Goal: Task Accomplishment & Management: Manage account settings

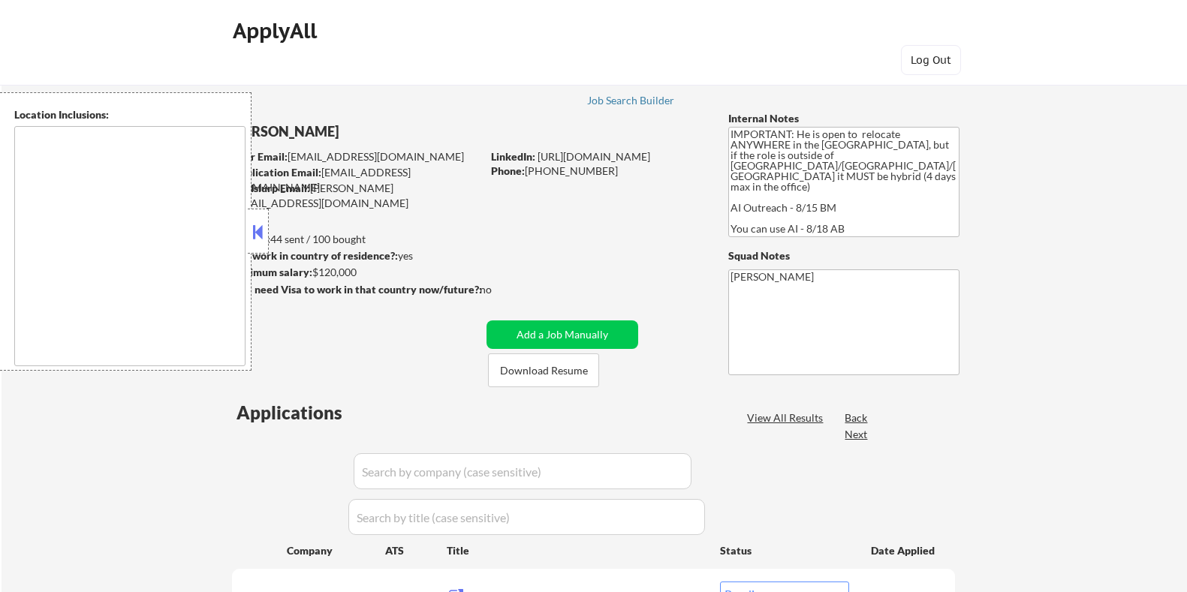
select select ""pending""
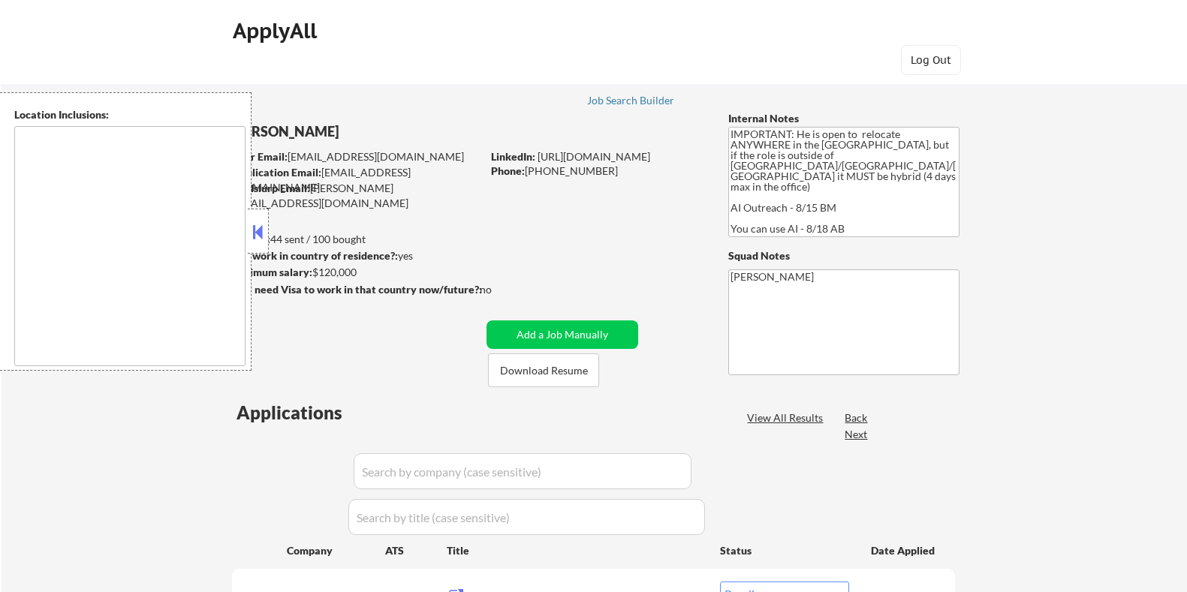
select select ""pending""
type textarea "country:US"
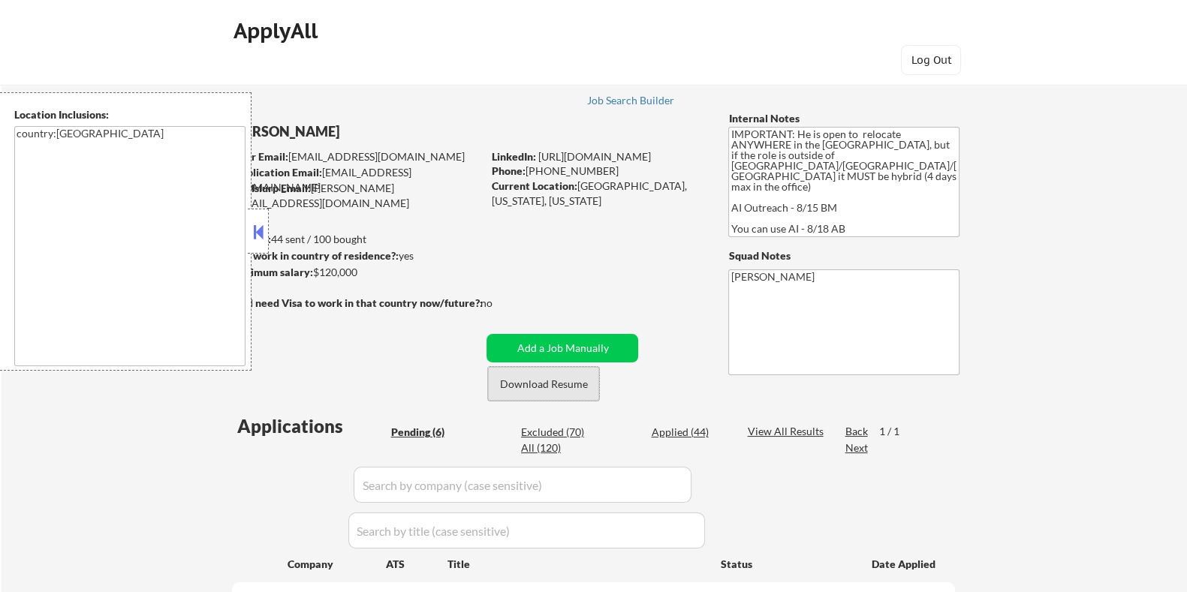
click at [541, 384] on button "Download Resume" at bounding box center [543, 384] width 111 height 34
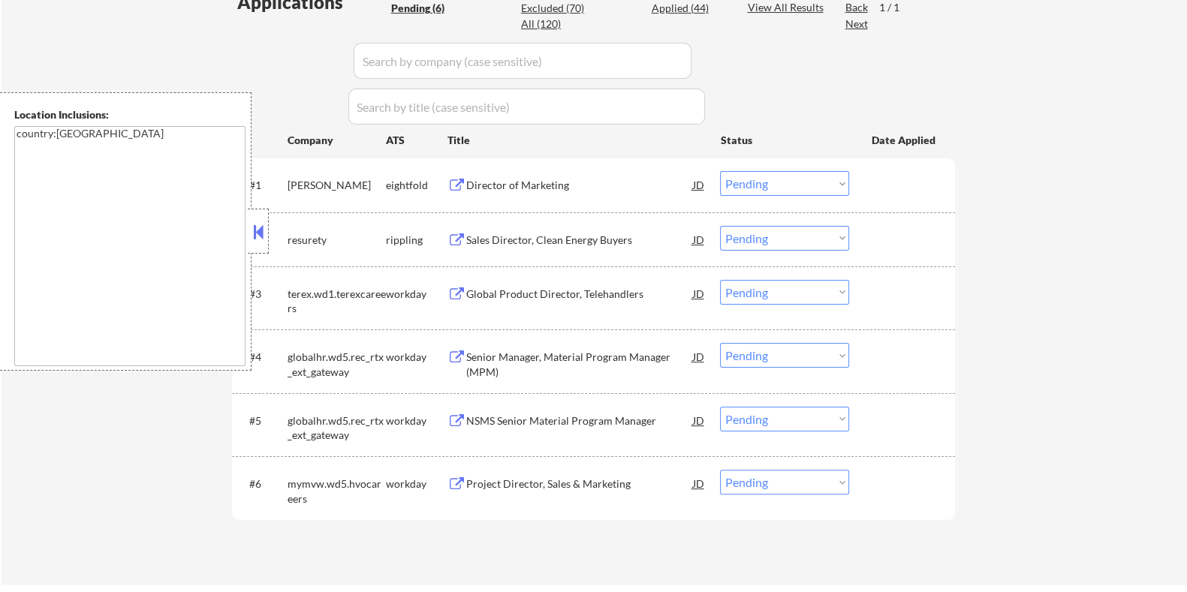
scroll to position [469, 0]
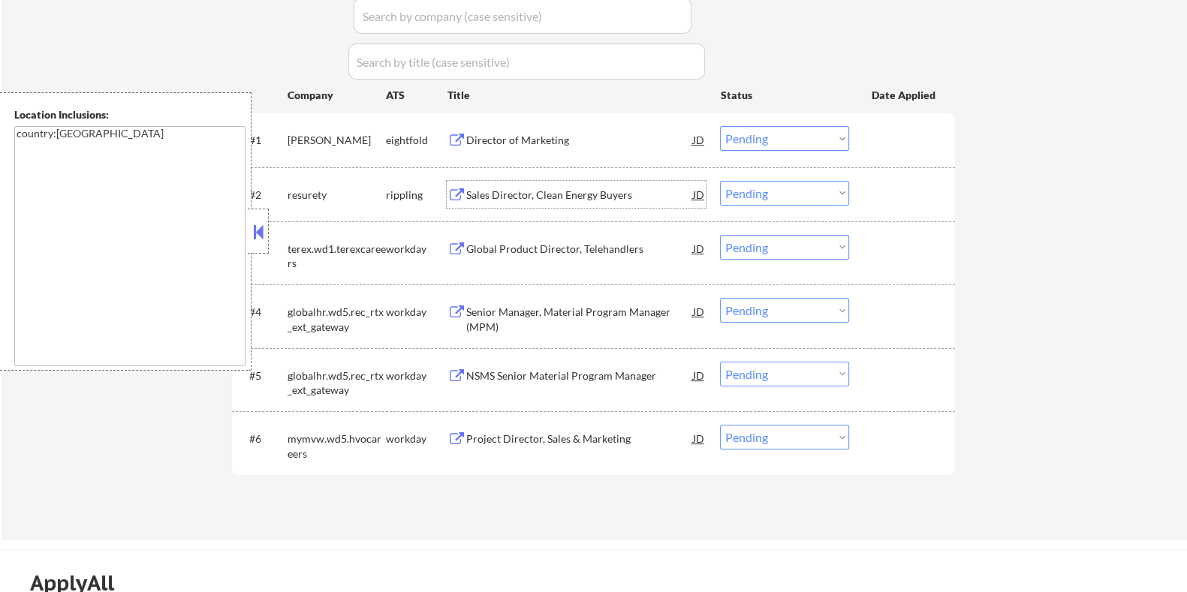
click at [510, 191] on div "Sales Director, Clean Energy Buyers" at bounding box center [579, 195] width 227 height 15
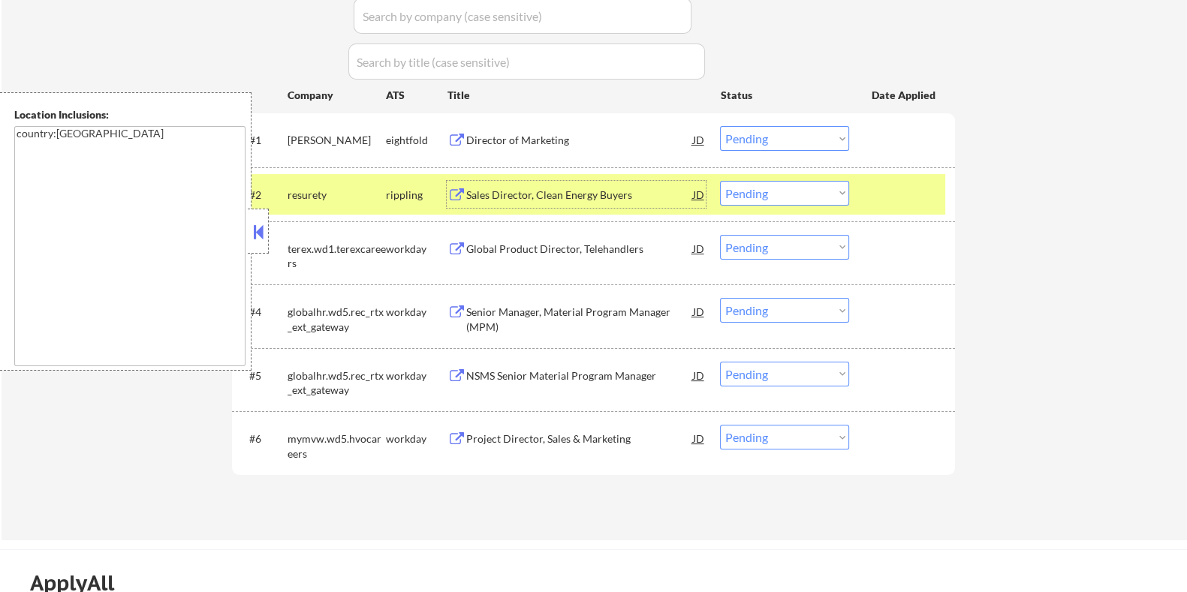
click at [745, 186] on select "Choose an option... Pending Applied Excluded (Questions) Excluded (Expired) Exc…" at bounding box center [784, 193] width 129 height 25
click at [720, 181] on select "Choose an option... Pending Applied Excluded (Questions) Excluded (Expired) Exc…" at bounding box center [784, 193] width 129 height 25
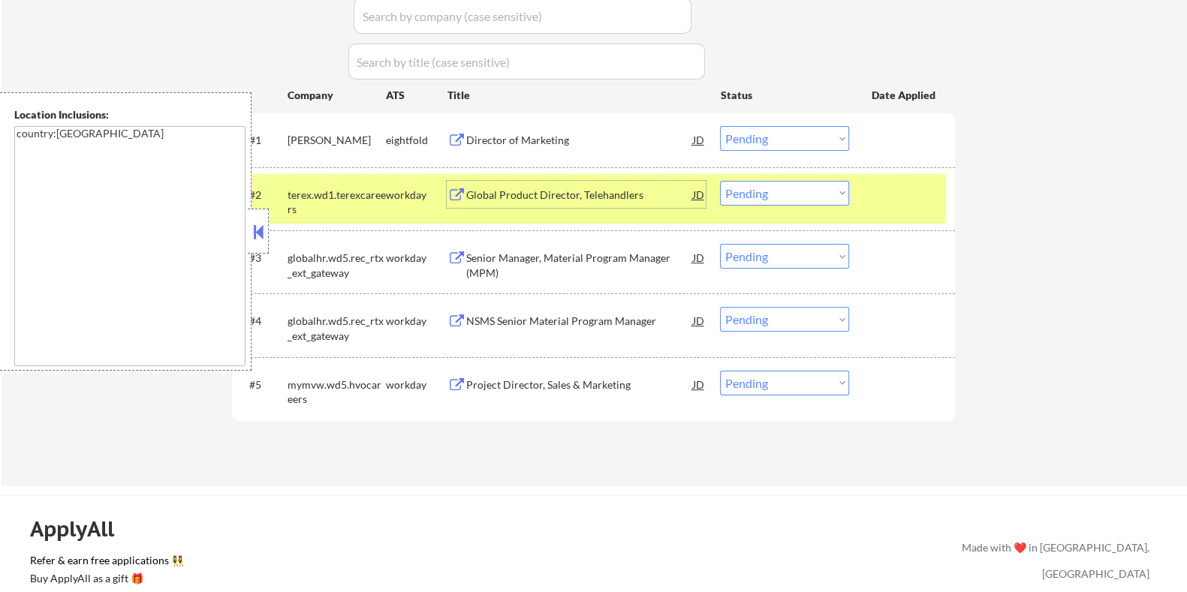
click at [559, 189] on div "Global Product Director, Telehandlers" at bounding box center [579, 195] width 227 height 15
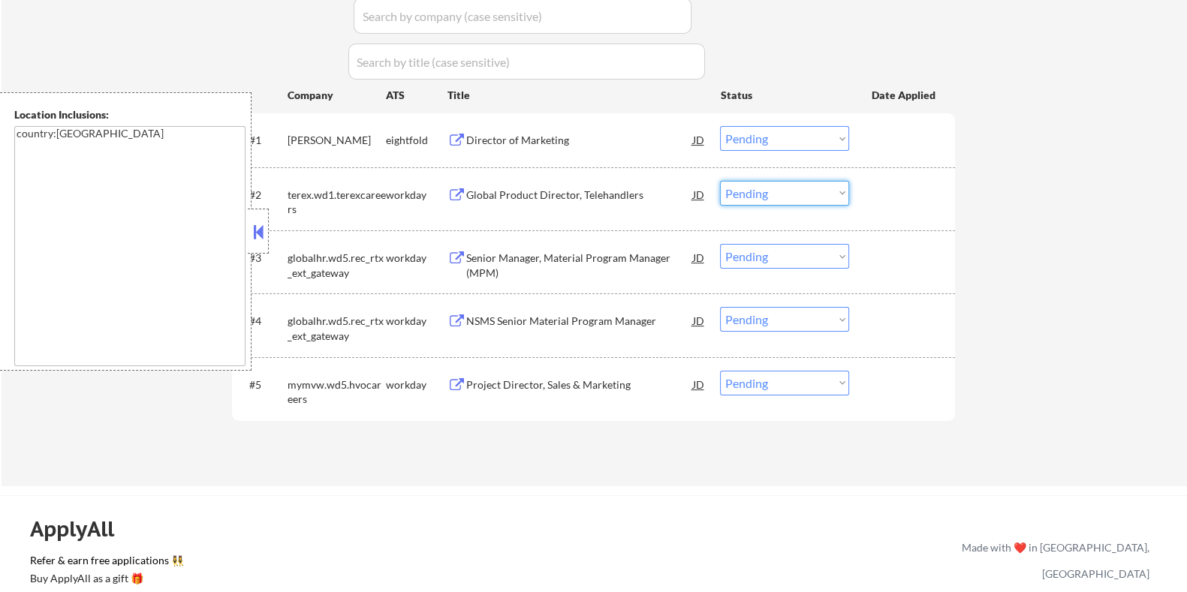
click at [800, 190] on select "Choose an option... Pending Applied Excluded (Questions) Excluded (Expired) Exc…" at bounding box center [784, 193] width 129 height 25
click at [720, 181] on select "Choose an option... Pending Applied Excluded (Questions) Excluded (Expired) Exc…" at bounding box center [784, 193] width 129 height 25
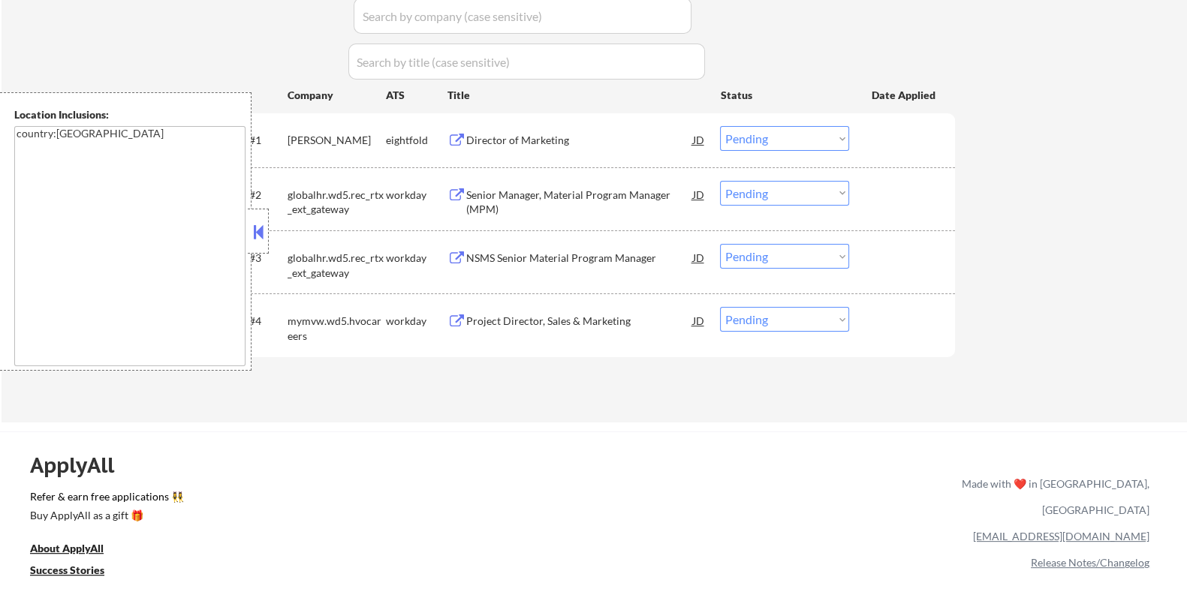
click at [517, 195] on div "Senior Manager, Material Program Manager (MPM)" at bounding box center [579, 202] width 227 height 29
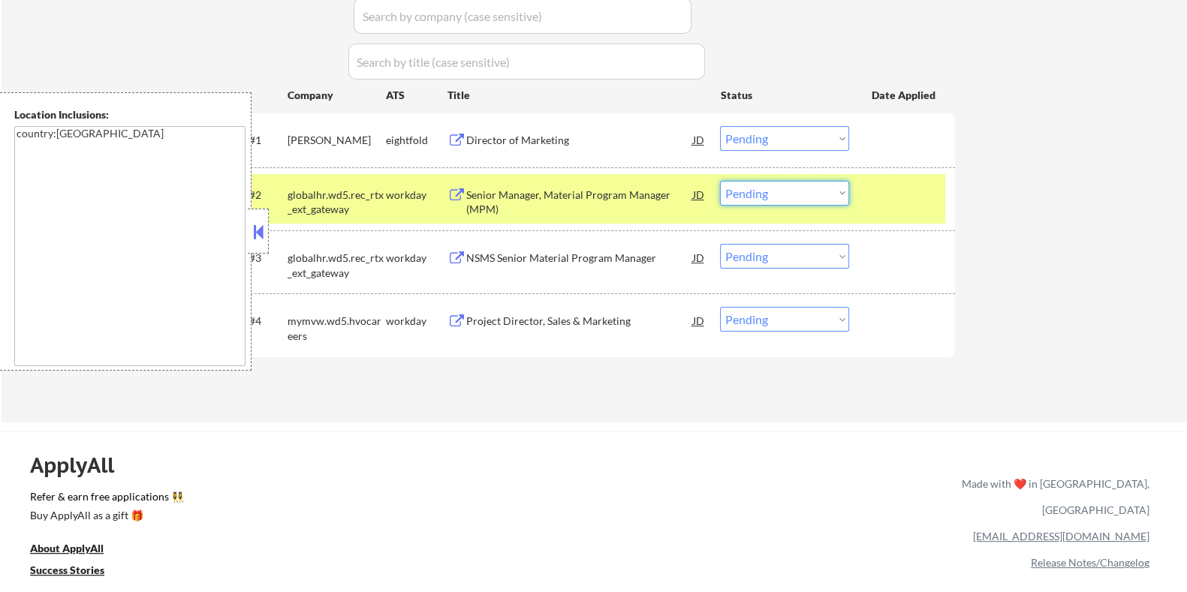
click at [783, 189] on select "Choose an option... Pending Applied Excluded (Questions) Excluded (Expired) Exc…" at bounding box center [784, 193] width 129 height 25
click at [720, 181] on select "Choose an option... Pending Applied Excluded (Questions) Excluded (Expired) Exc…" at bounding box center [784, 193] width 129 height 25
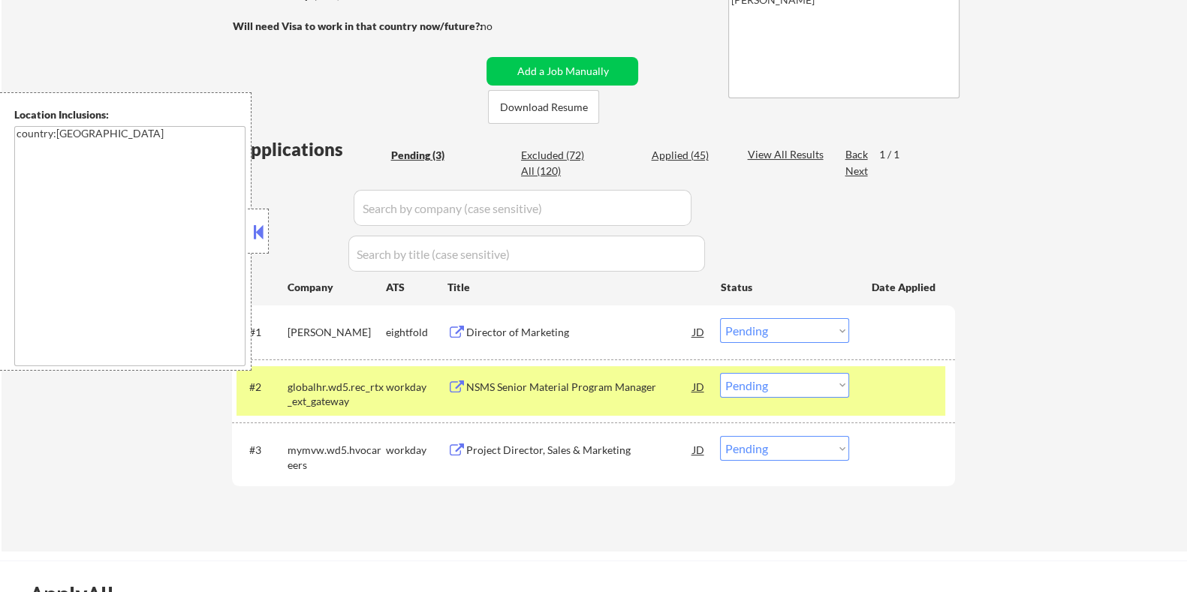
scroll to position [282, 0]
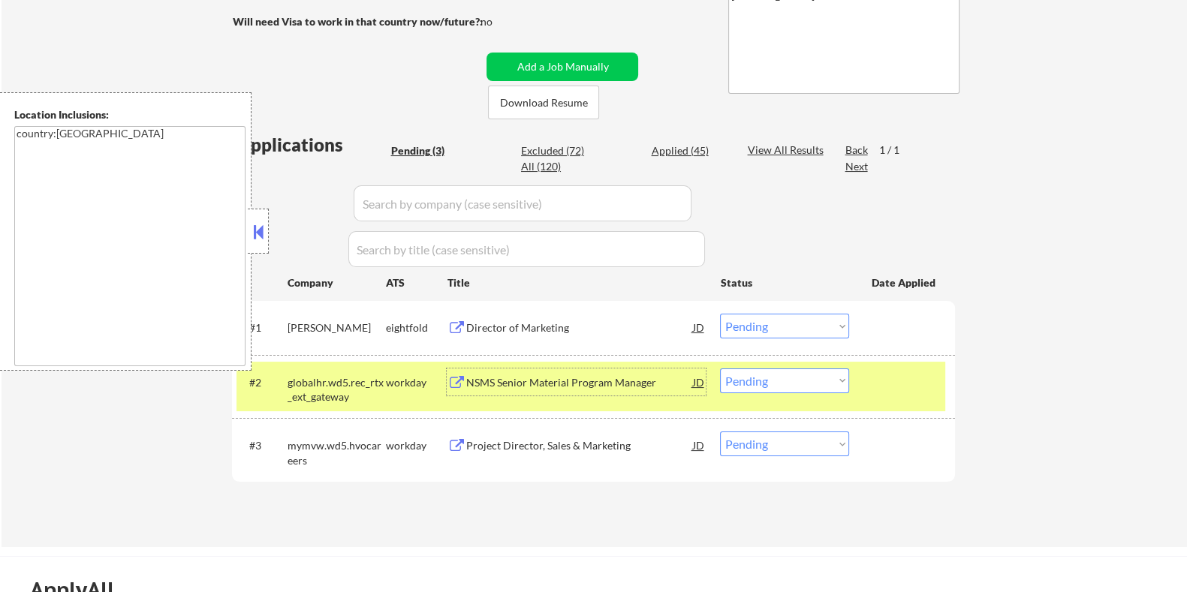
click at [576, 381] on div "NSMS Senior Material Program Manager" at bounding box center [579, 382] width 227 height 15
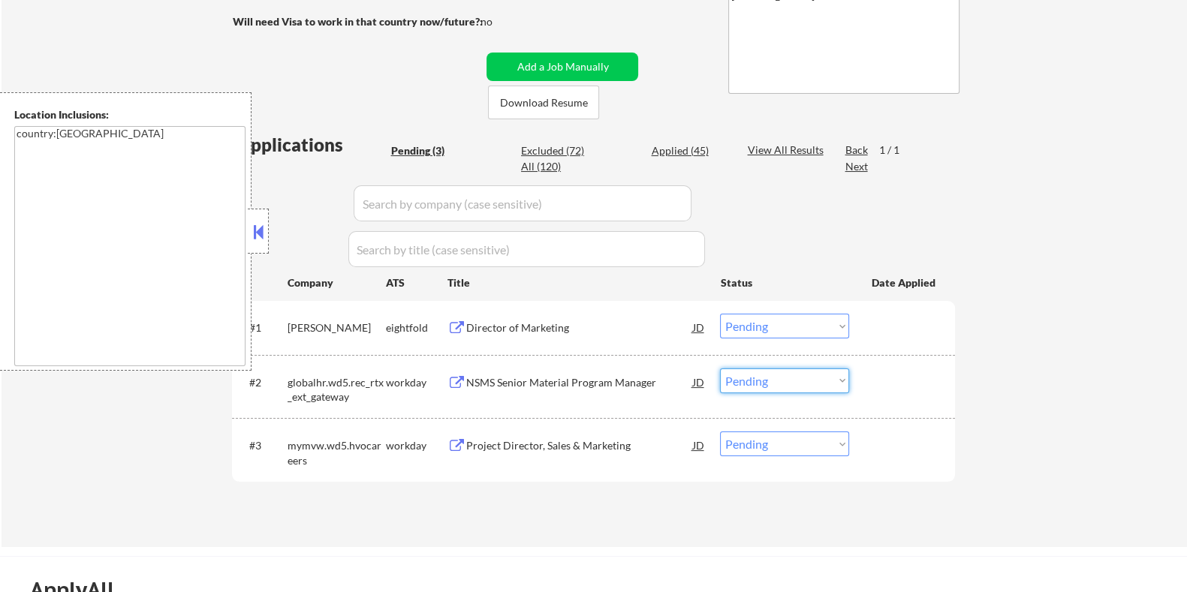
click at [791, 384] on select "Choose an option... Pending Applied Excluded (Questions) Excluded (Expired) Exc…" at bounding box center [784, 381] width 129 height 25
click at [720, 369] on select "Choose an option... Pending Applied Excluded (Questions) Excluded (Expired) Exc…" at bounding box center [784, 381] width 129 height 25
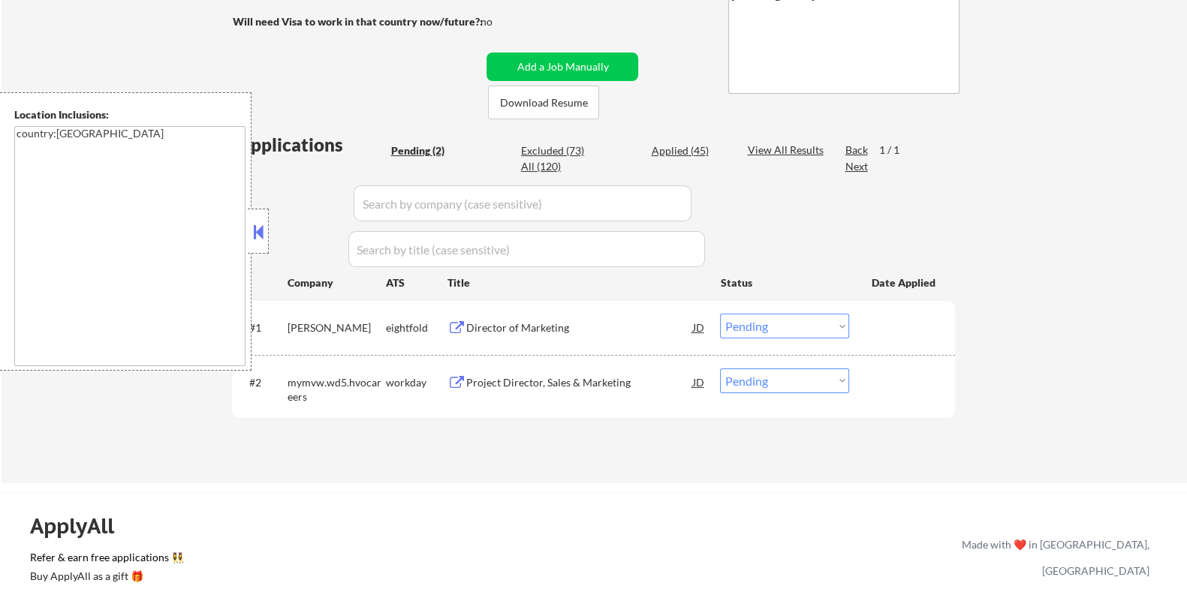
click at [517, 378] on div "Project Director, Sales & Marketing" at bounding box center [579, 382] width 227 height 15
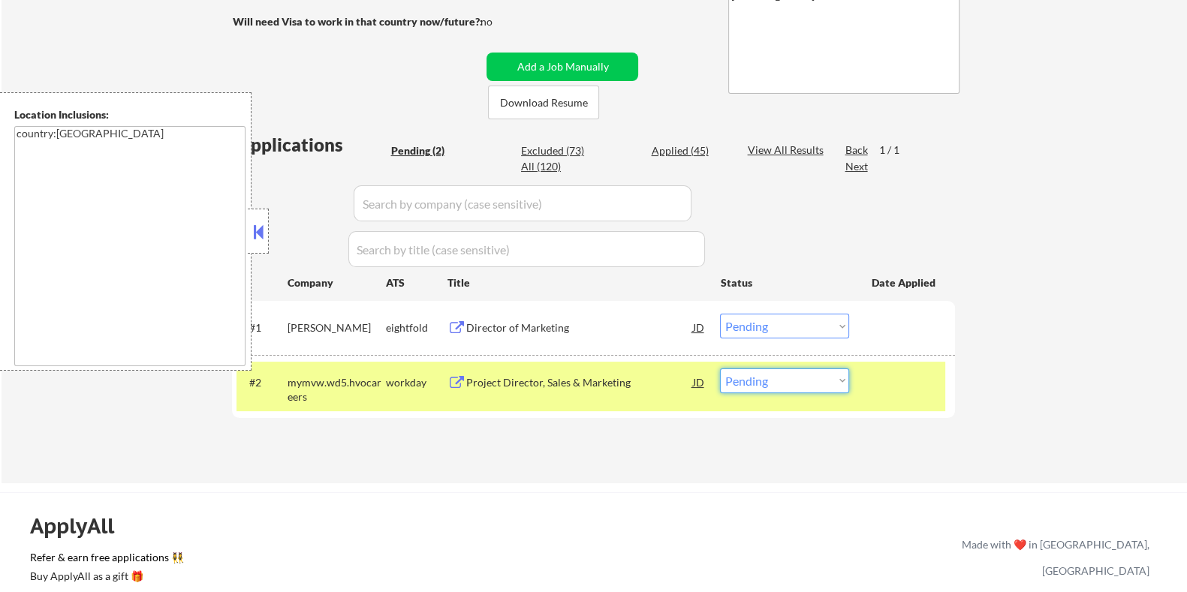
click at [787, 372] on select "Choose an option... Pending Applied Excluded (Questions) Excluded (Expired) Exc…" at bounding box center [784, 381] width 129 height 25
select select ""excluded__location_""
click at [720, 369] on select "Choose an option... Pending Applied Excluded (Questions) Excluded (Expired) Exc…" at bounding box center [784, 381] width 129 height 25
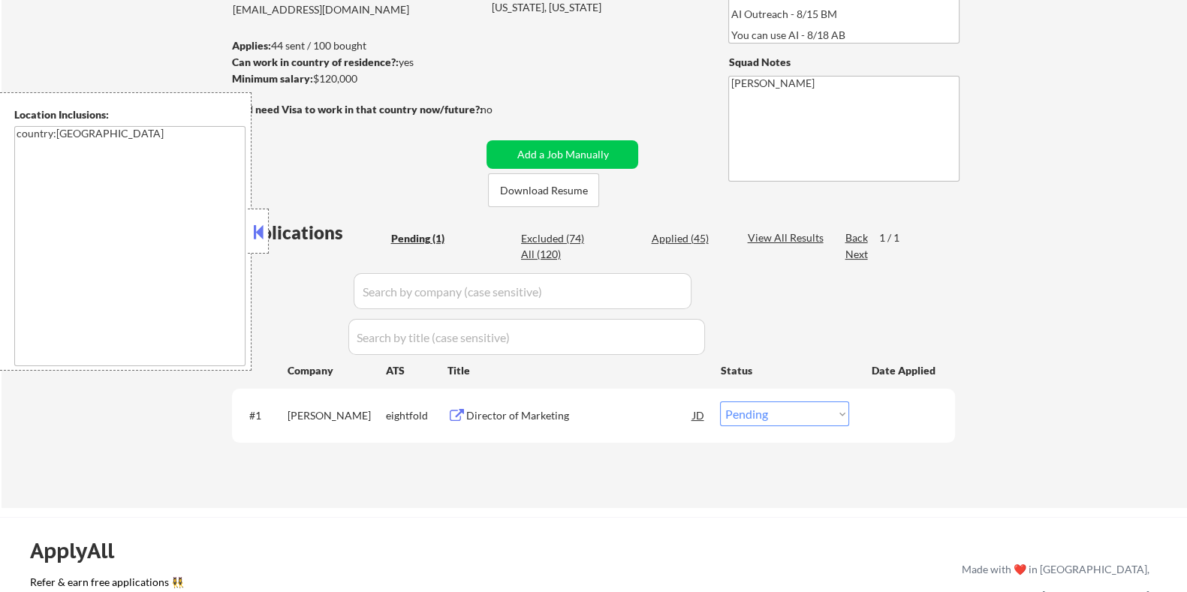
scroll to position [187, 0]
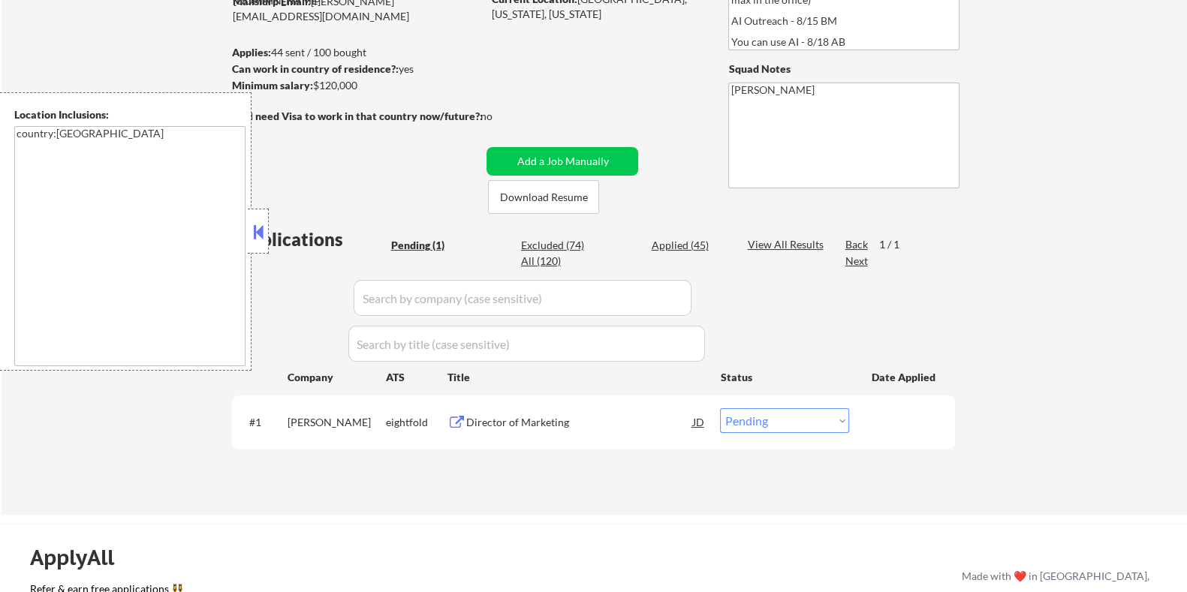
click at [526, 426] on div "Director of Marketing" at bounding box center [579, 422] width 227 height 15
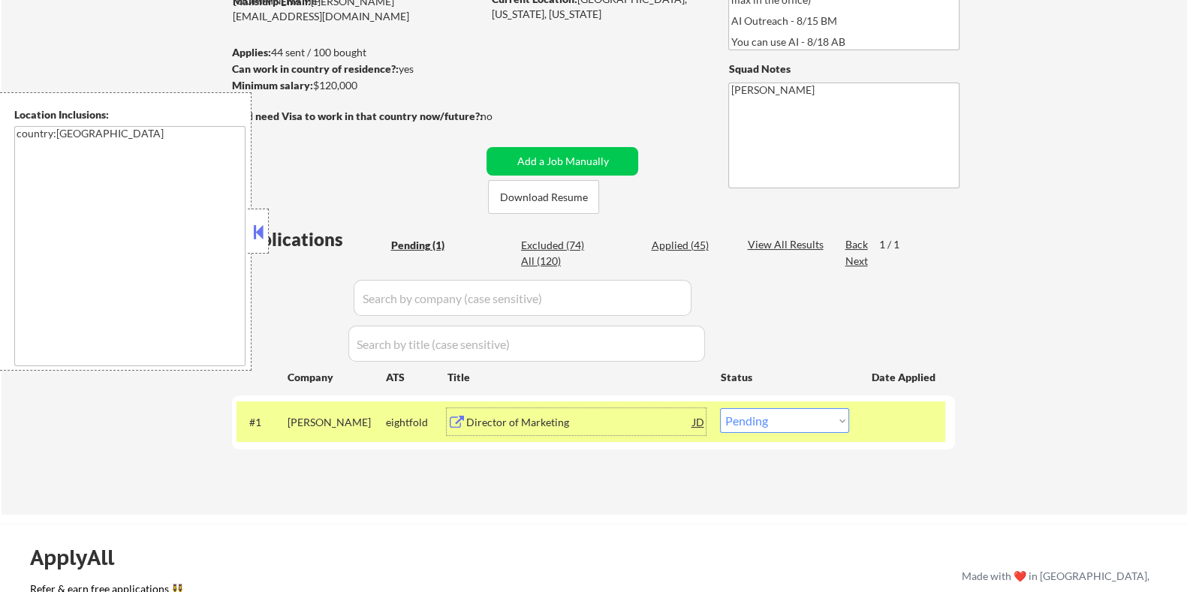
click at [821, 425] on select "Choose an option... Pending Applied Excluded (Questions) Excluded (Expired) Exc…" at bounding box center [784, 420] width 129 height 25
click at [720, 408] on select "Choose an option... Pending Applied Excluded (Questions) Excluded (Expired) Exc…" at bounding box center [784, 420] width 129 height 25
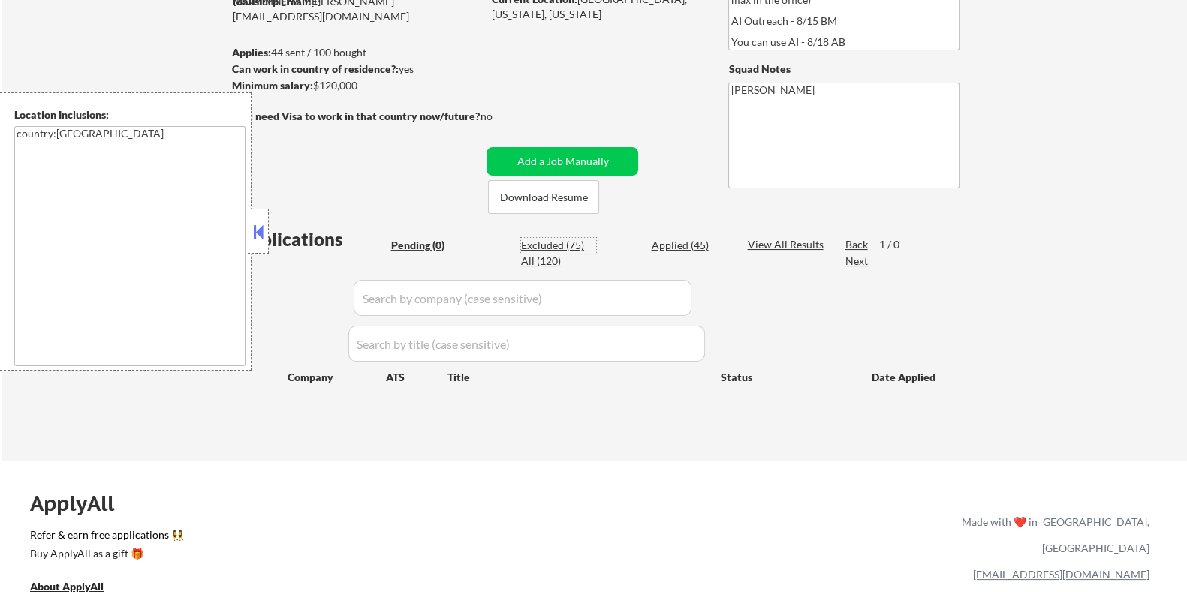
click at [554, 249] on div "Excluded (75)" at bounding box center [558, 245] width 75 height 15
select select ""excluded__bad_match_""
select select ""excluded__expired_""
select select ""excluded__salary_""
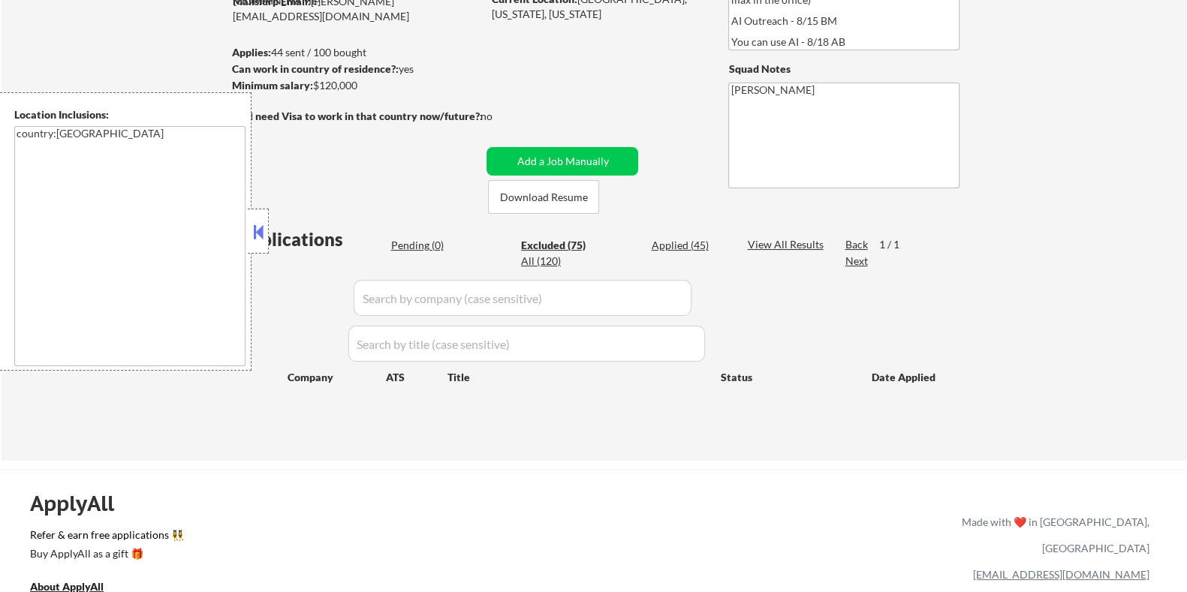
select select ""excluded__expired_""
select select ""excluded__bad_match_""
select select ""excluded__expired_""
select select ""excluded__bad_match_""
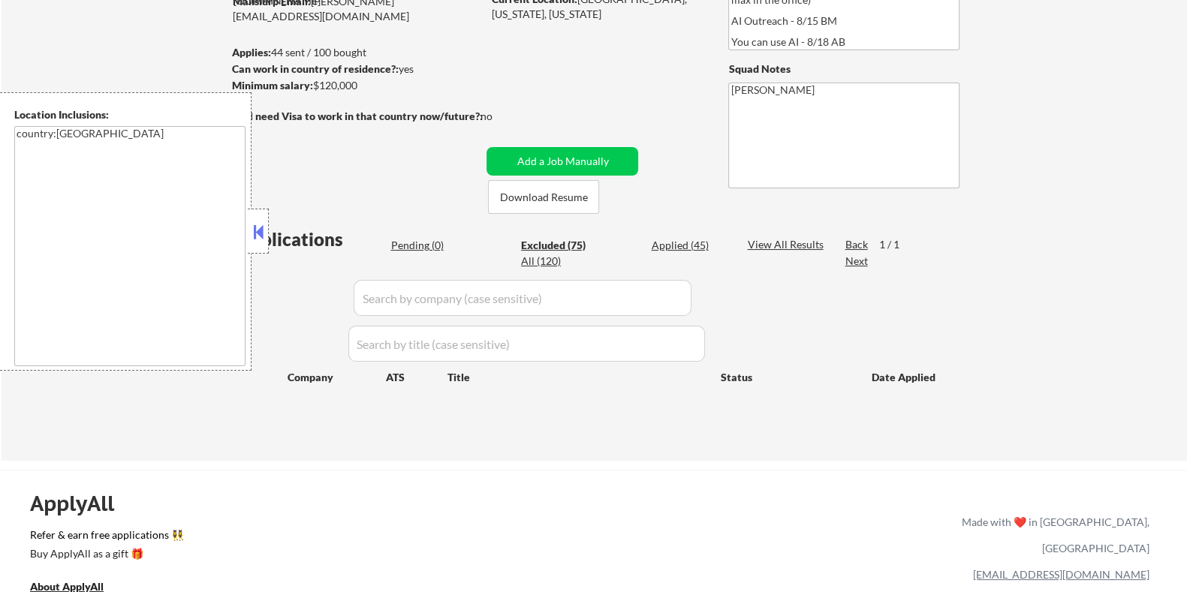
select select ""excluded__other_""
select select ""excluded__bad_match_""
select select ""excluded""
select select ""excluded__expired_""
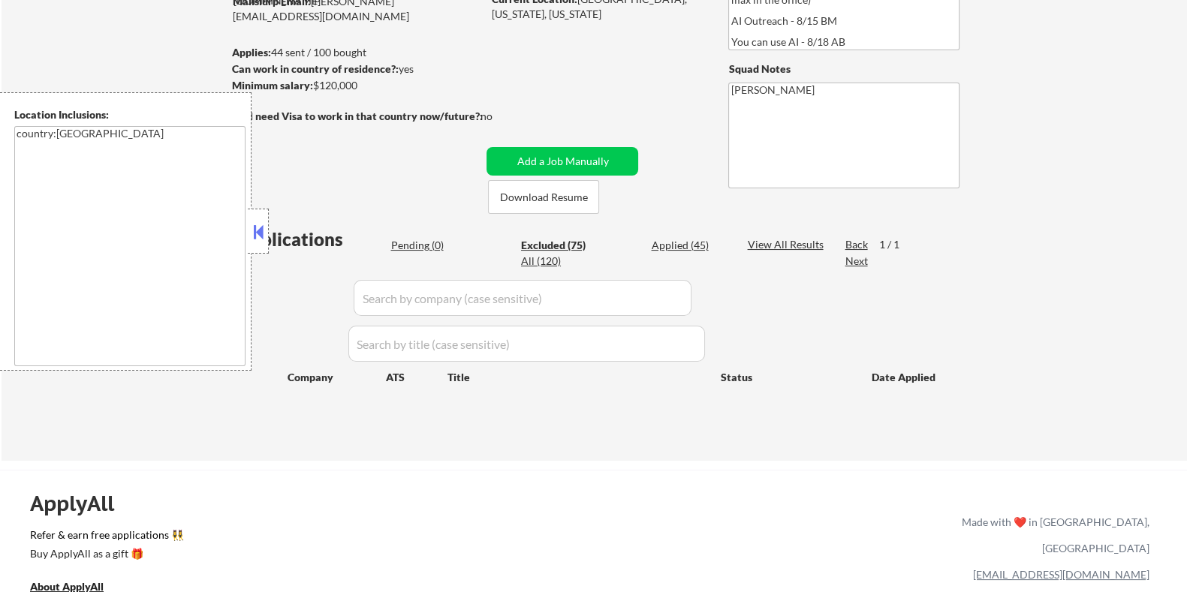
select select ""excluded__expired_""
select select ""excluded__blocklist_""
select select ""excluded__bad_match_""
select select ""excluded__expired_""
select select ""excluded__bad_match_""
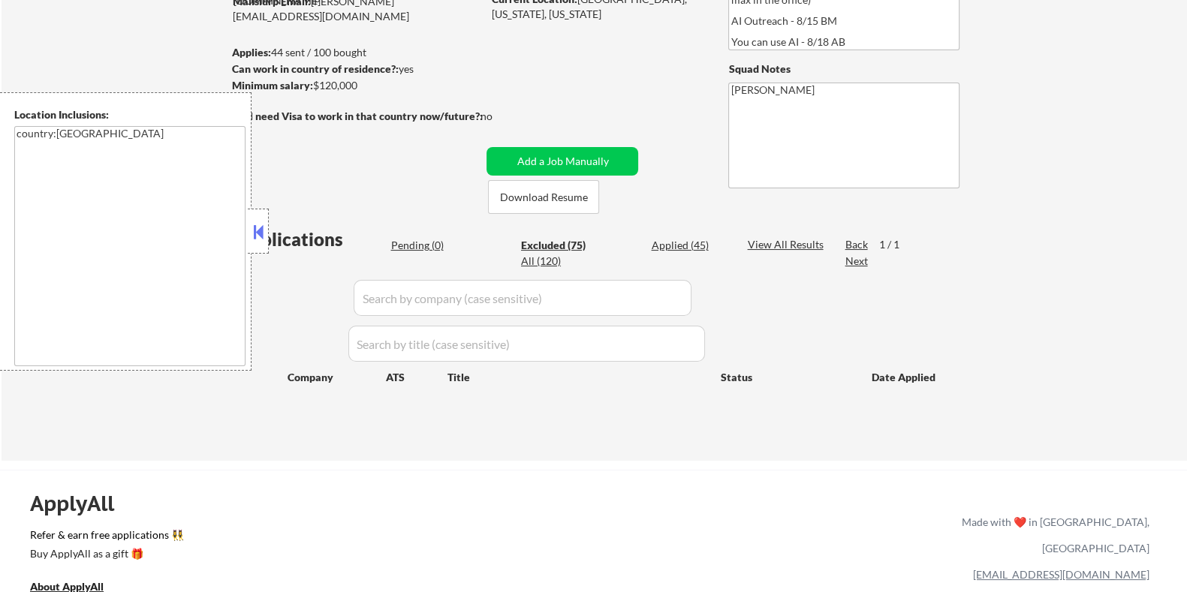
select select ""excluded__bad_match_""
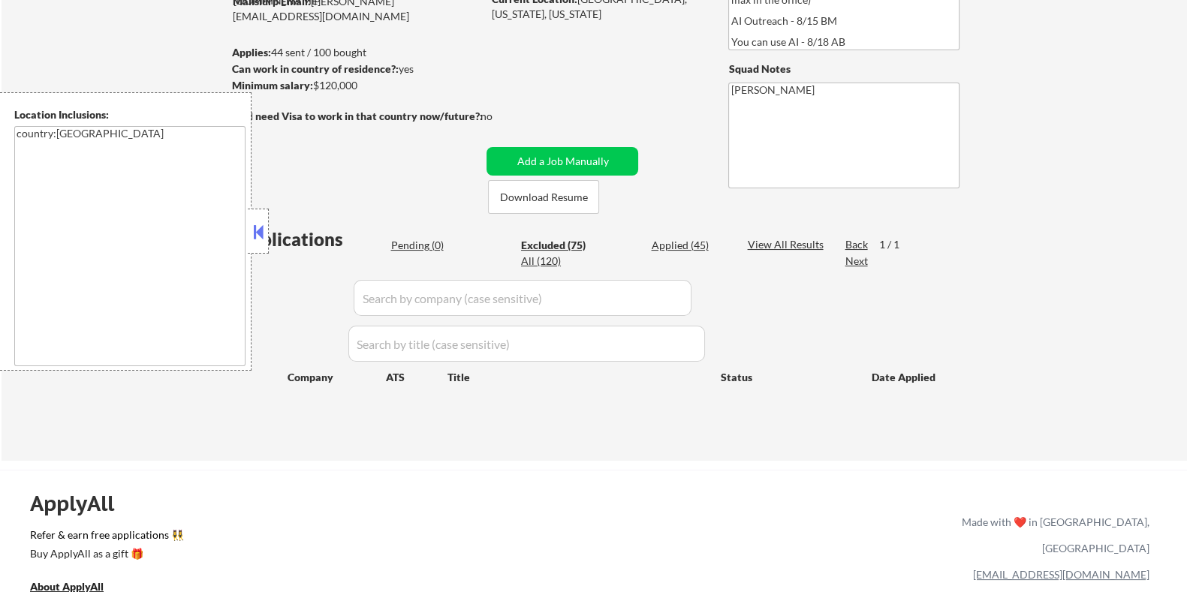
select select ""excluded__bad_match_""
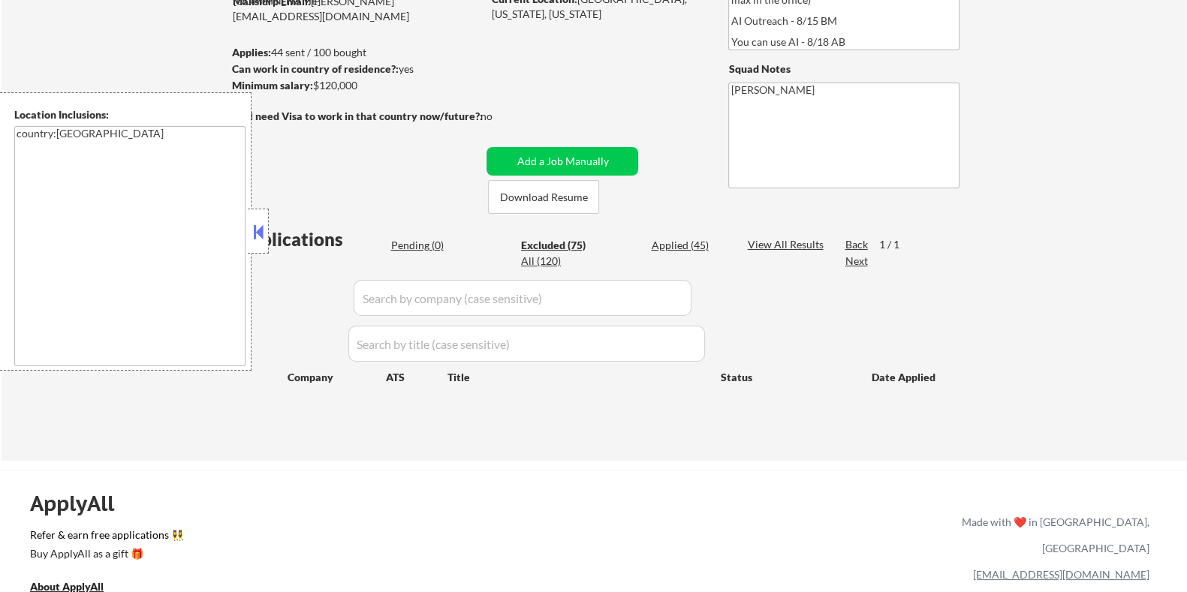
select select ""excluded__expired_""
select select ""excluded__bad_match_""
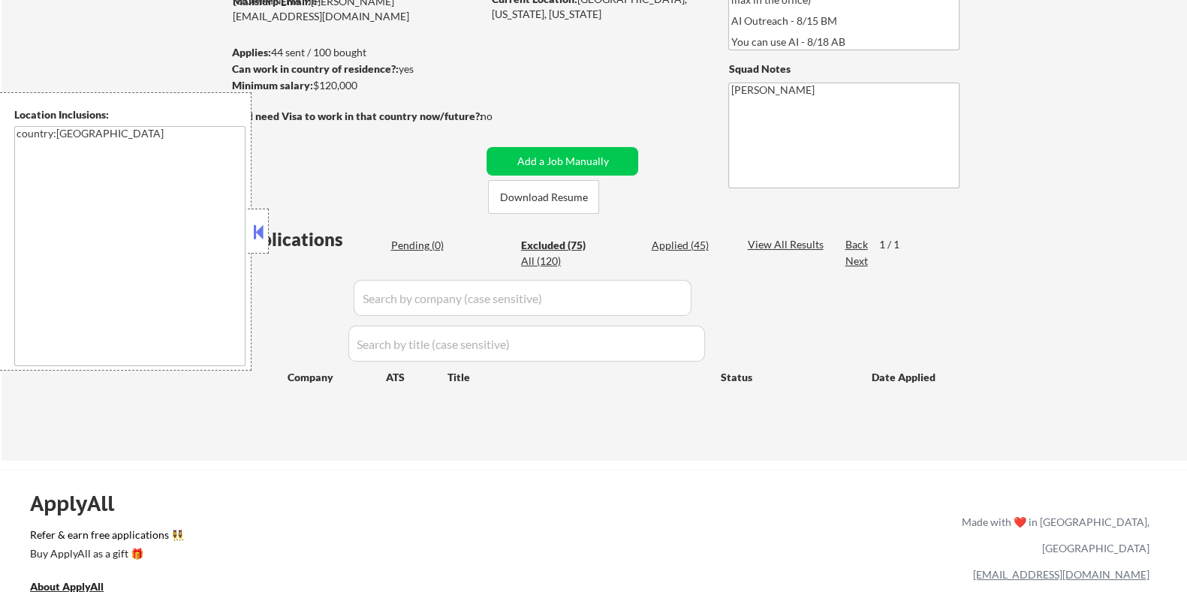
select select ""excluded__expired_""
select select ""excluded__location_""
select select ""excluded__bad_match_""
select select ""excluded__expired_""
select select ""excluded__bad_match_""
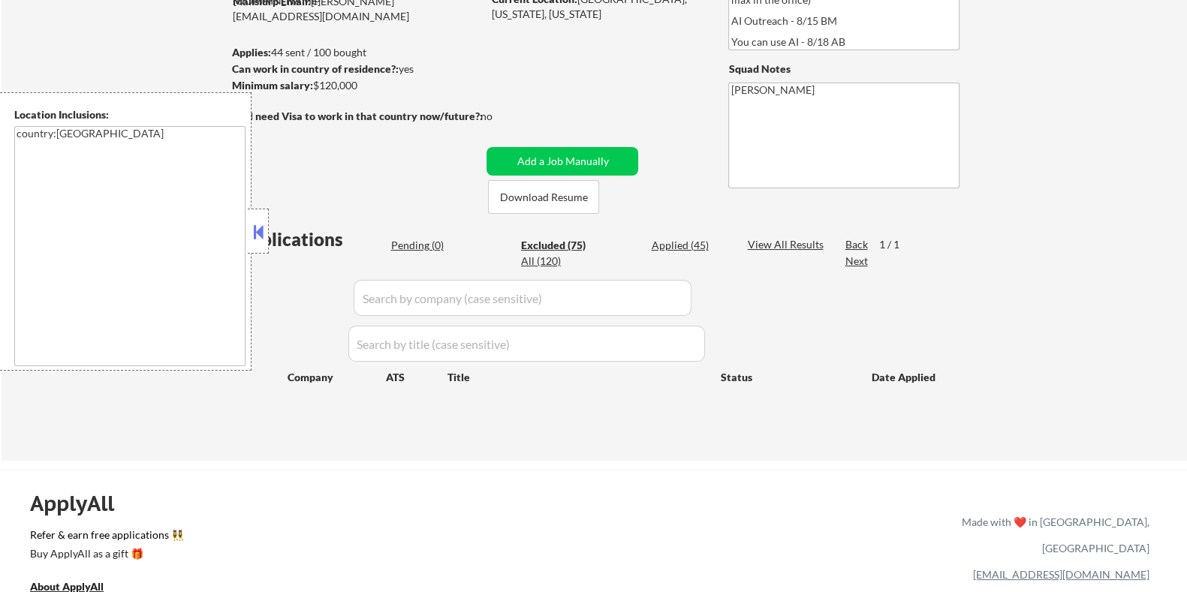
select select ""excluded__bad_match_""
select select ""excluded__other_""
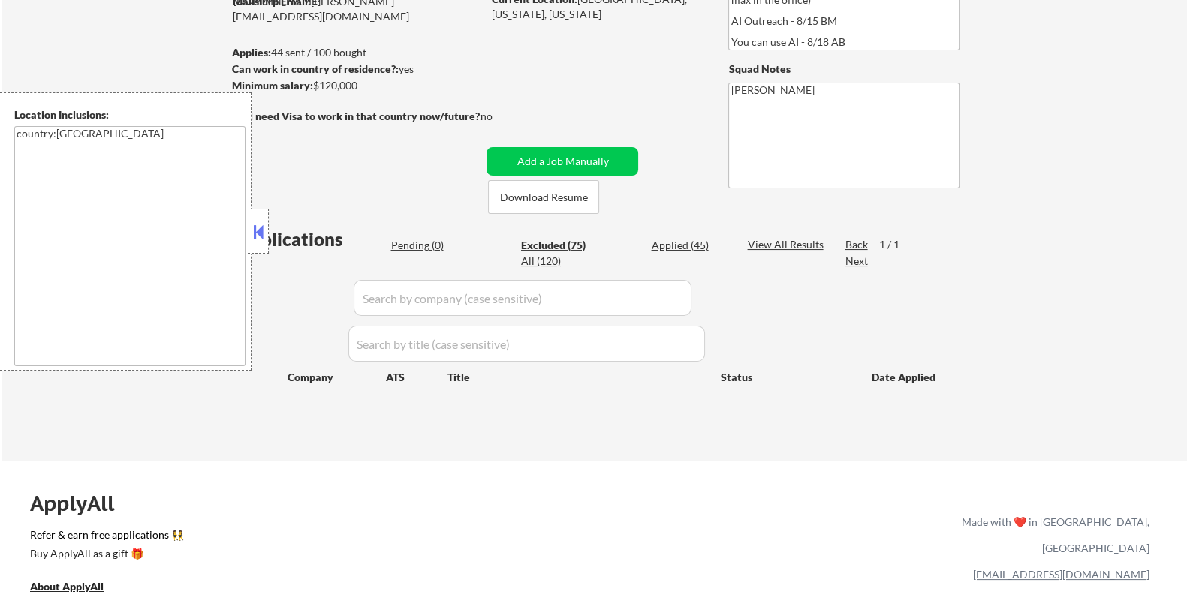
select select ""excluded__other_""
select select ""excluded__bad_match_""
select select ""excluded__location_""
select select ""excluded__bad_match_""
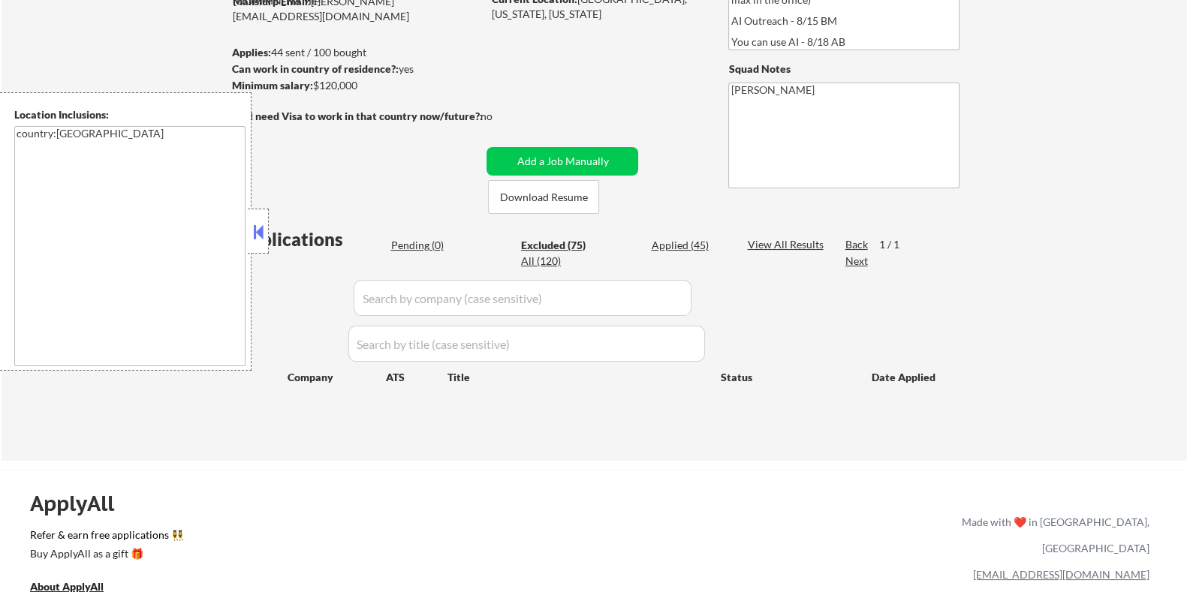
select select ""excluded__other_""
select select ""excluded__bad_match_""
select select ""excluded__location_""
select select ""excluded__expired_""
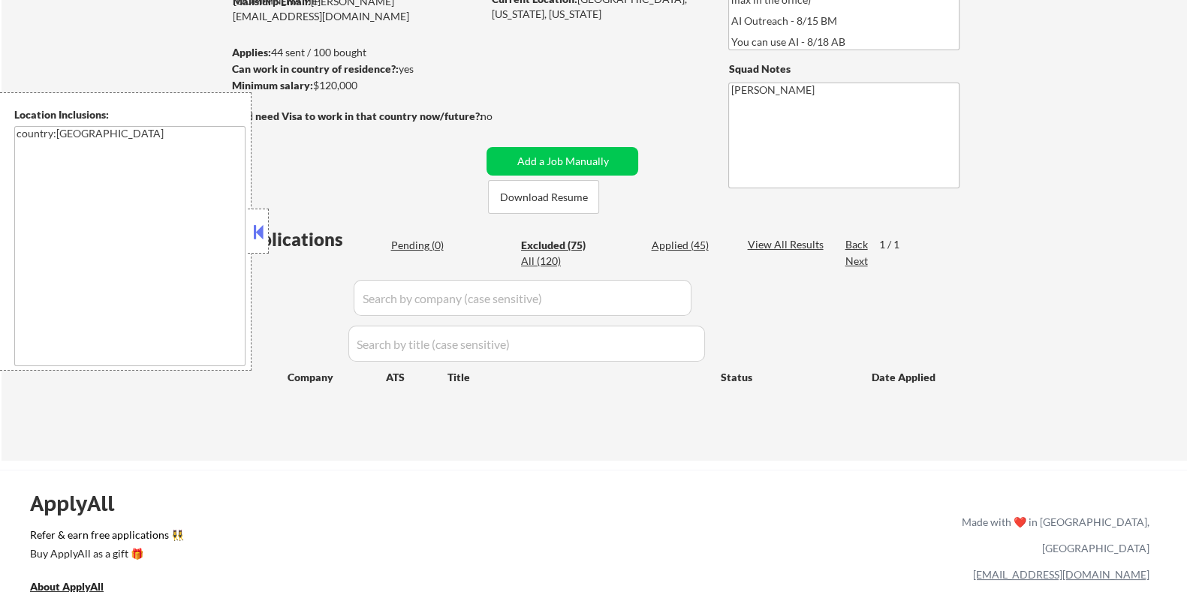
select select ""excluded__bad_match_""
select select ""excluded__expired_""
select select ""excluded__location_""
select select ""excluded__expired_""
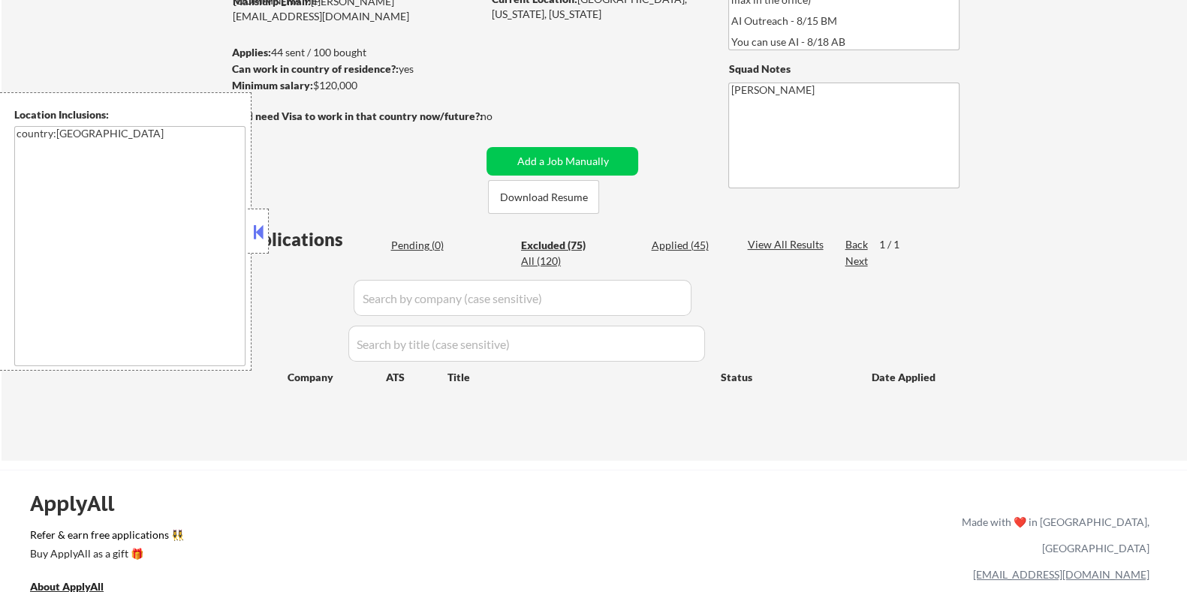
select select ""excluded__bad_match_""
select select ""excluded__location_""
select select ""excluded__expired_""
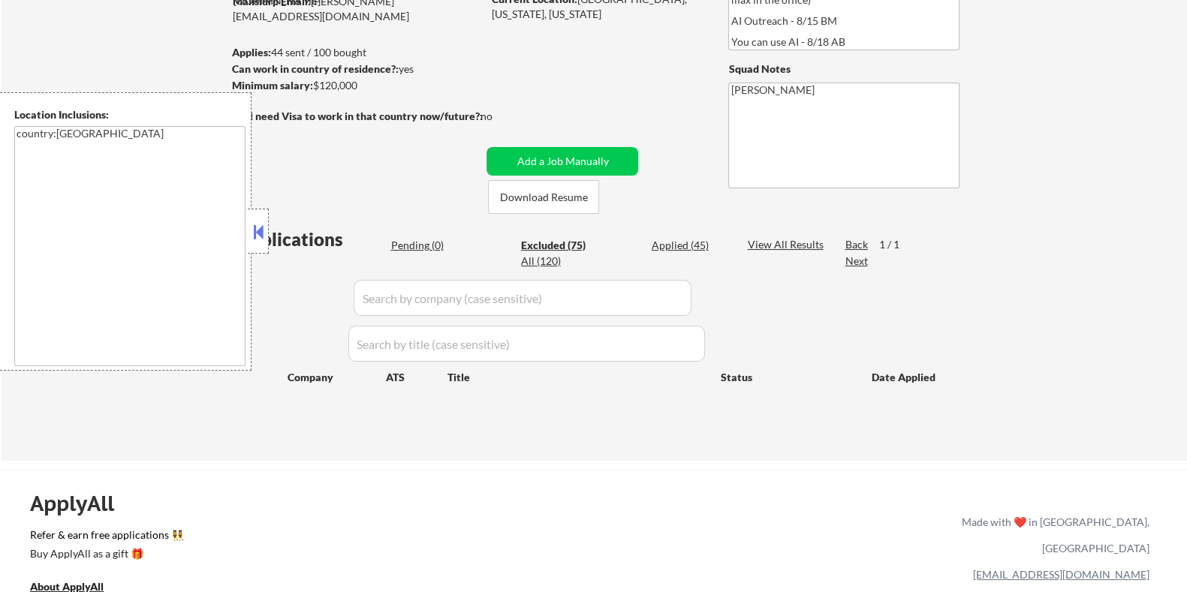
select select ""excluded__bad_match_""
select select ""excluded__expired_""
select select ""excluded__bad_match_""
select select ""excluded__expired_""
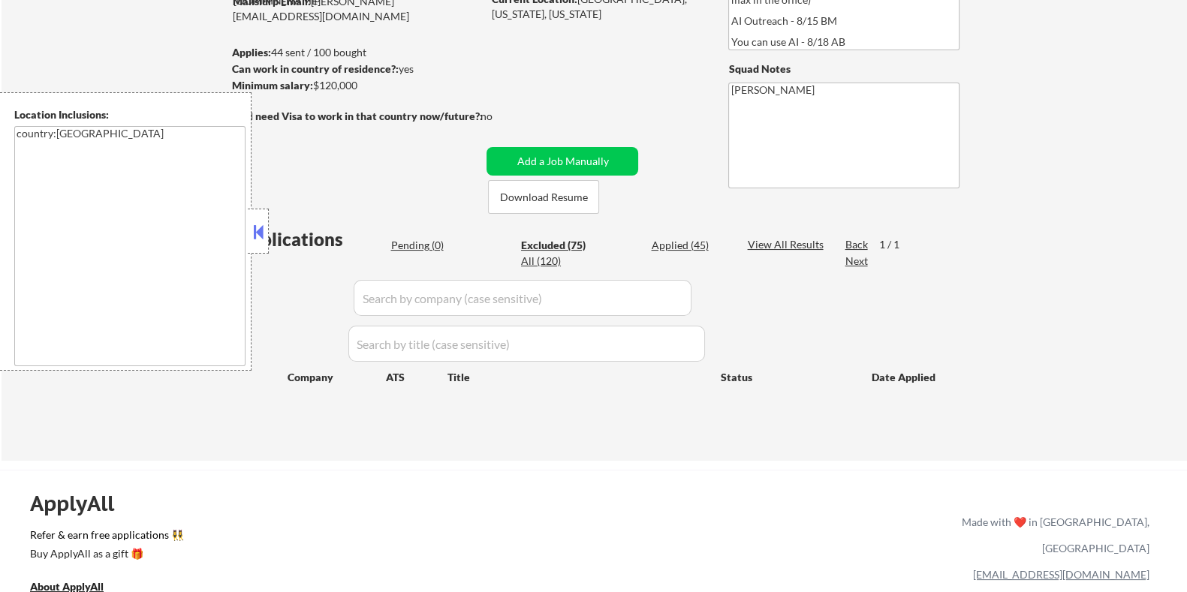
select select ""excluded__bad_match_""
select select ""excluded__expired_""
select select ""excluded__bad_match_""
select select ""excluded__expired_""
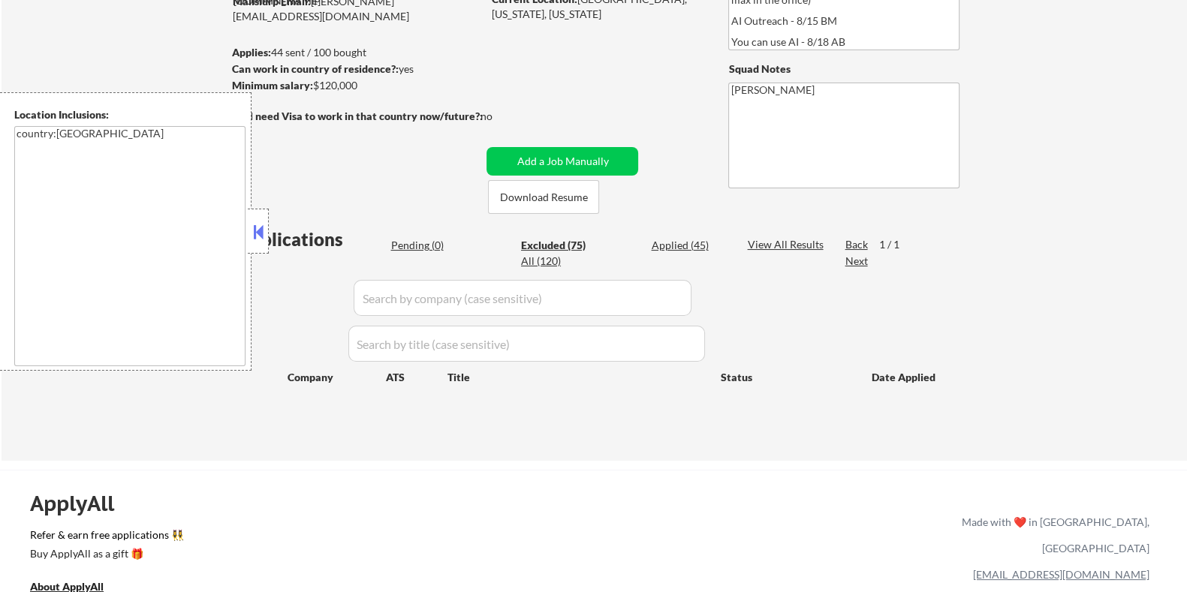
select select ""excluded__expired_""
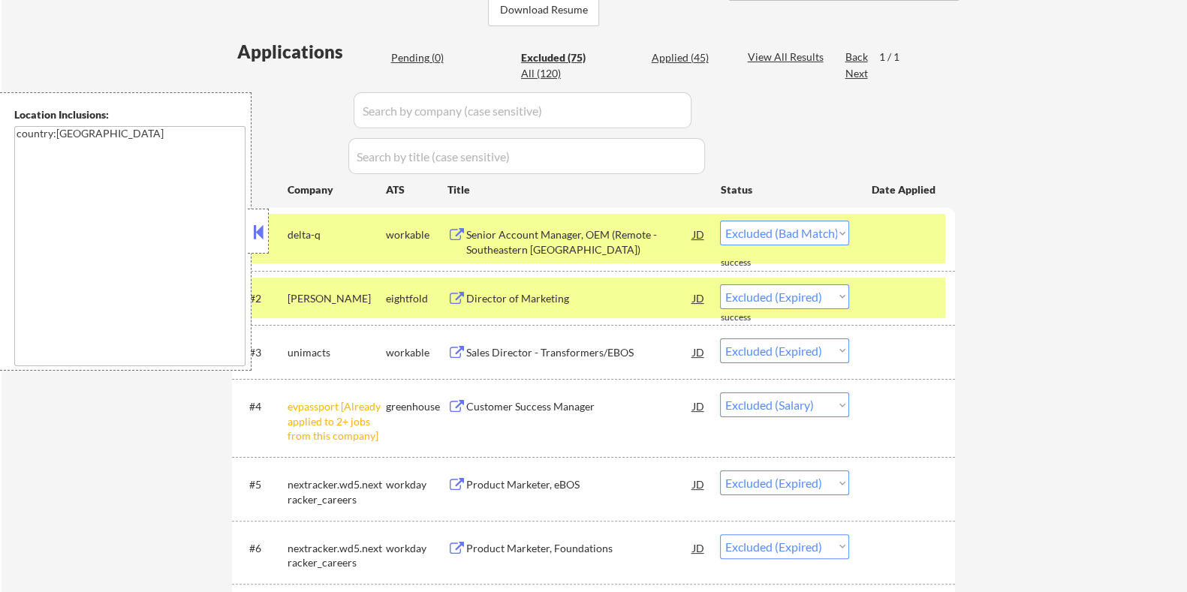
scroll to position [469, 0]
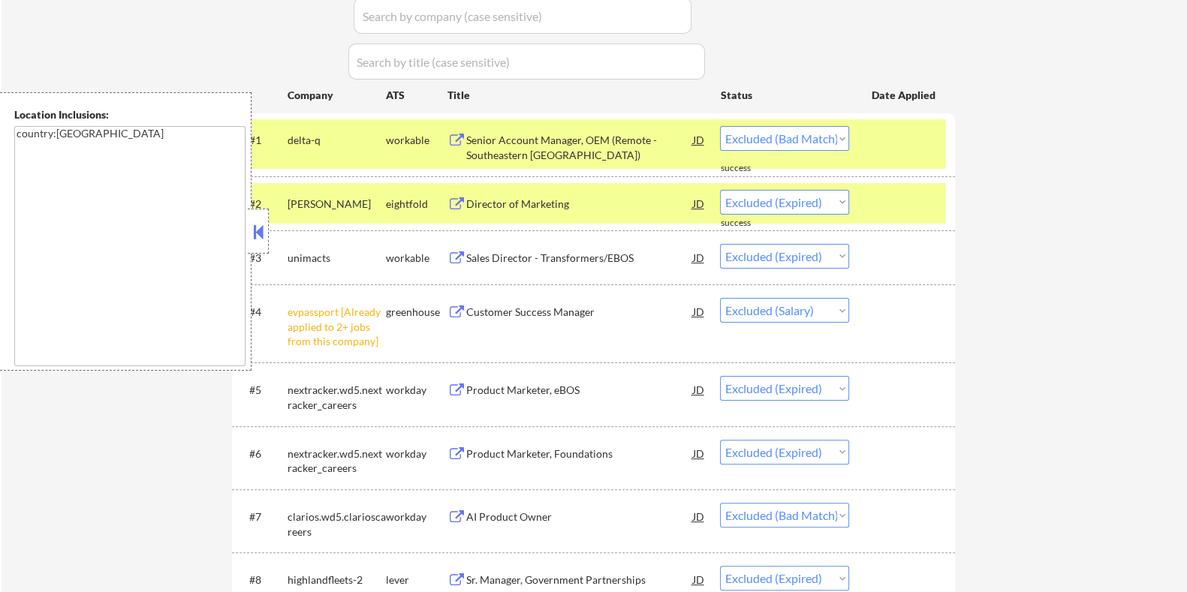
click at [502, 315] on div "Customer Success Manager" at bounding box center [579, 312] width 227 height 15
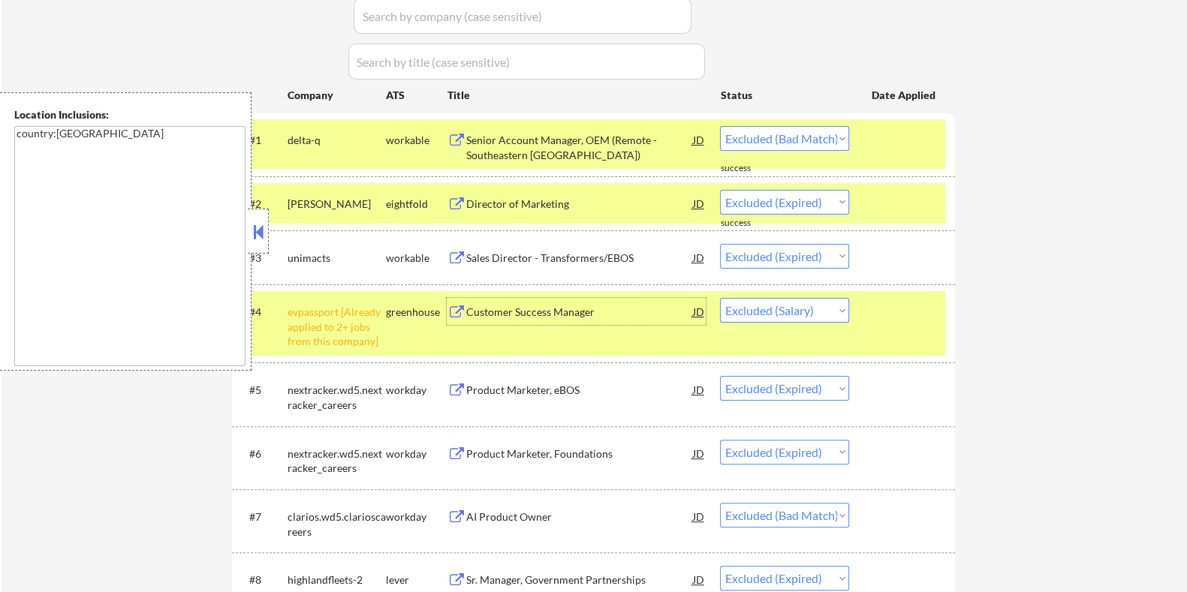
click at [782, 316] on select "Choose an option... Pending Applied Excluded (Questions) Excluded (Expired) Exc…" at bounding box center [784, 310] width 129 height 25
select select ""excluded__expired_""
click at [720, 298] on select "Choose an option... Pending Applied Excluded (Questions) Excluded (Expired) Exc…" at bounding box center [784, 310] width 129 height 25
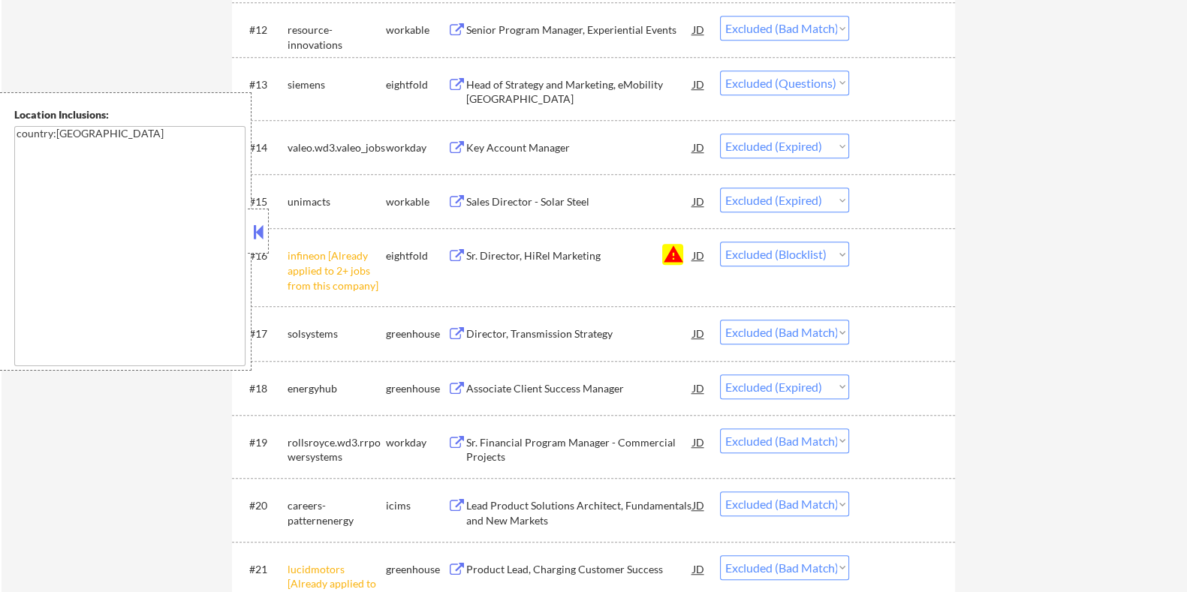
scroll to position [1313, 0]
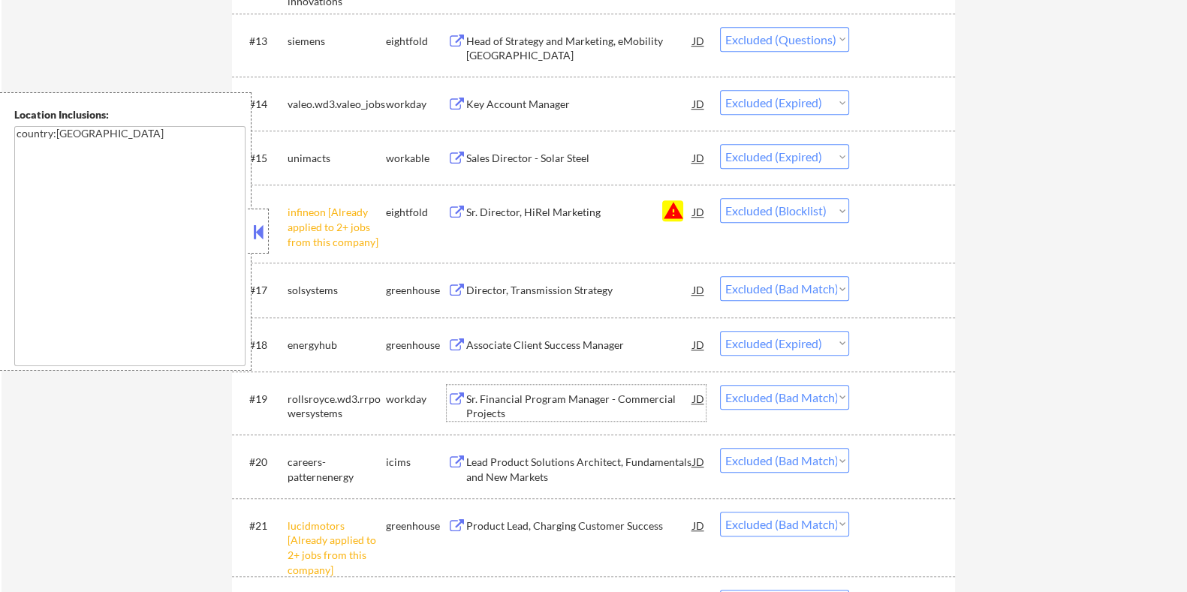
click at [475, 399] on div "Sr. Financial Program Manager - Commercial Projects" at bounding box center [579, 406] width 227 height 29
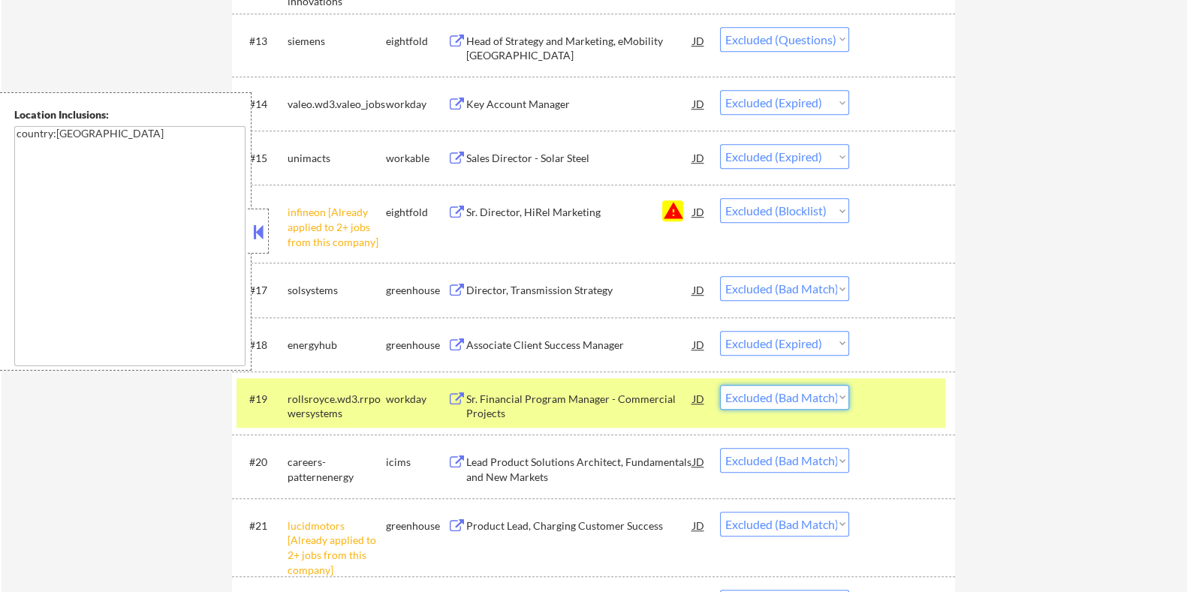
click at [770, 399] on select "Choose an option... Pending Applied Excluded (Questions) Excluded (Expired) Exc…" at bounding box center [784, 397] width 129 height 25
select select ""excluded__location_""
click at [720, 385] on select "Choose an option... Pending Applied Excluded (Questions) Excluded (Expired) Exc…" at bounding box center [784, 397] width 129 height 25
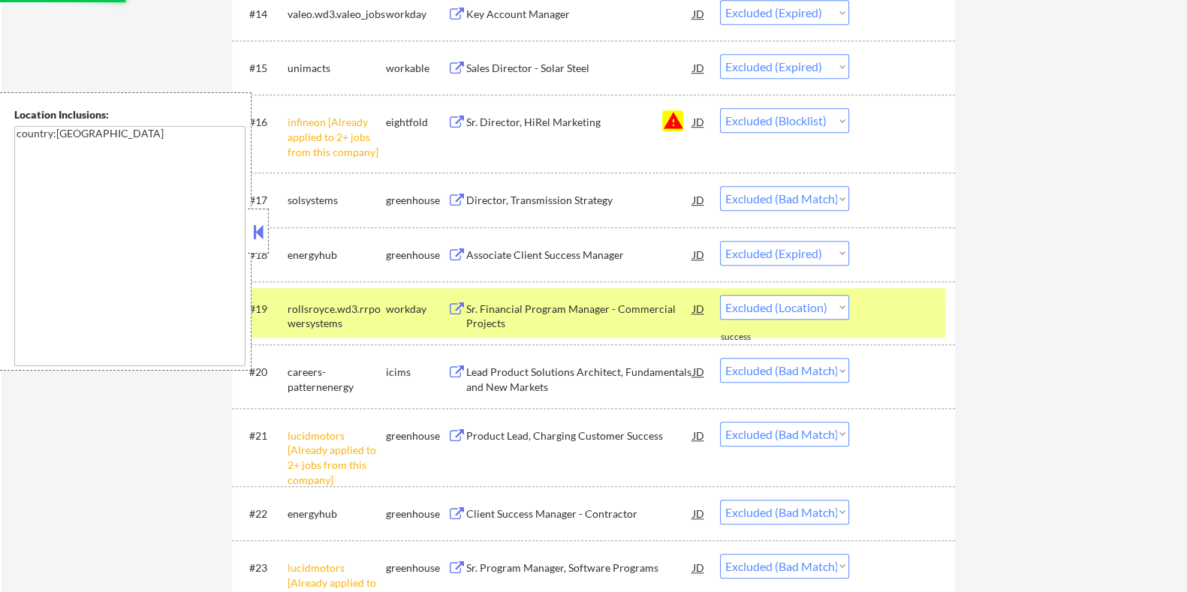
scroll to position [1501, 0]
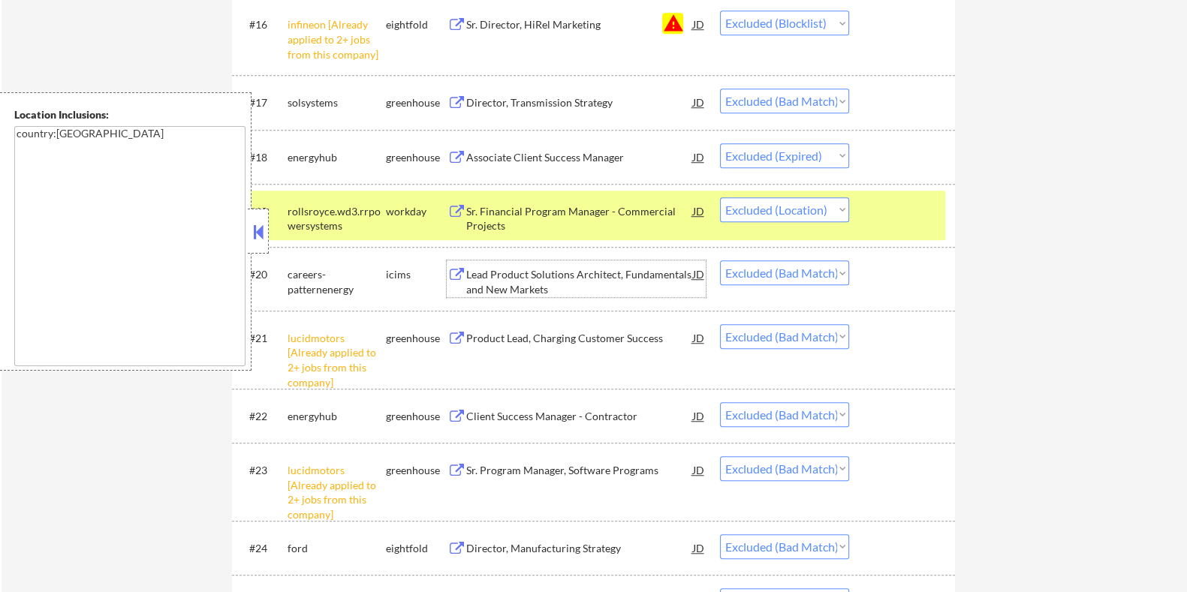
click at [563, 277] on div "Lead Product Solutions Architect, Fundamentals and New Markets" at bounding box center [579, 281] width 227 height 29
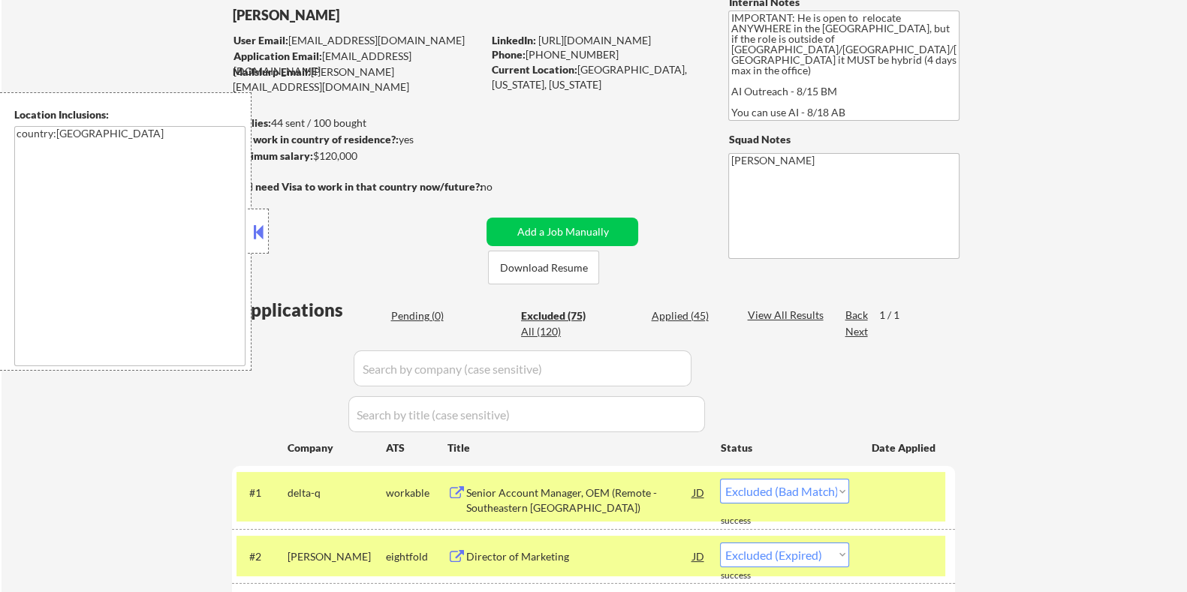
scroll to position [93, 0]
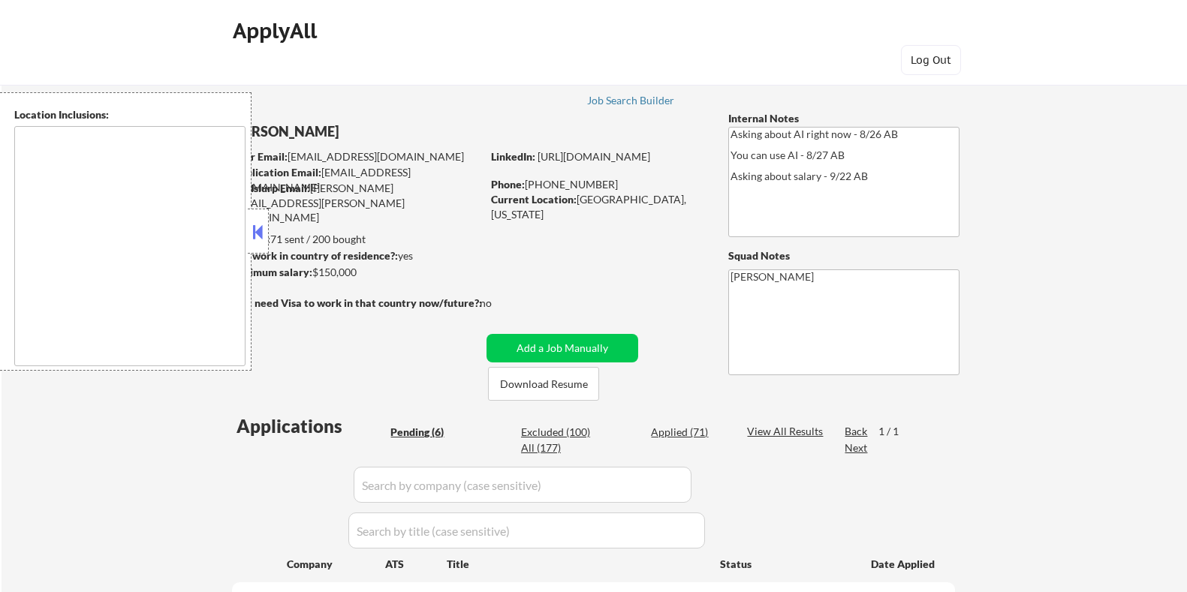
select select ""pending""
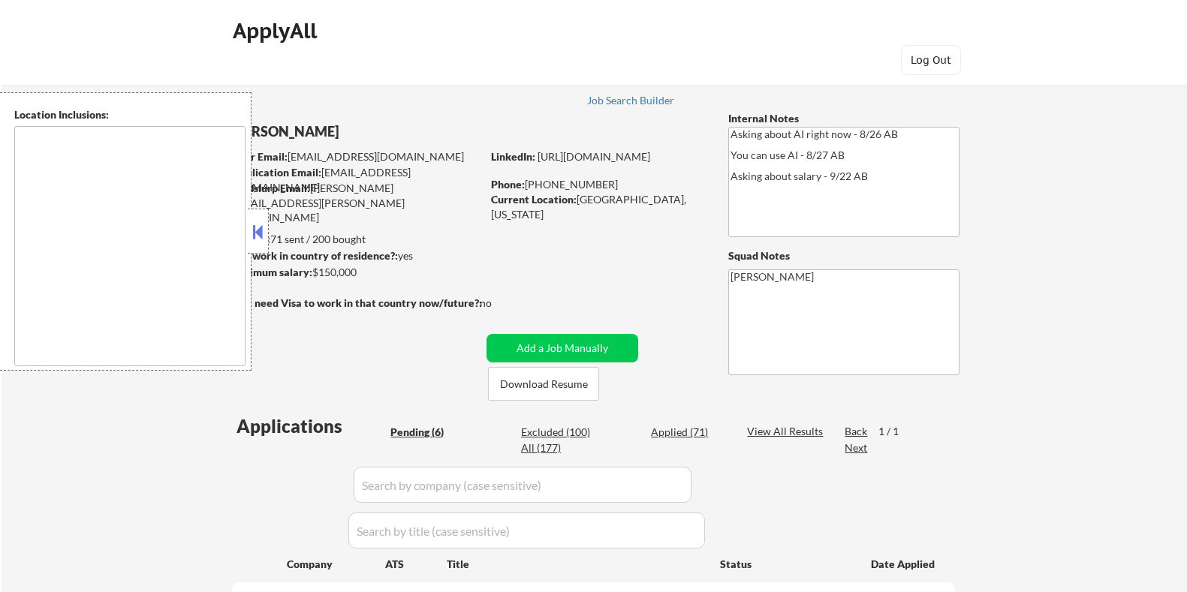
select select ""pending""
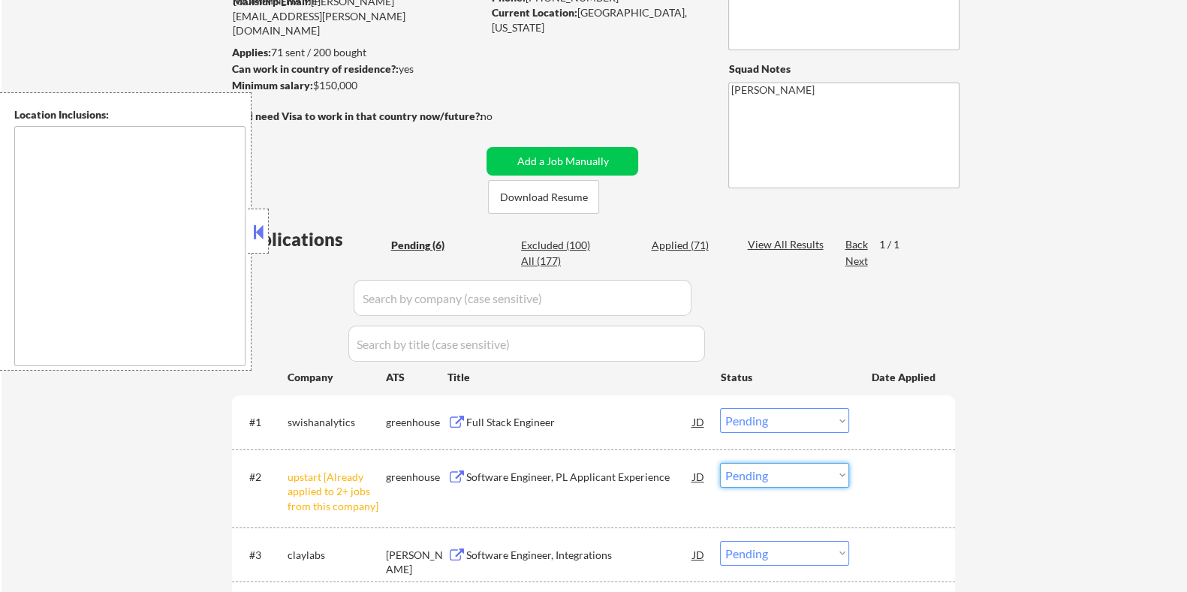
click at [800, 473] on select "Choose an option... Pending Applied Excluded (Questions) Excluded (Expired) Exc…" at bounding box center [784, 475] width 129 height 25
click at [720, 463] on select "Choose an option... Pending Applied Excluded (Questions) Excluded (Expired) Exc…" at bounding box center [784, 475] width 129 height 25
select select ""pending""
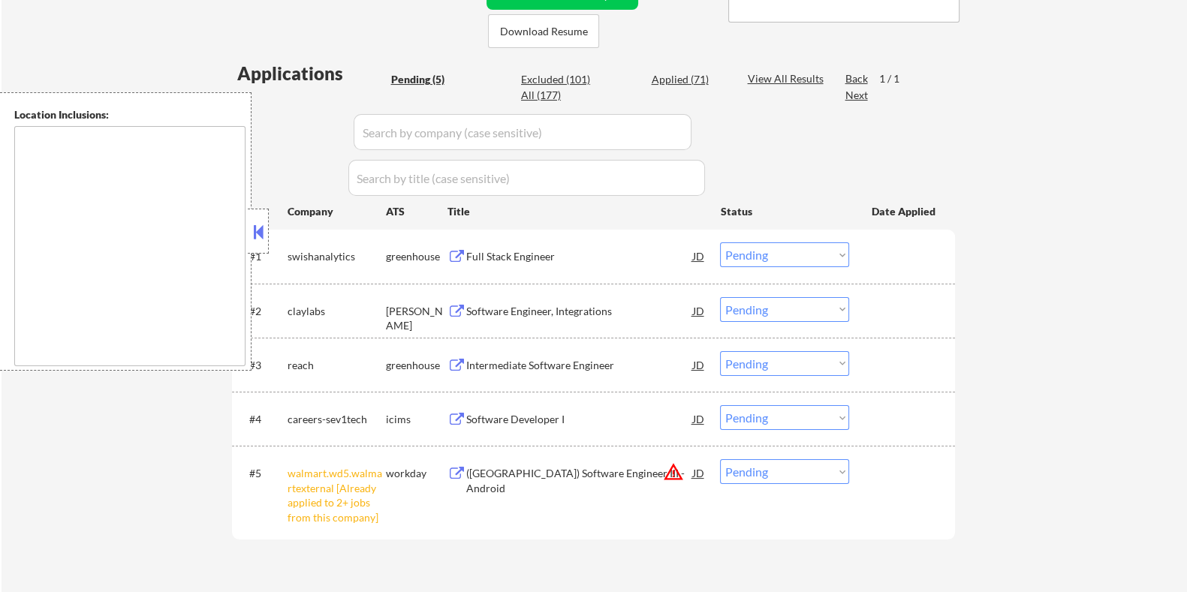
scroll to position [375, 0]
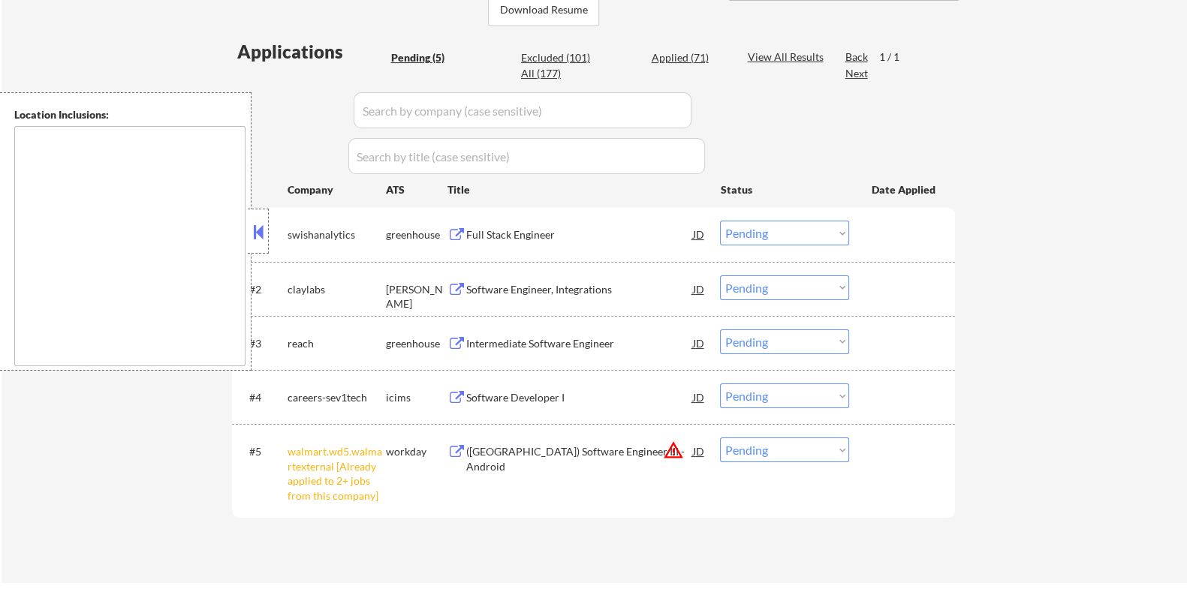
click at [782, 456] on select "Choose an option... Pending Applied Excluded (Questions) Excluded (Expired) Exc…" at bounding box center [784, 450] width 129 height 25
select select ""excluded__other_""
click at [720, 438] on select "Choose an option... Pending Applied Excluded (Questions) Excluded (Expired) Exc…" at bounding box center [784, 450] width 129 height 25
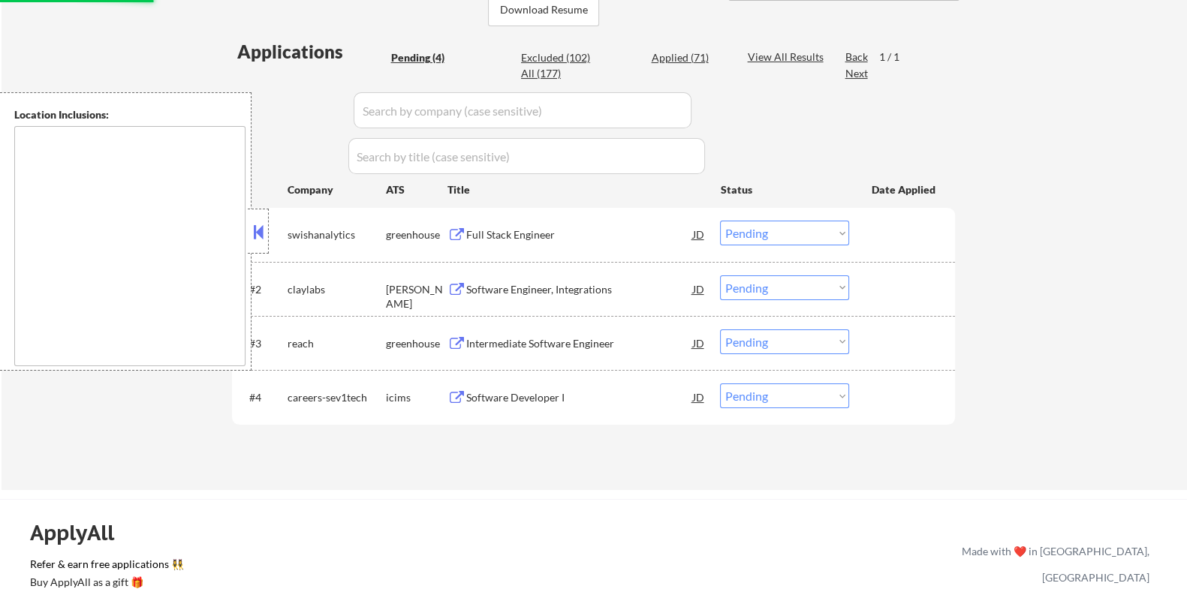
click at [501, 286] on div "Software Engineer, Integrations" at bounding box center [579, 289] width 227 height 15
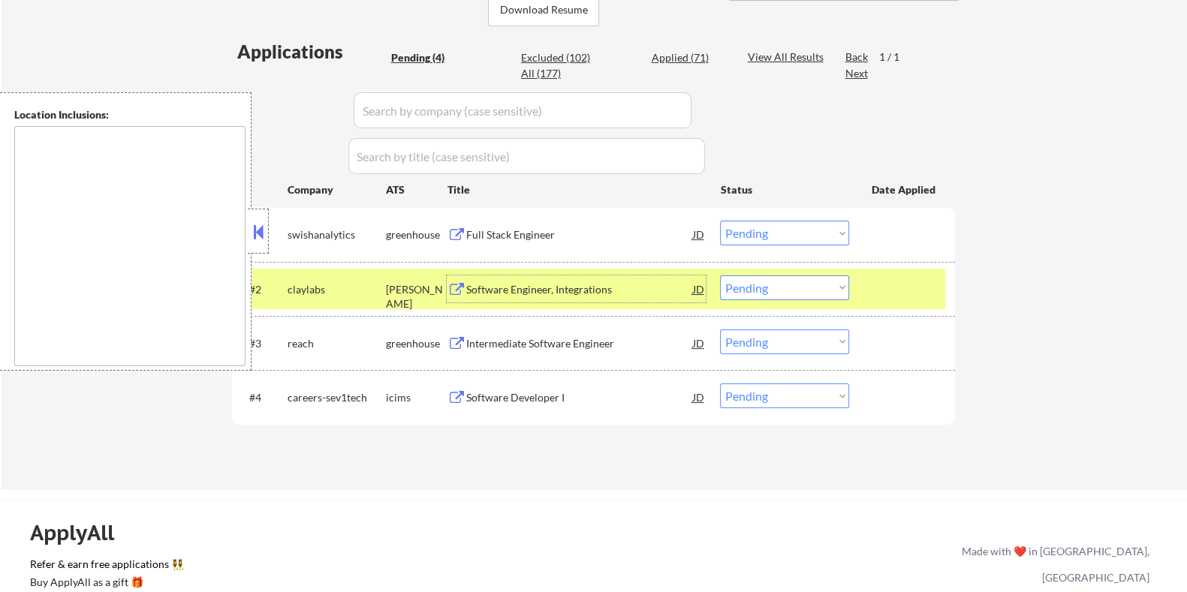
click at [776, 290] on select "Choose an option... Pending Applied Excluded (Questions) Excluded (Expired) Exc…" at bounding box center [784, 288] width 129 height 25
click at [720, 276] on select "Choose an option... Pending Applied Excluded (Questions) Excluded (Expired) Exc…" at bounding box center [784, 288] width 129 height 25
select select ""pending""
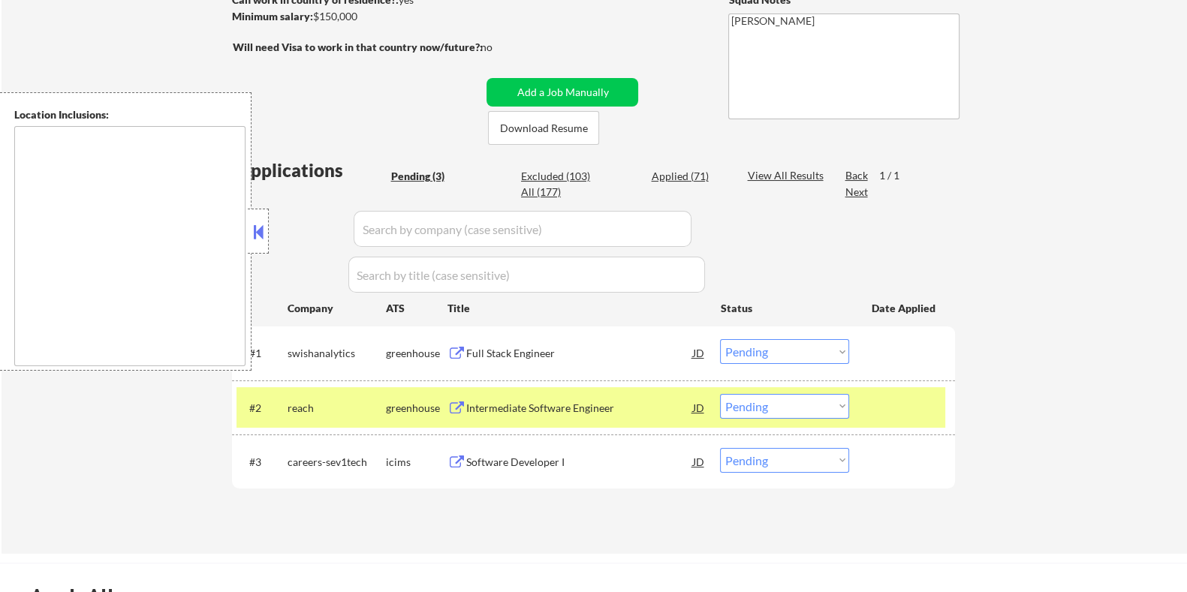
scroll to position [282, 0]
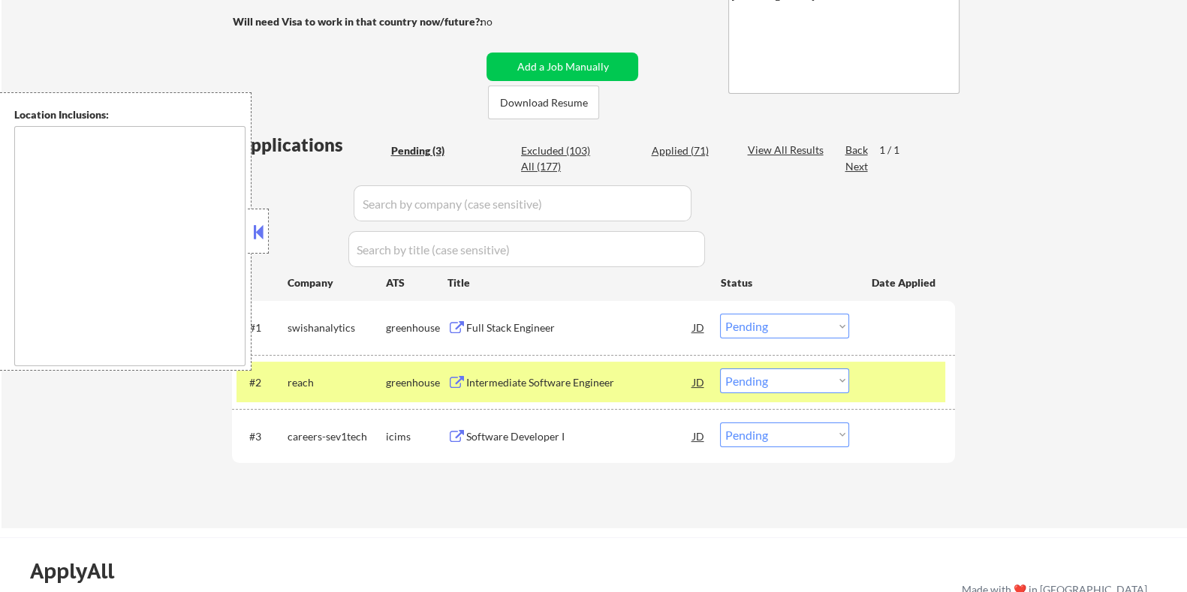
click at [504, 331] on div "Full Stack Engineer" at bounding box center [579, 328] width 227 height 15
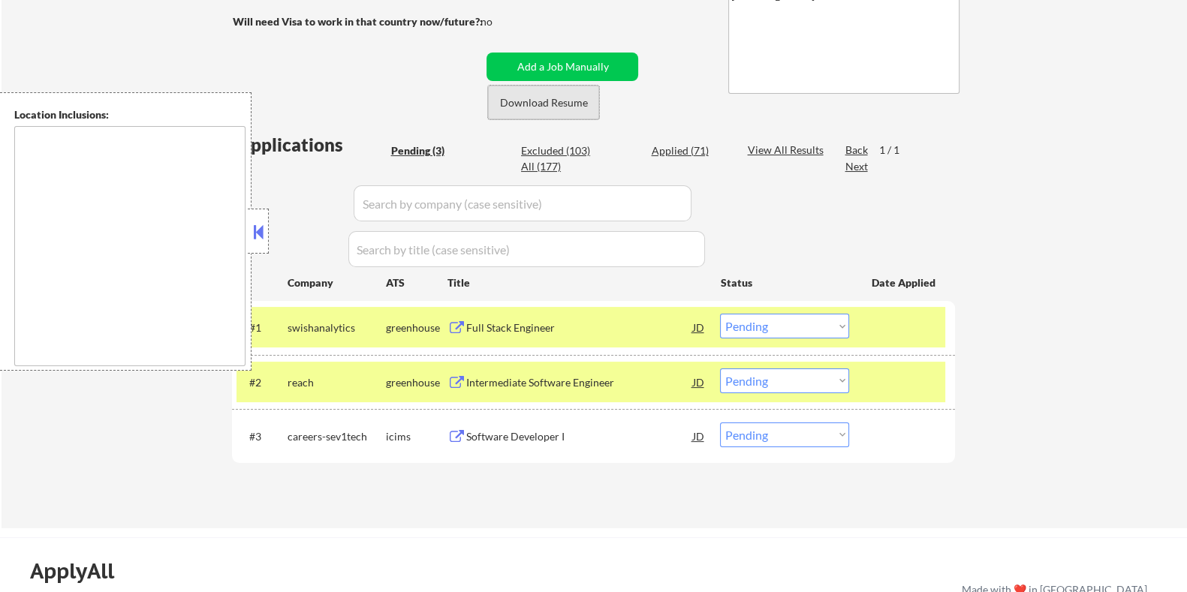
click at [544, 107] on button "Download Resume" at bounding box center [543, 103] width 111 height 34
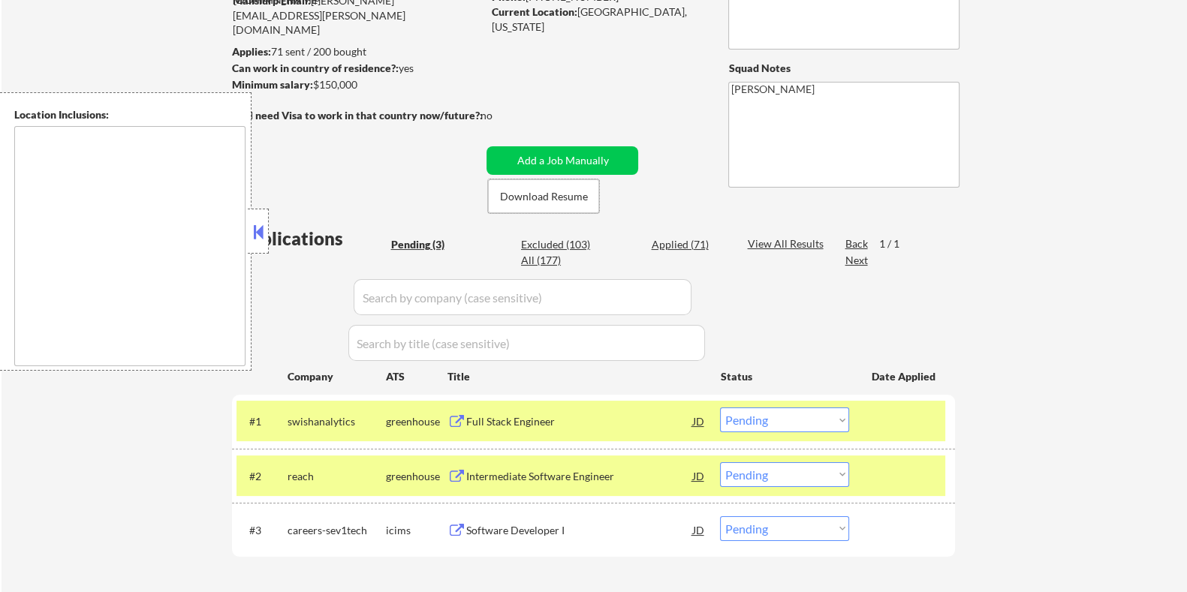
scroll to position [187, 0]
drag, startPoint x: 385, startPoint y: 89, endPoint x: 314, endPoint y: 84, distance: 71.5
click at [314, 84] on div "Minimum salary: $150,000" at bounding box center [356, 85] width 250 height 15
copy div "$150,000"
click at [538, 415] on div "Full Stack Engineer" at bounding box center [579, 422] width 227 height 15
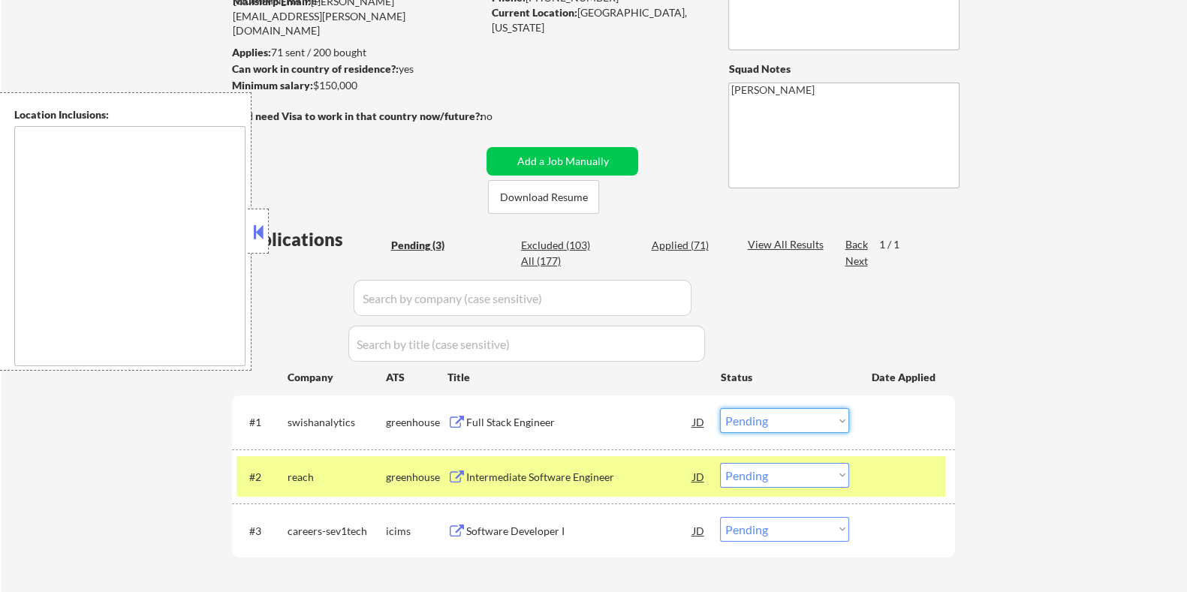
click at [751, 415] on select "Choose an option... Pending Applied Excluded (Questions) Excluded (Expired) Exc…" at bounding box center [784, 420] width 129 height 25
click at [720, 408] on select "Choose an option... Pending Applied Excluded (Questions) Excluded (Expired) Exc…" at bounding box center [784, 420] width 129 height 25
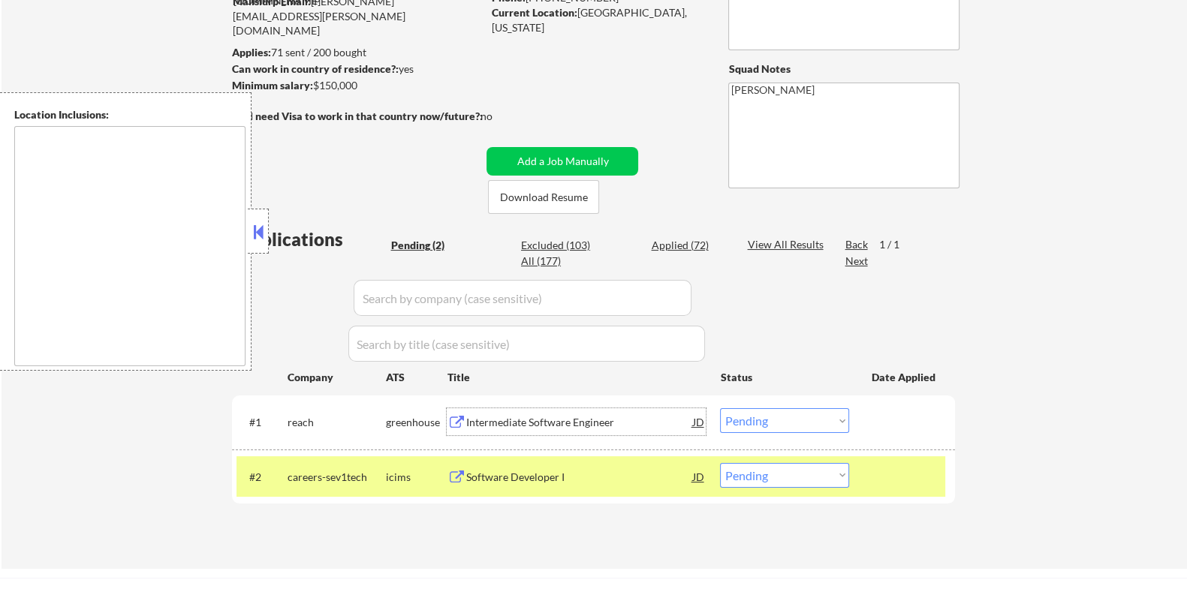
click at [533, 421] on div "Intermediate Software Engineer" at bounding box center [579, 422] width 227 height 15
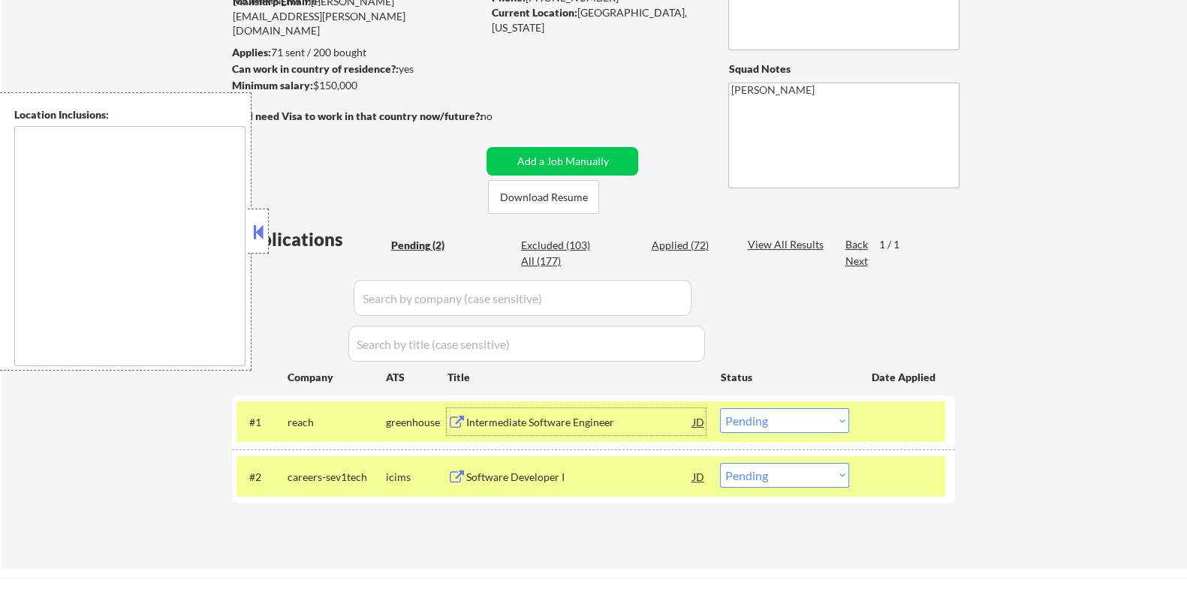
click at [778, 421] on select "Choose an option... Pending Applied Excluded (Questions) Excluded (Expired) Exc…" at bounding box center [784, 420] width 129 height 25
click at [720, 408] on select "Choose an option... Pending Applied Excluded (Questions) Excluded (Expired) Exc…" at bounding box center [784, 420] width 129 height 25
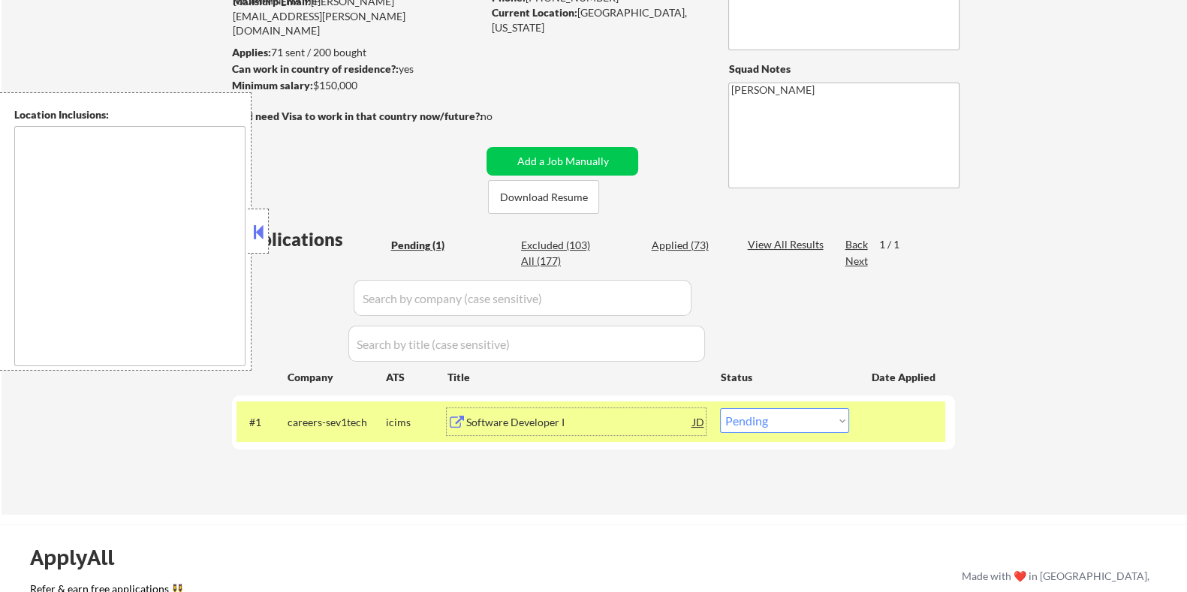
click at [511, 422] on div "Software Developer I" at bounding box center [579, 422] width 227 height 15
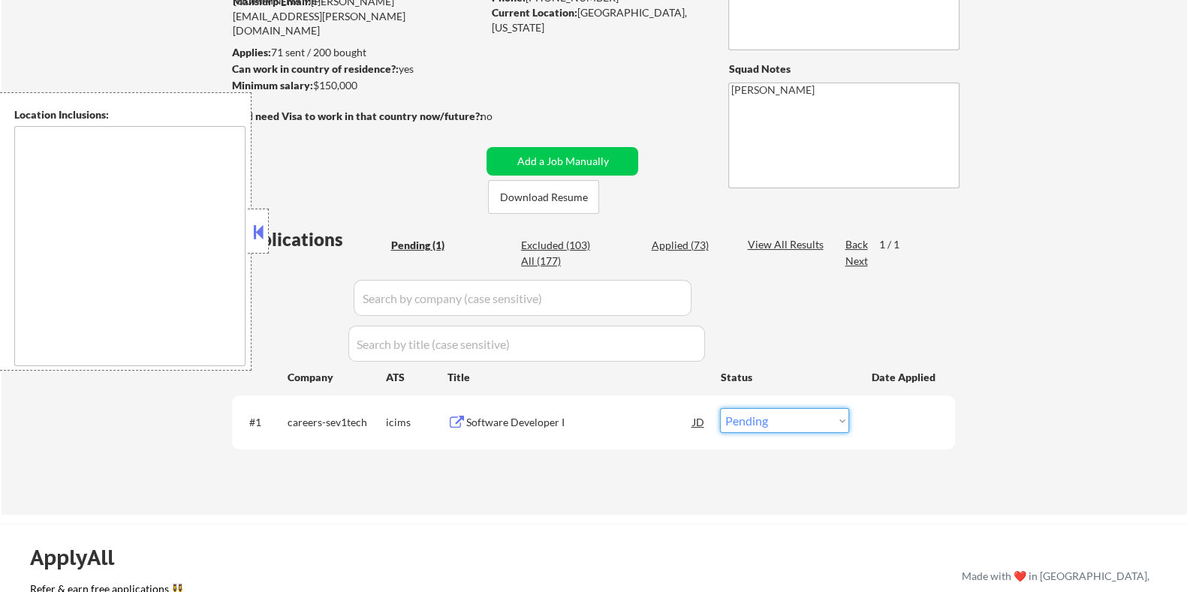
click at [791, 418] on select "Choose an option... Pending Applied Excluded (Questions) Excluded (Expired) Exc…" at bounding box center [784, 420] width 129 height 25
select select ""excluded__bad_match_""
click at [720, 408] on select "Choose an option... Pending Applied Excluded (Questions) Excluded (Expired) Exc…" at bounding box center [784, 420] width 129 height 25
select select ""excluded__bad_match_""
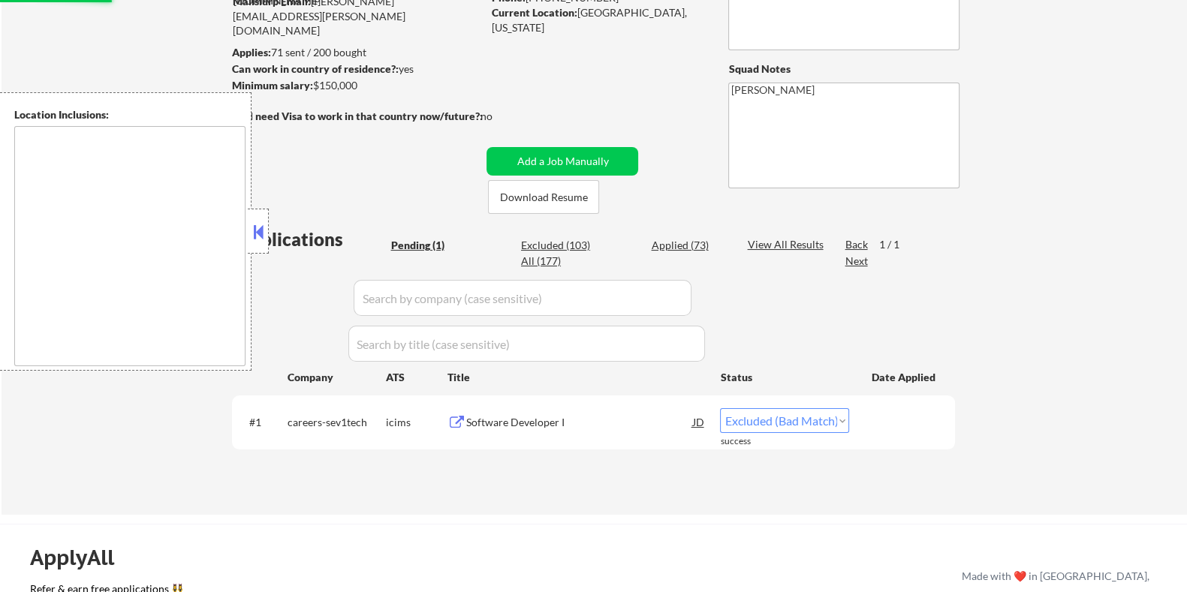
select select ""excluded__bad_match_""
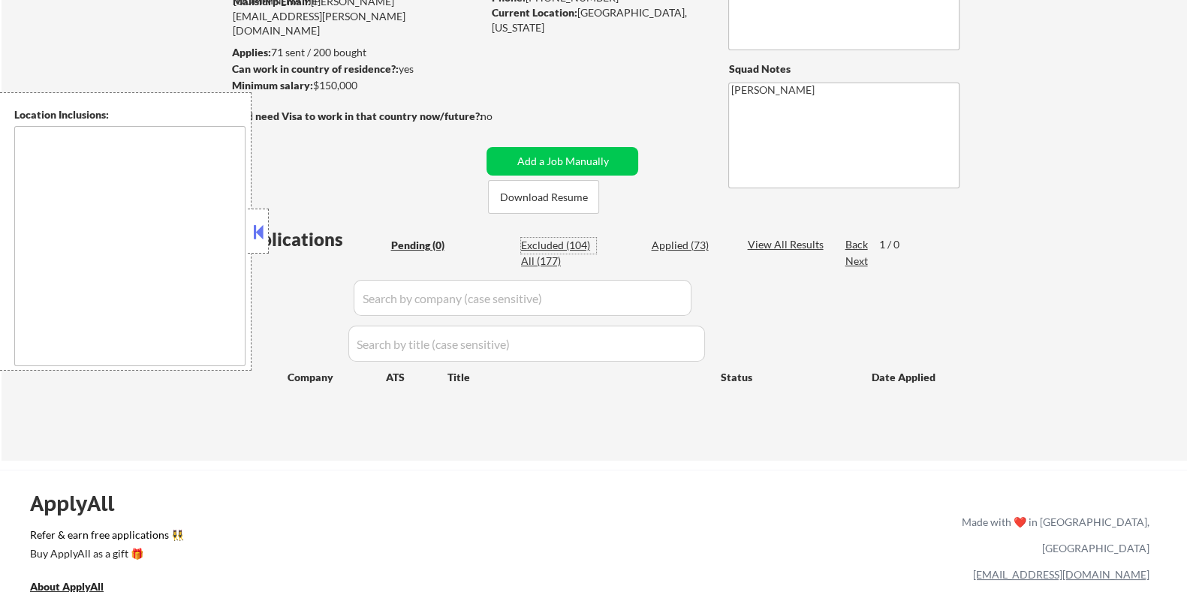
click at [563, 241] on div "Excluded (104)" at bounding box center [558, 245] width 75 height 15
select select ""excluded__location_""
select select ""excluded__expired_""
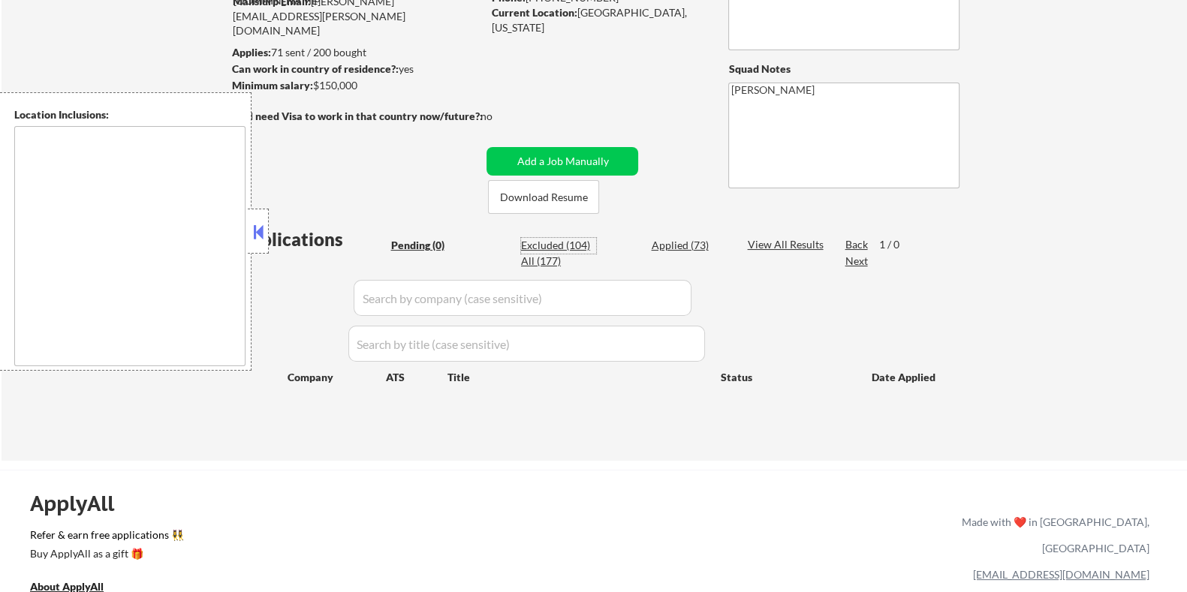
select select ""excluded__salary_""
select select ""excluded__expired_""
select select ""excluded__location_""
select select ""excluded__expired_""
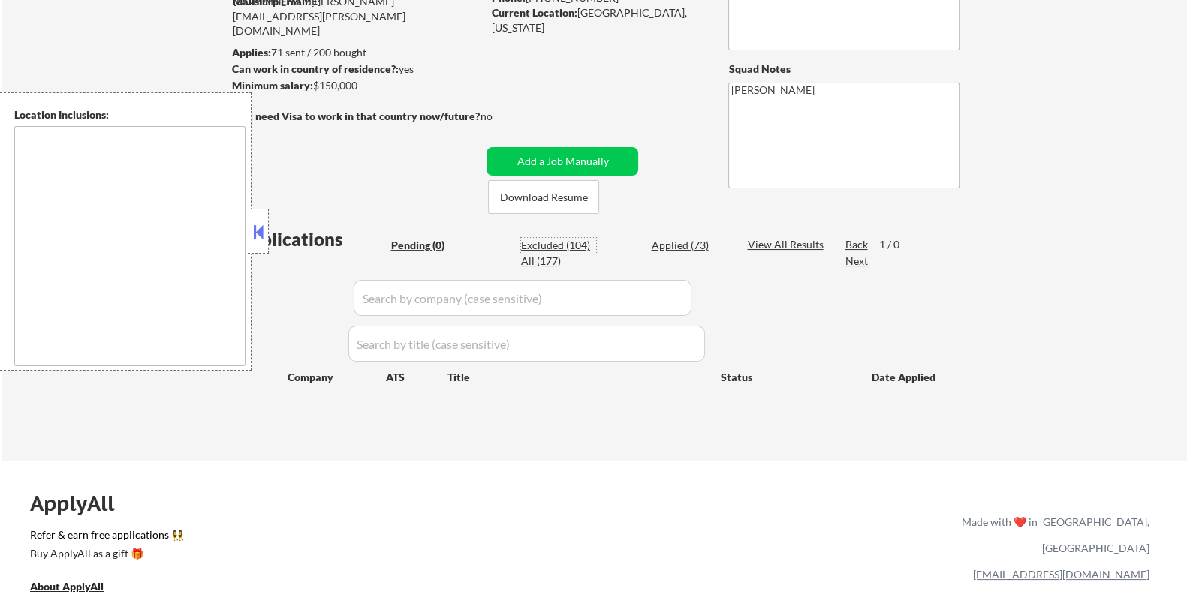
select select ""excluded""
select select ""excluded__location_""
select select ""excluded__expired_""
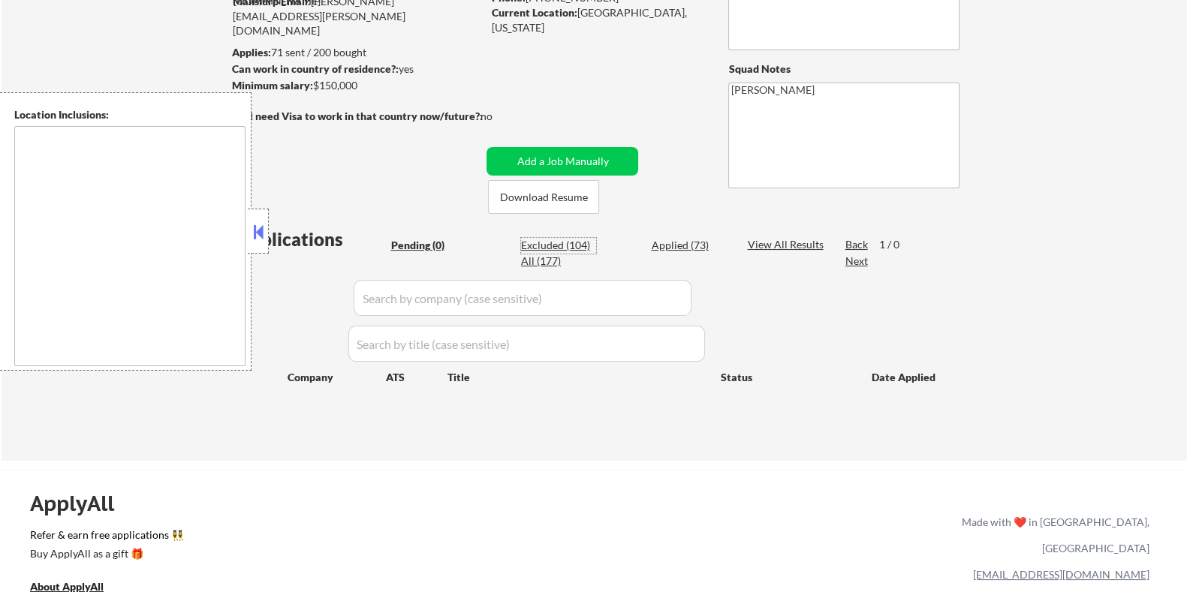
select select ""excluded__expired_""
select select ""excluded__location_""
select select ""excluded__expired_""
select select ""excluded__bad_match_""
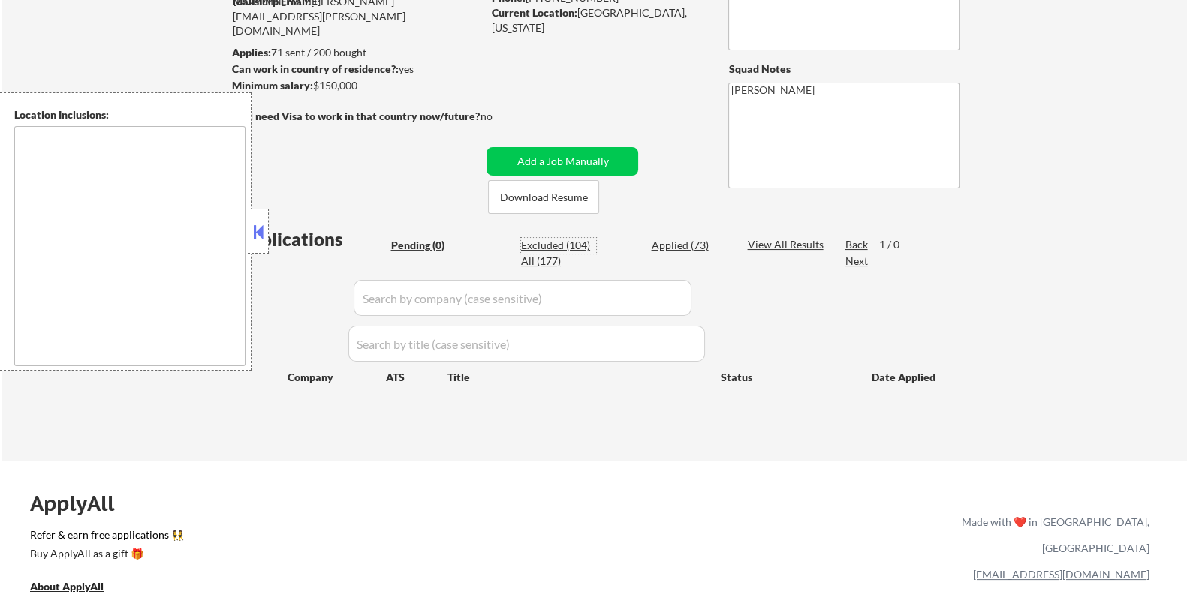
select select ""excluded__bad_match_""
select select ""excluded__location_""
select select ""excluded__salary_""
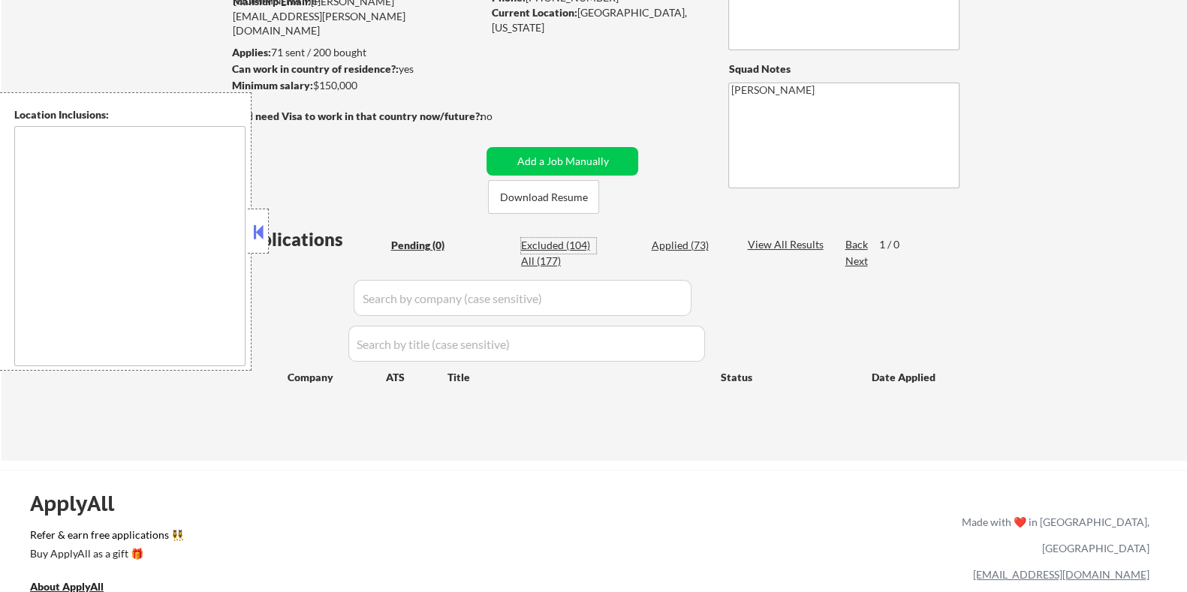
select select ""excluded""
select select ""excluded__expired_""
select select ""excluded__location_""
select select ""excluded__expired_""
select select ""excluded__salary_""
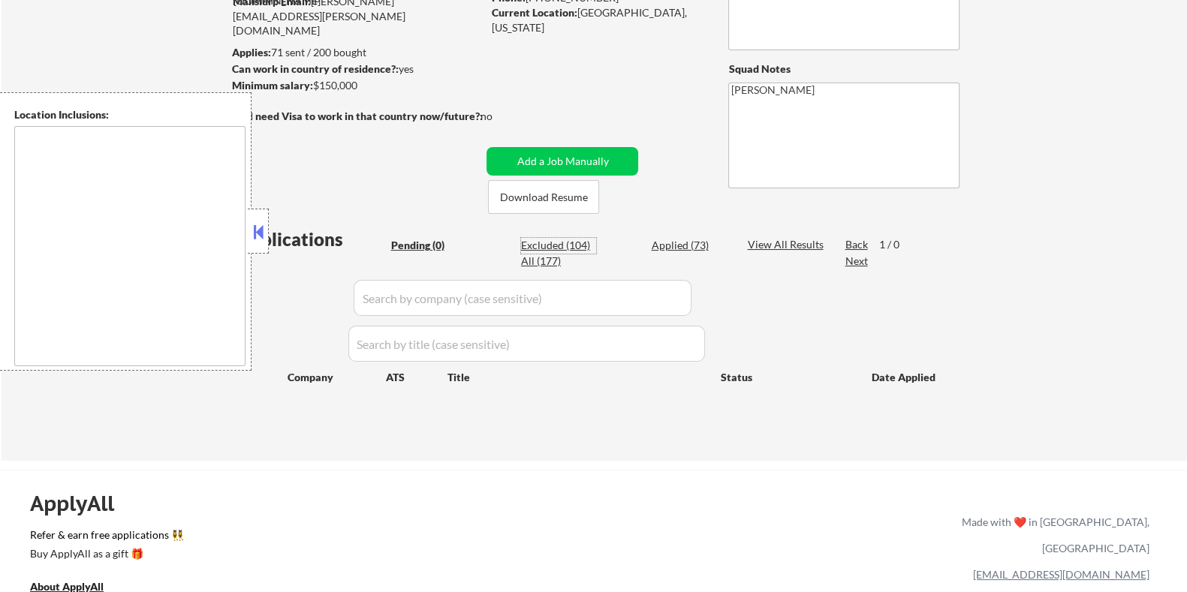
select select ""excluded__expired_""
select select ""excluded__other_""
select select ""excluded__location_""
select select ""excluded__expired_""
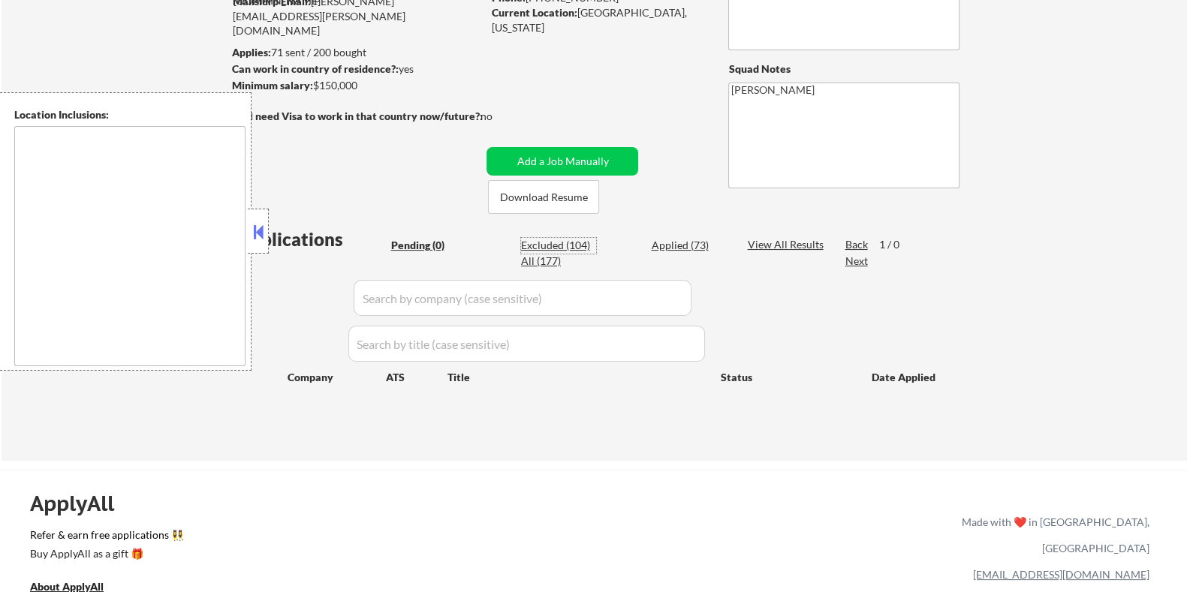
select select ""excluded__expired_""
select select ""excluded__location_""
select select ""excluded__salary_""
select select ""excluded__bad_match_""
select select ""excluded__location_""
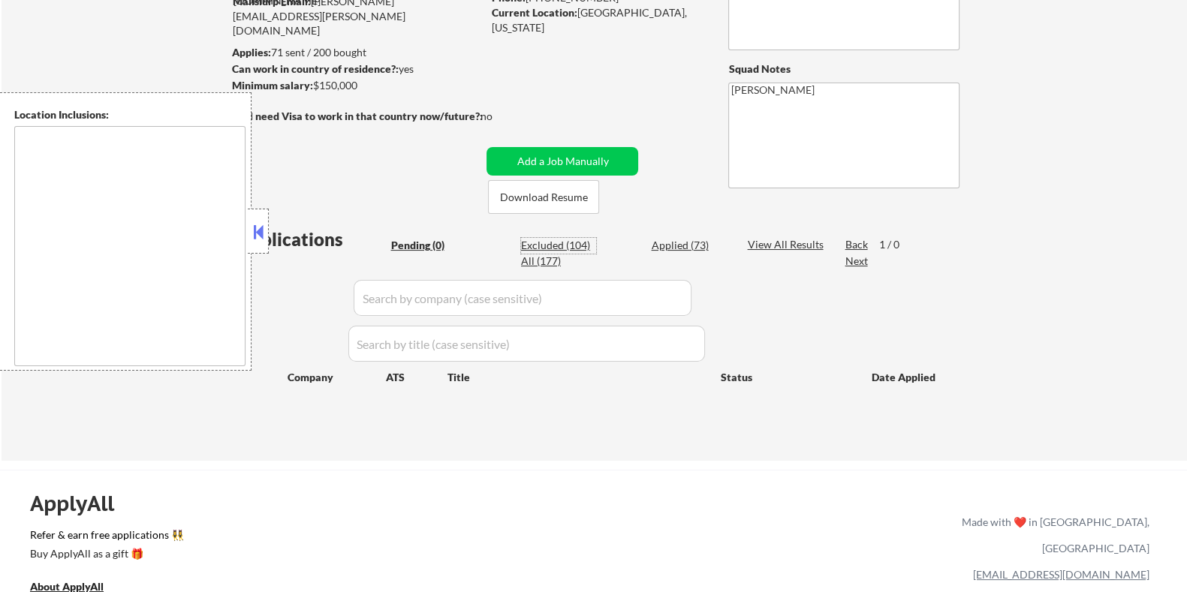
select select ""excluded__salary_""
select select ""excluded__expired_""
select select ""excluded__bad_match_""
select select ""excluded__location_""
select select ""excluded__bad_match_""
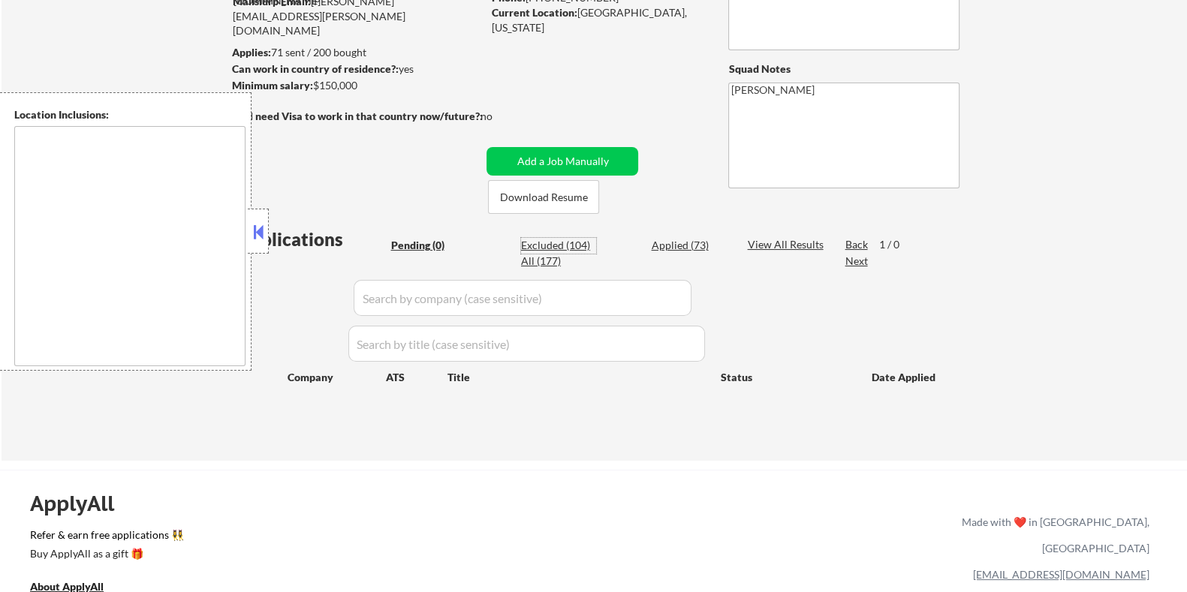
select select ""excluded__location_""
select select ""excluded__expired_""
select select ""excluded""
select select ""excluded__expired_""
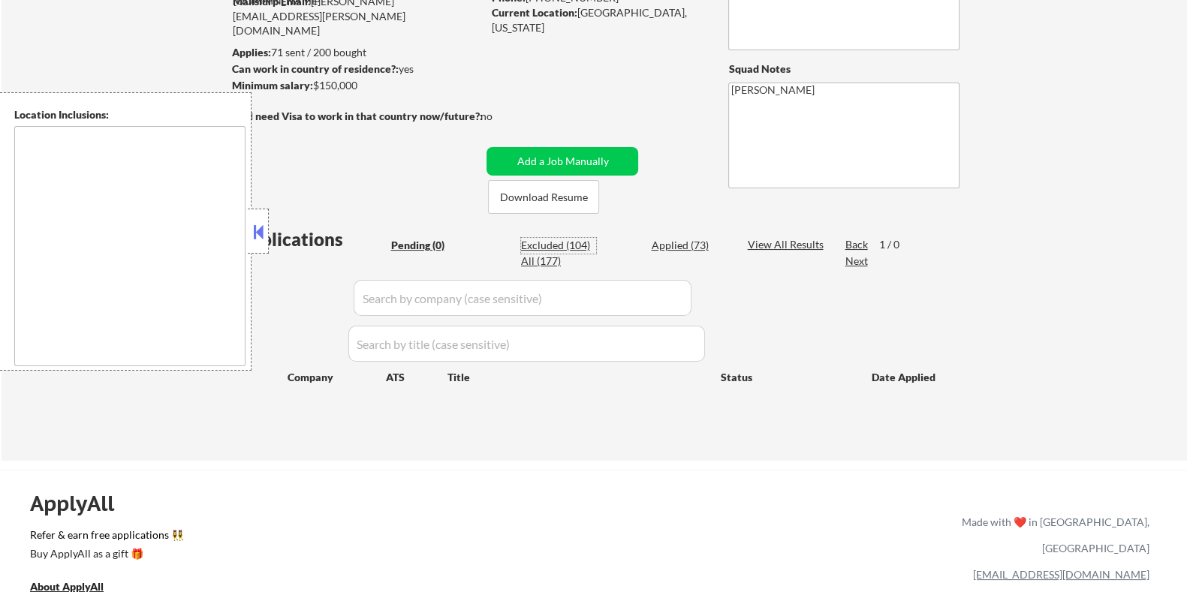
select select ""excluded__bad_match_""
select select ""excluded__expired_""
select select ""excluded__salary_""
select select ""excluded__bad_match_""
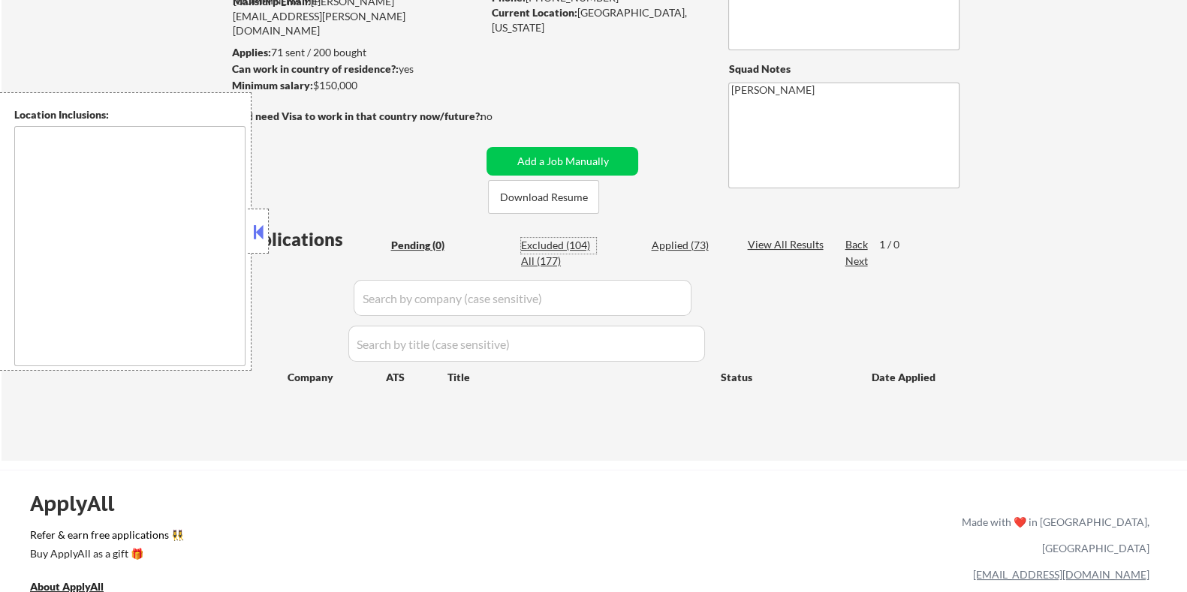
select select ""excluded__bad_match_""
select select ""excluded__location_""
select select ""excluded__expired_""
select select ""excluded__bad_match_""
select select ""excluded__location_""
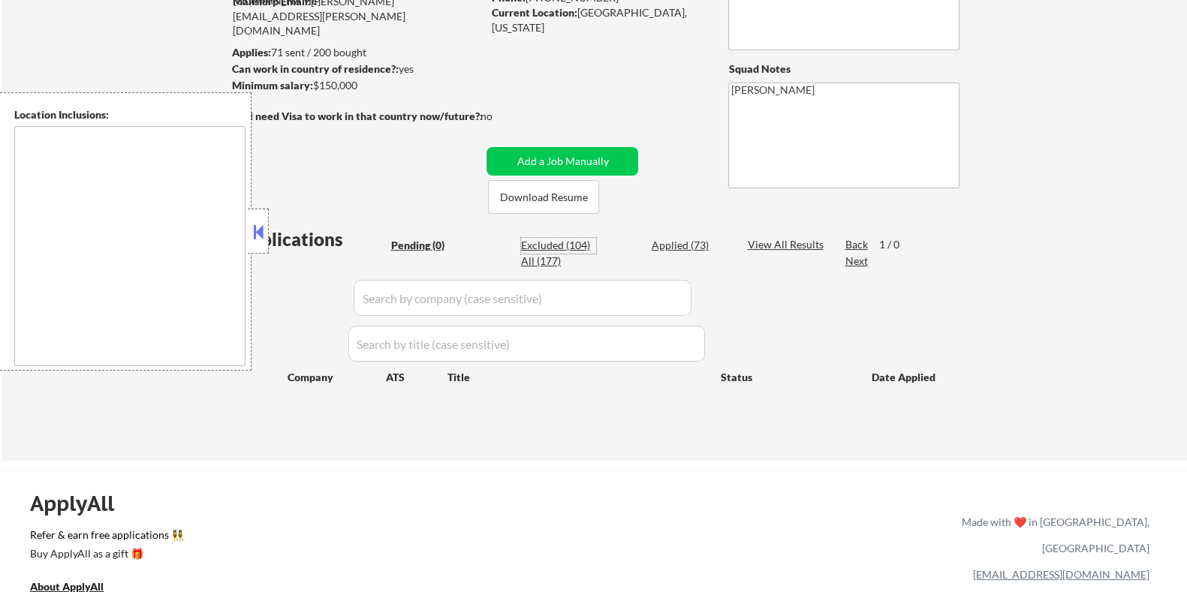
select select ""excluded__bad_match_""
select select ""excluded__expired_""
select select ""excluded__bad_match_""
select select ""excluded__salary_""
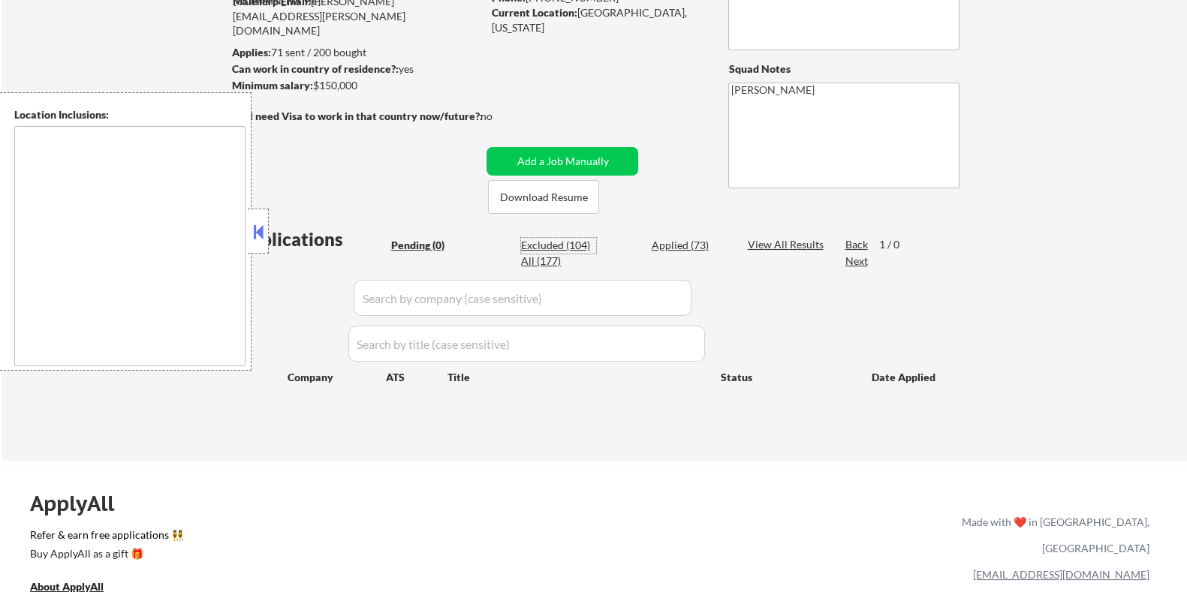
select select ""excluded__location_""
select select ""excluded__bad_match_""
select select ""excluded__salary_""
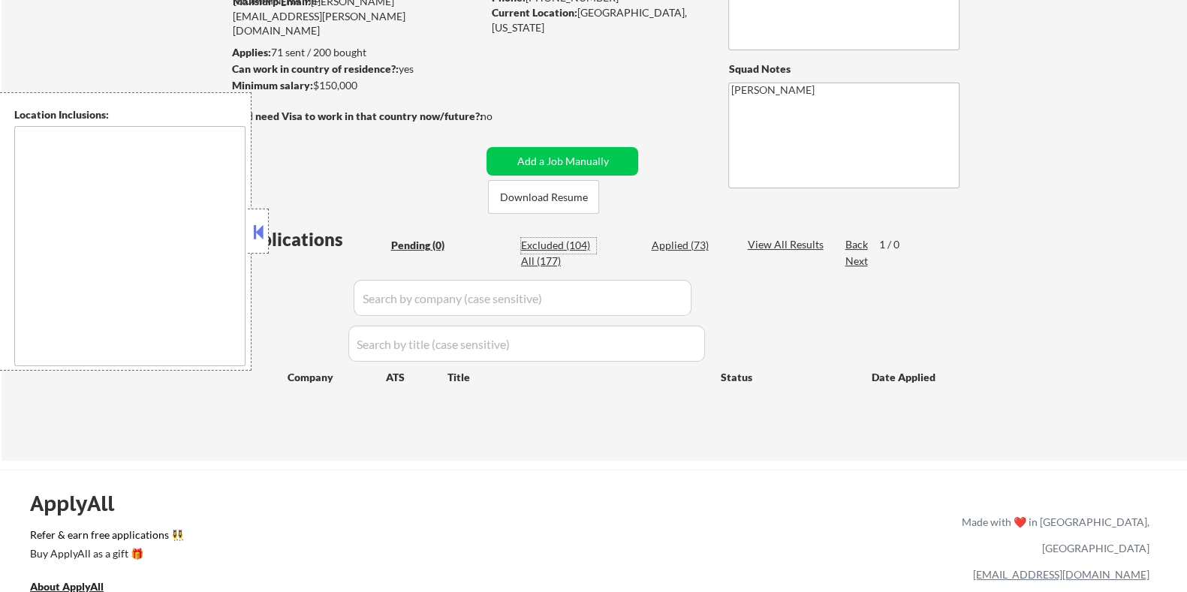
select select ""excluded__salary_""
select select ""excluded__expired_""
select select ""excluded__bad_match_""
select select ""excluded__expired_""
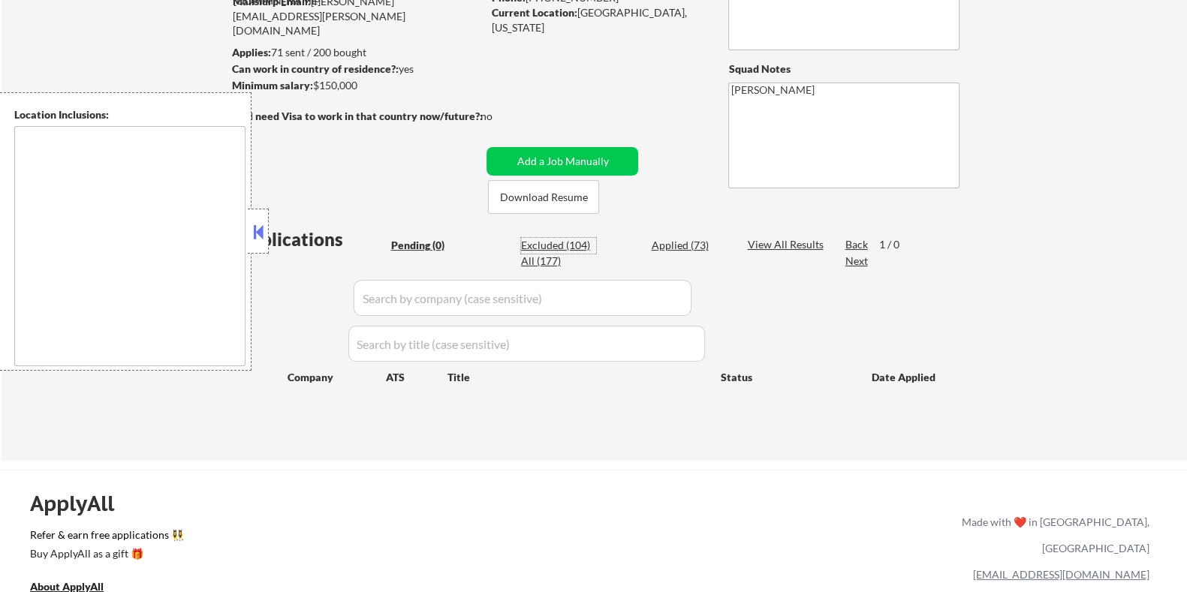
select select ""excluded__bad_match_""
select select ""excluded__expired_""
select select ""excluded__location_""
select select ""excluded__expired_""
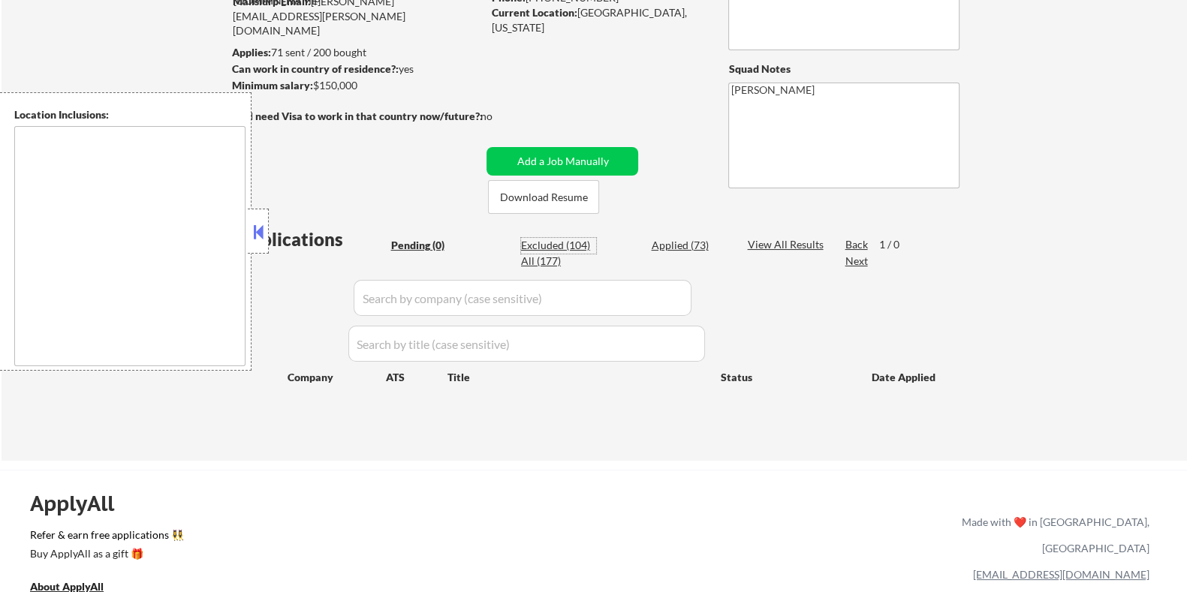
select select ""excluded__expired_""
select select ""excluded__location_""
select select ""excluded__expired_""
select select ""excluded__bad_match_""
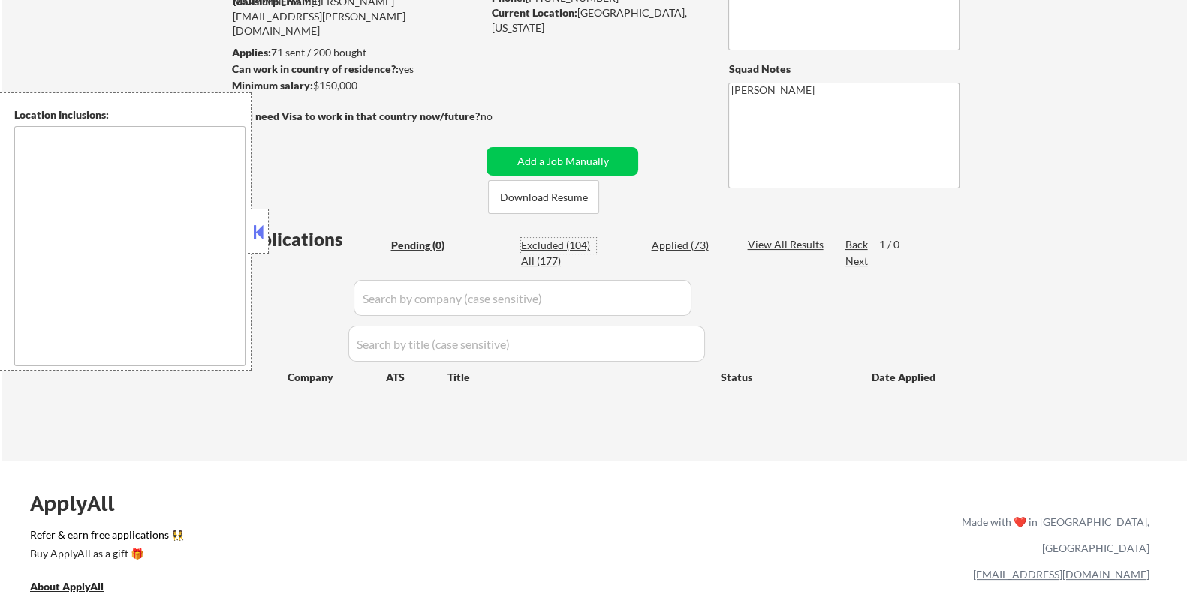
select select ""excluded__location_""
select select ""excluded__bad_match_""
select select ""excluded__expired_""
select select ""excluded__bad_match_""
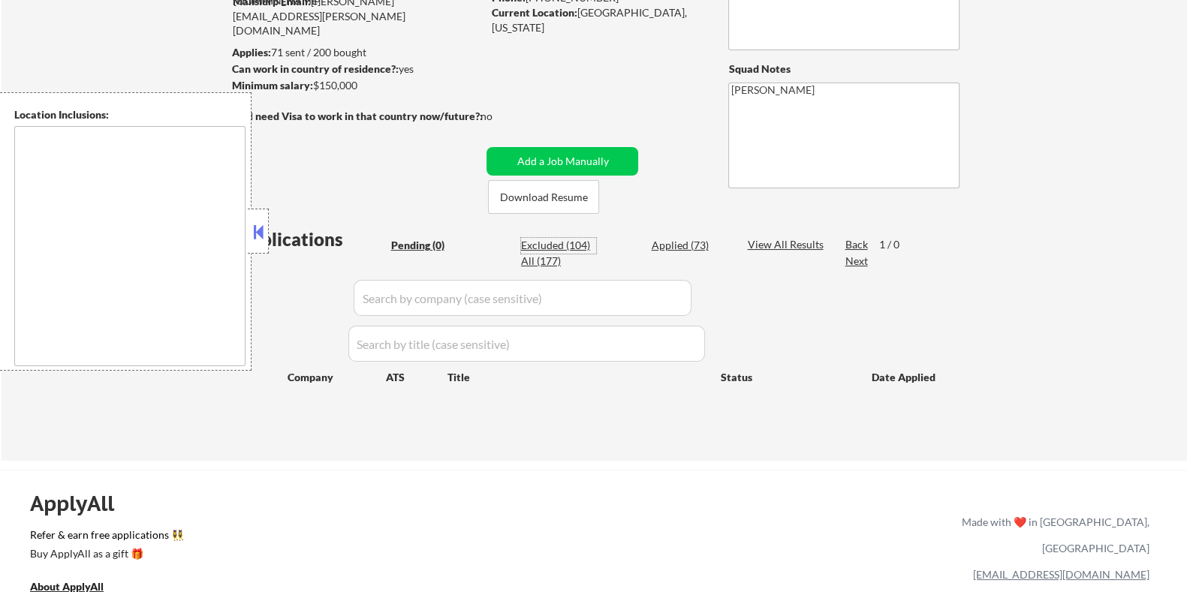
select select ""excluded__other_""
select select ""excluded__location_""
select select ""excluded""
select select ""excluded__location_""
select select ""excluded__salary_""
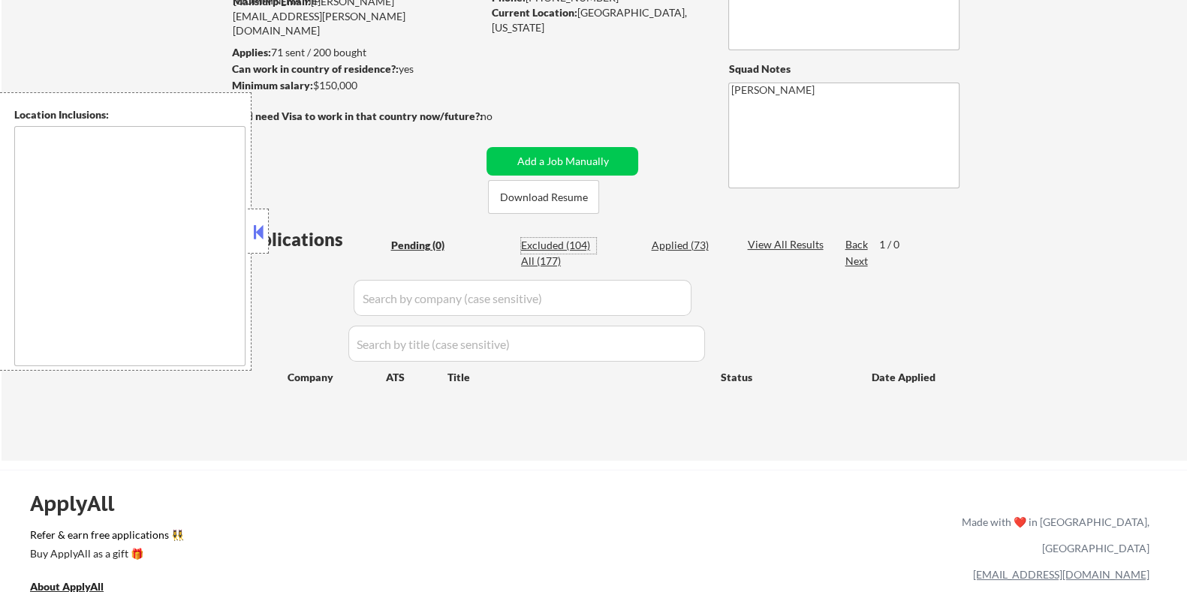
select select ""excluded__expired_""
select select ""excluded__bad_match_""
select select ""excluded__other_""
select select ""excluded__expired_""
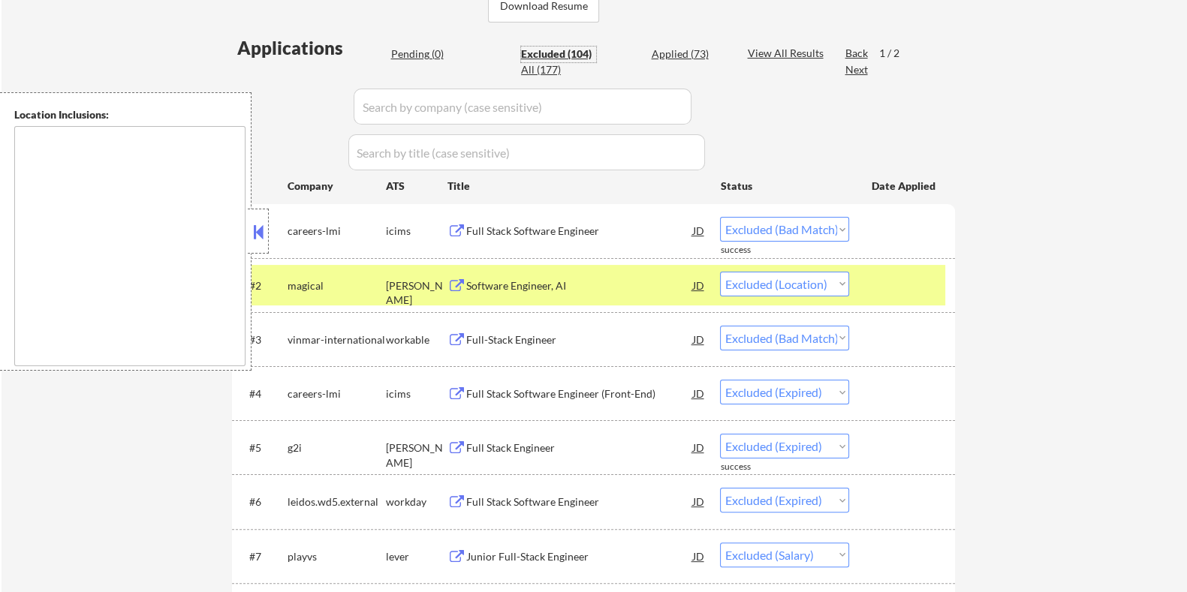
scroll to position [469, 0]
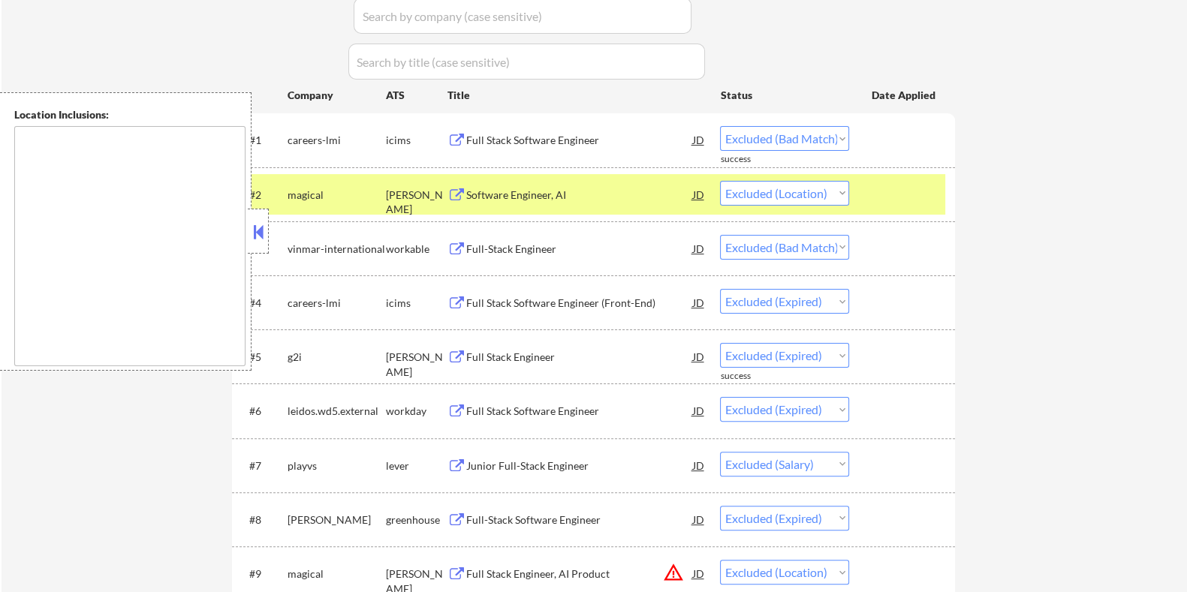
click at [488, 246] on div "Full-Stack Engineer" at bounding box center [579, 249] width 227 height 15
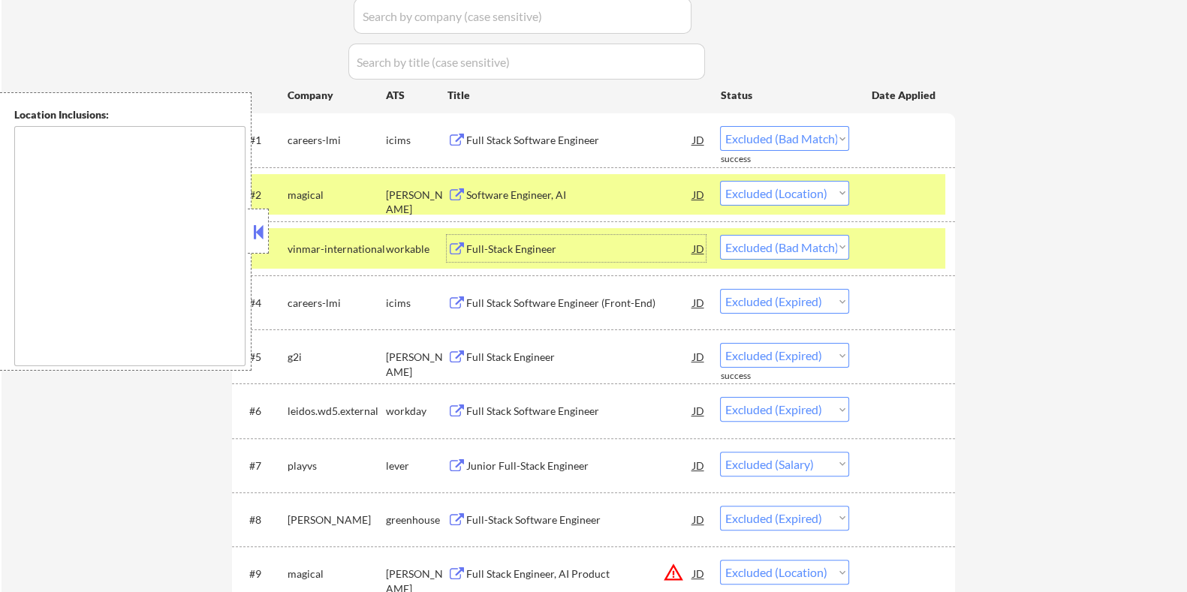
click at [782, 249] on select "Choose an option... Pending Applied Excluded (Questions) Excluded (Expired) Exc…" at bounding box center [784, 247] width 129 height 25
click at [720, 235] on select "Choose an option... Pending Applied Excluded (Questions) Excluded (Expired) Exc…" at bounding box center [784, 247] width 129 height 25
select select ""excluded__expired_""
select select ""excluded__salary_""
select select ""excluded__expired_""
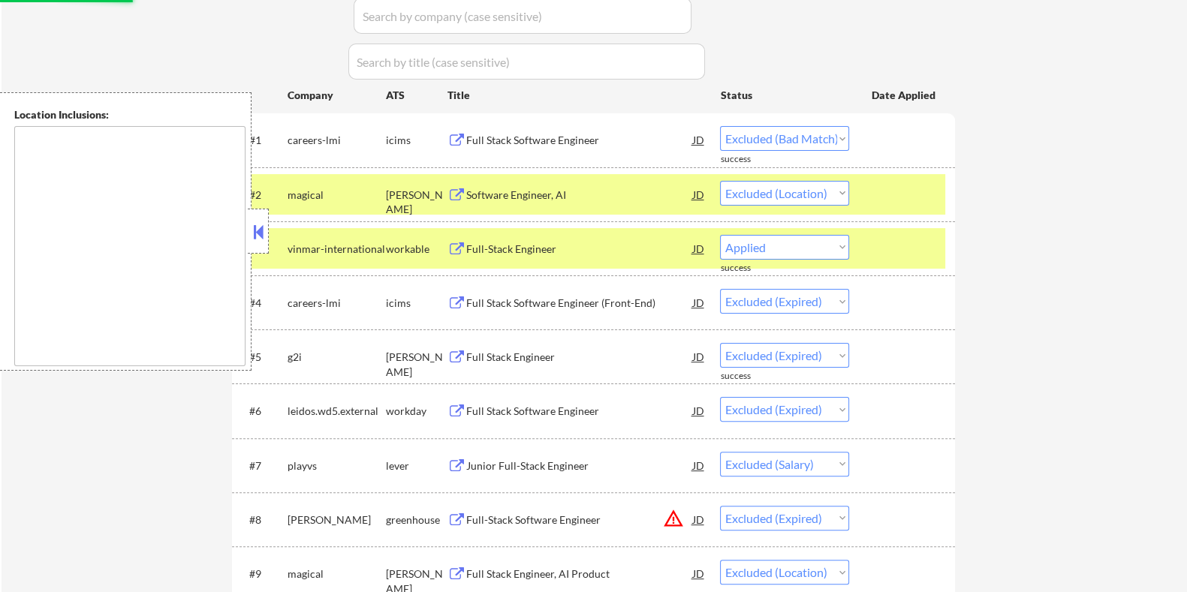
select select ""excluded__location_""
select select ""excluded__expired_""
select select ""excluded""
select select ""excluded__location_""
select select ""excluded__expired_""
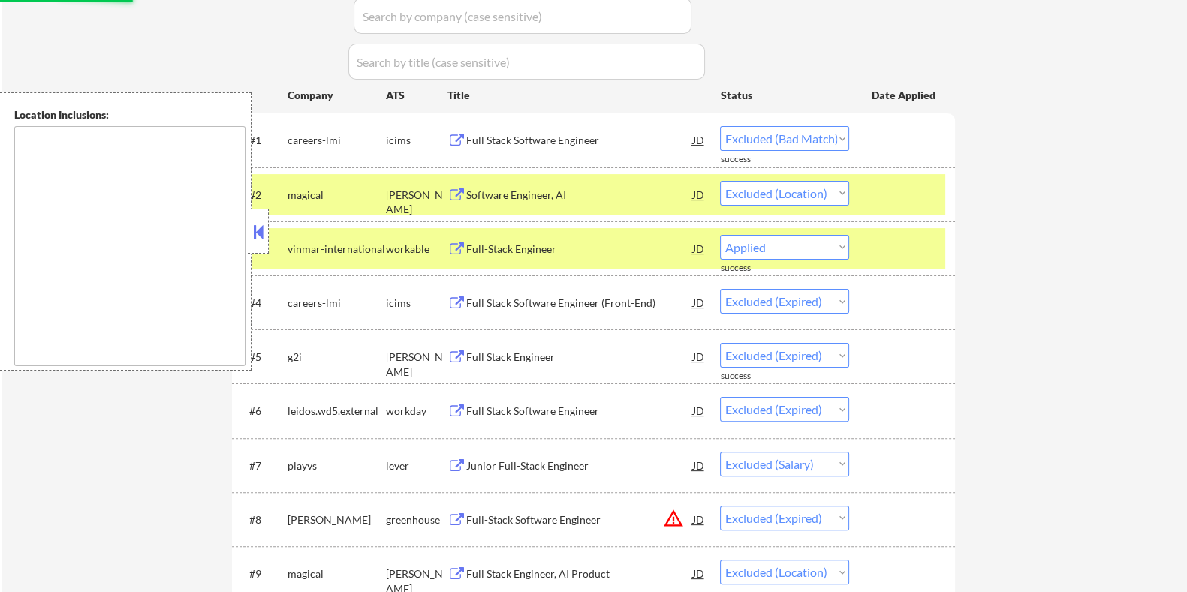
select select ""excluded__location_""
select select ""excluded__expired_""
select select ""excluded__bad_match_""
select select ""excluded__location_""
select select ""excluded__salary_""
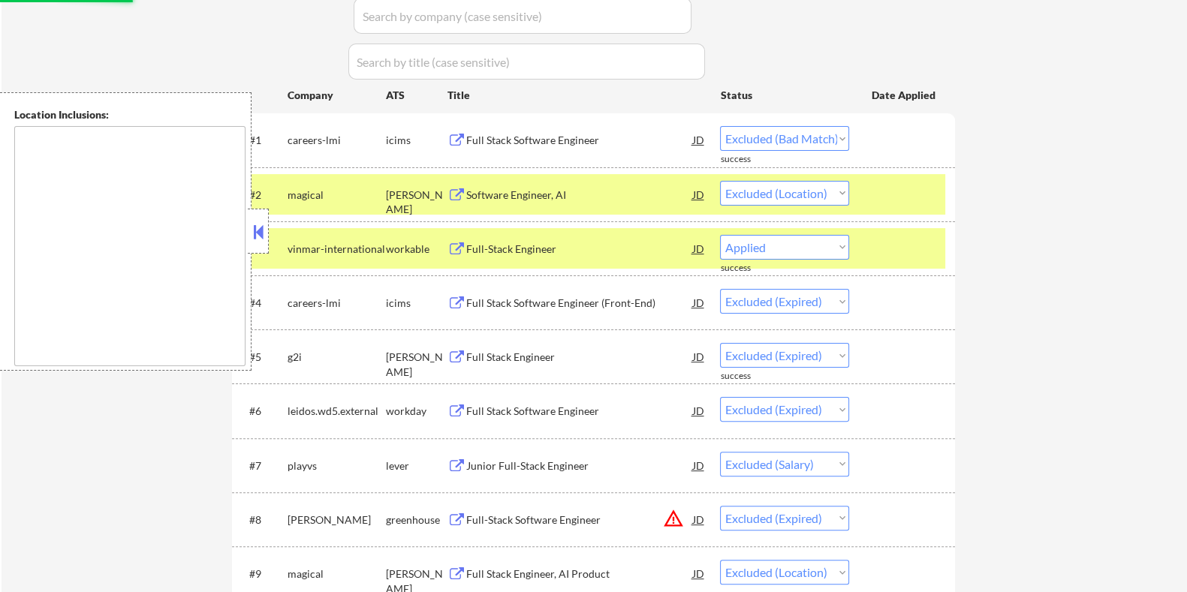
select select ""excluded""
select select ""excluded__expired_""
select select ""excluded__location_""
select select ""excluded__expired_""
select select ""excluded__salary_""
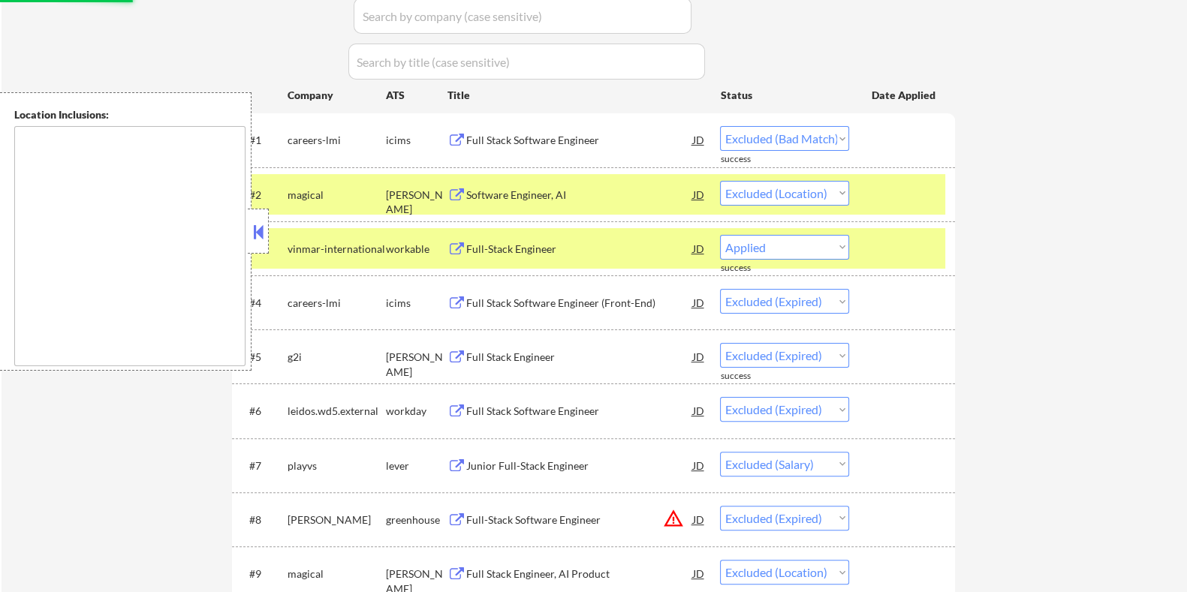
select select ""excluded__expired_""
select select ""excluded__other_""
select select ""excluded__location_""
select select ""excluded__expired_""
select select ""excluded__location_""
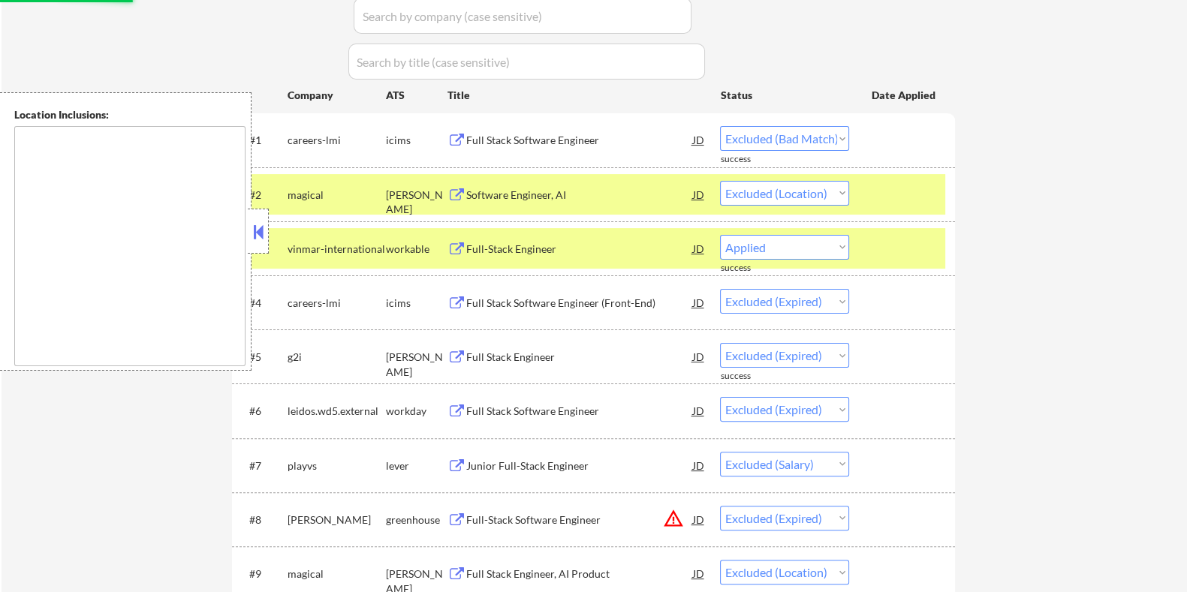
select select ""excluded__salary_""
select select ""excluded__bad_match_""
select select ""excluded__location_""
select select ""excluded__salary_""
select select ""excluded__expired_""
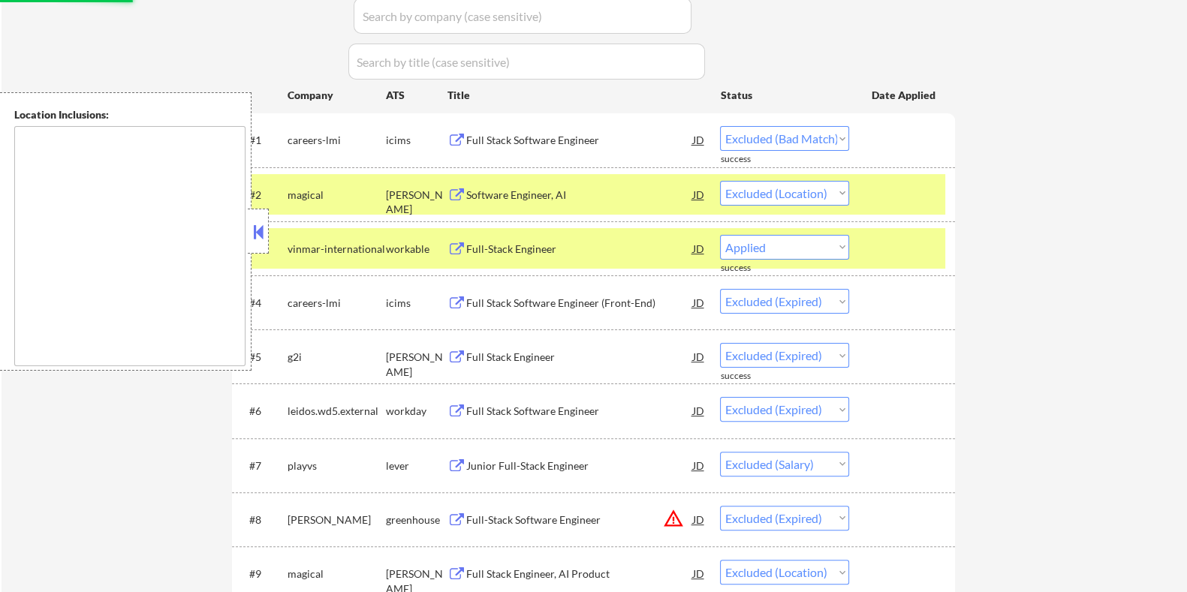
select select ""excluded__bad_match_""
select select ""excluded__location_""
select select ""excluded__bad_match_""
select select ""excluded__location_""
select select ""excluded__expired_""
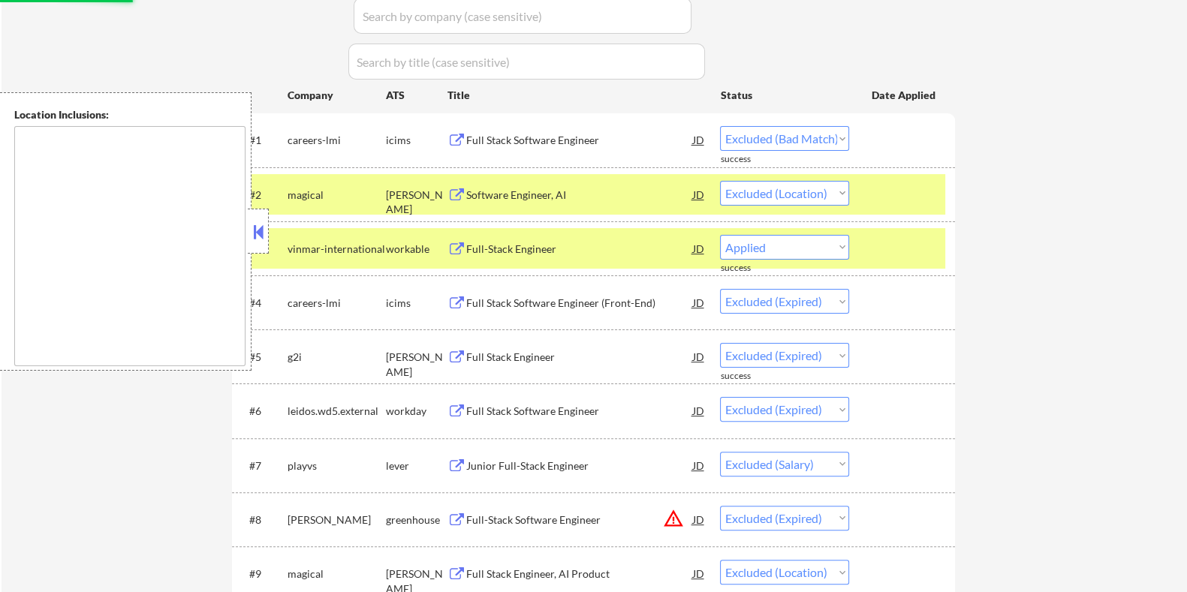
select select ""excluded""
select select ""excluded__expired_""
select select ""excluded__bad_match_""
select select ""excluded__expired_""
select select ""excluded__salary_""
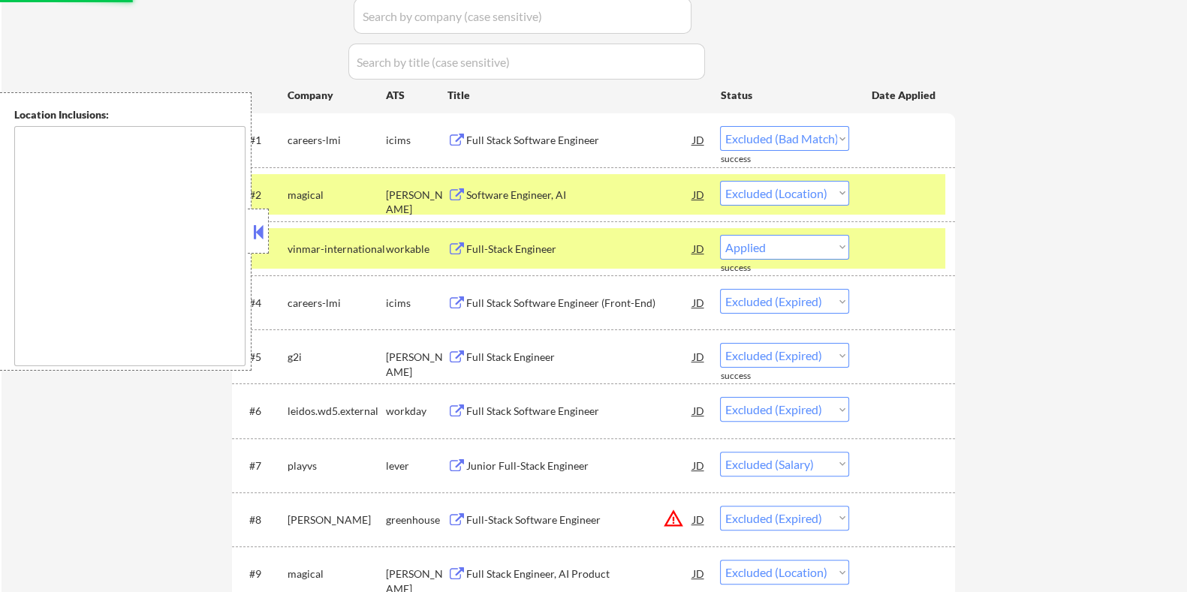
select select ""excluded__bad_match_""
select select ""excluded__location_""
select select ""excluded__expired_""
select select ""excluded__bad_match_""
select select ""excluded__location_""
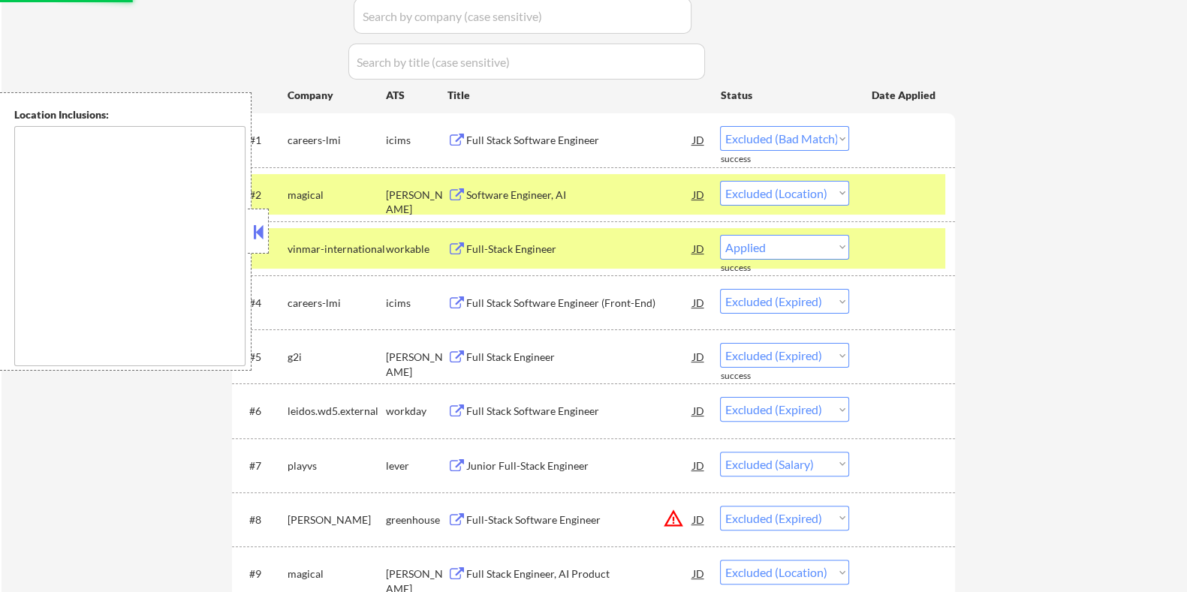
select select ""excluded__bad_match_""
select select ""excluded__expired_""
select select ""excluded__bad_match_""
select select ""excluded__salary_""
select select ""excluded__location_""
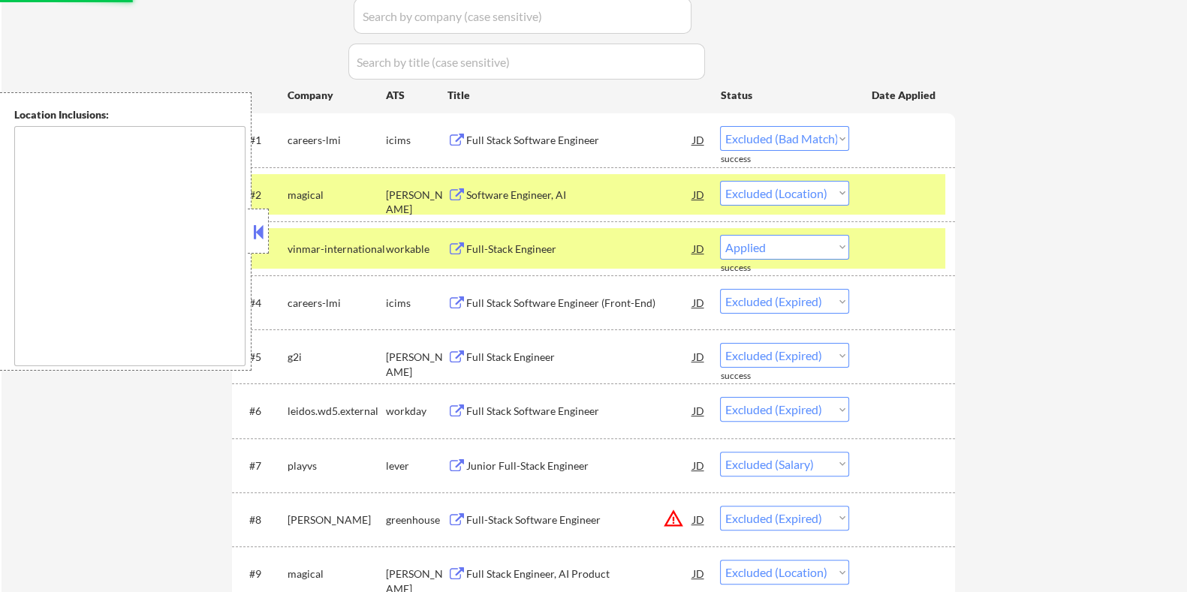
select select ""excluded__bad_match_""
select select ""excluded__salary_""
select select ""excluded__expired_""
select select ""excluded__bad_match_""
select select ""excluded__expired_""
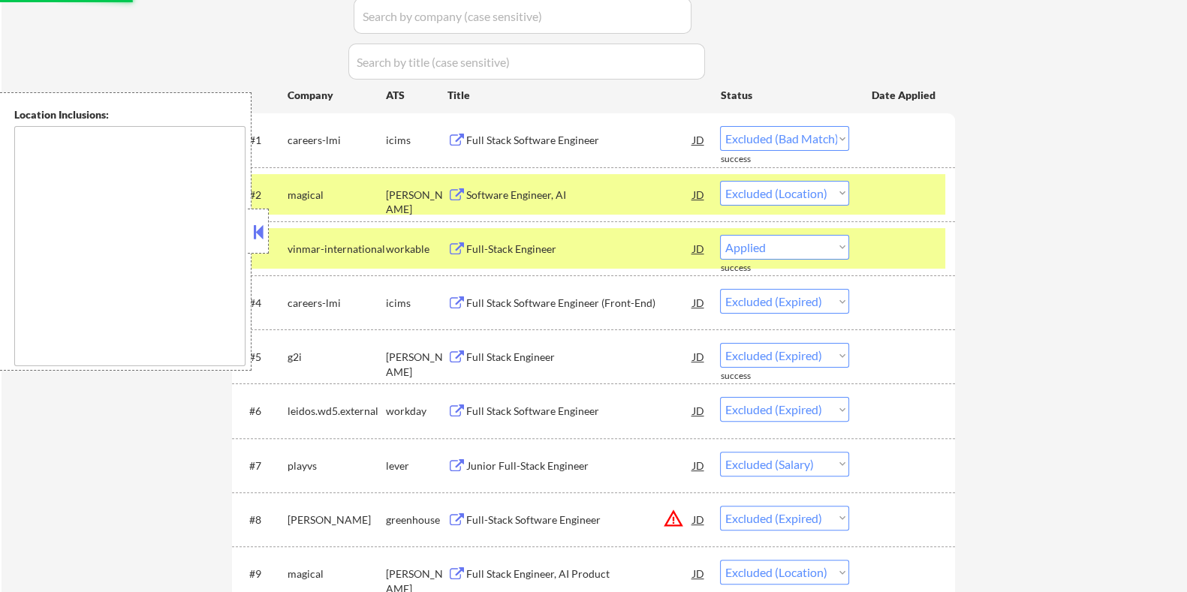
select select ""excluded__bad_match_""
select select ""excluded__expired_""
select select ""excluded__location_""
select select ""excluded__expired_""
select select ""excluded__location_""
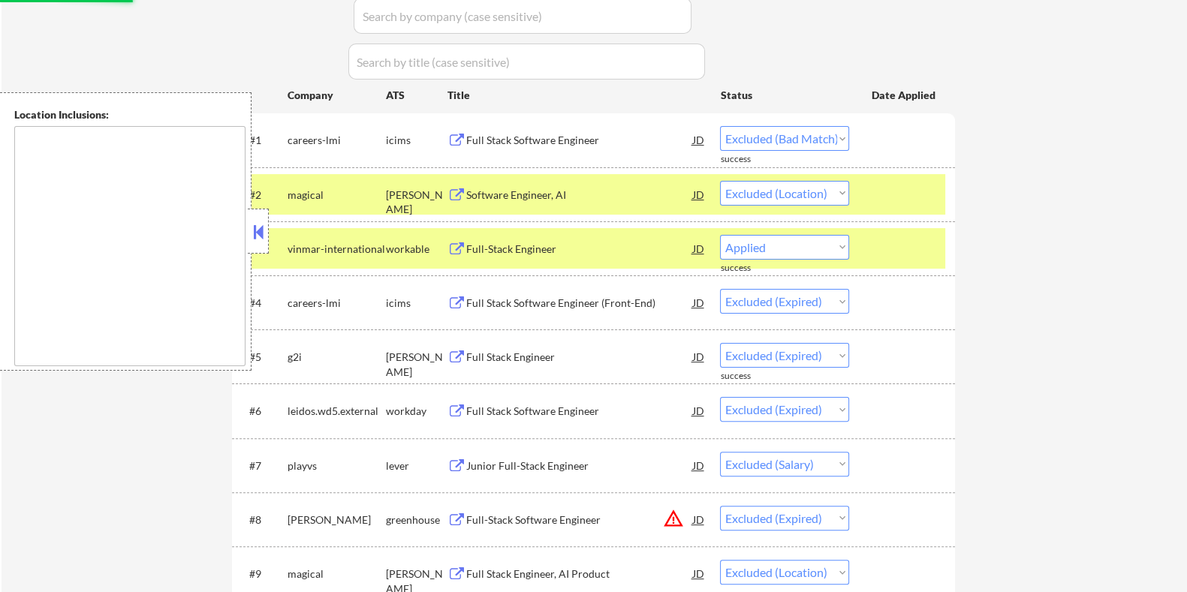
select select ""excluded__expired_""
select select ""excluded__bad_match_""
select select ""excluded__location_""
select select ""excluded__bad_match_""
select select ""excluded__expired_""
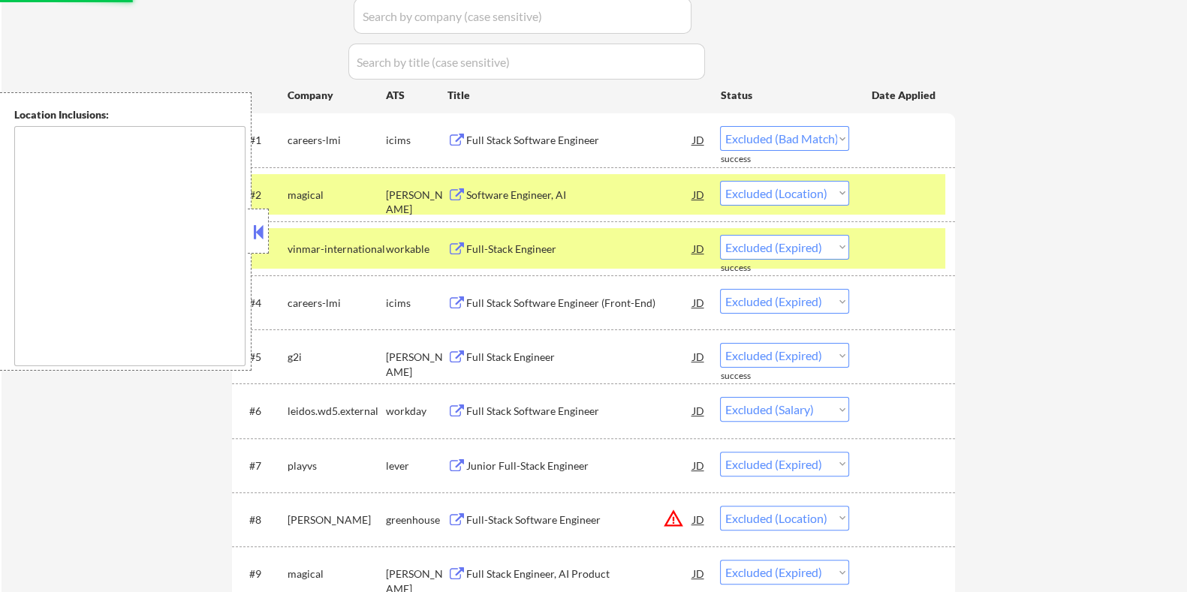
select select ""excluded__bad_match_""
select select ""excluded__other_""
select select ""excluded__location_""
select select ""excluded""
select select ""excluded__location_""
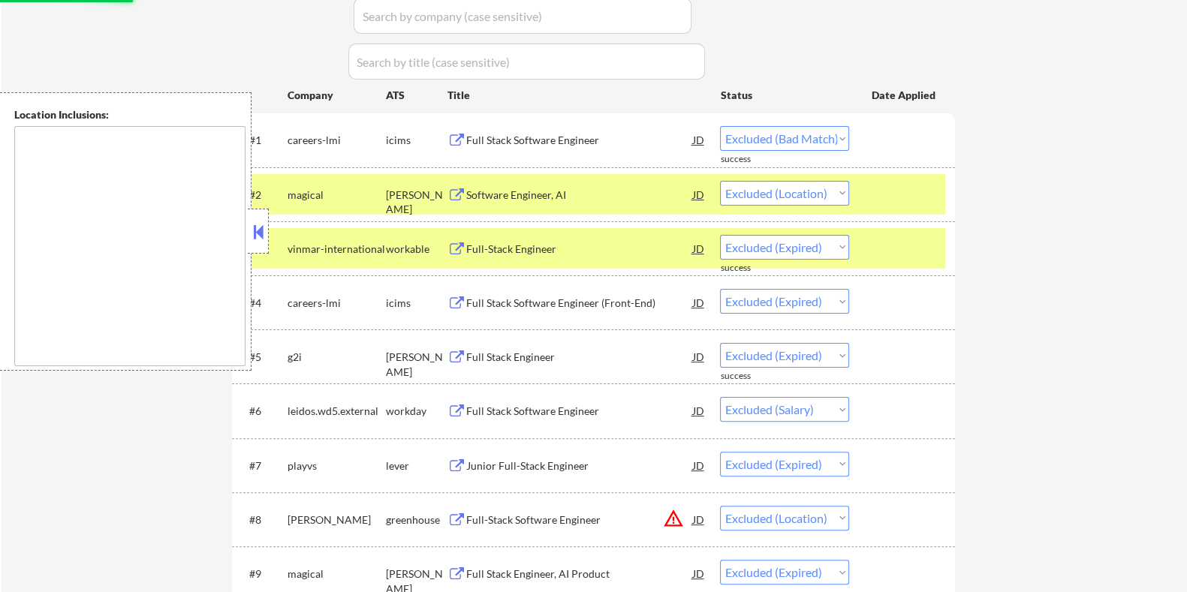
select select ""excluded__salary_""
select select ""excluded__expired_""
select select ""excluded__bad_match_""
select select ""excluded__other_""
select select ""excluded__expired_""
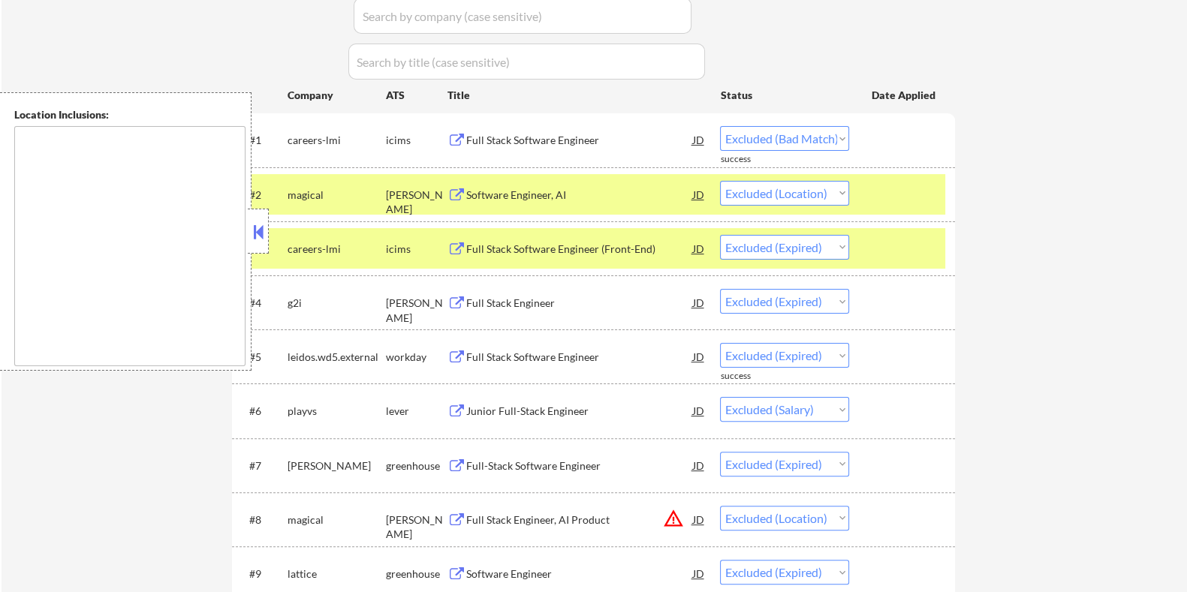
click at [565, 139] on div "Full Stack Software Engineer" at bounding box center [579, 140] width 227 height 15
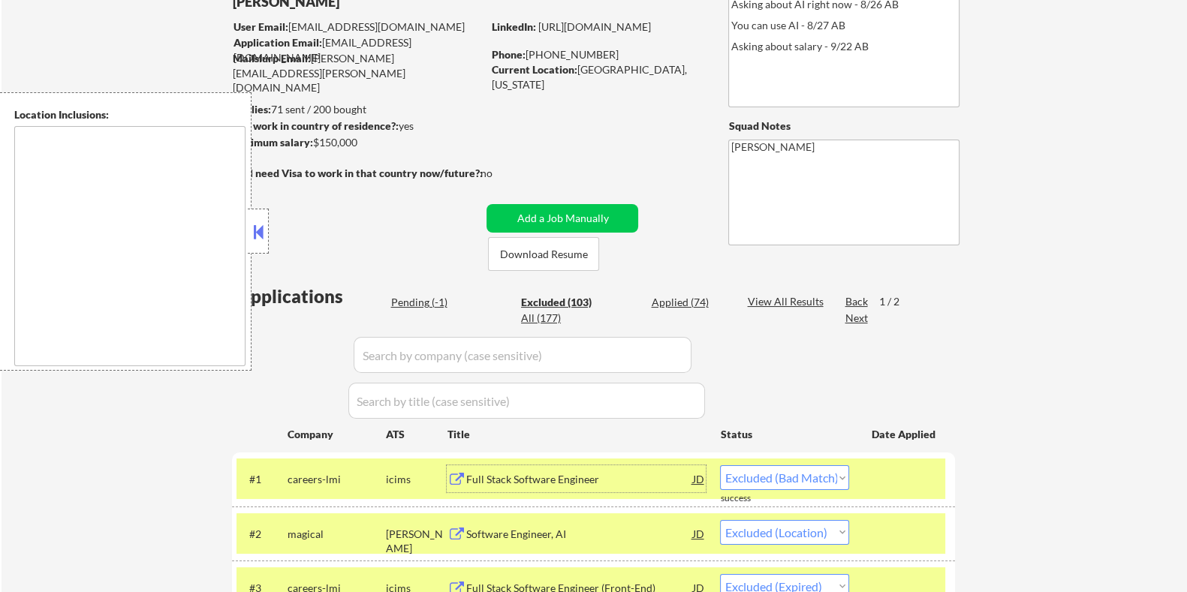
scroll to position [282, 0]
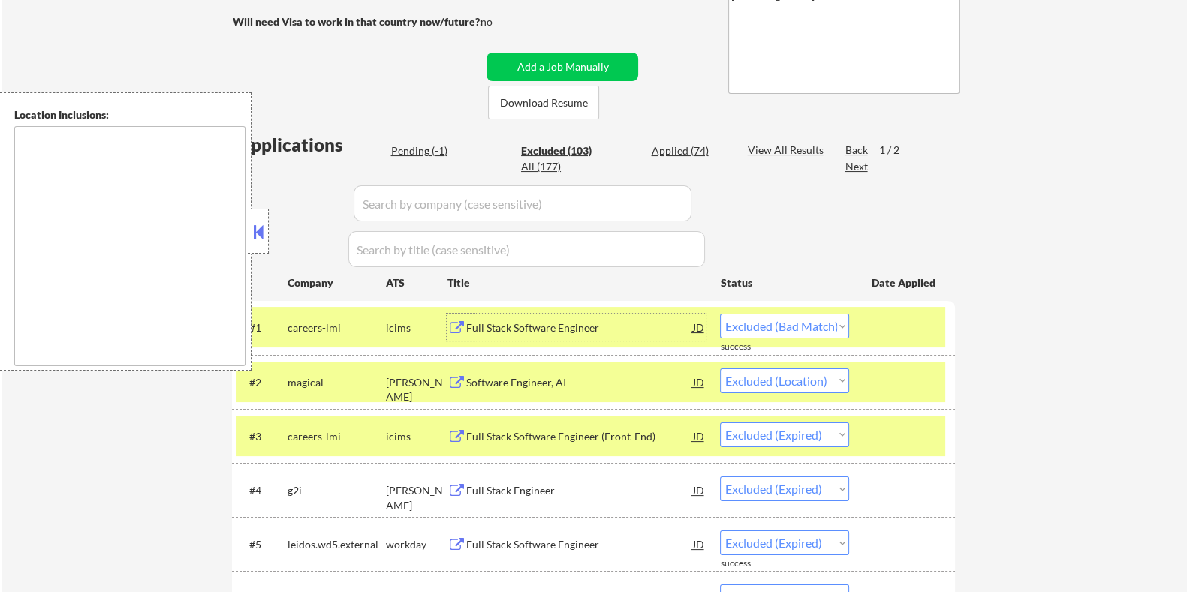
click at [800, 328] on select "Choose an option... Pending Applied Excluded (Questions) Excluded (Expired) Exc…" at bounding box center [784, 326] width 129 height 25
select select ""excluded__other_""
click at [720, 314] on select "Choose an option... Pending Applied Excluded (Questions) Excluded (Expired) Exc…" at bounding box center [784, 326] width 129 height 25
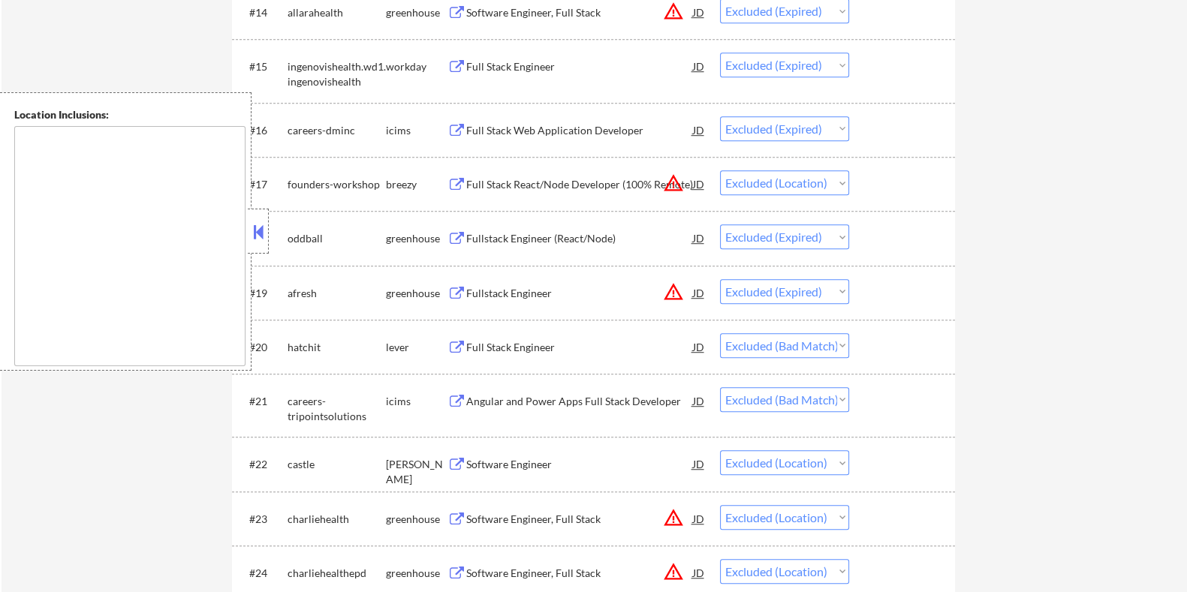
scroll to position [1313, 0]
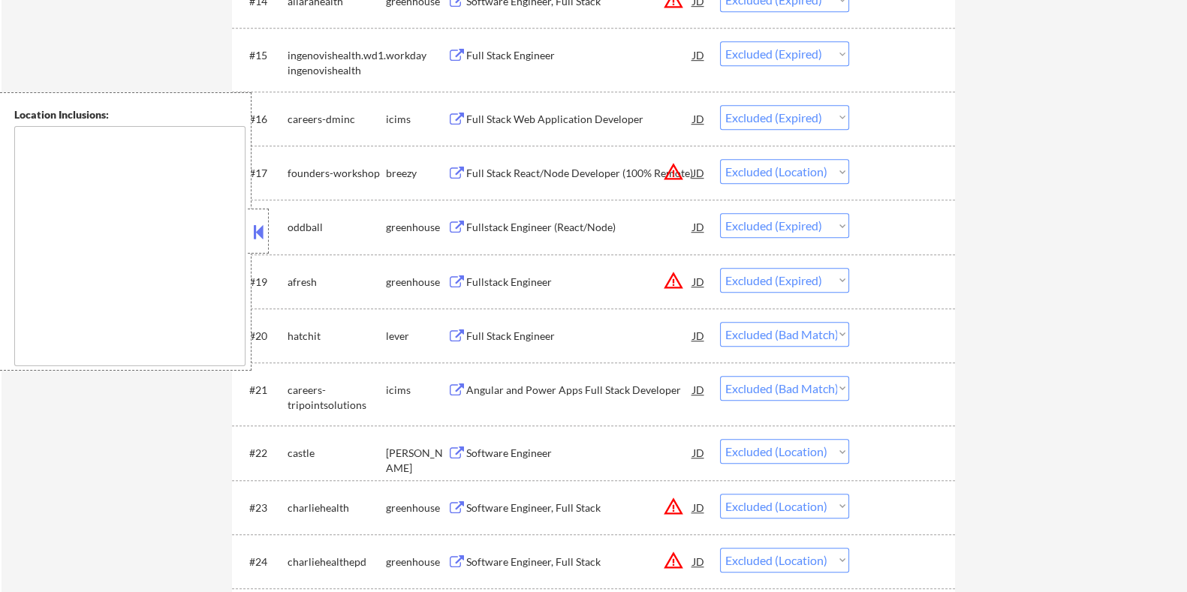
click at [529, 329] on div "Full Stack Engineer" at bounding box center [579, 336] width 227 height 15
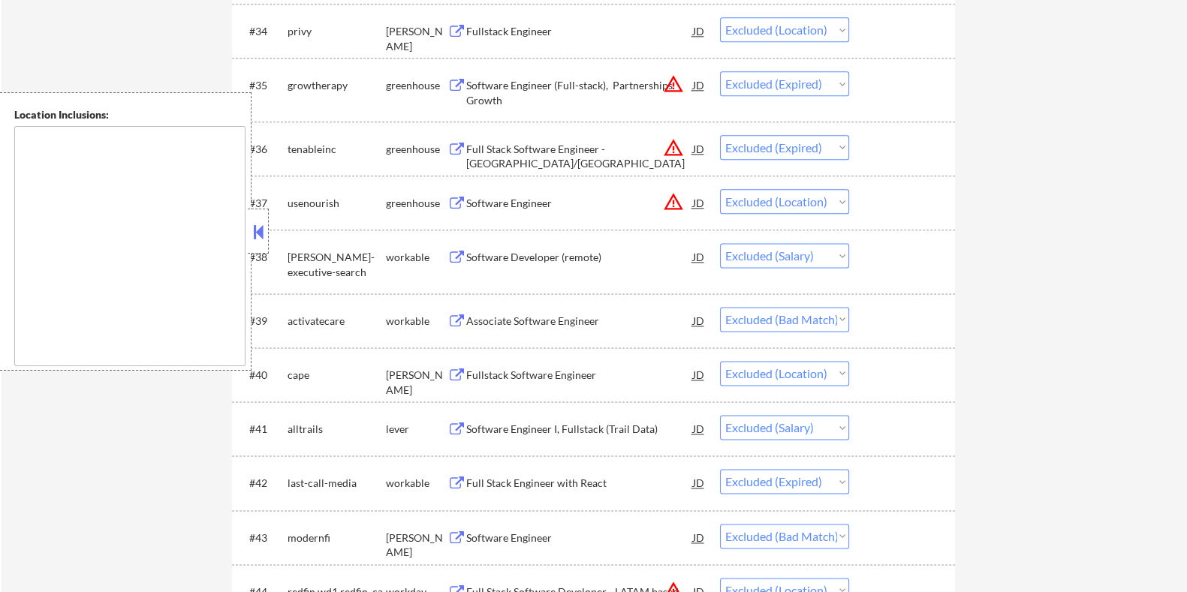
scroll to position [2440, 0]
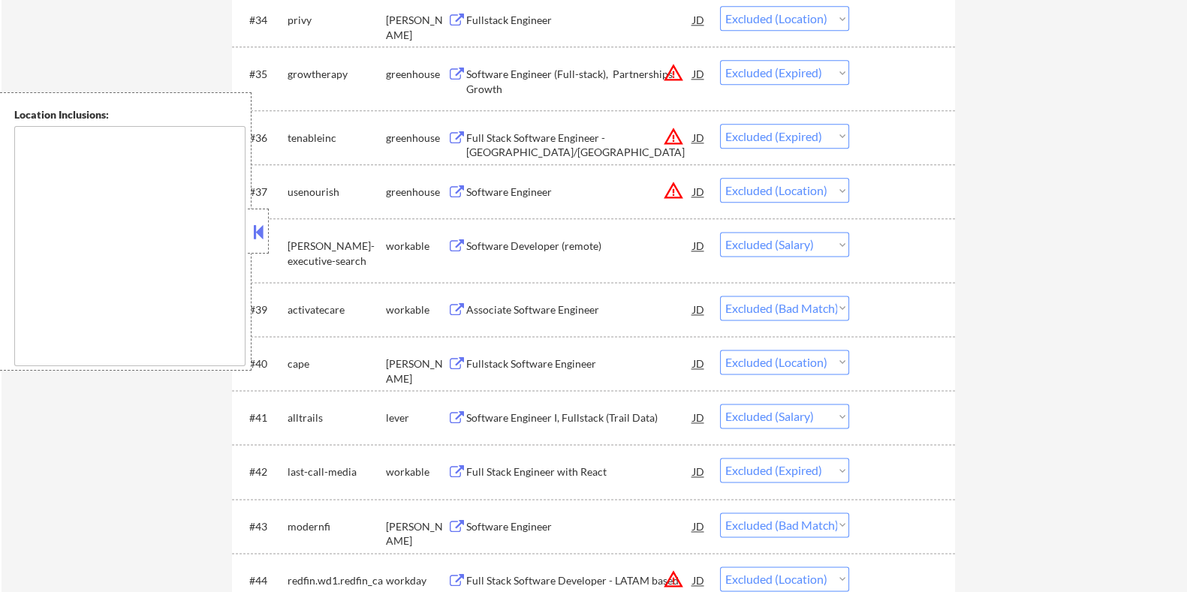
click at [535, 304] on div "Associate Software Engineer" at bounding box center [579, 310] width 227 height 15
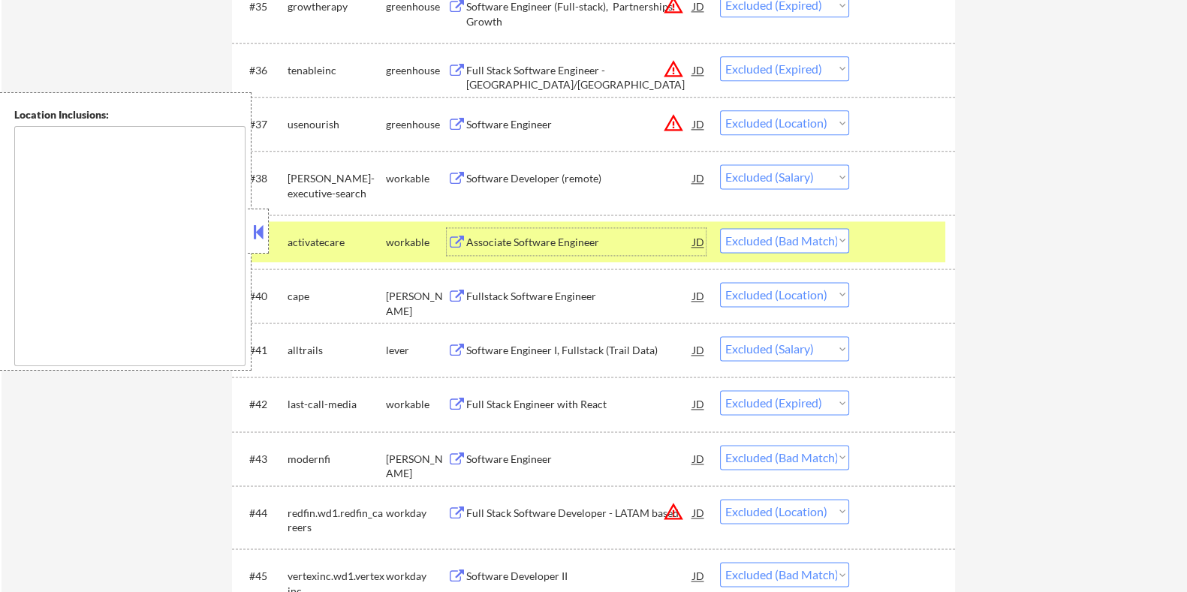
scroll to position [2627, 0]
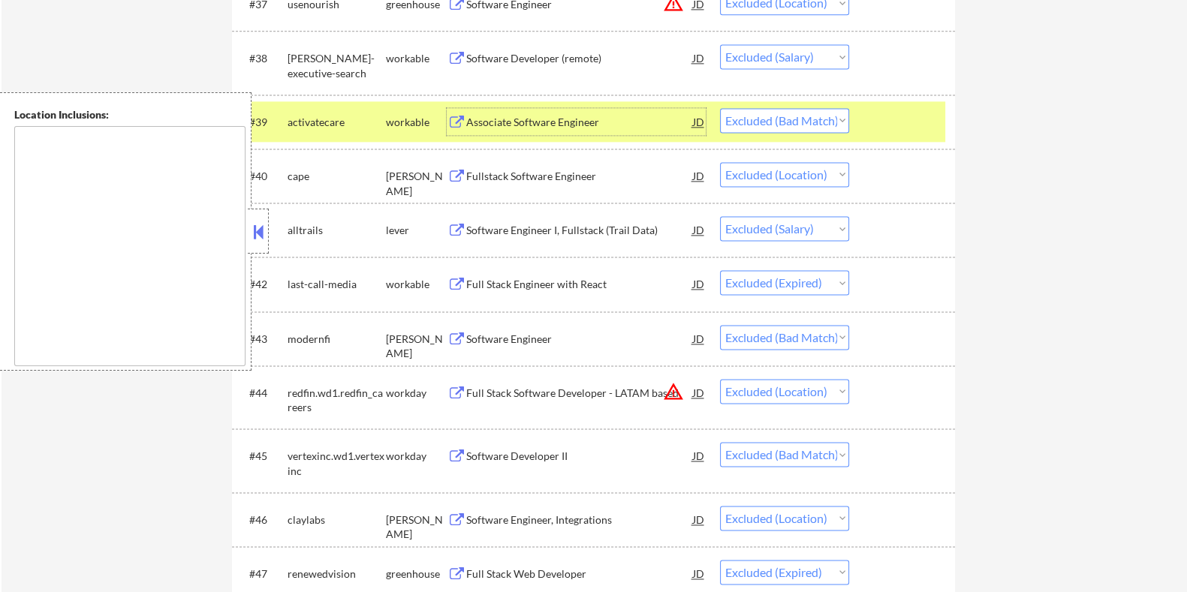
click at [571, 340] on div "Software Engineer" at bounding box center [579, 339] width 227 height 15
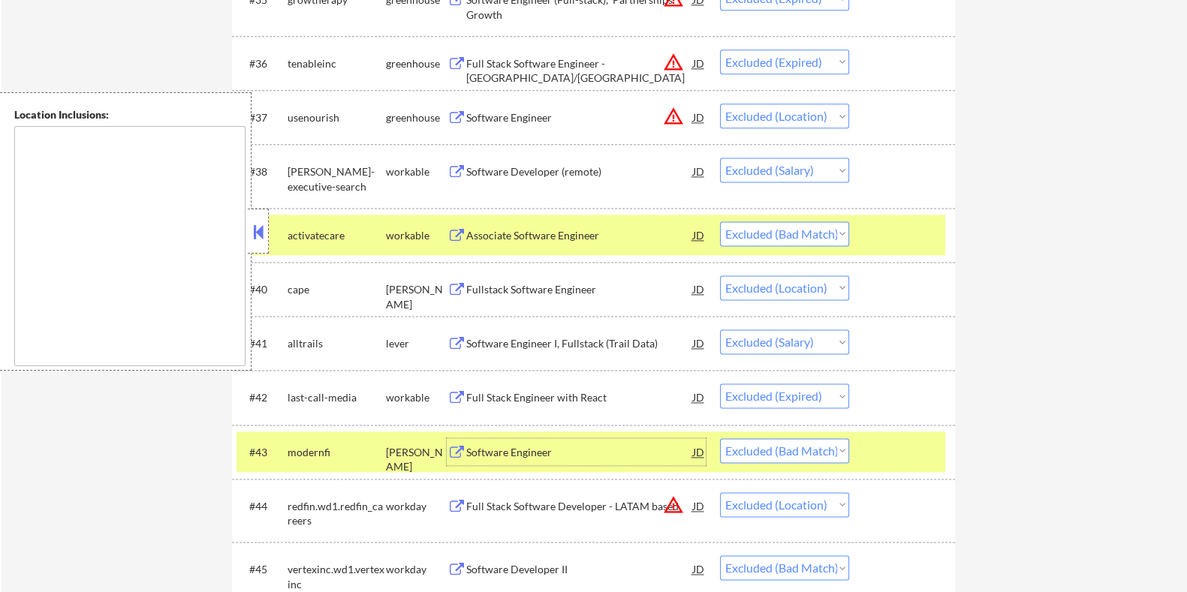
scroll to position [2608, 0]
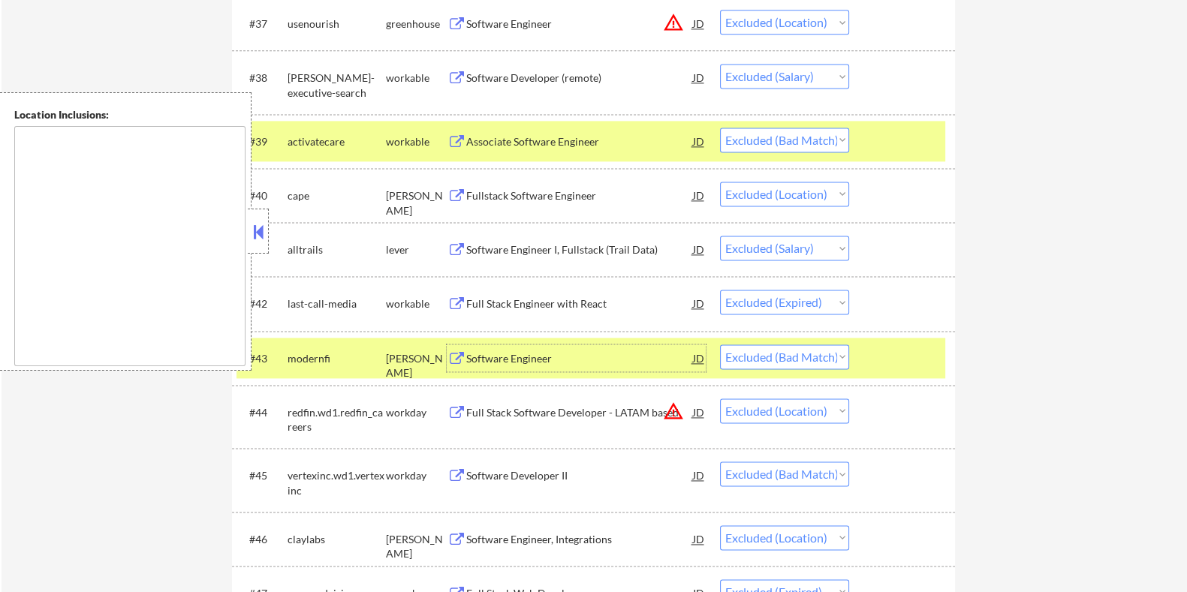
click at [550, 357] on div "Software Engineer" at bounding box center [579, 358] width 227 height 15
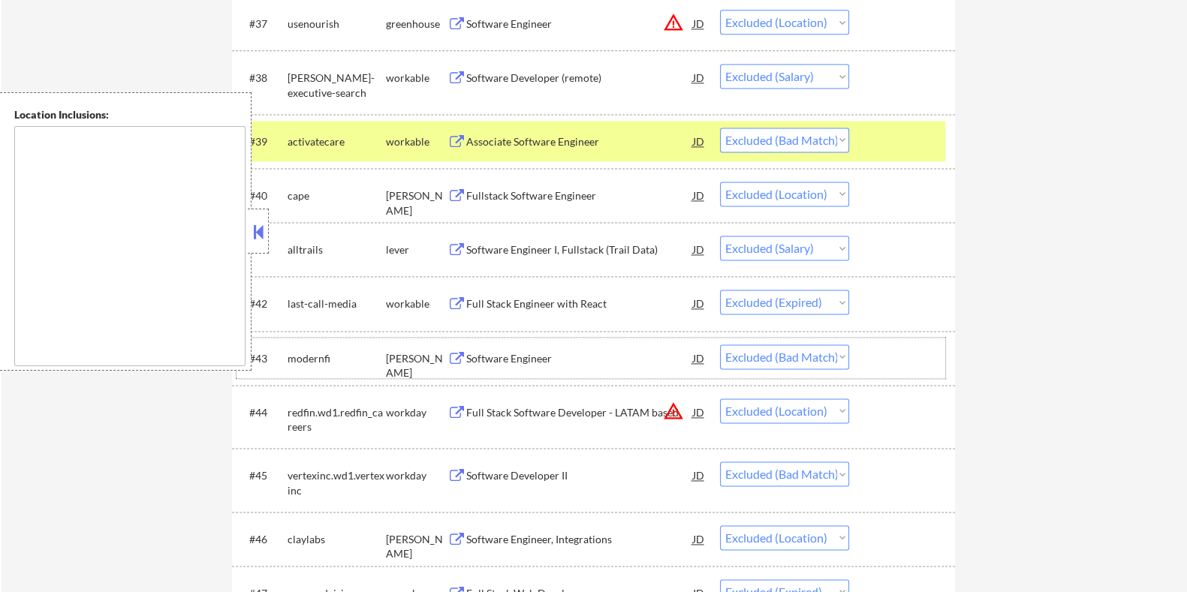
click at [315, 360] on div "modernfi" at bounding box center [336, 358] width 98 height 15
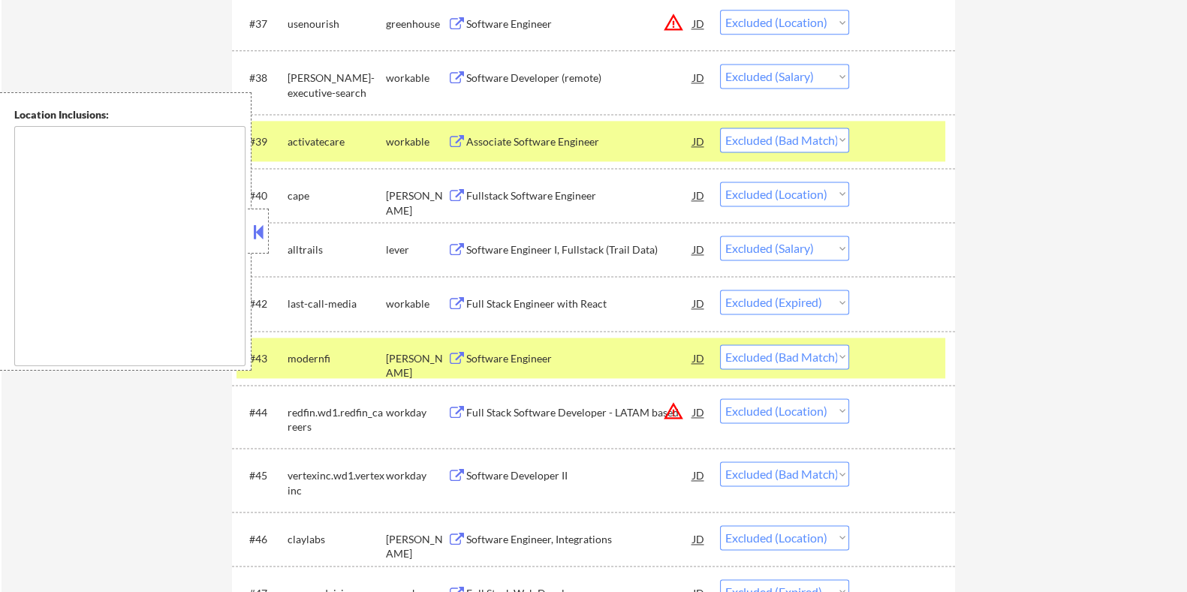
click at [333, 354] on div "modernfi" at bounding box center [336, 358] width 98 height 15
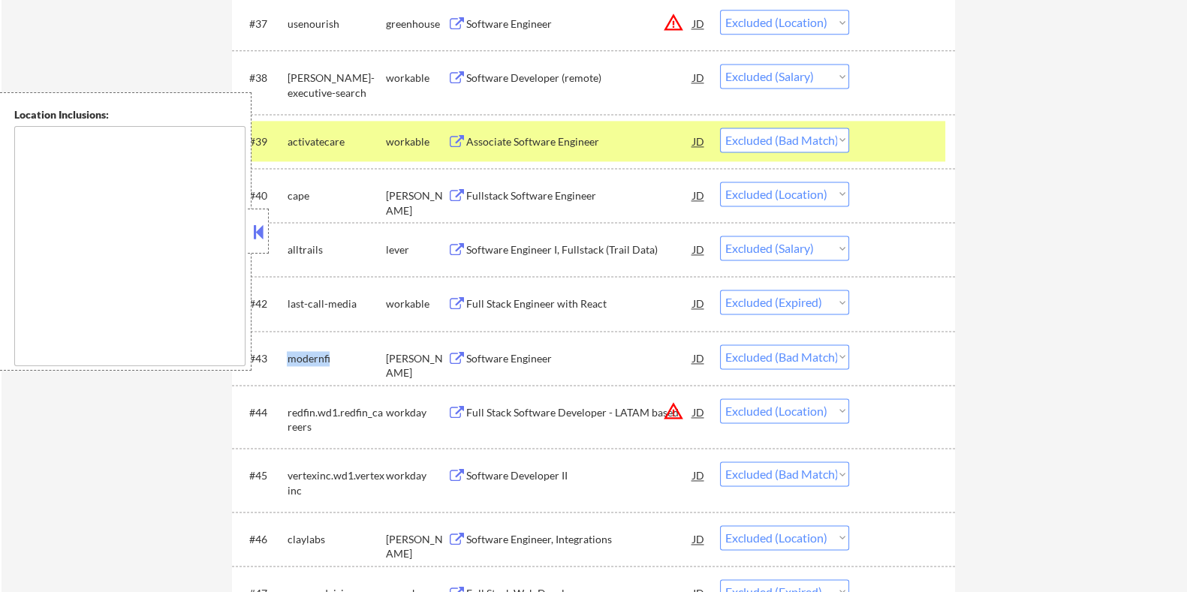
drag, startPoint x: 333, startPoint y: 354, endPoint x: 286, endPoint y: 354, distance: 46.6
click at [287, 354] on div "modernfi" at bounding box center [336, 358] width 98 height 15
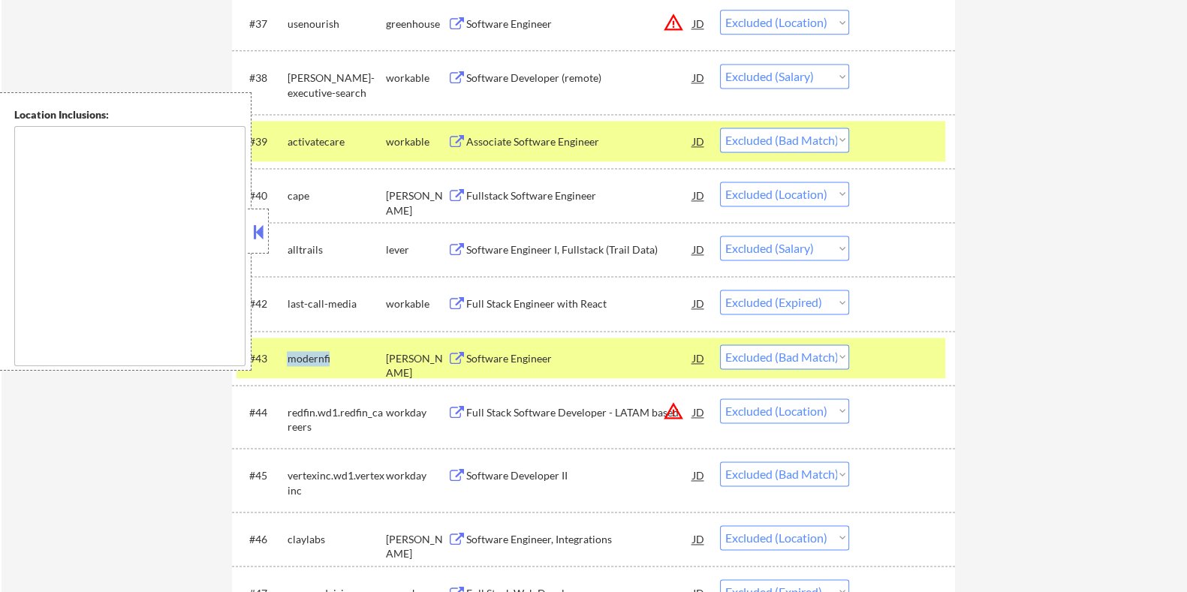
copy div "modernfi"
click at [762, 362] on select "Choose an option... Pending Applied Excluded (Questions) Excluded (Expired) Exc…" at bounding box center [784, 357] width 129 height 25
click at [720, 345] on select "Choose an option... Pending Applied Excluded (Questions) Excluded (Expired) Exc…" at bounding box center [784, 357] width 129 height 25
select select ""excluded__location_""
select select ""excluded__bad_match_""
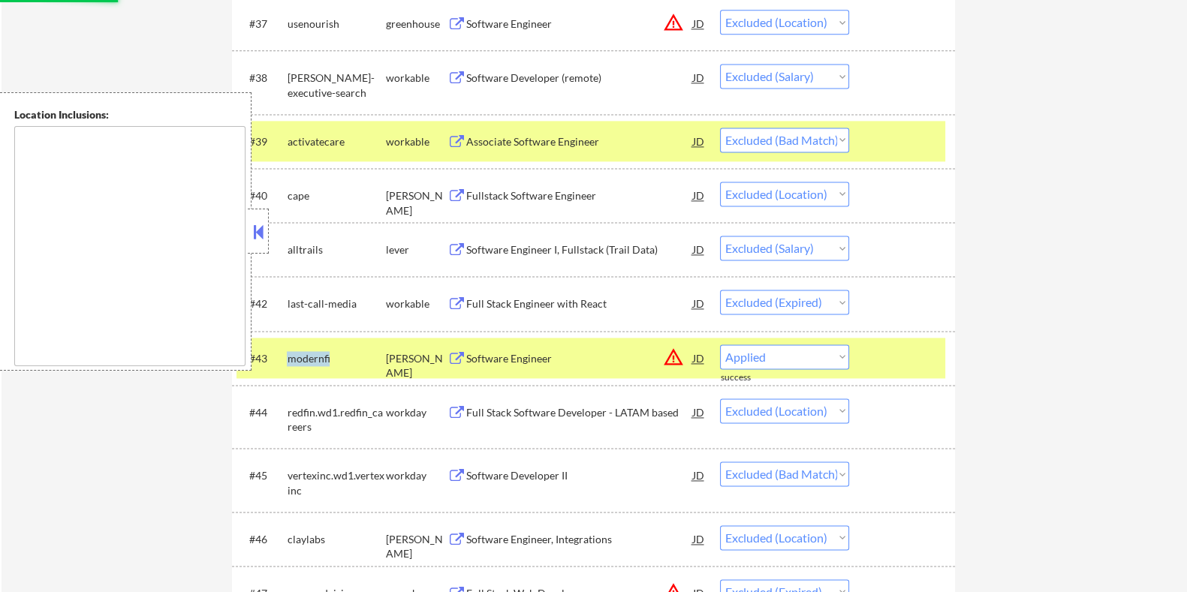
select select ""excluded__location_""
select select ""excluded__expired_""
select select ""excluded""
select select ""excluded__expired_""
select select ""excluded__bad_match_""
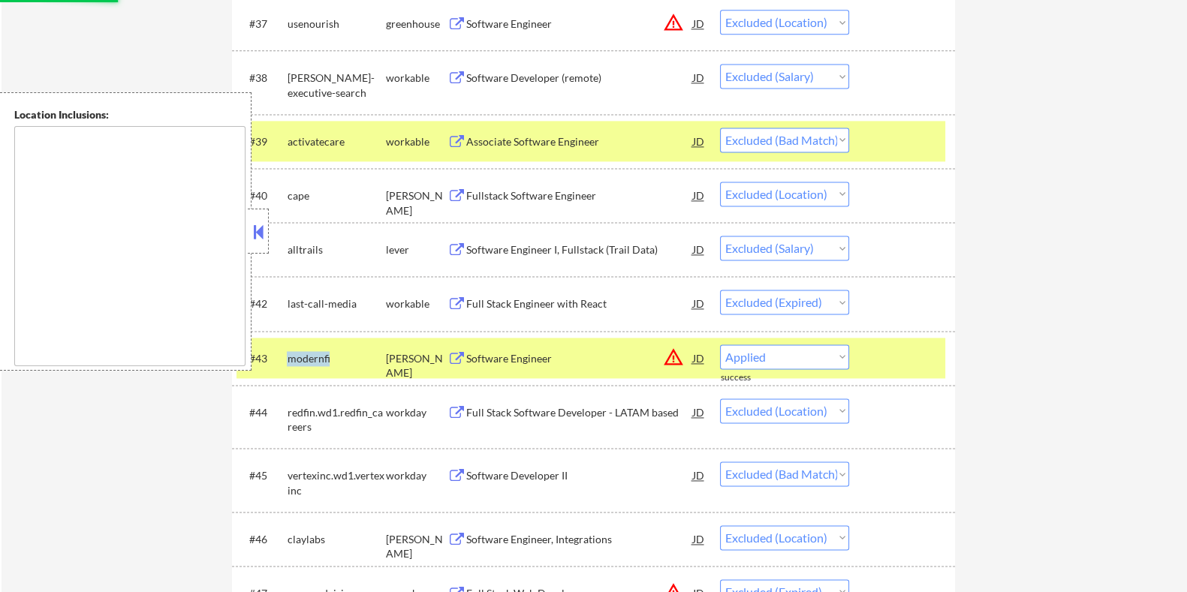
select select ""excluded__expired_""
select select ""excluded__salary_""
select select ""excluded__bad_match_""
select select ""excluded__location_""
select select ""excluded__expired_""
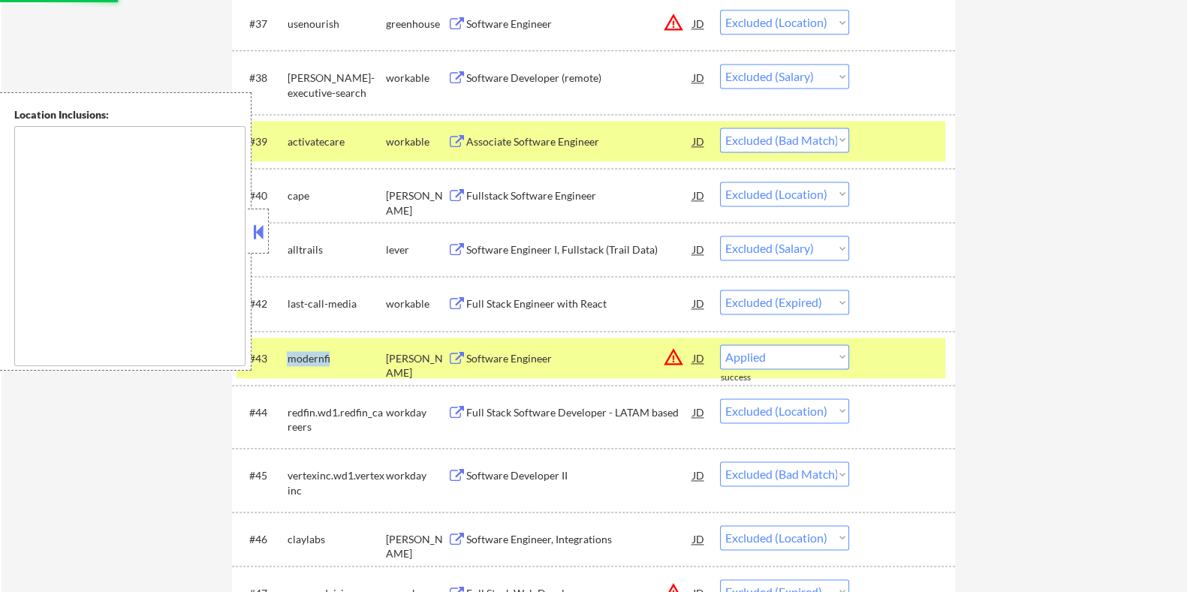
select select ""excluded__bad_match_""
select select ""excluded__location_""
select select ""excluded__bad_match_""
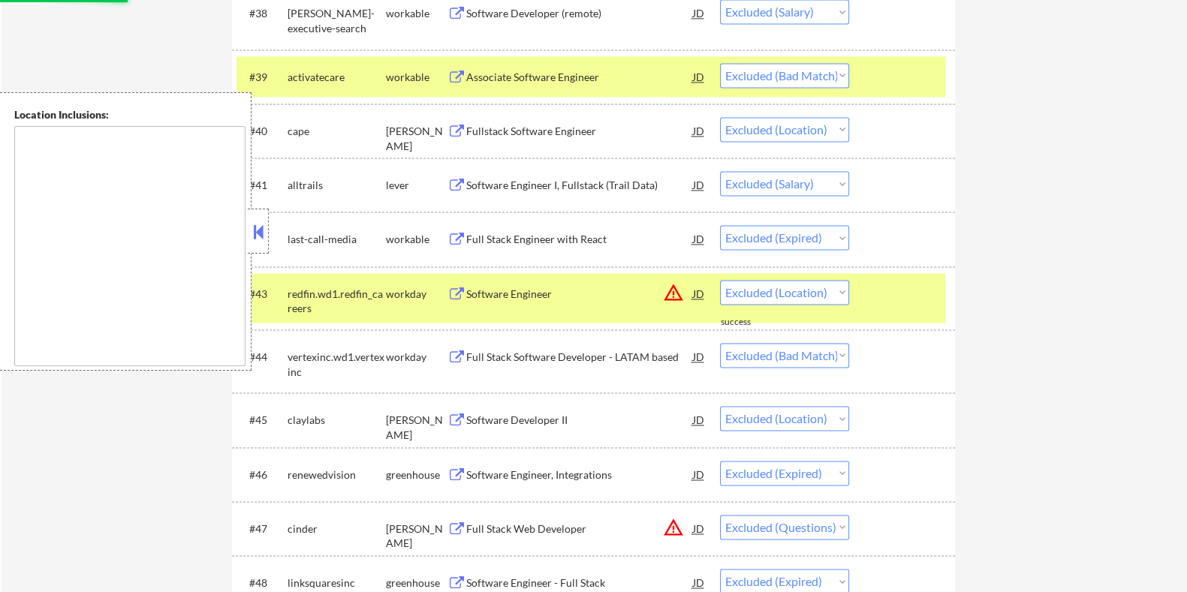
scroll to position [2796, 0]
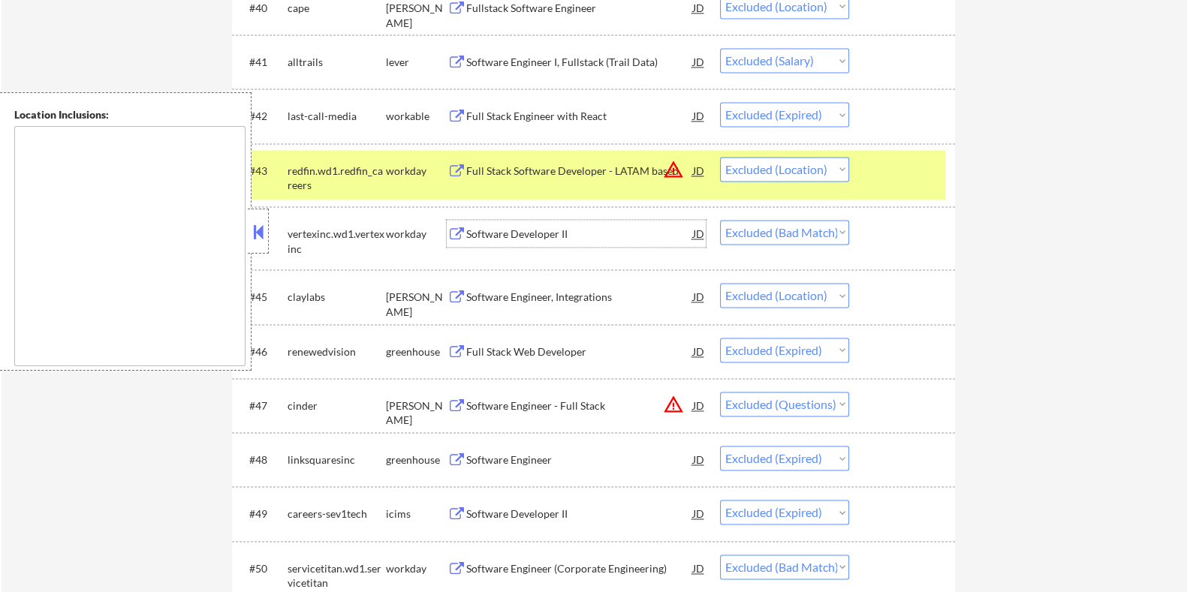
click at [556, 237] on div "Software Developer II" at bounding box center [579, 234] width 227 height 15
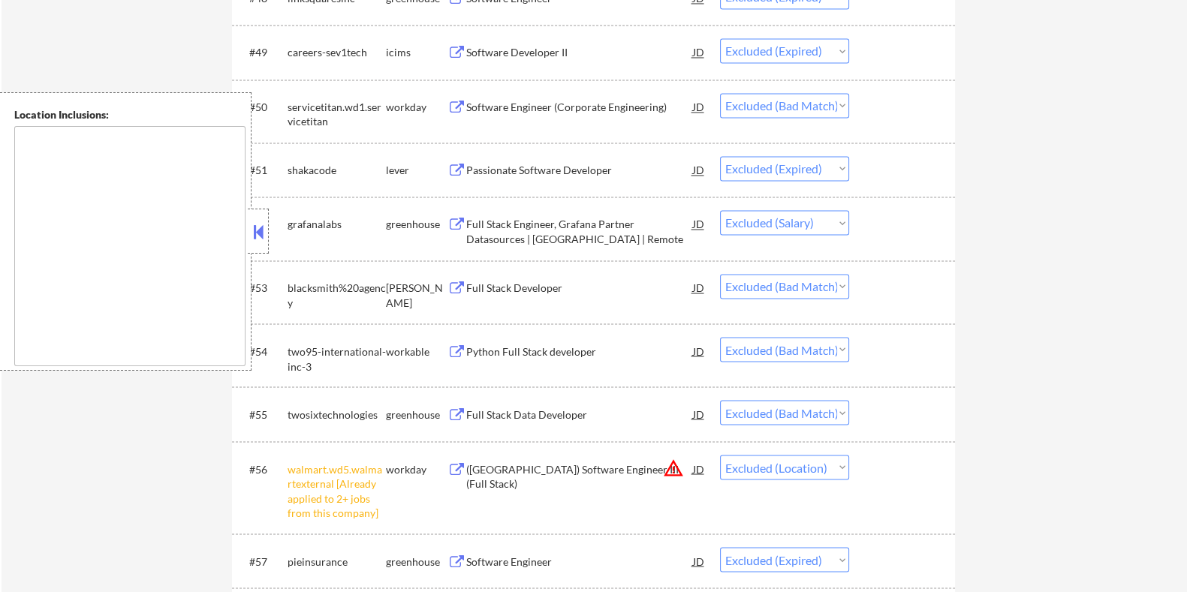
scroll to position [3265, 0]
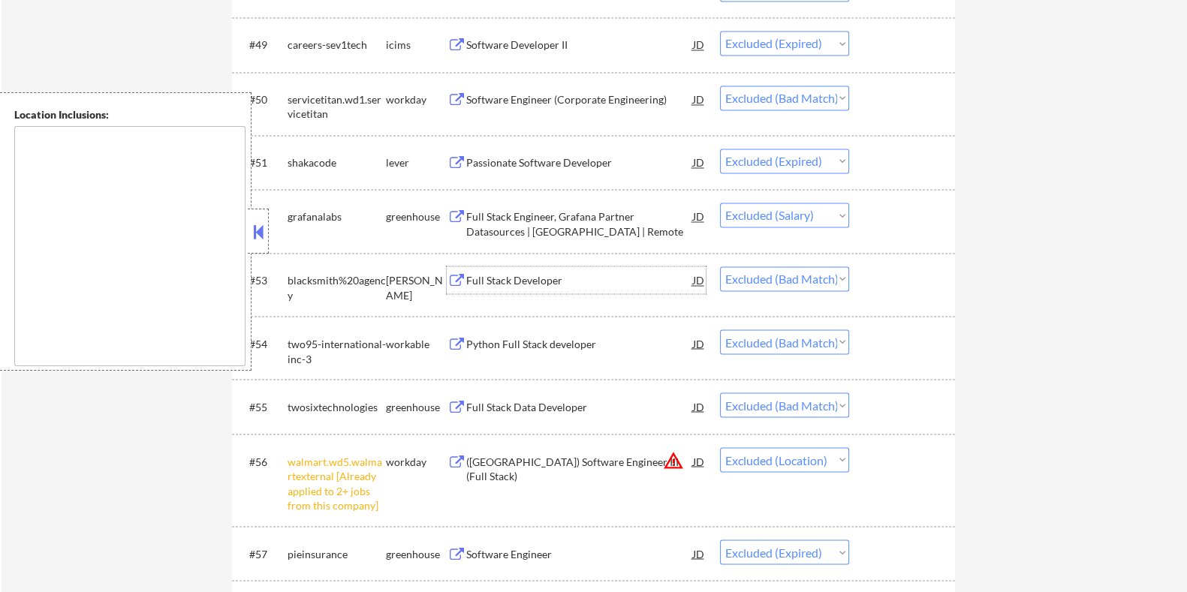
click at [537, 280] on div "Full Stack Developer" at bounding box center [579, 280] width 227 height 15
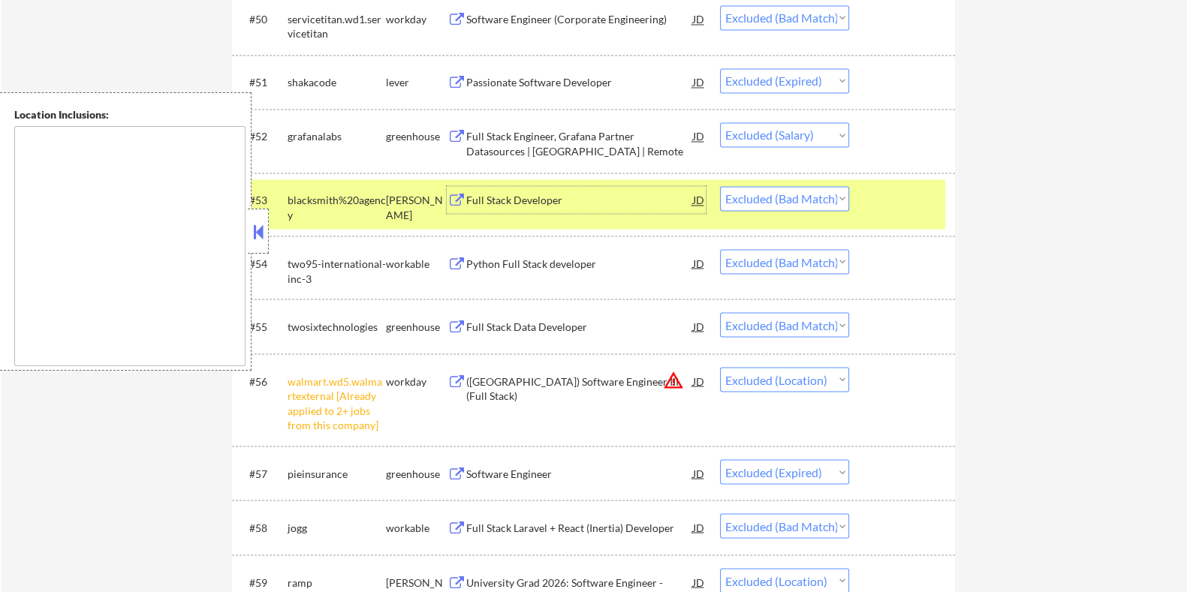
scroll to position [3359, 0]
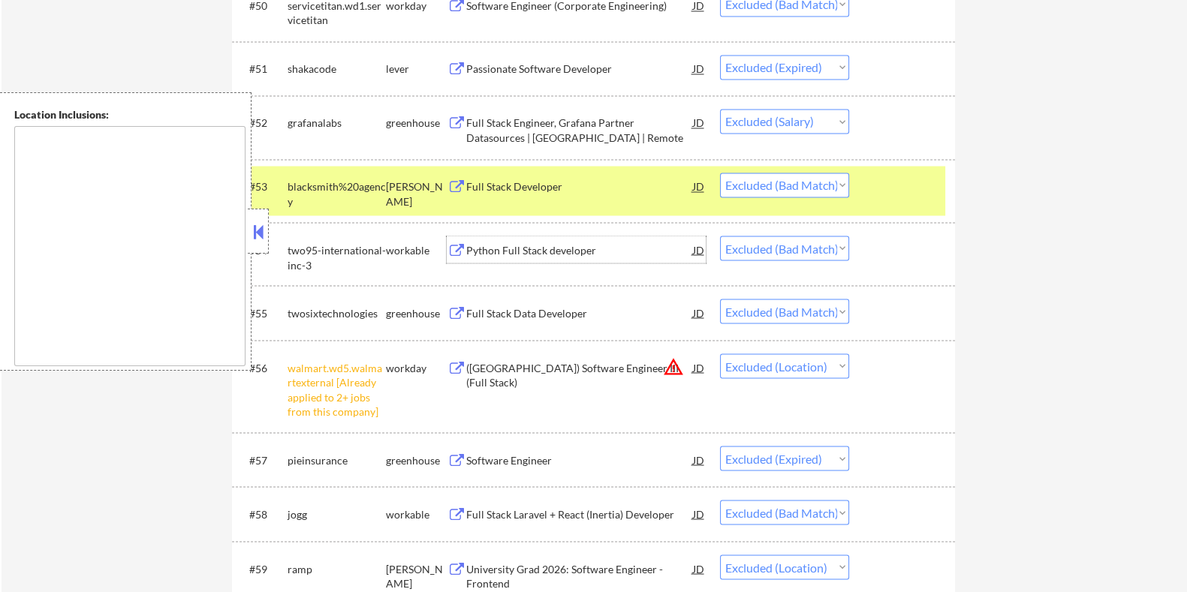
click at [574, 243] on div "Python Full Stack developer" at bounding box center [579, 250] width 227 height 15
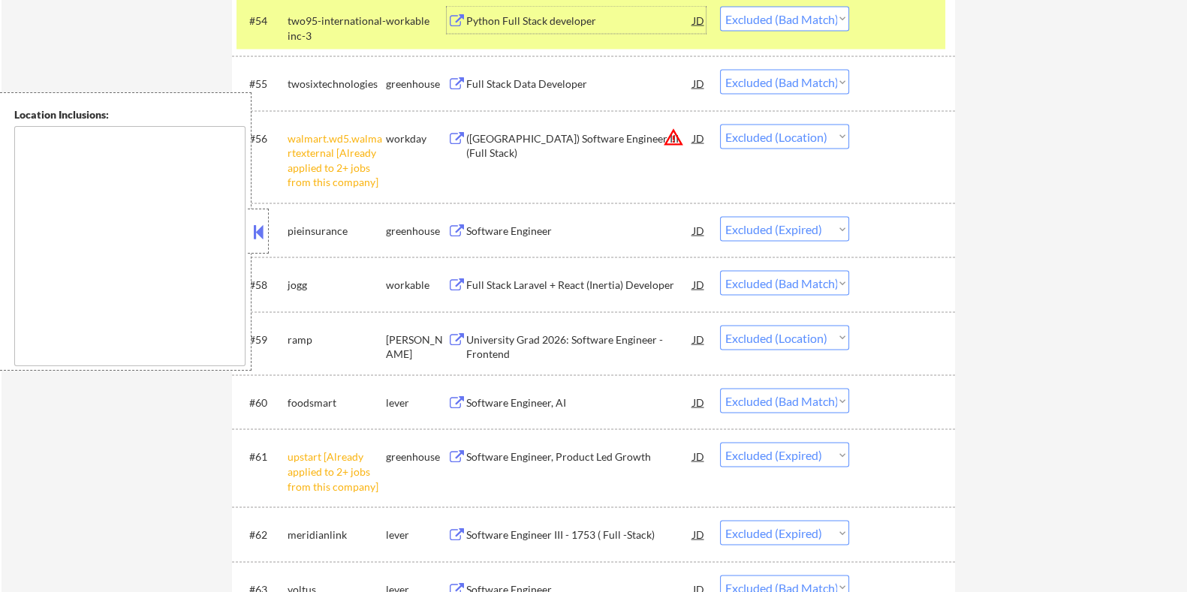
scroll to position [3547, 0]
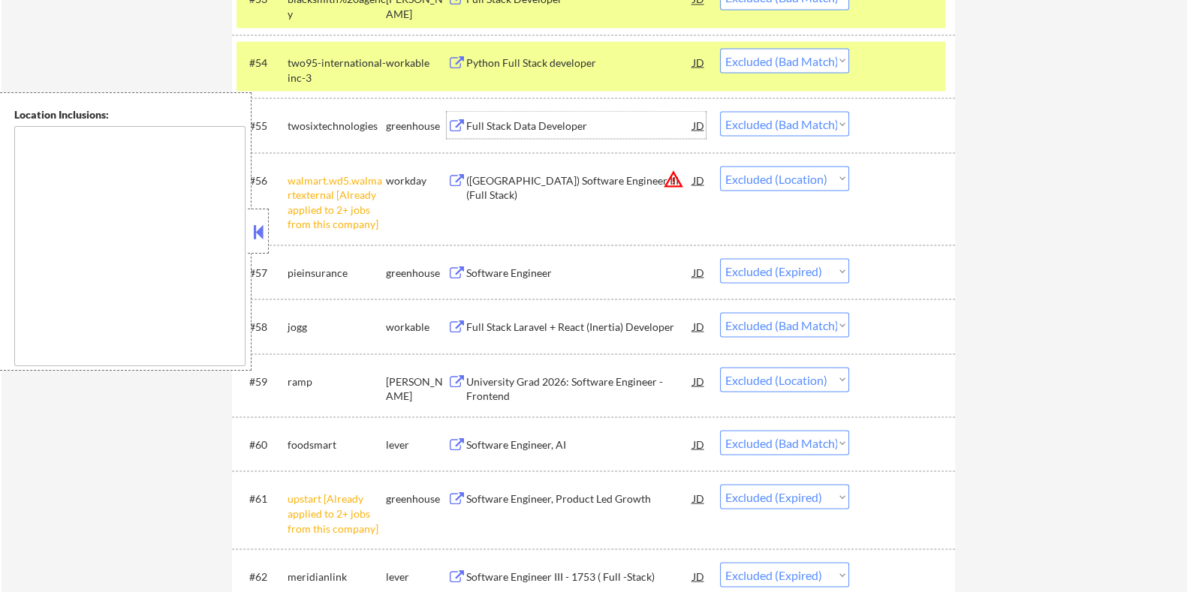
click at [542, 125] on div "Full Stack Data Developer" at bounding box center [579, 125] width 227 height 15
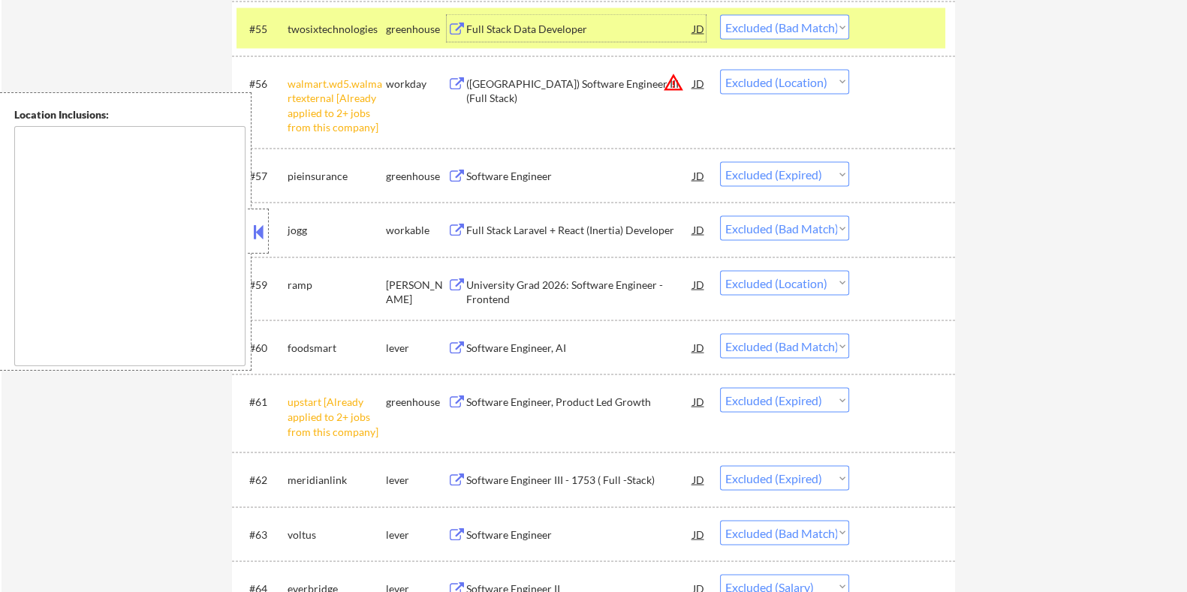
scroll to position [3734, 0]
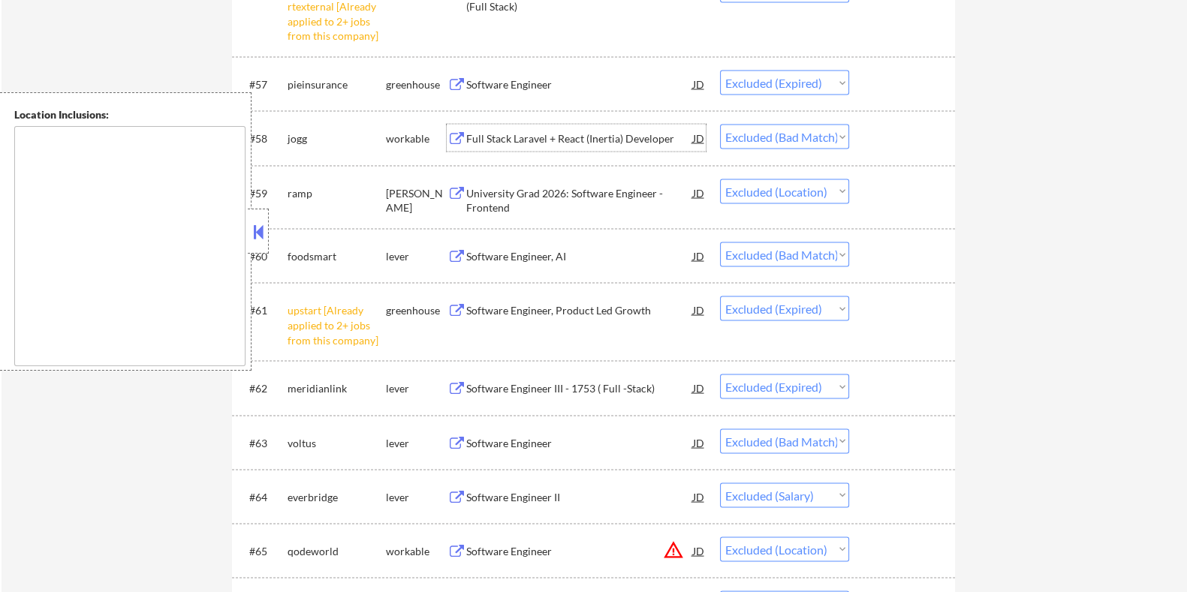
click at [515, 135] on div "Full Stack Laravel + React (Inertia) Developer" at bounding box center [579, 138] width 227 height 15
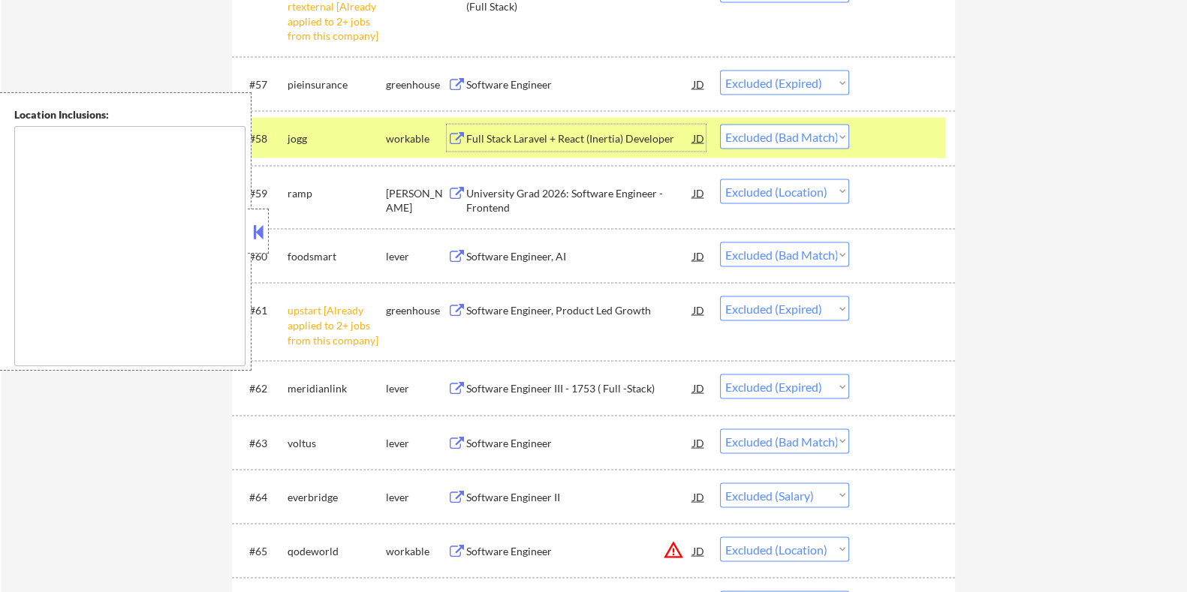
click at [574, 253] on div "Software Engineer, AI" at bounding box center [579, 256] width 227 height 15
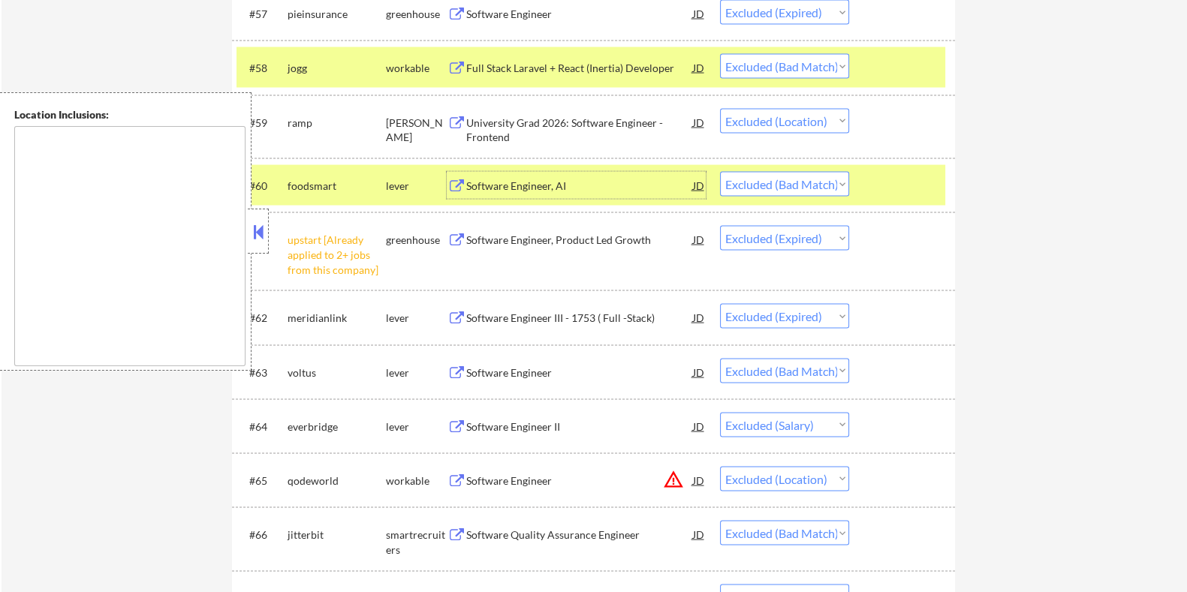
scroll to position [3922, 0]
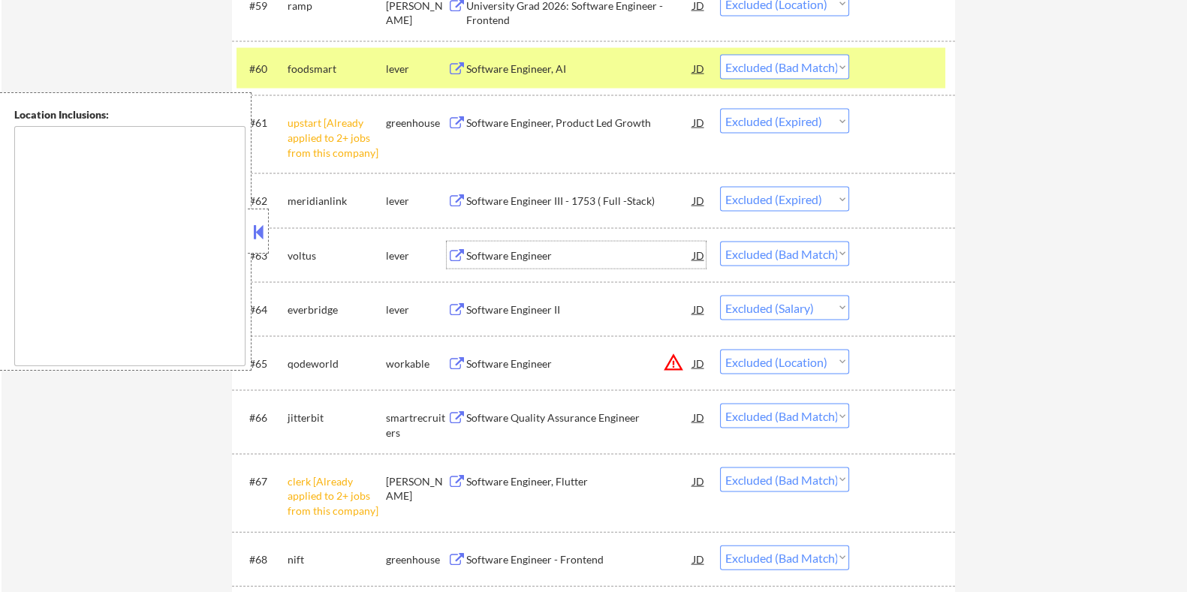
click at [536, 257] on div "Software Engineer" at bounding box center [579, 256] width 227 height 15
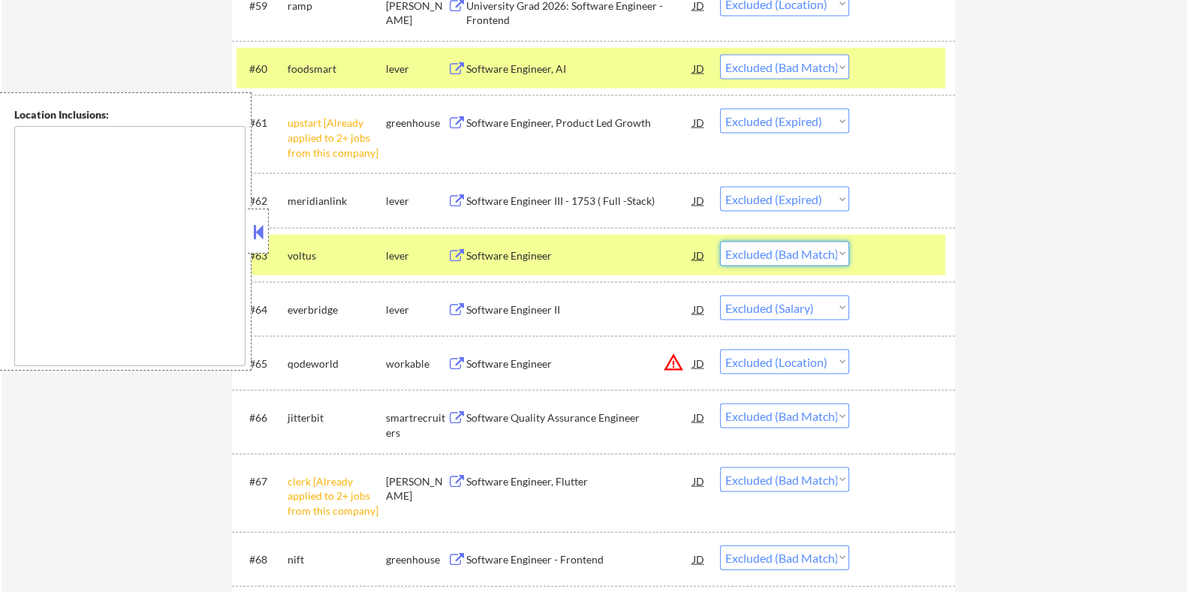
click at [786, 258] on select "Choose an option... Pending Applied Excluded (Questions) Excluded (Expired) Exc…" at bounding box center [784, 254] width 129 height 25
click at [720, 242] on select "Choose an option... Pending Applied Excluded (Questions) Excluded (Expired) Exc…" at bounding box center [784, 254] width 129 height 25
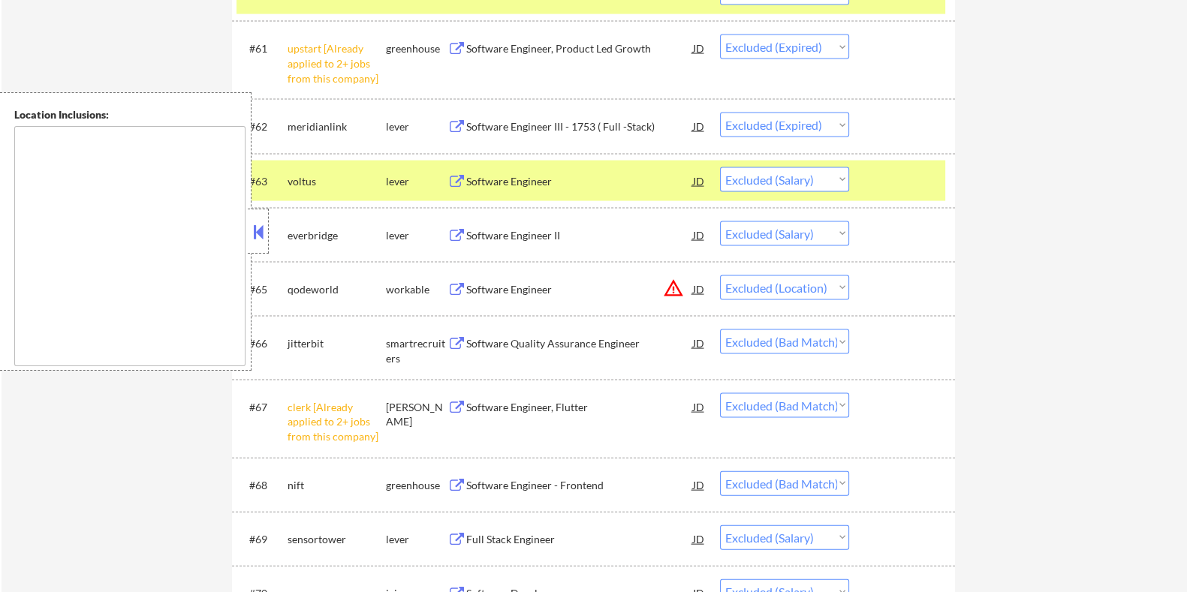
scroll to position [4016, 0]
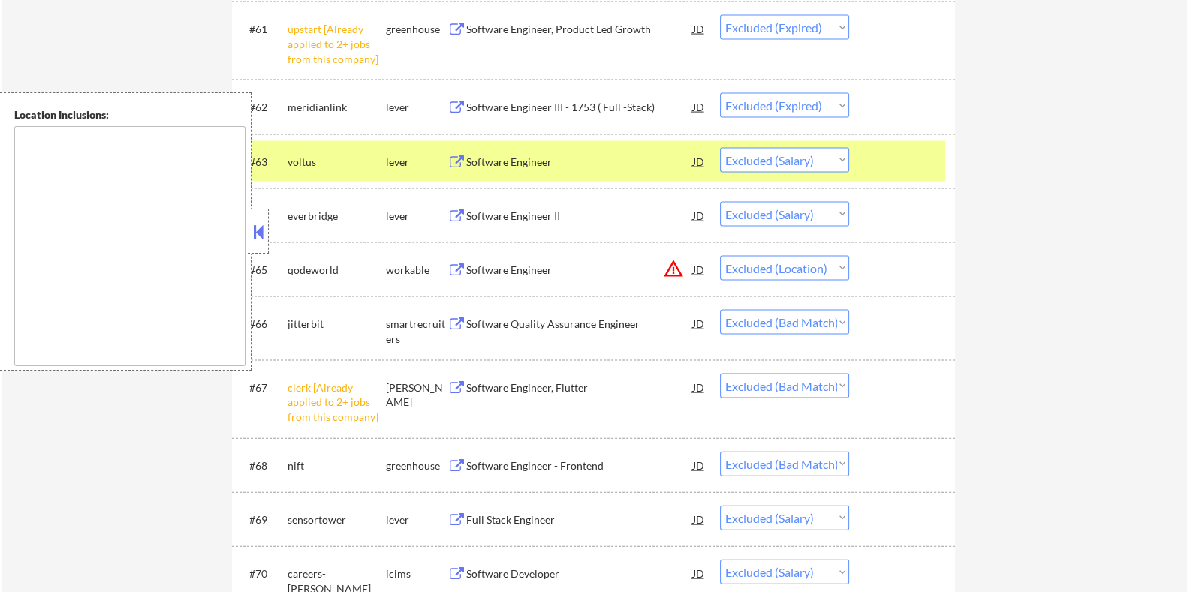
click at [532, 323] on div "Software Quality Assurance Engineer" at bounding box center [579, 324] width 227 height 15
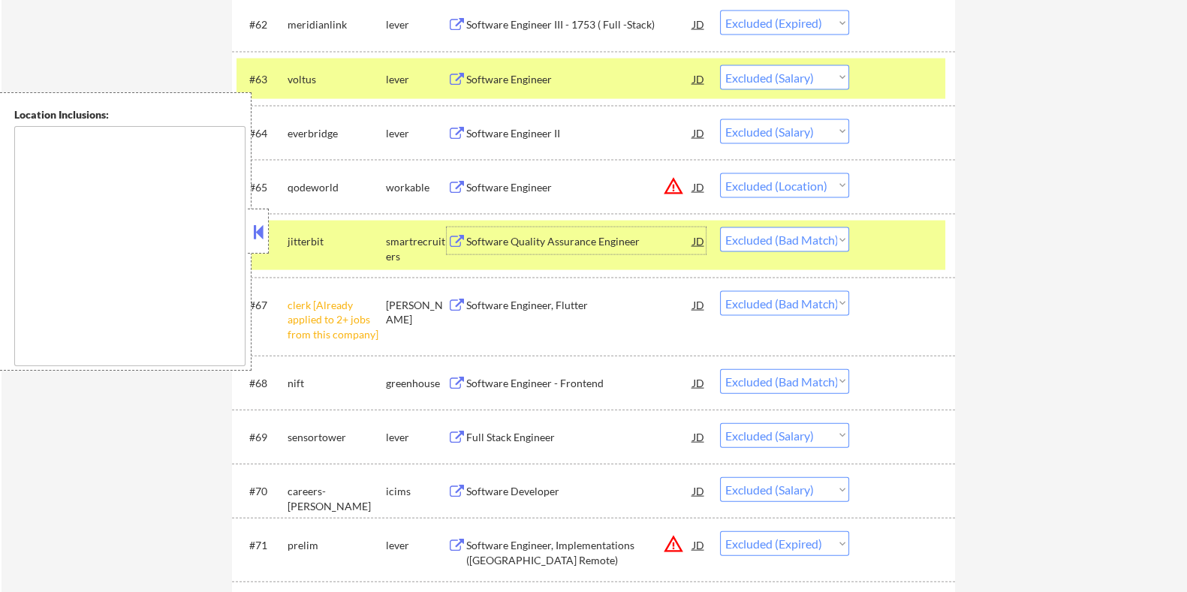
scroll to position [4204, 0]
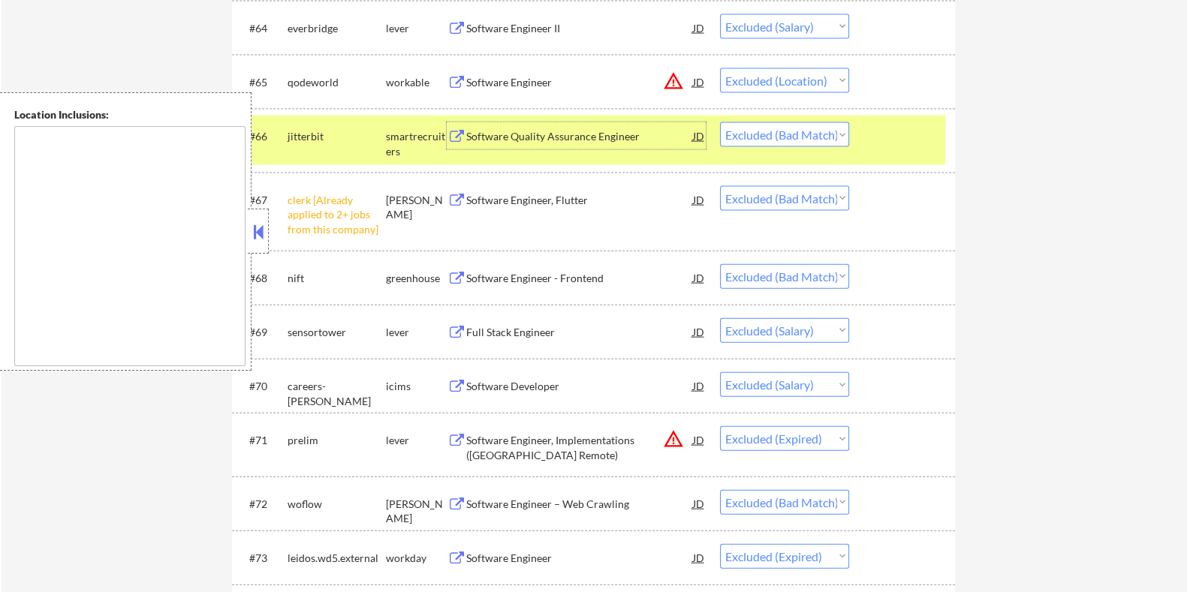
click at [826, 134] on select "Choose an option... Pending Applied Excluded (Questions) Excluded (Expired) Exc…" at bounding box center [784, 134] width 129 height 25
click at [720, 122] on select "Choose an option... Pending Applied Excluded (Questions) Excluded (Expired) Exc…" at bounding box center [784, 134] width 129 height 25
click at [468, 383] on div "Software Developer" at bounding box center [579, 386] width 227 height 15
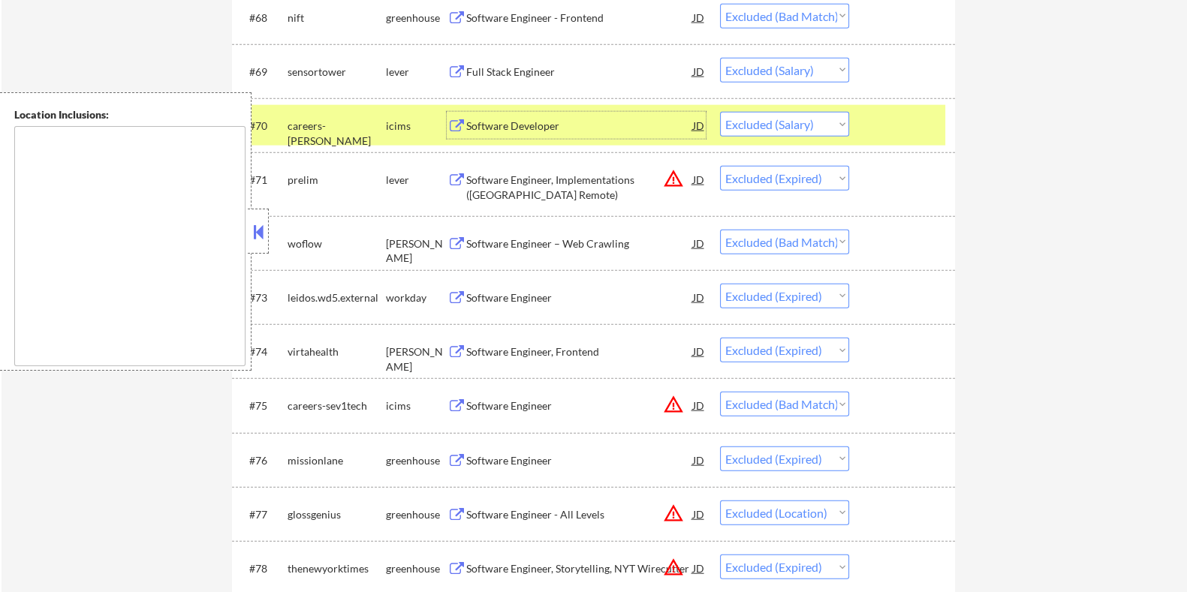
scroll to position [4485, 0]
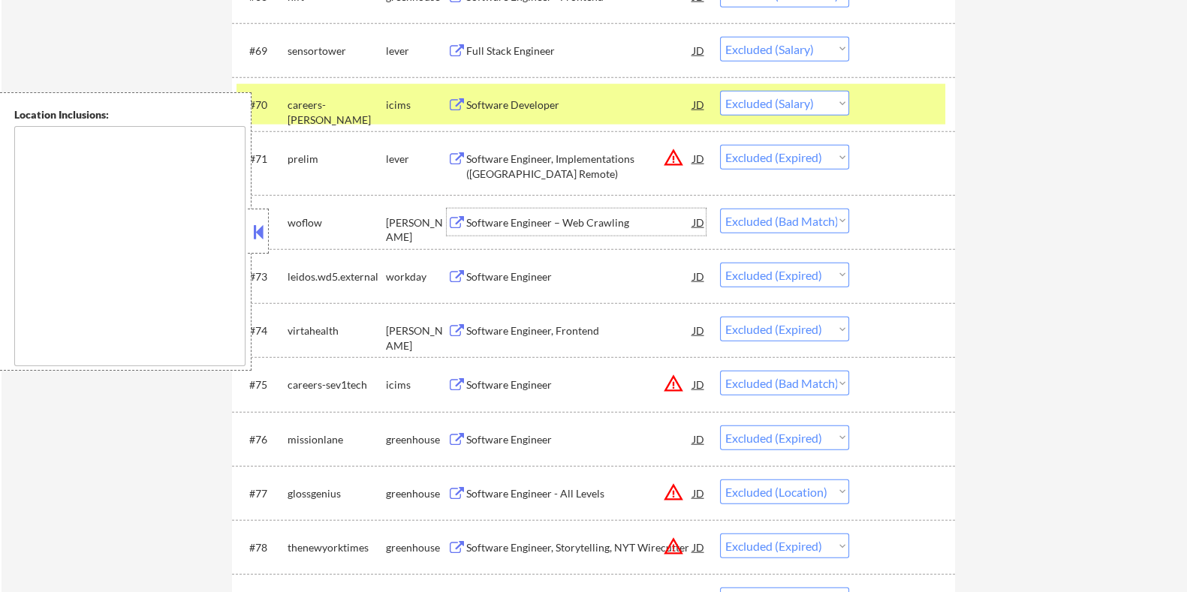
click at [571, 219] on div "Software Engineer – Web Crawling" at bounding box center [579, 223] width 227 height 15
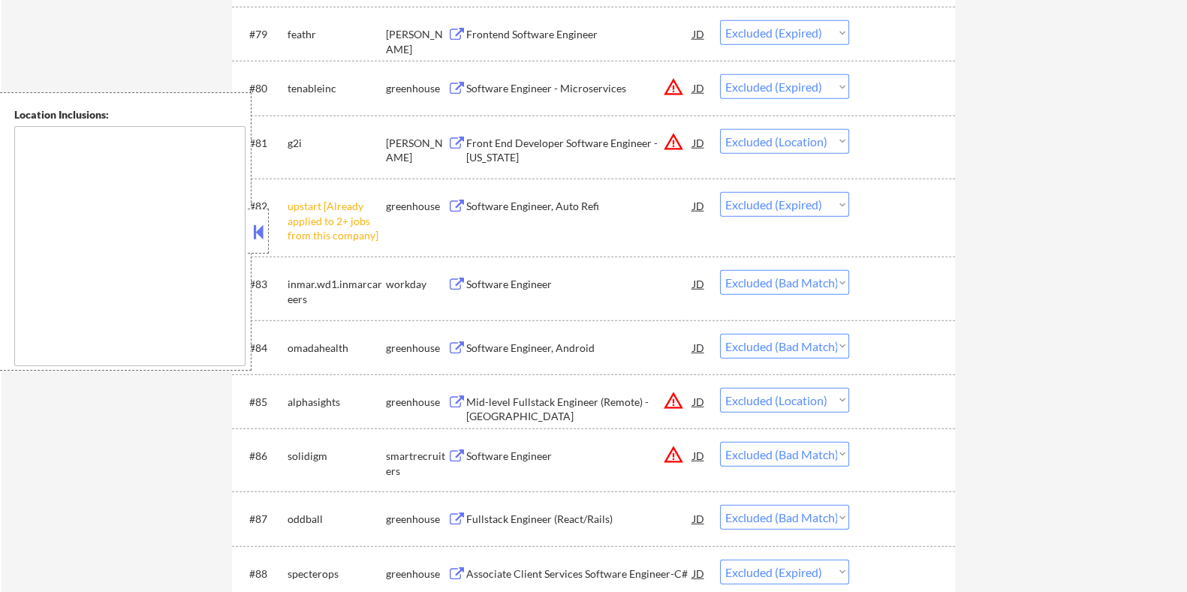
scroll to position [5142, 0]
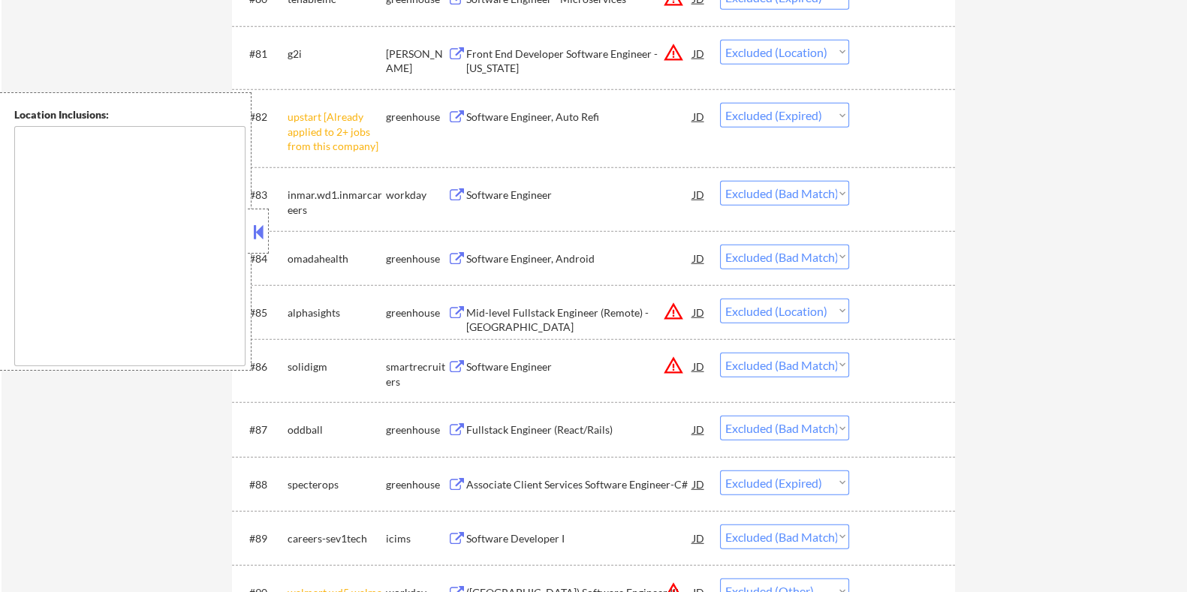
click at [460, 191] on button at bounding box center [456, 195] width 19 height 14
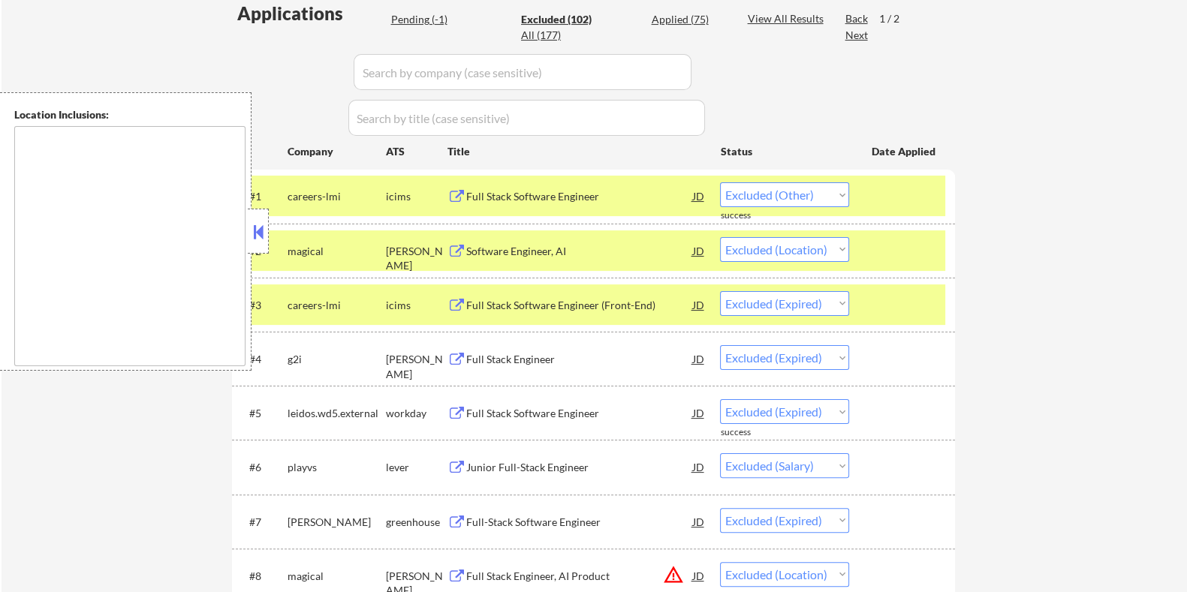
scroll to position [161, 0]
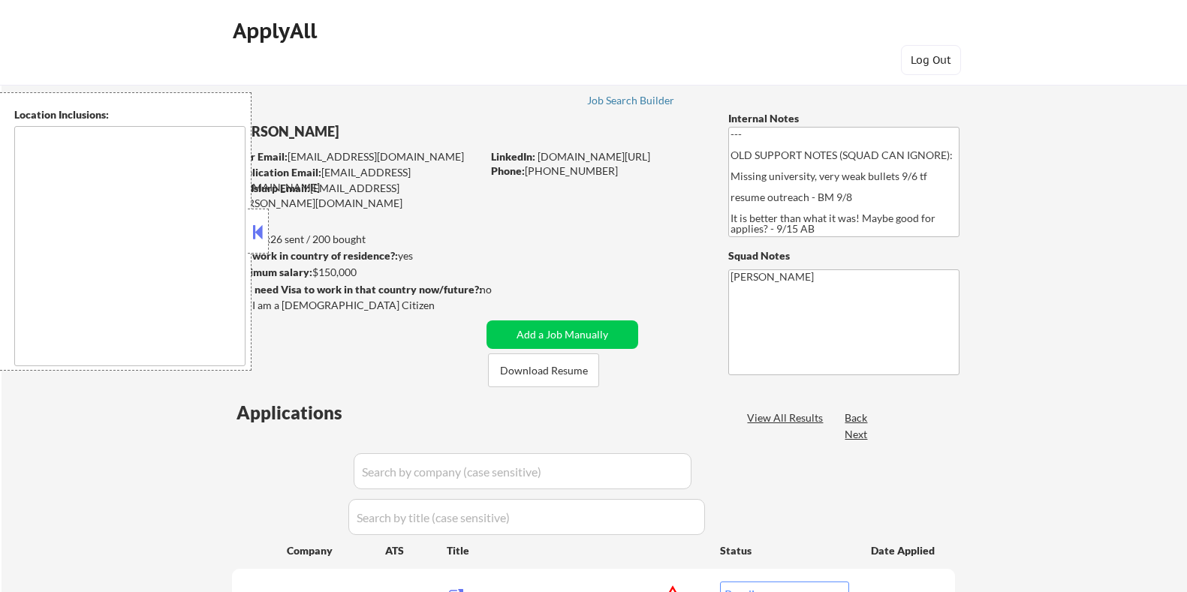
select select ""pending""
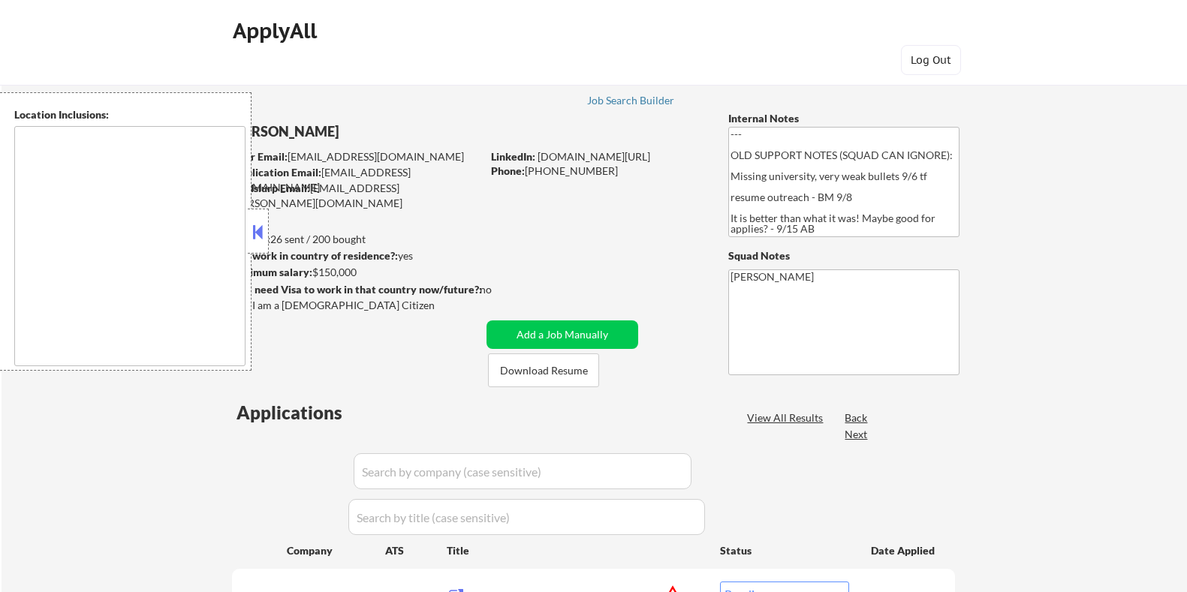
select select ""pending""
type textarea "Seattle, WA Mercer Island, WA Bellevue, WA Kirkland, WA Redmond, WA Shoreline, …"
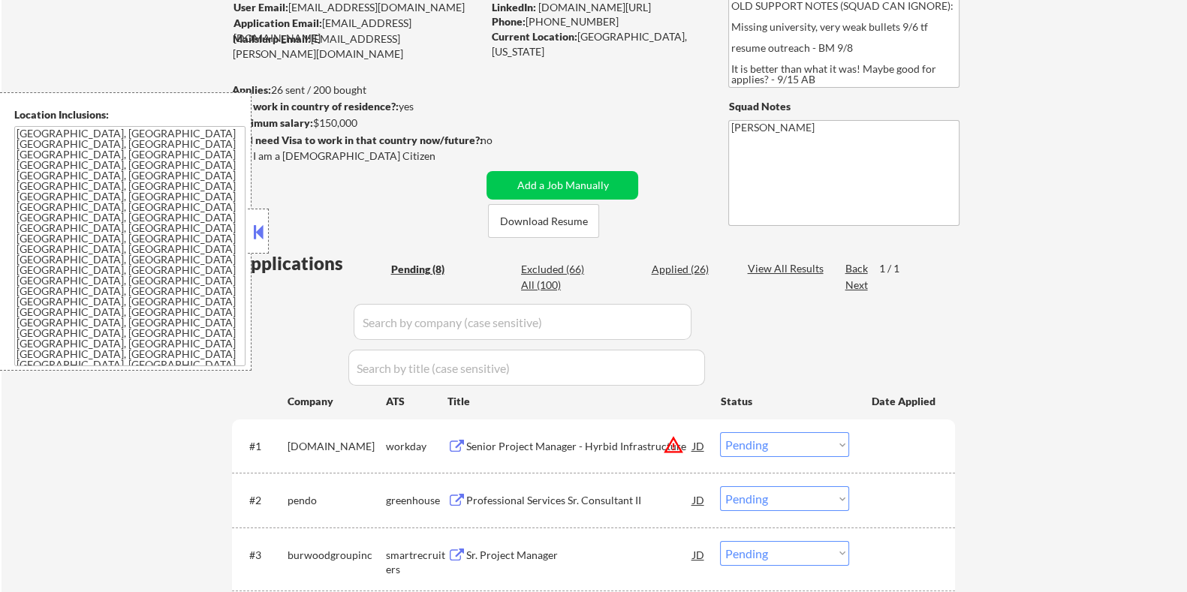
scroll to position [187, 0]
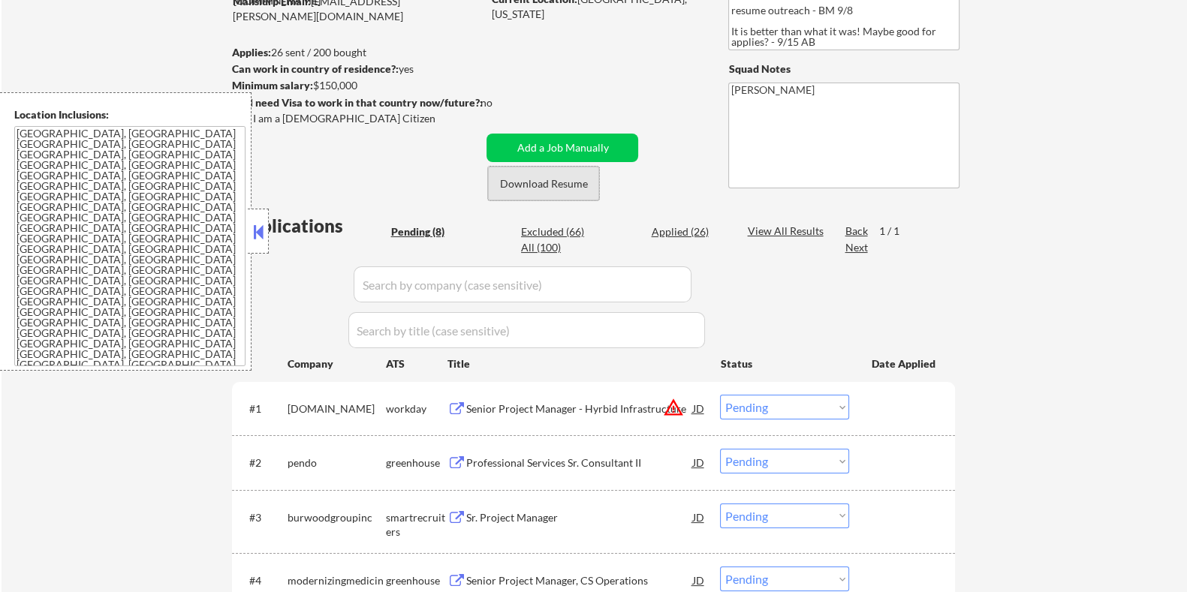
click at [542, 178] on button "Download Resume" at bounding box center [543, 184] width 111 height 34
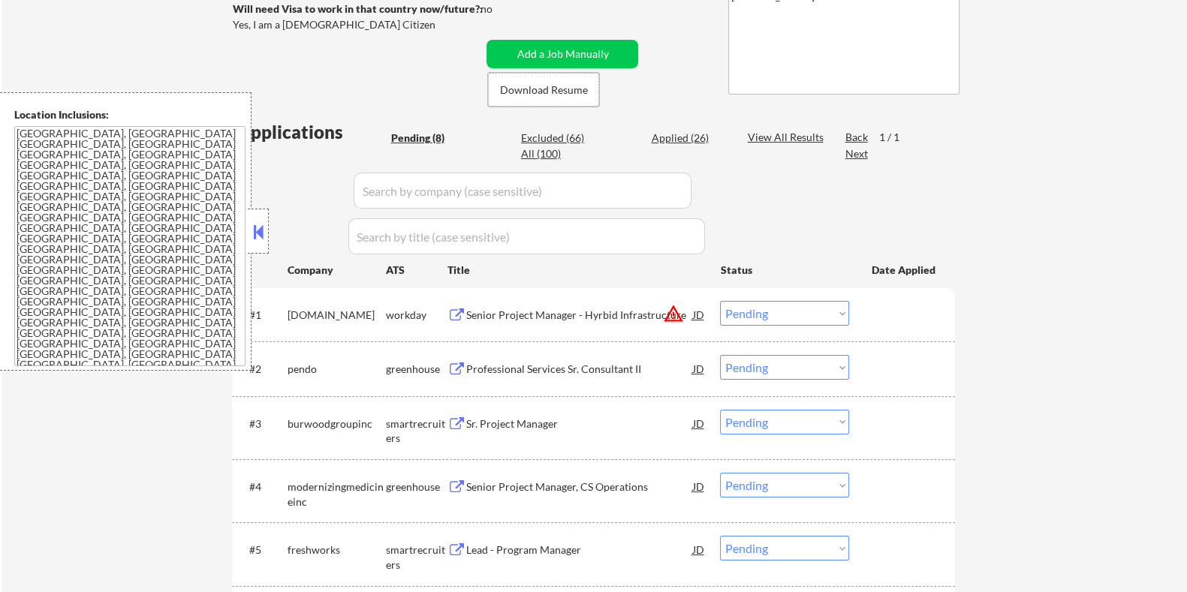
scroll to position [469, 0]
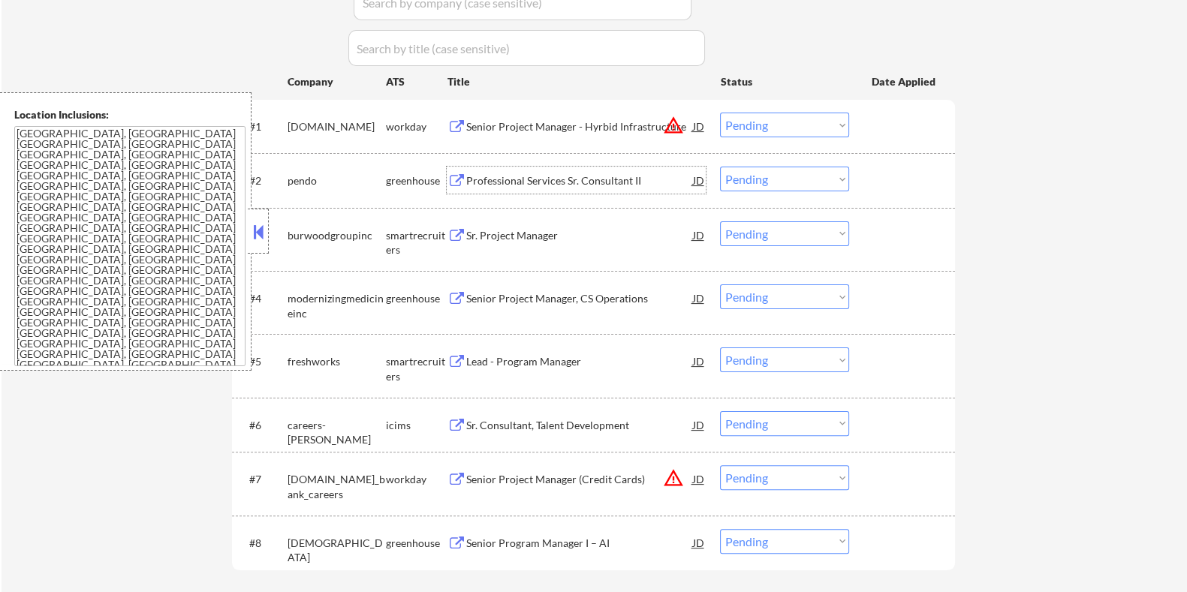
click at [529, 180] on div "Professional Services Sr. Consultant II" at bounding box center [579, 180] width 227 height 15
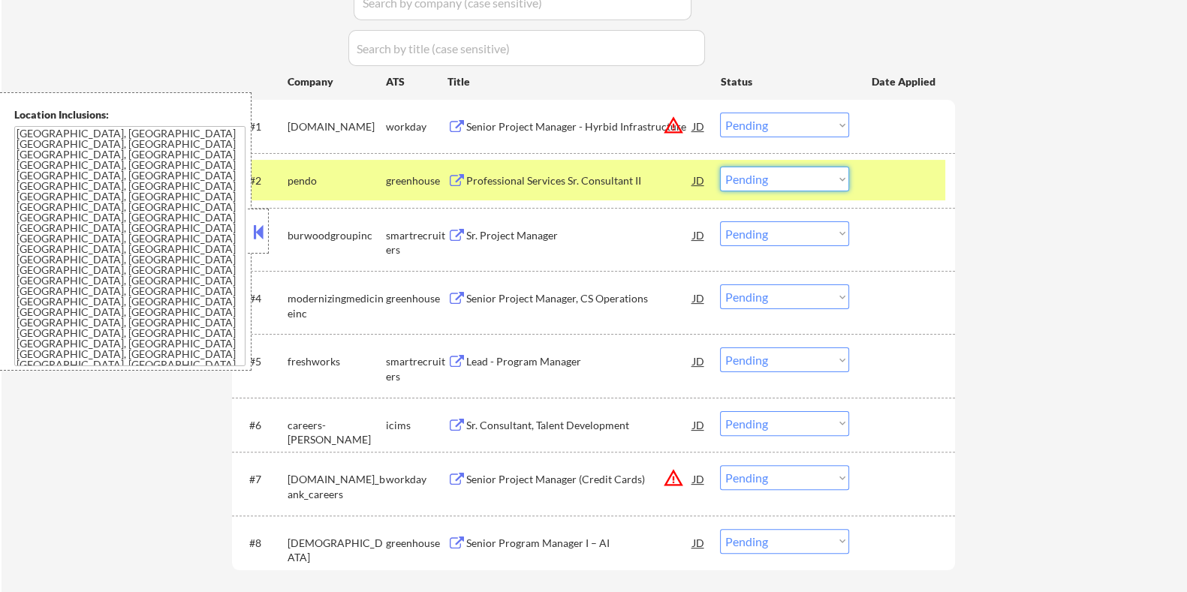
click at [774, 176] on select "Choose an option... Pending Applied Excluded (Questions) Excluded (Expired) Exc…" at bounding box center [784, 179] width 129 height 25
click at [720, 167] on select "Choose an option... Pending Applied Excluded (Questions) Excluded (Expired) Exc…" at bounding box center [784, 179] width 129 height 25
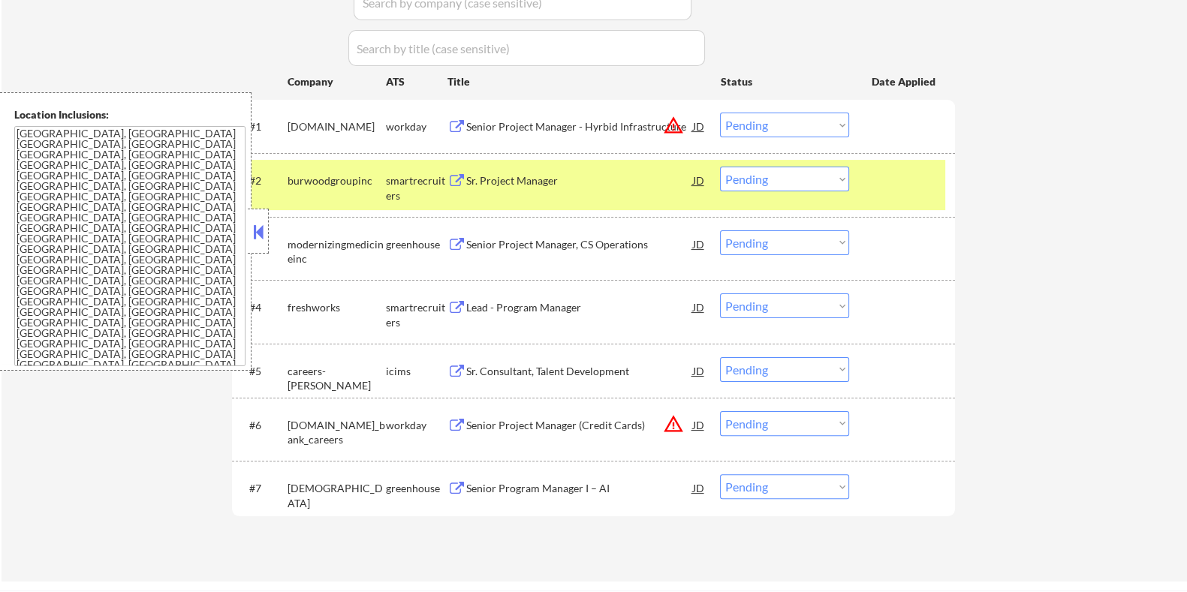
click at [535, 180] on div "Sr. Project Manager" at bounding box center [579, 180] width 227 height 15
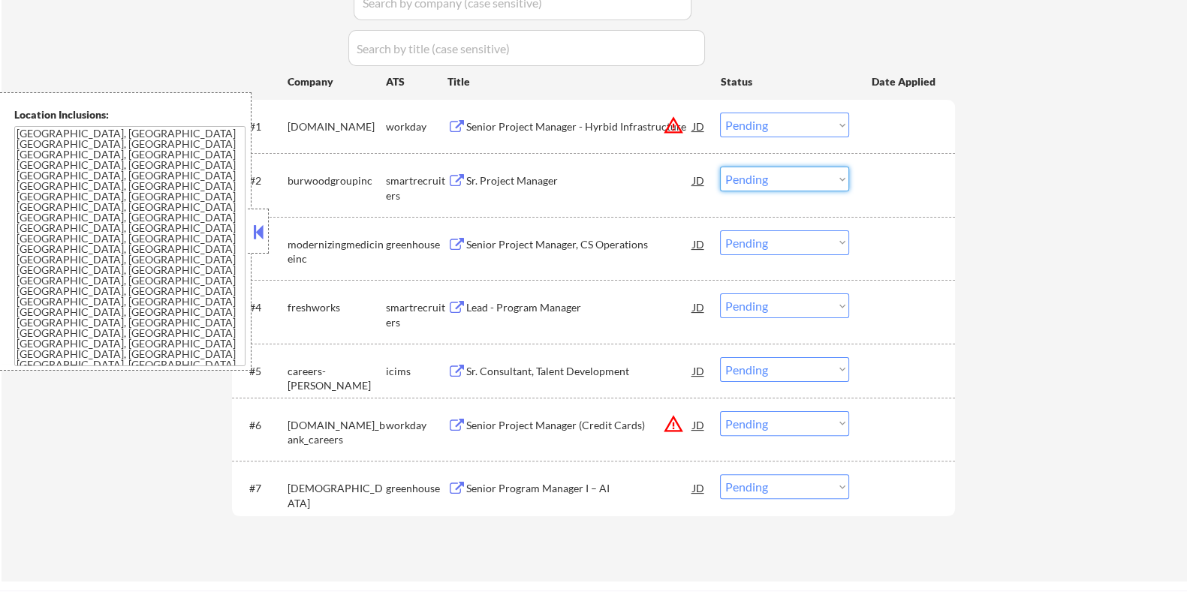
click at [762, 176] on select "Choose an option... Pending Applied Excluded (Questions) Excluded (Expired) Exc…" at bounding box center [784, 179] width 129 height 25
click at [778, 182] on select "Choose an option... Pending Applied Excluded (Questions) Excluded (Expired) Exc…" at bounding box center [784, 179] width 129 height 25
click at [720, 167] on select "Choose an option... Pending Applied Excluded (Questions) Excluded (Expired) Exc…" at bounding box center [784, 179] width 129 height 25
select select ""pending""
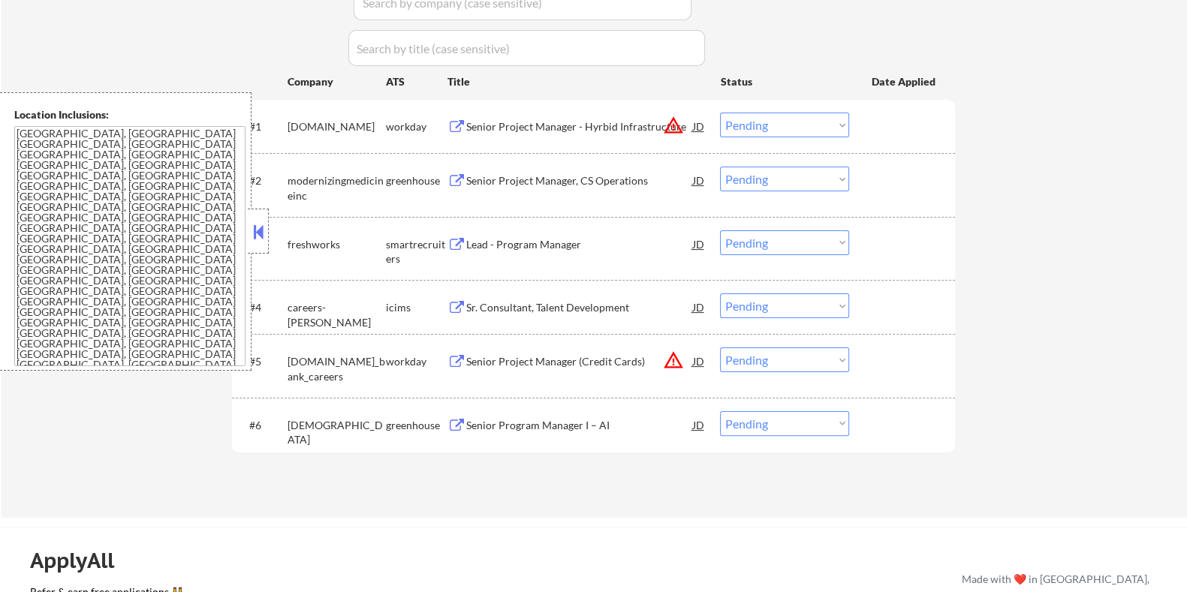
click at [505, 242] on div "Lead - Program Manager" at bounding box center [579, 244] width 227 height 15
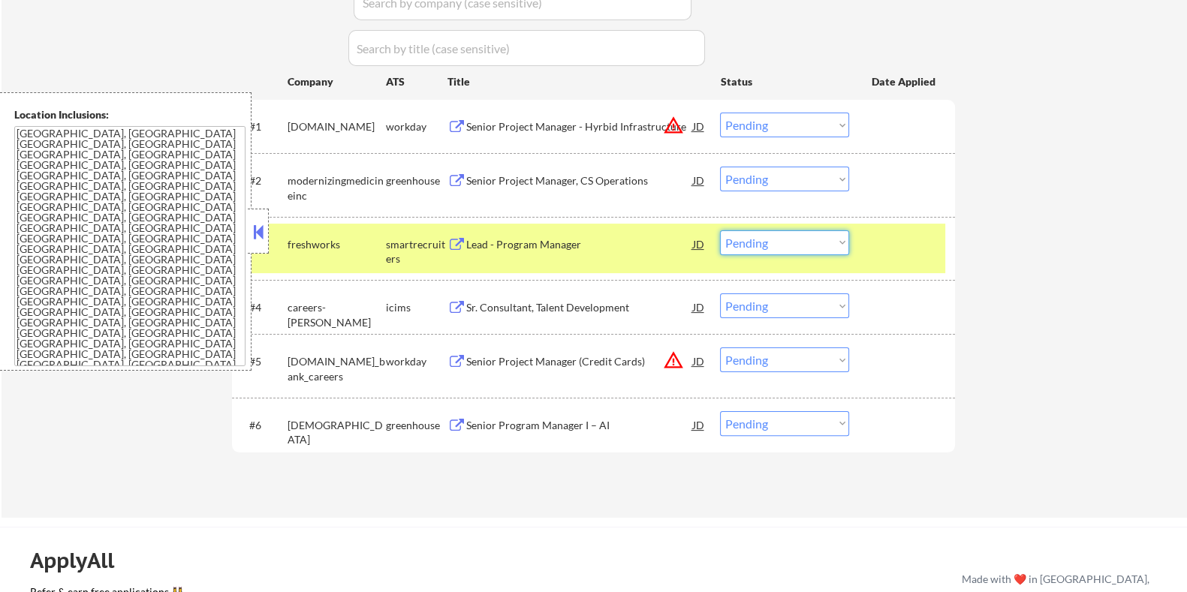
click at [801, 246] on select "Choose an option... Pending Applied Excluded (Questions) Excluded (Expired) Exc…" at bounding box center [784, 243] width 129 height 25
click at [720, 231] on select "Choose an option... Pending Applied Excluded (Questions) Excluded (Expired) Exc…" at bounding box center [784, 243] width 129 height 25
select select ""pending""
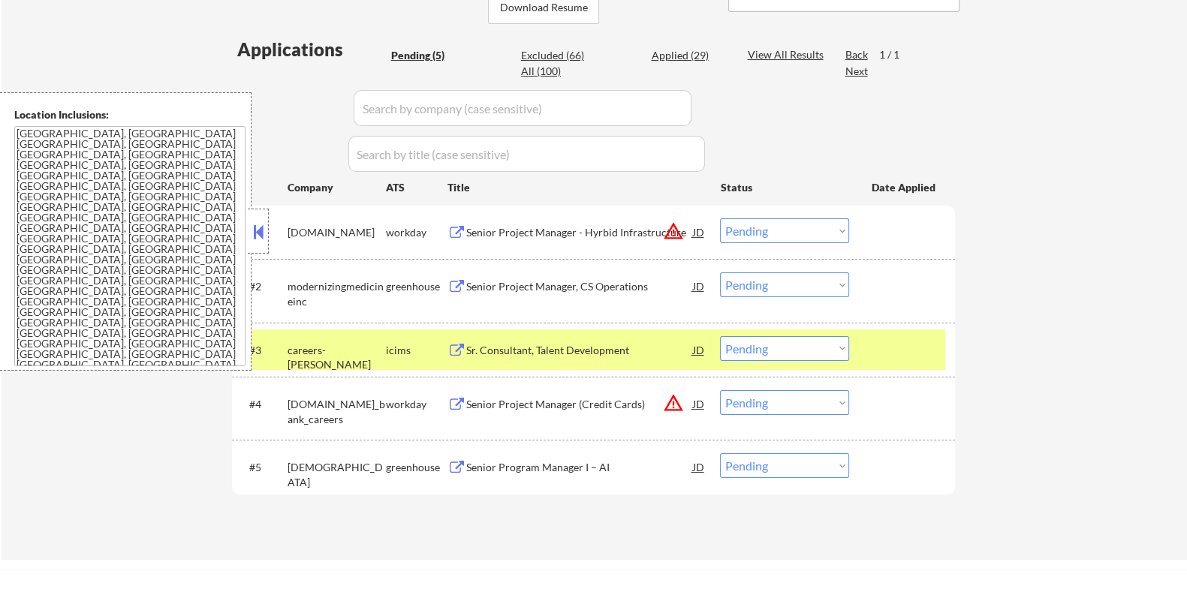
scroll to position [375, 0]
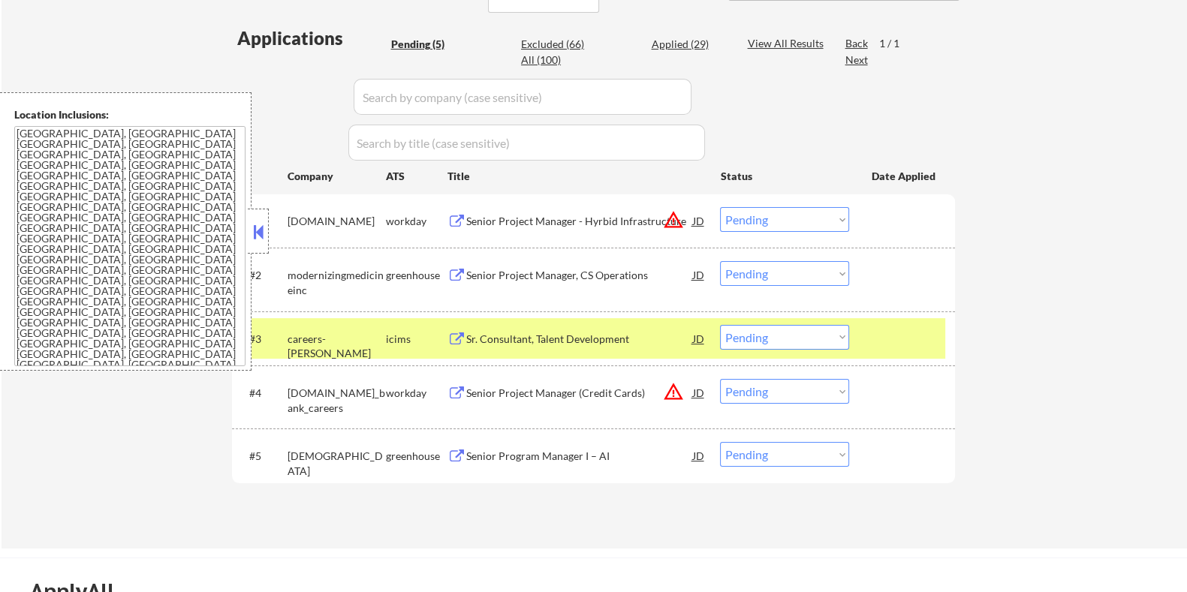
click at [515, 275] on div "Senior Project Manager, CS Operations" at bounding box center [579, 275] width 227 height 15
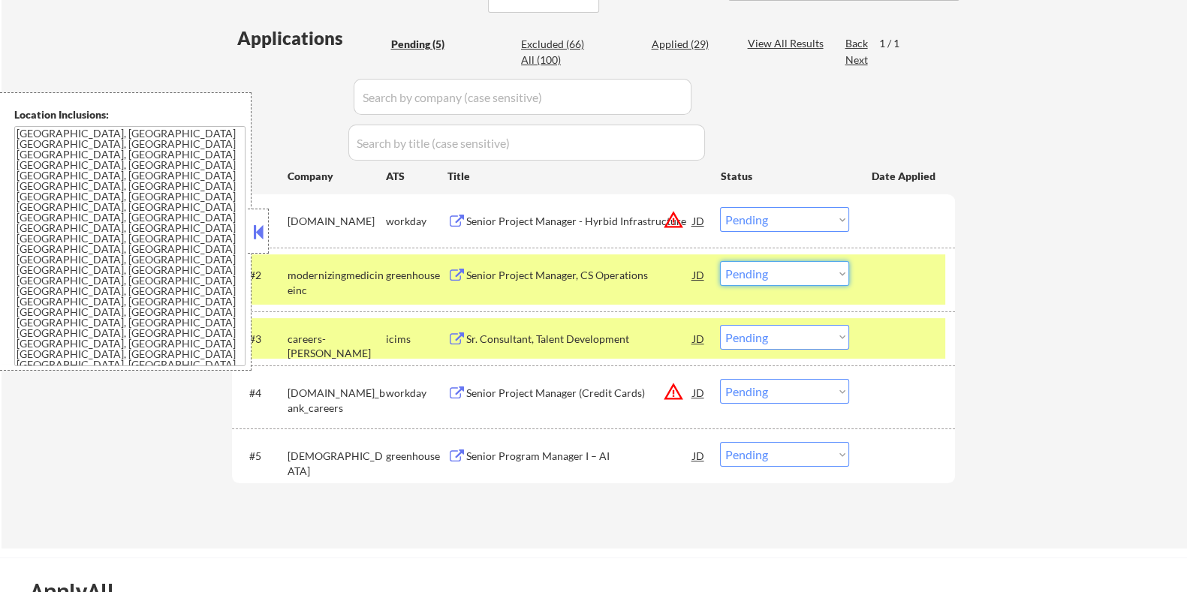
click at [751, 268] on select "Choose an option... Pending Applied Excluded (Questions) Excluded (Expired) Exc…" at bounding box center [784, 273] width 129 height 25
click at [720, 261] on select "Choose an option... Pending Applied Excluded (Questions) Excluded (Expired) Exc…" at bounding box center [784, 273] width 129 height 25
select select ""pending""
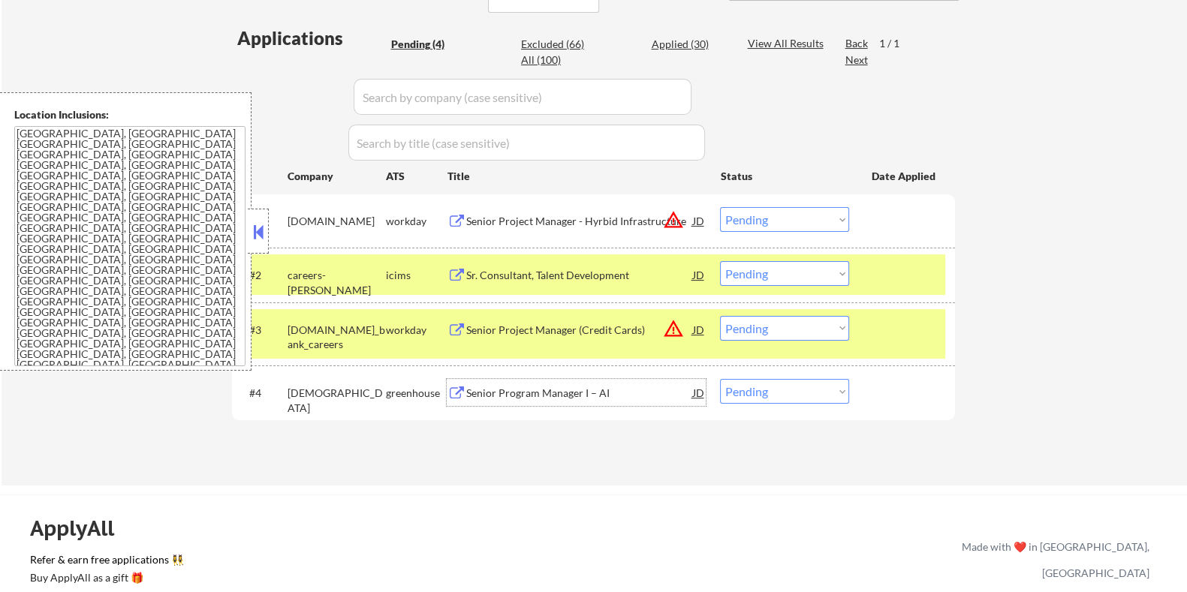
click at [481, 394] on div "Senior Program Manager I – AI" at bounding box center [579, 393] width 227 height 15
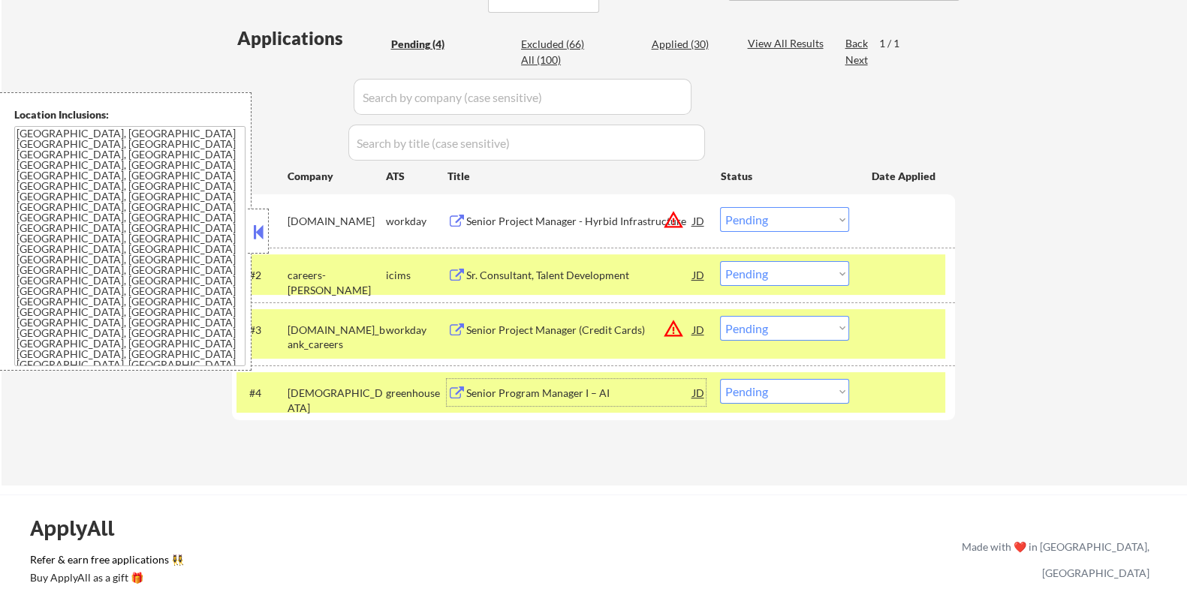
click at [753, 394] on select "Choose an option... Pending Applied Excluded (Questions) Excluded (Expired) Exc…" at bounding box center [784, 391] width 129 height 25
select select ""applied""
click at [720, 379] on select "Choose an option... Pending Applied Excluded (Questions) Excluded (Expired) Exc…" at bounding box center [784, 391] width 129 height 25
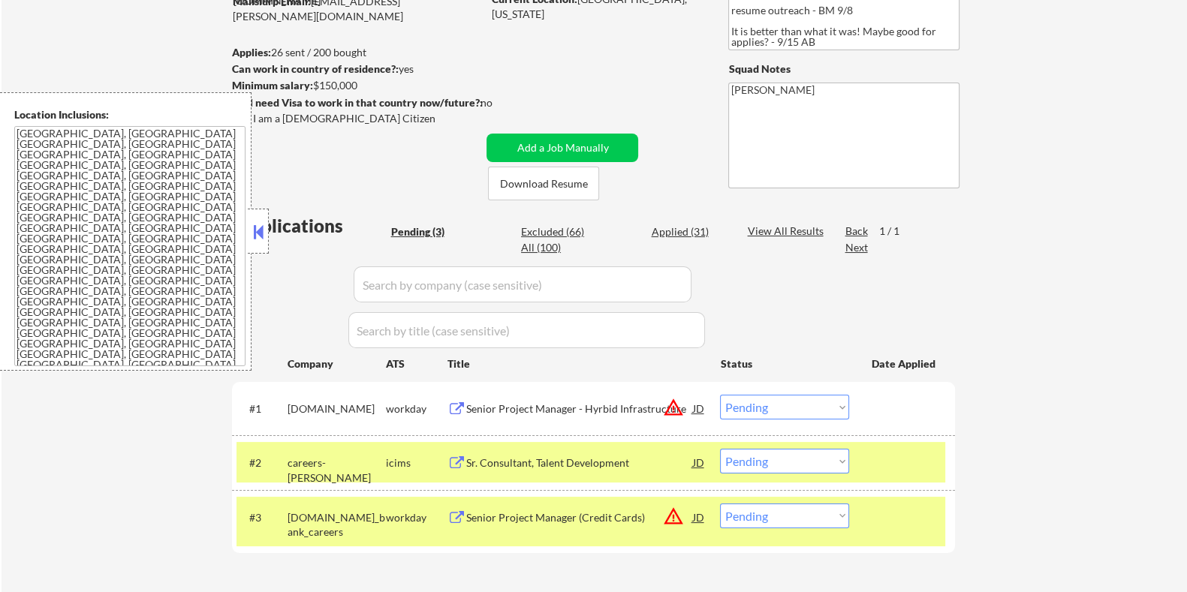
scroll to position [282, 0]
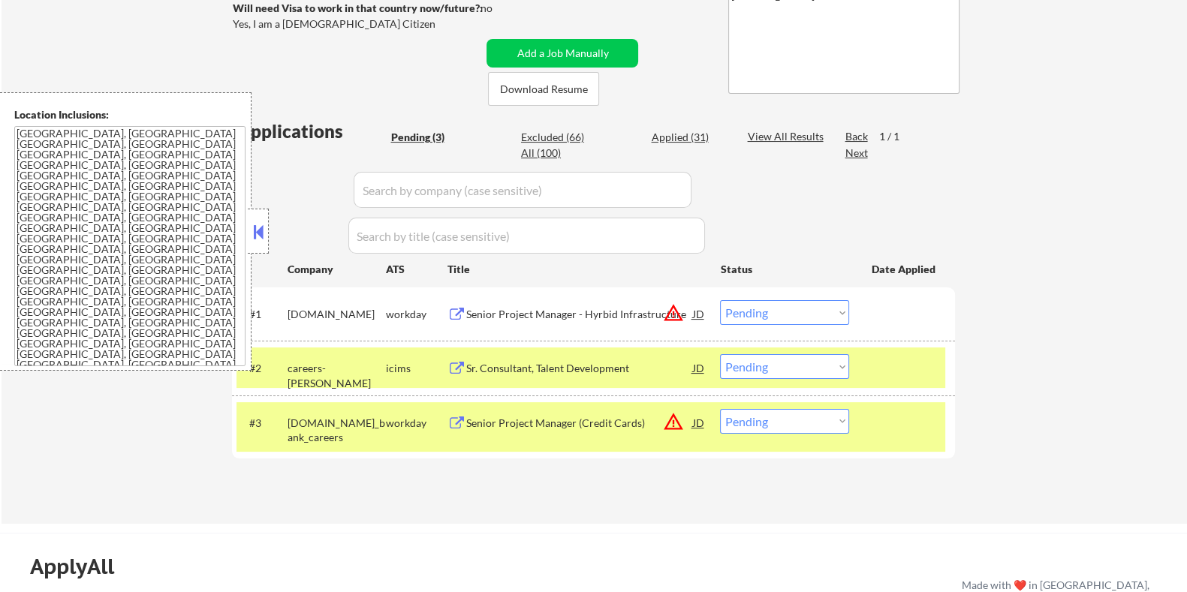
click at [513, 362] on div "Sr. Consultant, Talent Development" at bounding box center [579, 368] width 227 height 15
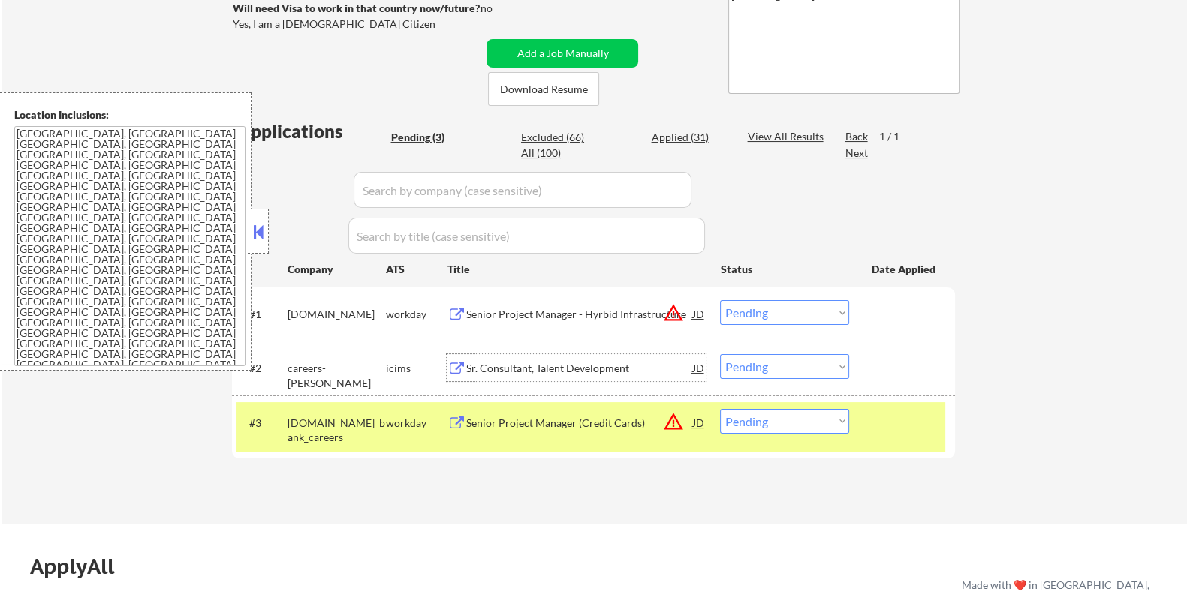
click at [773, 356] on select "Choose an option... Pending Applied Excluded (Questions) Excluded (Expired) Exc…" at bounding box center [784, 366] width 129 height 25
click at [720, 354] on select "Choose an option... Pending Applied Excluded (Questions) Excluded (Expired) Exc…" at bounding box center [784, 366] width 129 height 25
select select ""pending""
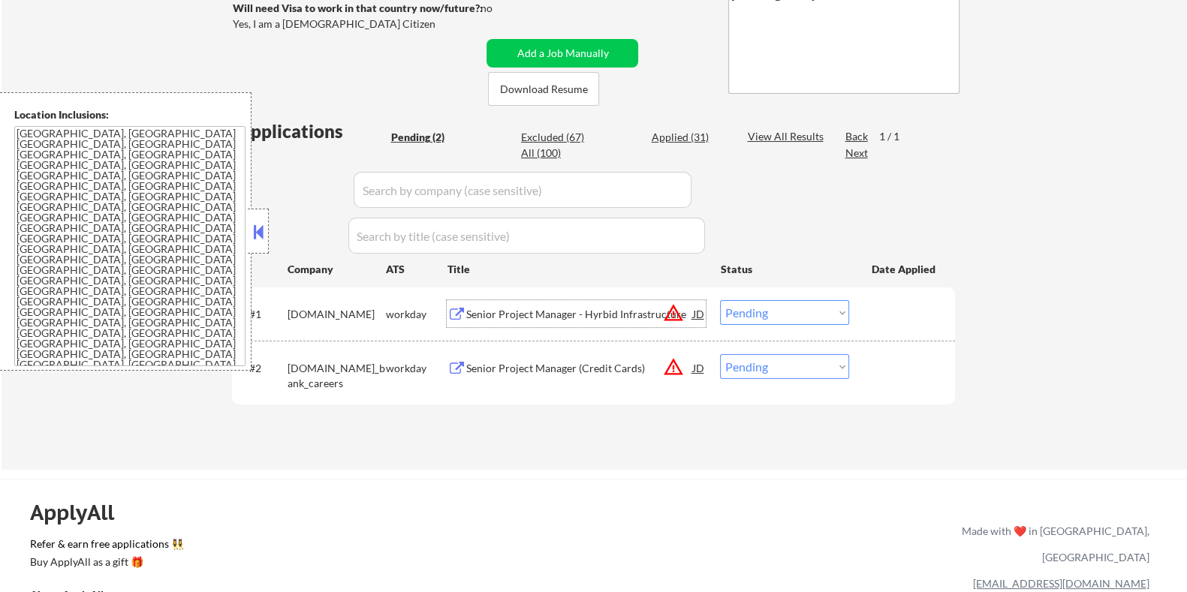
click at [538, 313] on div "Senior Project Manager - Hyrbid Infrastructure" at bounding box center [579, 314] width 227 height 15
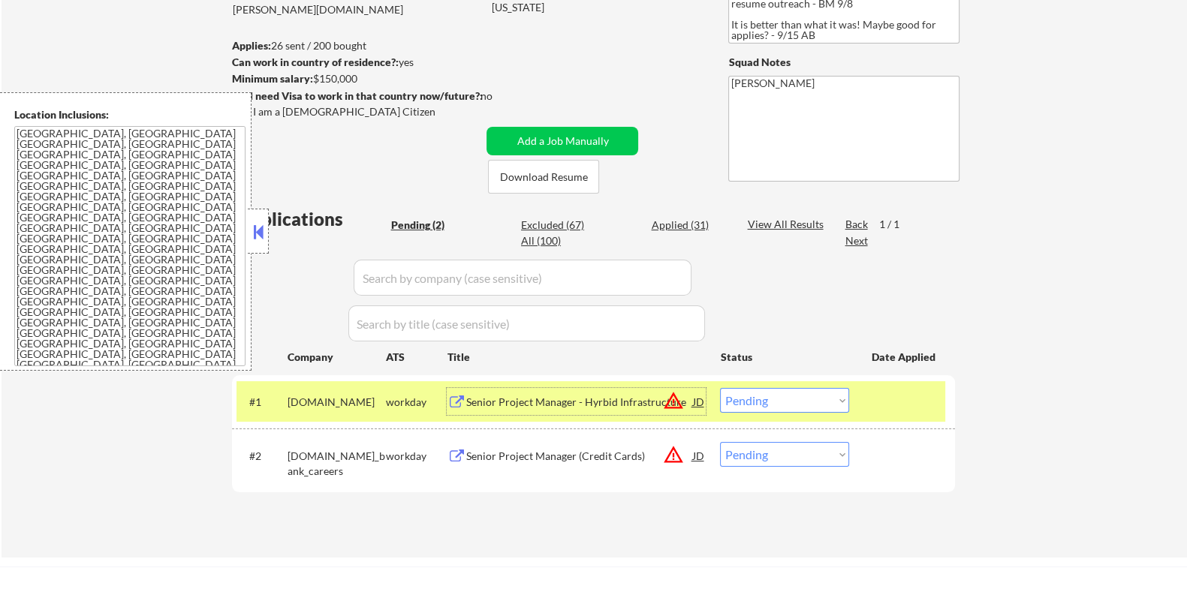
scroll to position [187, 0]
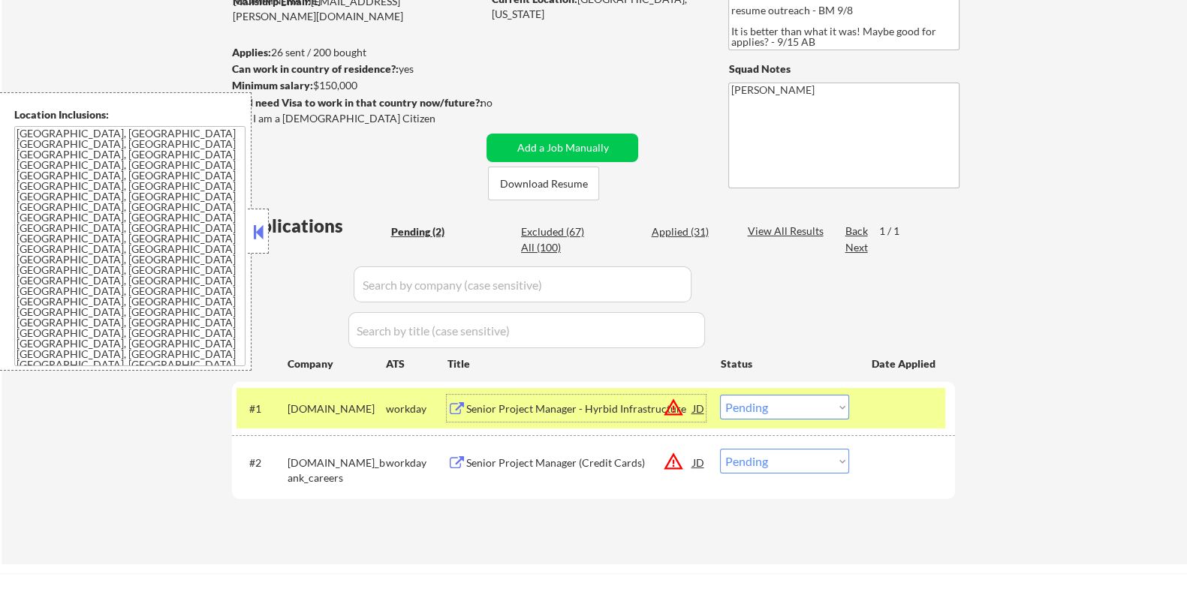
click at [507, 402] on div "Senior Project Manager - Hyrbid Infrastructure" at bounding box center [579, 409] width 227 height 15
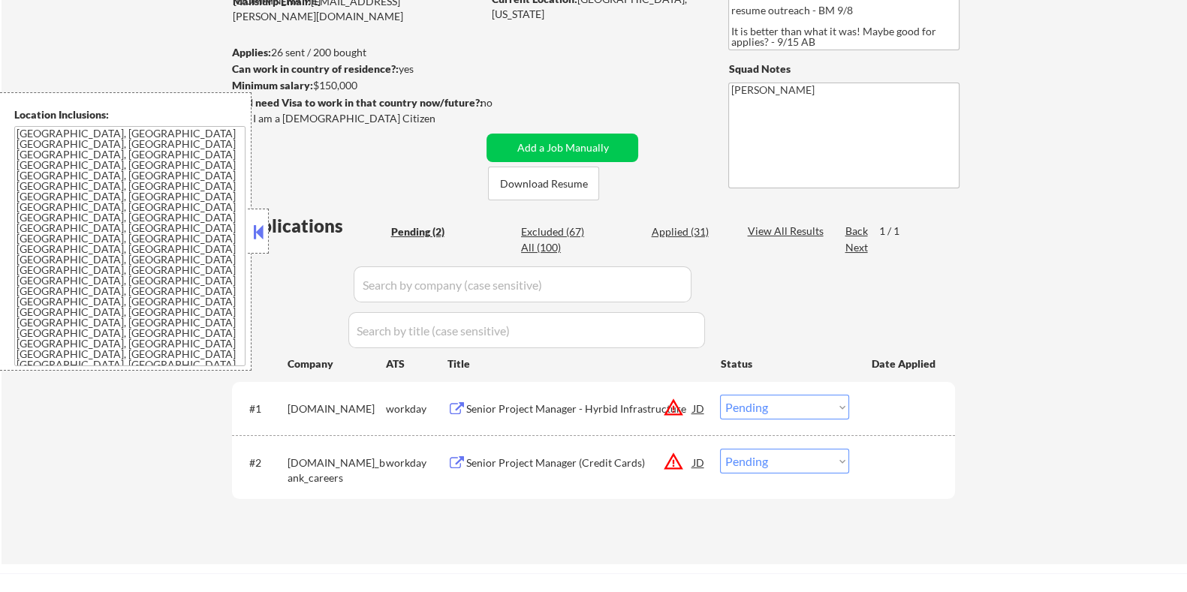
drag, startPoint x: 373, startPoint y: 81, endPoint x: 315, endPoint y: 81, distance: 57.8
click at [315, 81] on div "Minimum salary: $150,000" at bounding box center [356, 85] width 250 height 15
copy div "$150,000"
click at [750, 404] on select "Choose an option... Pending Applied Excluded (Questions) Excluded (Expired) Exc…" at bounding box center [784, 407] width 129 height 25
click at [720, 395] on select "Choose an option... Pending Applied Excluded (Questions) Excluded (Expired) Exc…" at bounding box center [784, 407] width 129 height 25
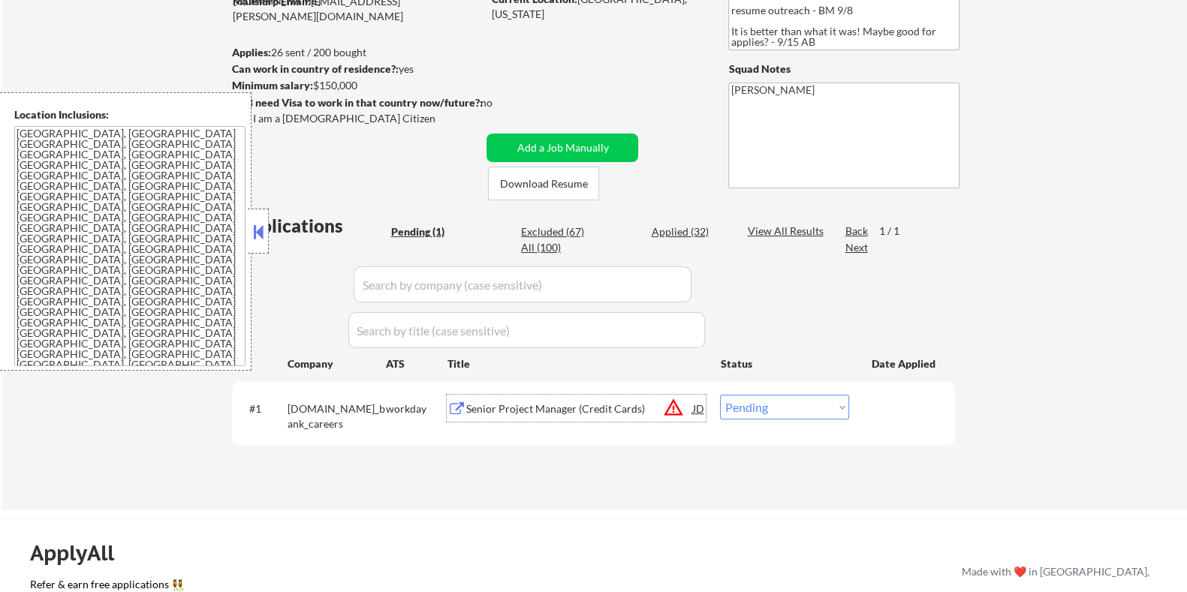
click at [548, 402] on div "Senior Project Manager (Credit Cards)" at bounding box center [579, 409] width 227 height 15
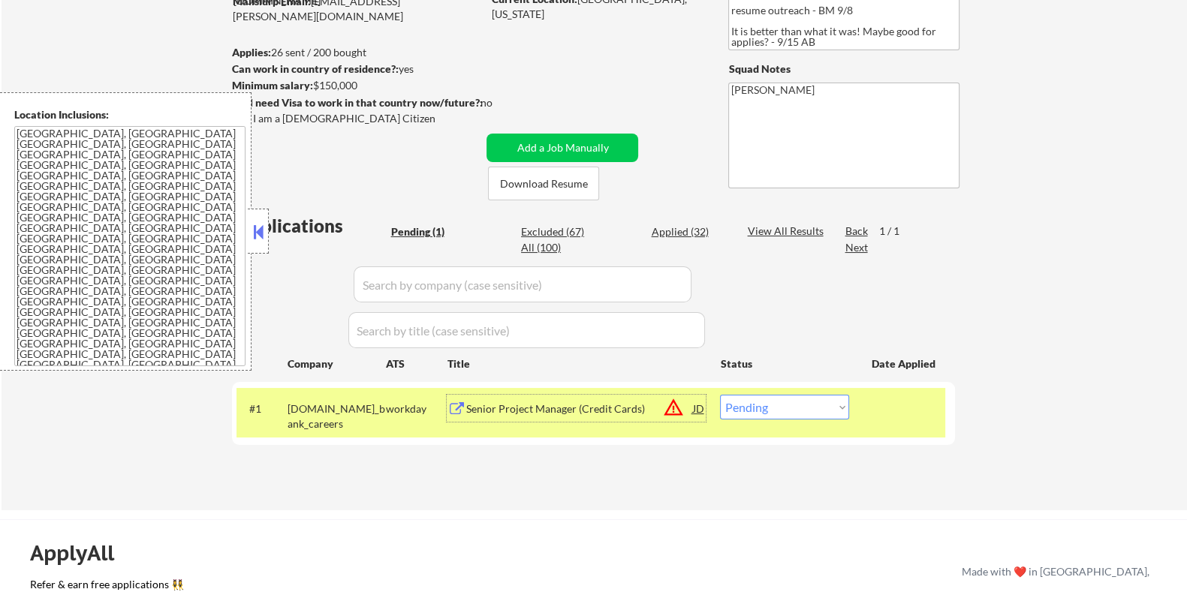
click at [779, 408] on select "Choose an option... Pending Applied Excluded (Questions) Excluded (Expired) Exc…" at bounding box center [784, 407] width 129 height 25
click at [720, 395] on select "Choose an option... Pending Applied Excluded (Questions) Excluded (Expired) Exc…" at bounding box center [784, 407] width 129 height 25
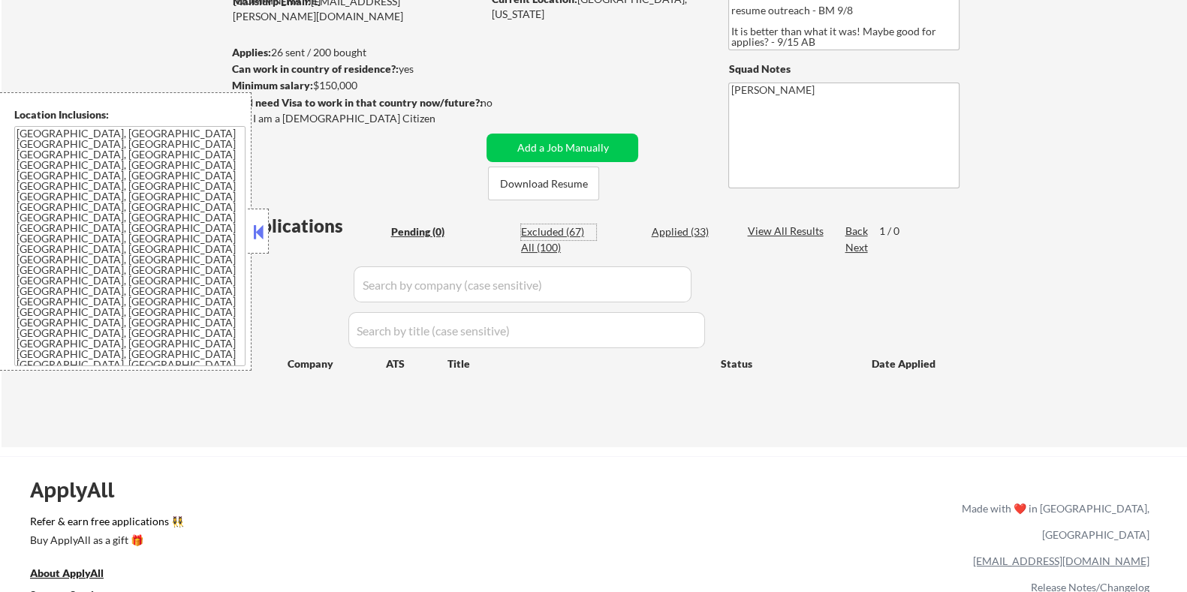
click at [543, 228] on div "Excluded (67)" at bounding box center [558, 232] width 75 height 15
select select ""excluded__location_""
select select ""excluded__salary_""
select select ""excluded__expired_""
select select ""excluded__salary_""
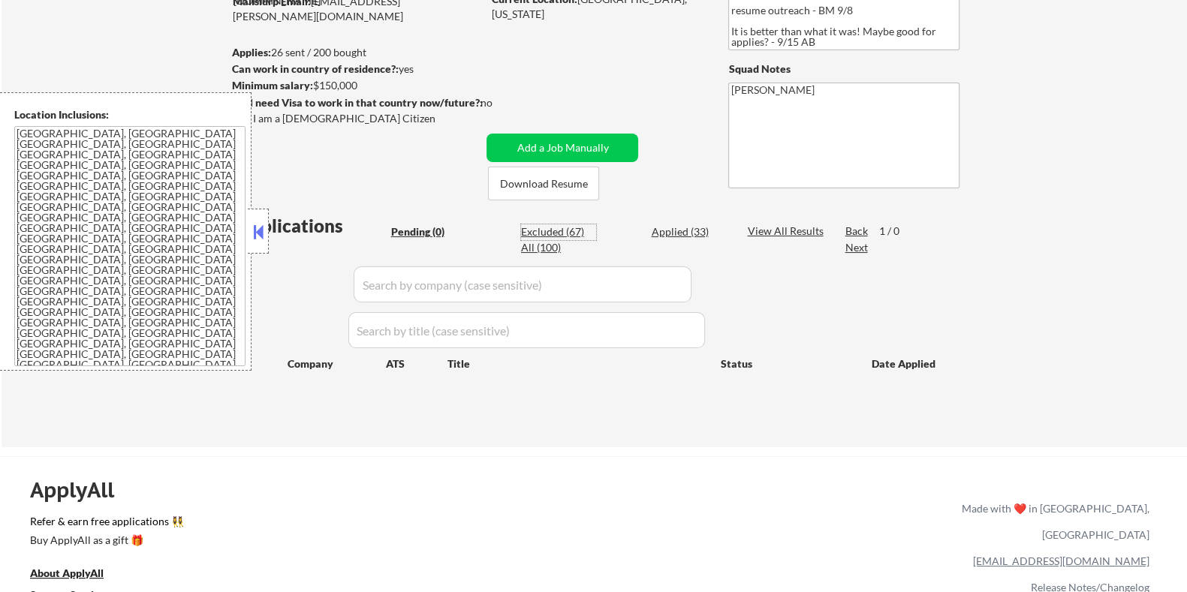
select select ""excluded__bad_match_""
select select ""excluded__expired_""
select select ""excluded__bad_match_""
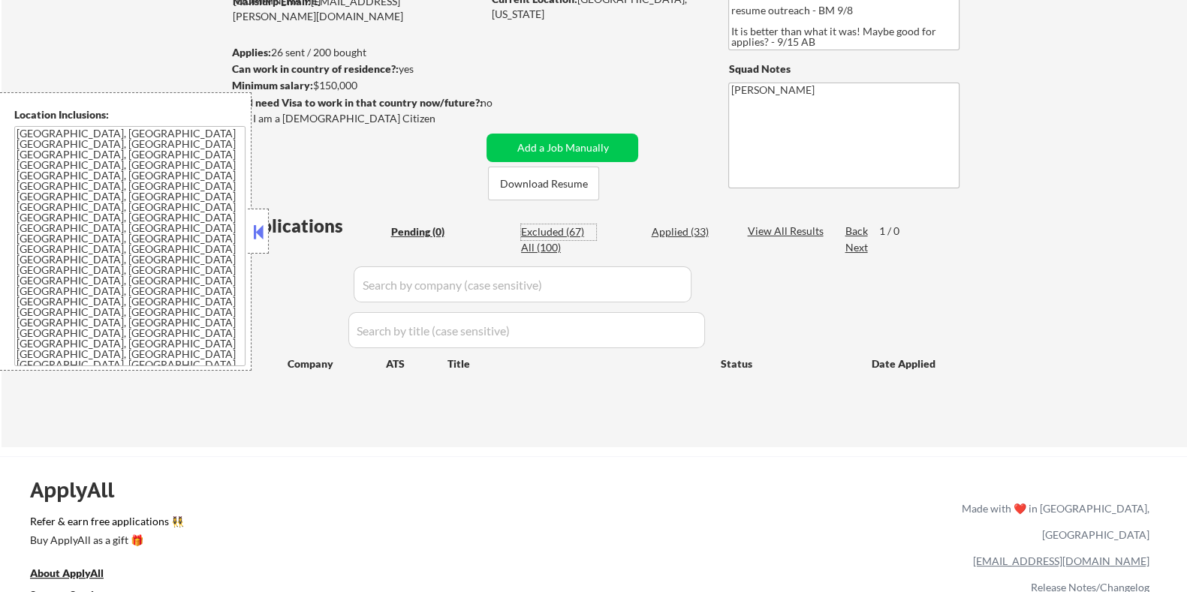
select select ""excluded__location_""
select select ""excluded__bad_match_""
select select ""excluded__expired_""
select select ""excluded__bad_match_""
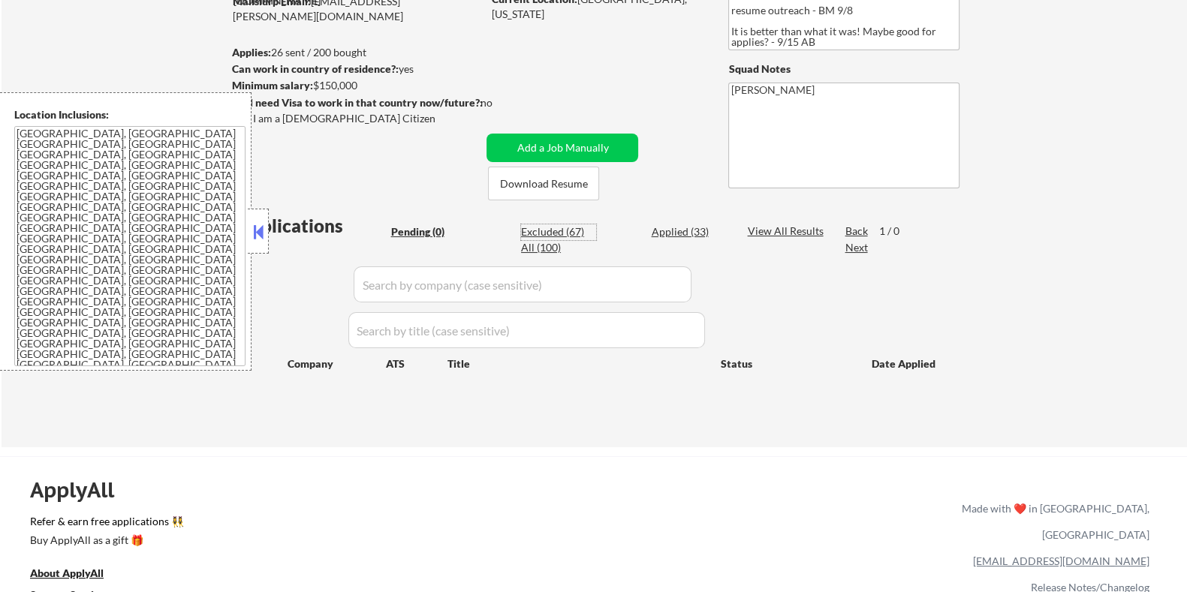
select select ""excluded__expired_""
select select ""excluded__bad_match_""
select select ""excluded__expired_""
select select ""excluded__salary_""
select select ""excluded__bad_match_""
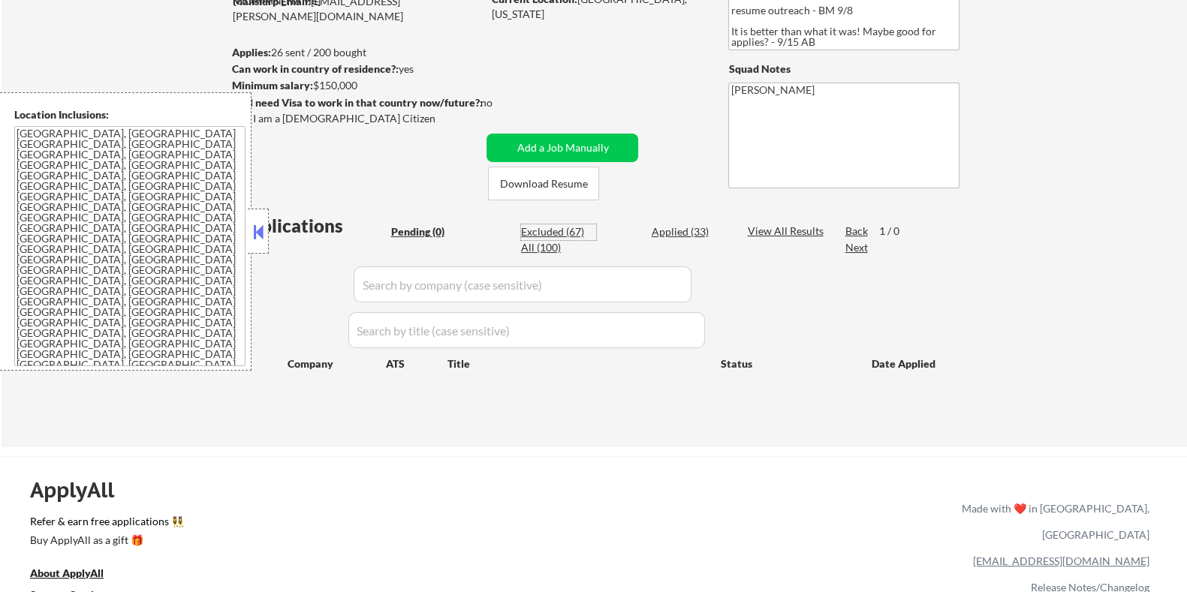
select select ""excluded__location_""
select select ""excluded__bad_match_""
select select ""excluded__salary_""
select select ""excluded__bad_match_""
select select ""excluded""
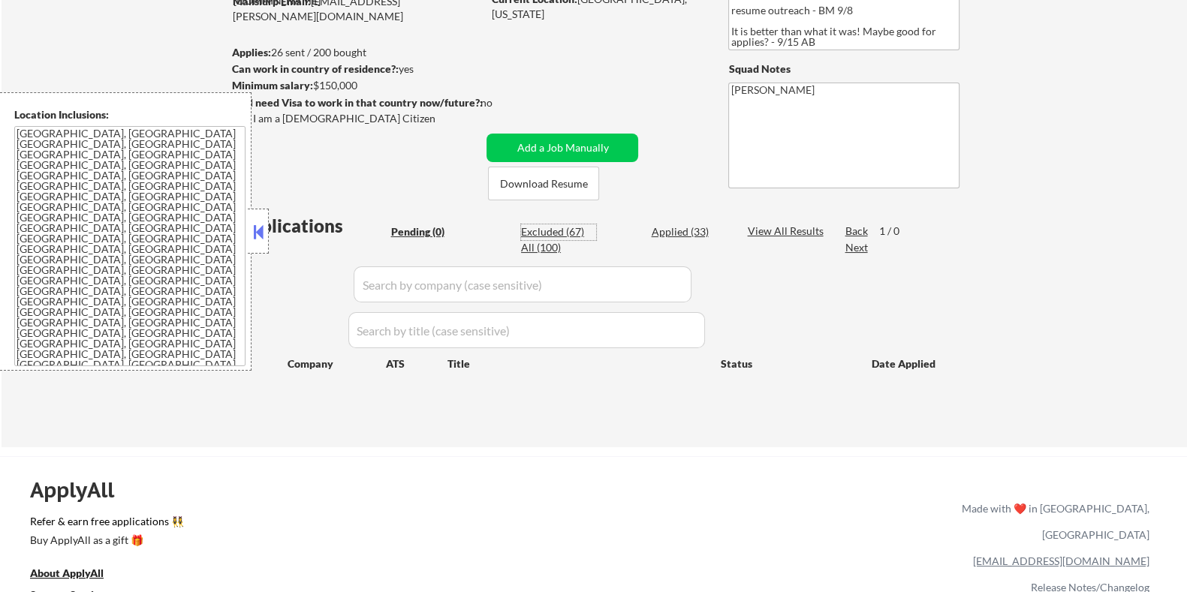
select select ""excluded__expired_""
select select ""excluded__bad_match_""
select select ""excluded__expired_""
select select ""excluded__salary_""
select select ""excluded__bad_match_""
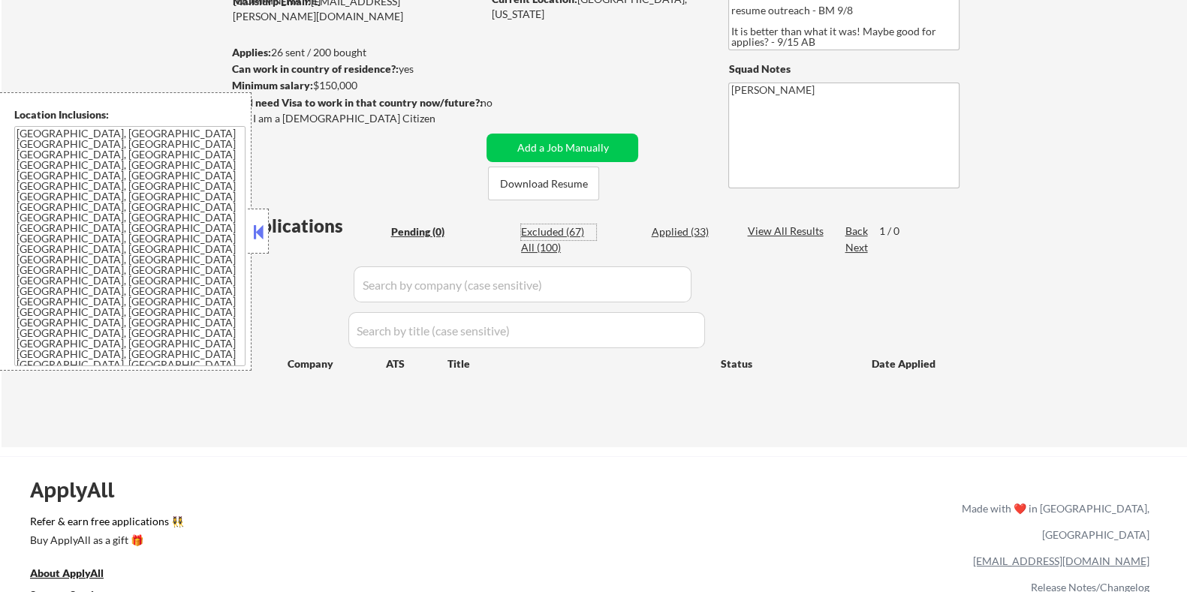
select select ""excluded__salary_""
select select ""excluded__expired_""
select select ""excluded__other_""
select select ""excluded__salary_""
select select ""excluded__expired_""
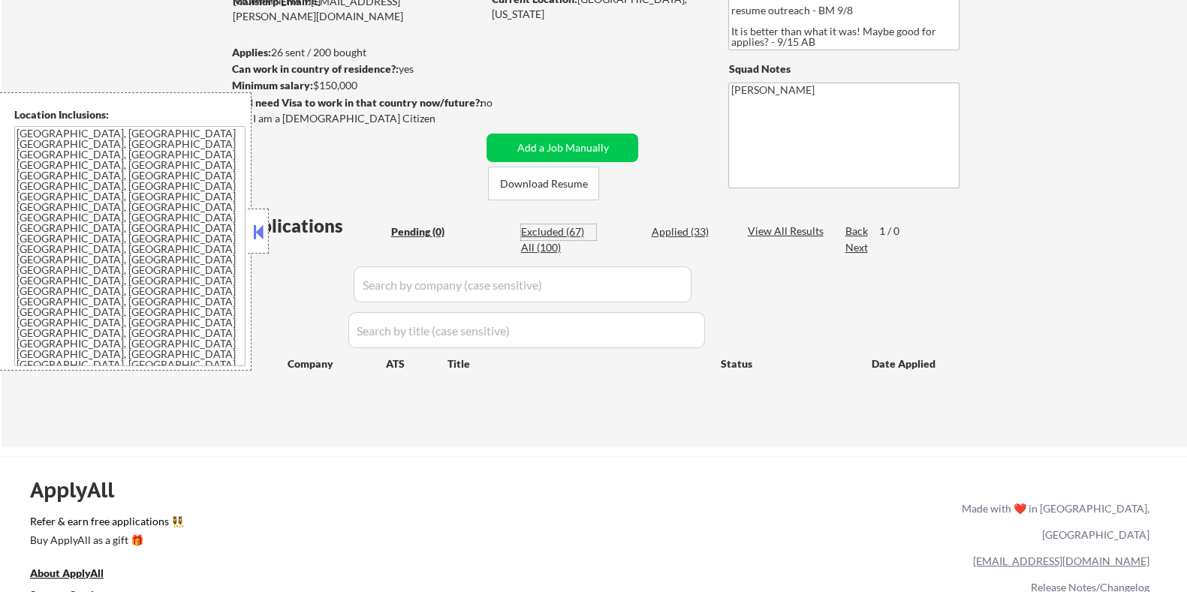
select select ""excluded""
select select ""excluded__expired_""
select select ""excluded__bad_match_""
select select ""excluded__location_""
select select ""excluded__bad_match_""
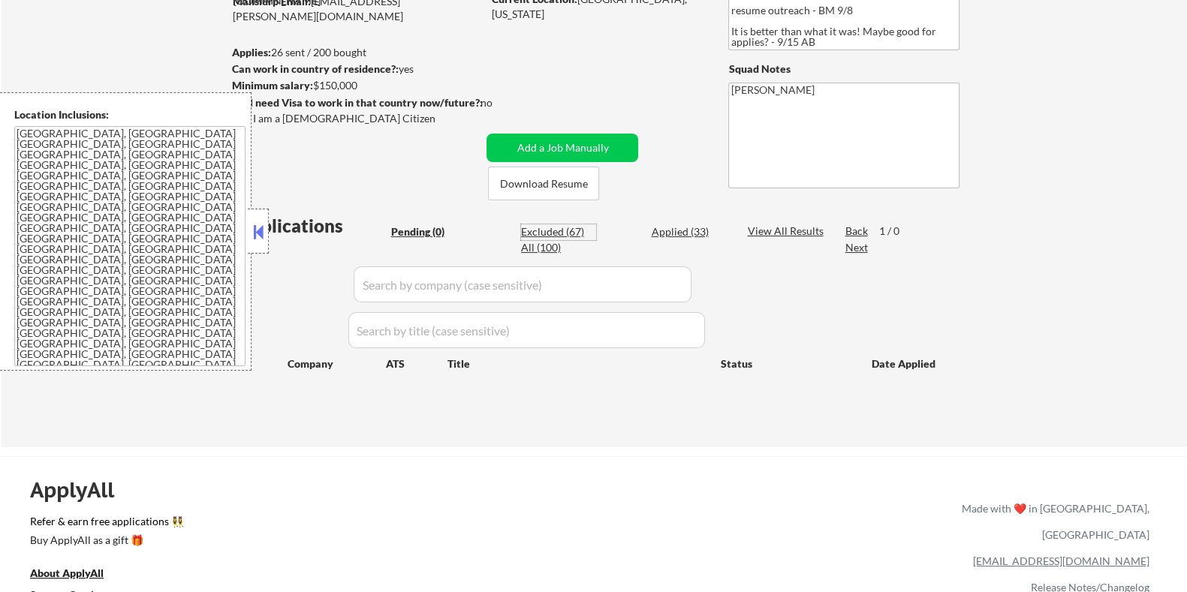
select select ""excluded__location_""
select select ""excluded__bad_match_""
select select ""excluded__salary_""
select select ""excluded__bad_match_""
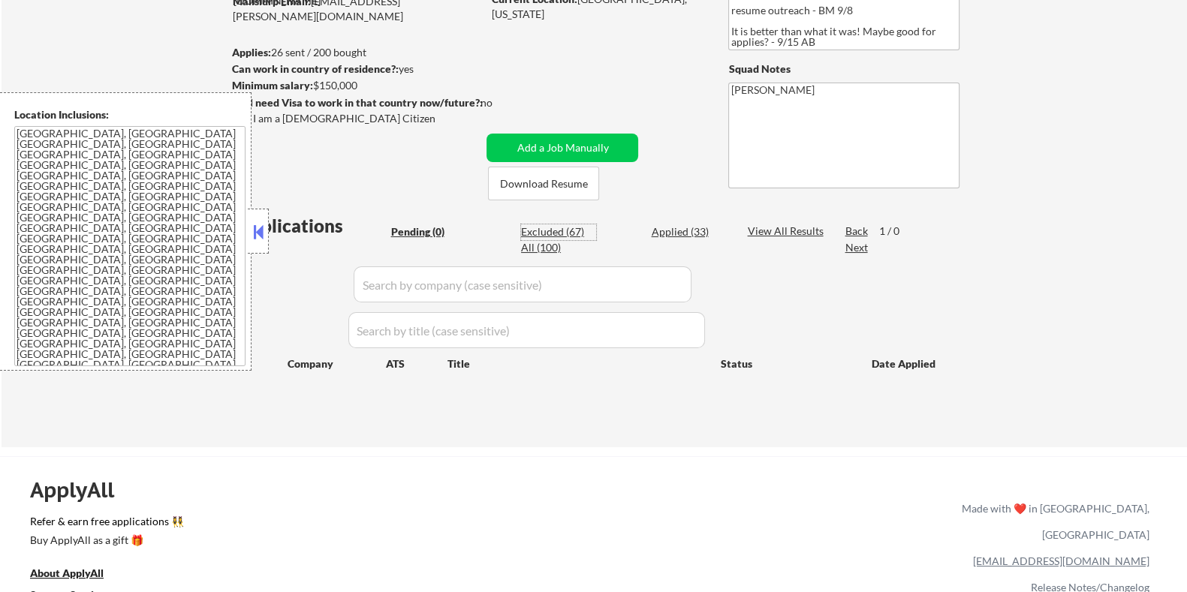
select select ""excluded__salary_""
select select ""excluded__bad_match_""
select select ""excluded""
select select ""excluded__expired_""
select select ""excluded__salary_""
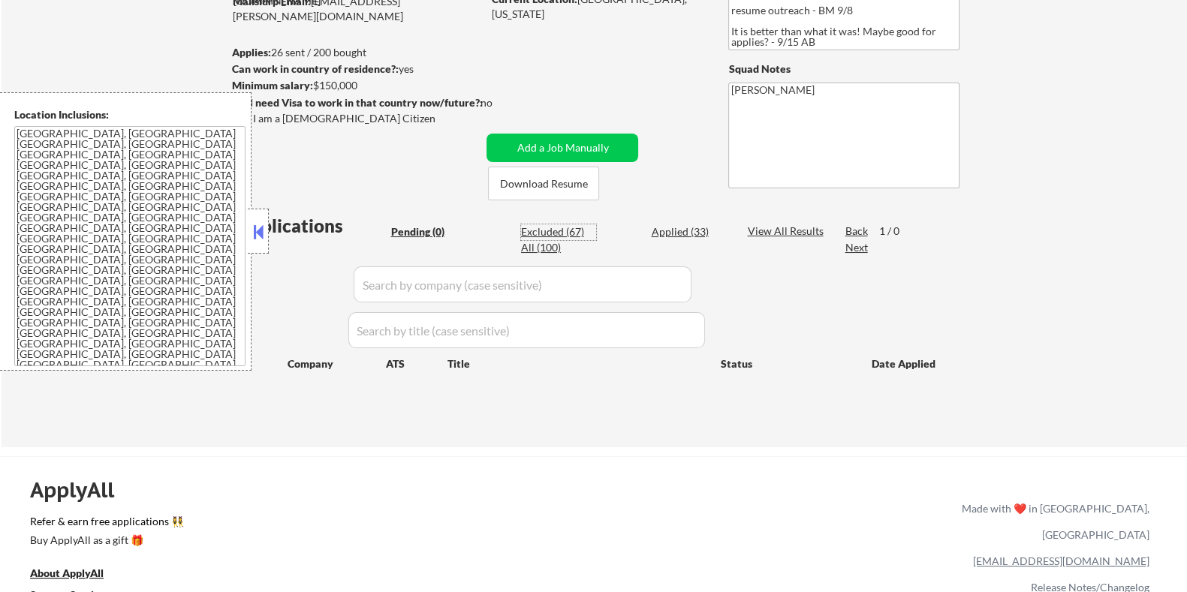
select select ""excluded__salary_""
select select ""excluded__expired_""
select select ""excluded__bad_match_""
select select ""excluded__expired_""
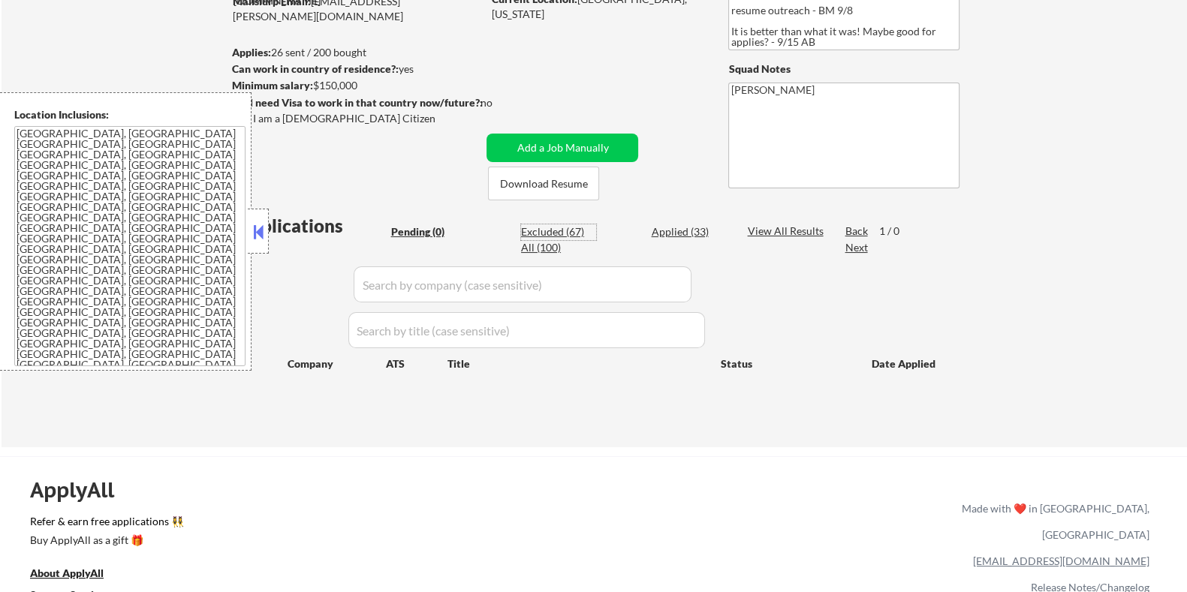
select select ""excluded__expired_""
select select ""excluded__salary_""
select select ""excluded__bad_match_""
select select ""excluded""
select select ""excluded__expired_""
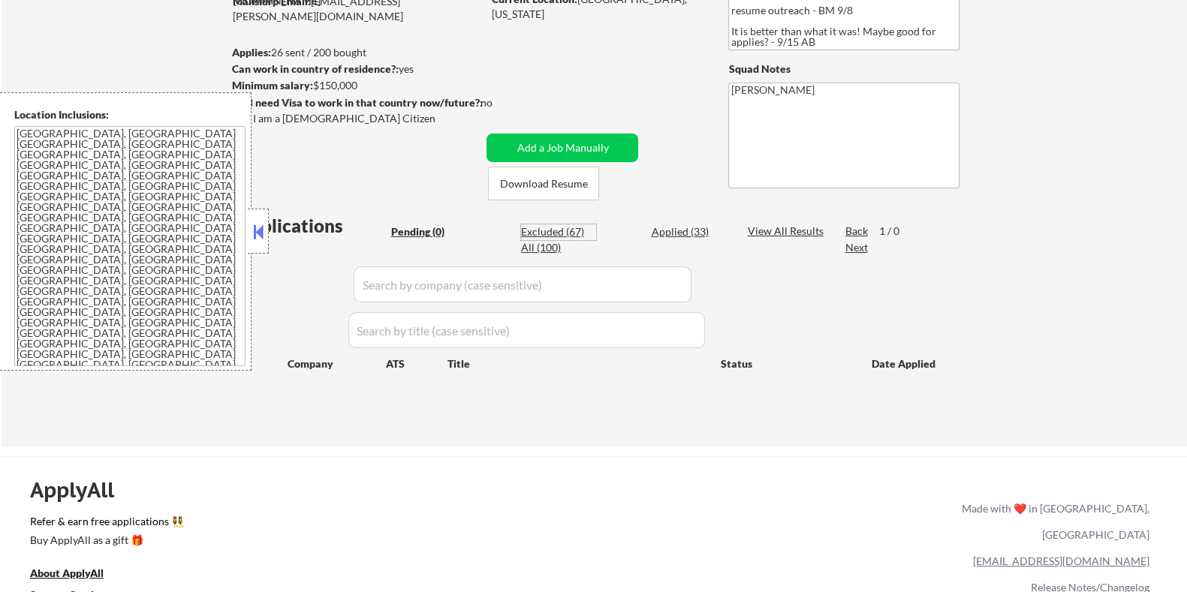
select select ""excluded__bad_match_""
select select ""excluded__expired_""
select select ""excluded__salary_""
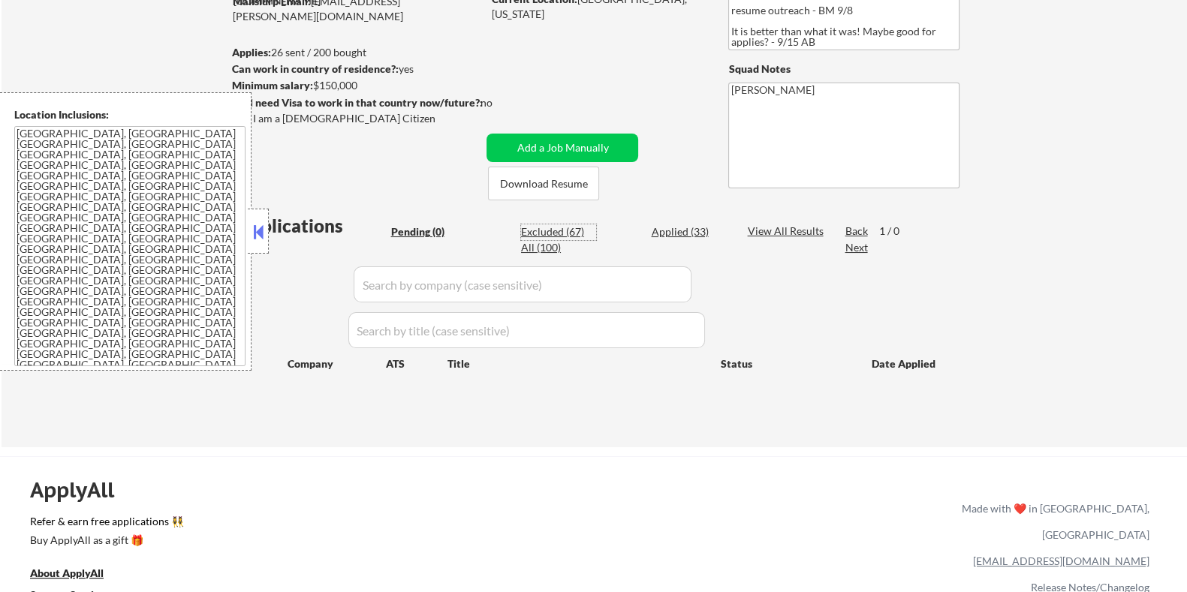
select select ""excluded__bad_match_""
select select ""excluded__expired_""
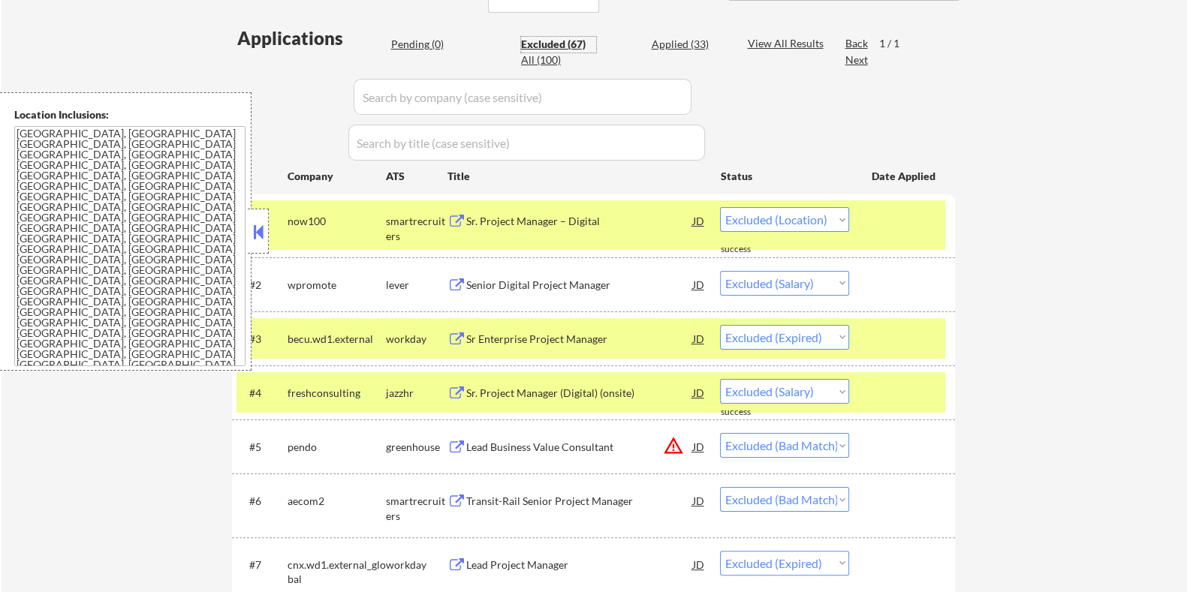
scroll to position [563, 0]
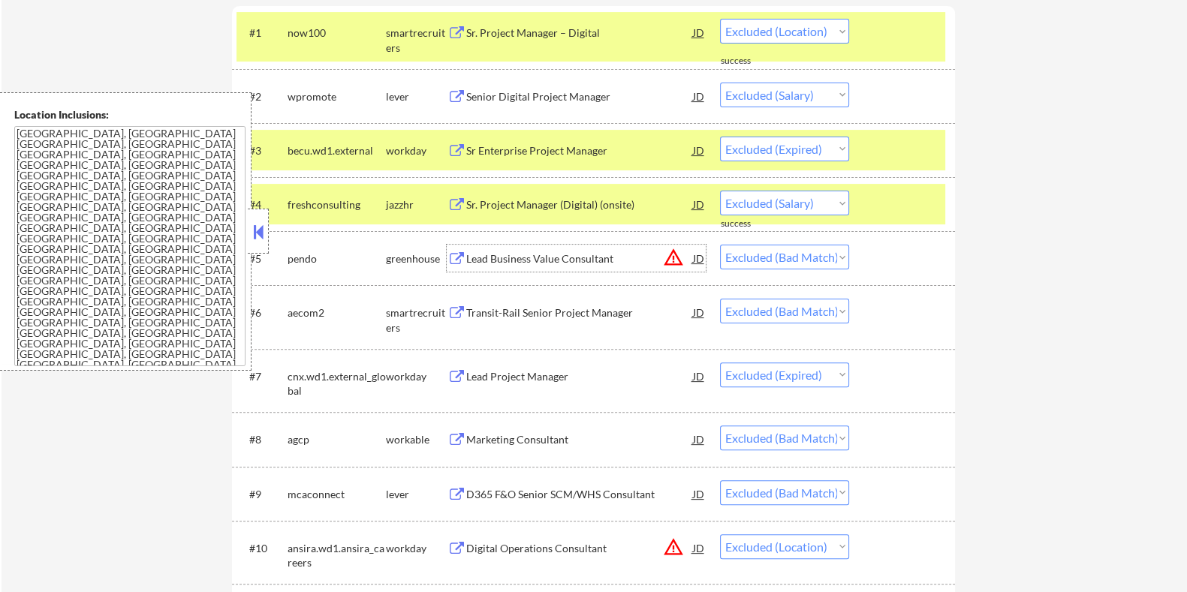
click at [520, 254] on div "Lead Business Value Consultant" at bounding box center [579, 259] width 227 height 15
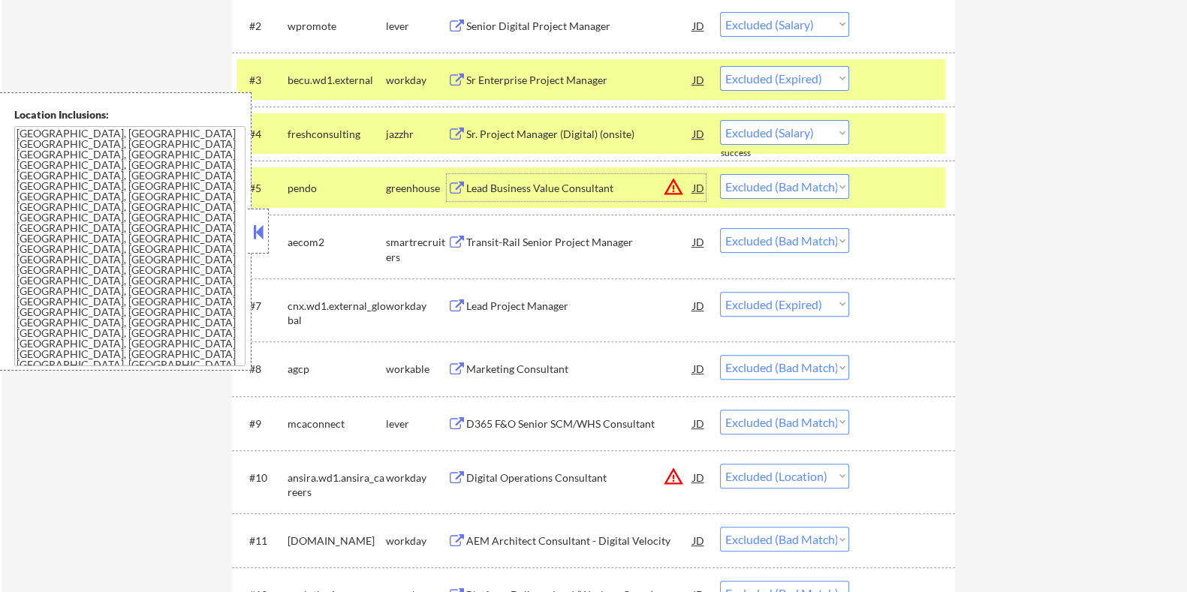
scroll to position [656, 0]
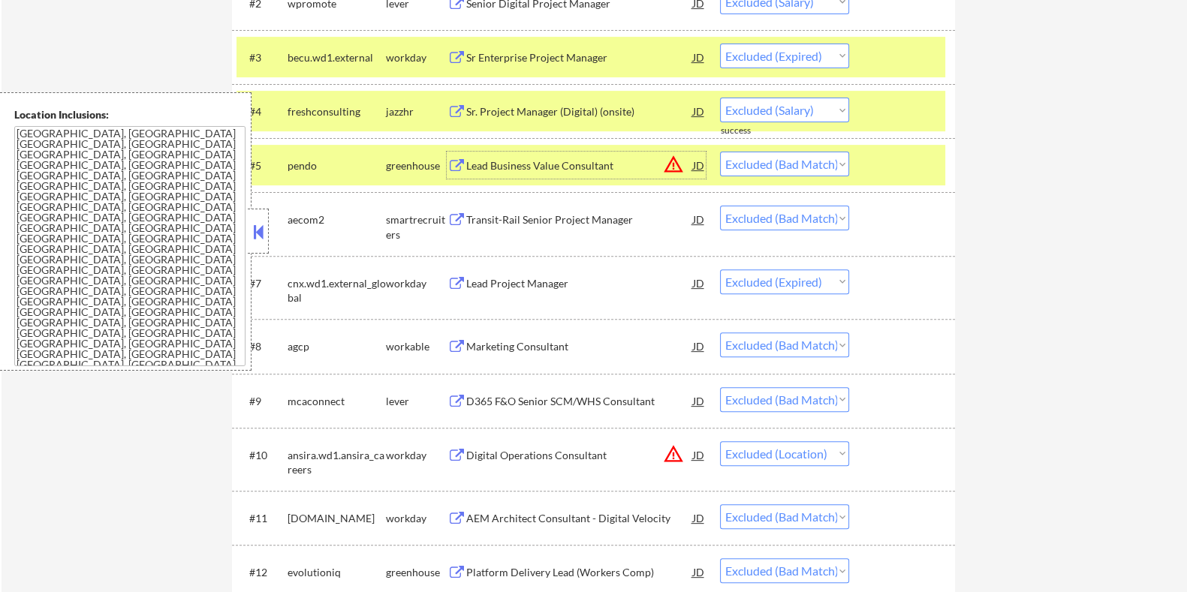
click at [571, 219] on div "Transit-Rail Senior Project Manager" at bounding box center [579, 220] width 227 height 15
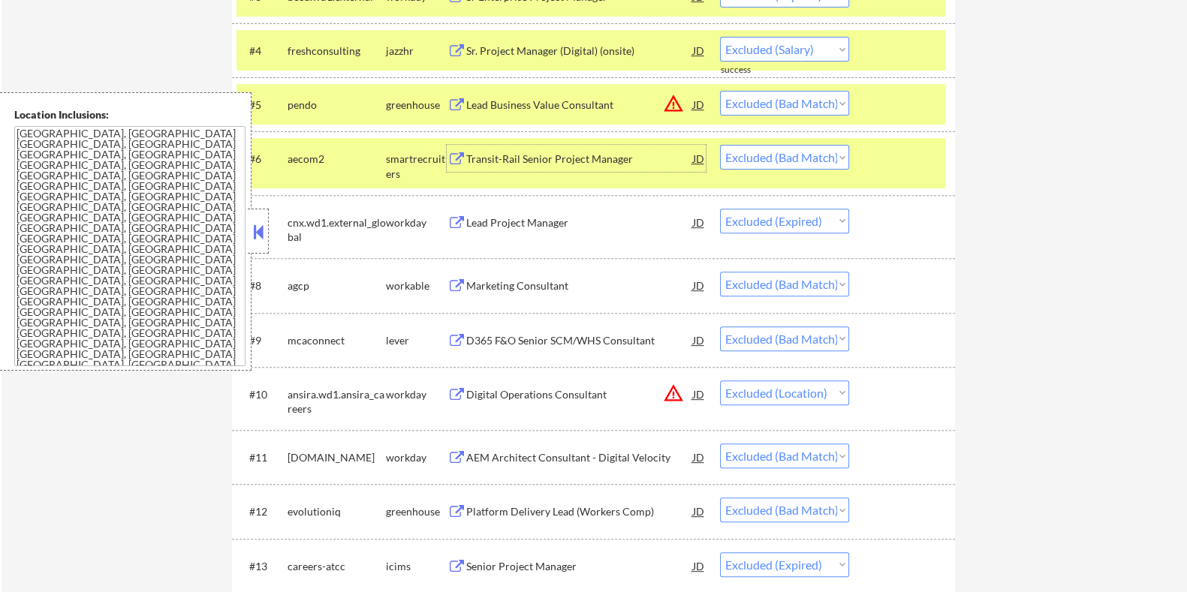
scroll to position [845, 0]
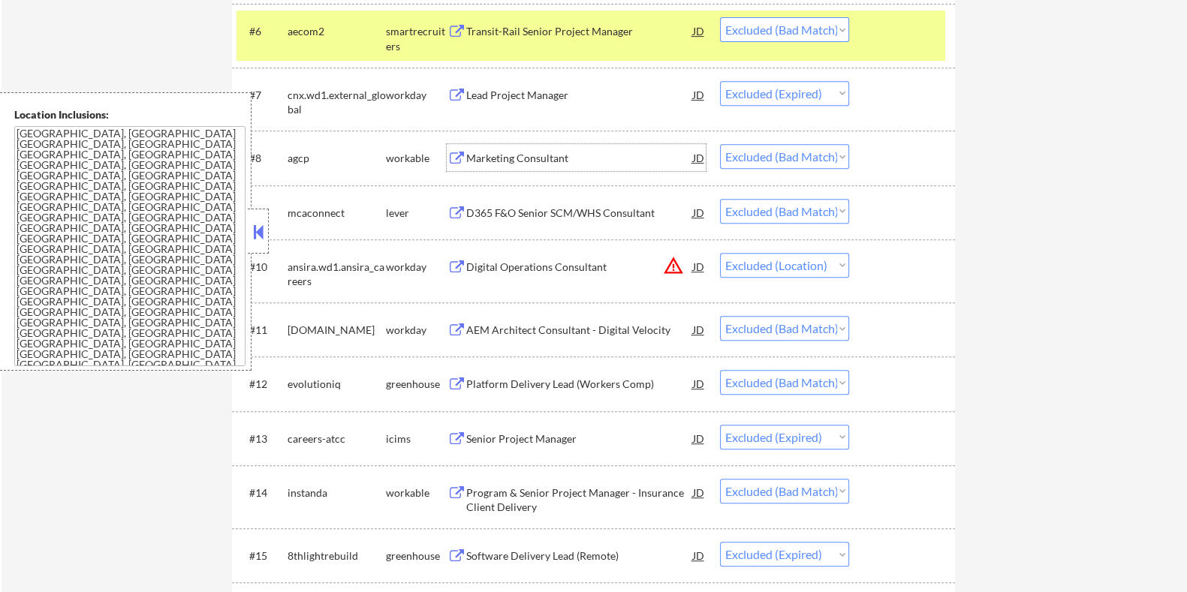
click at [544, 159] on div "Marketing Consultant" at bounding box center [579, 158] width 227 height 15
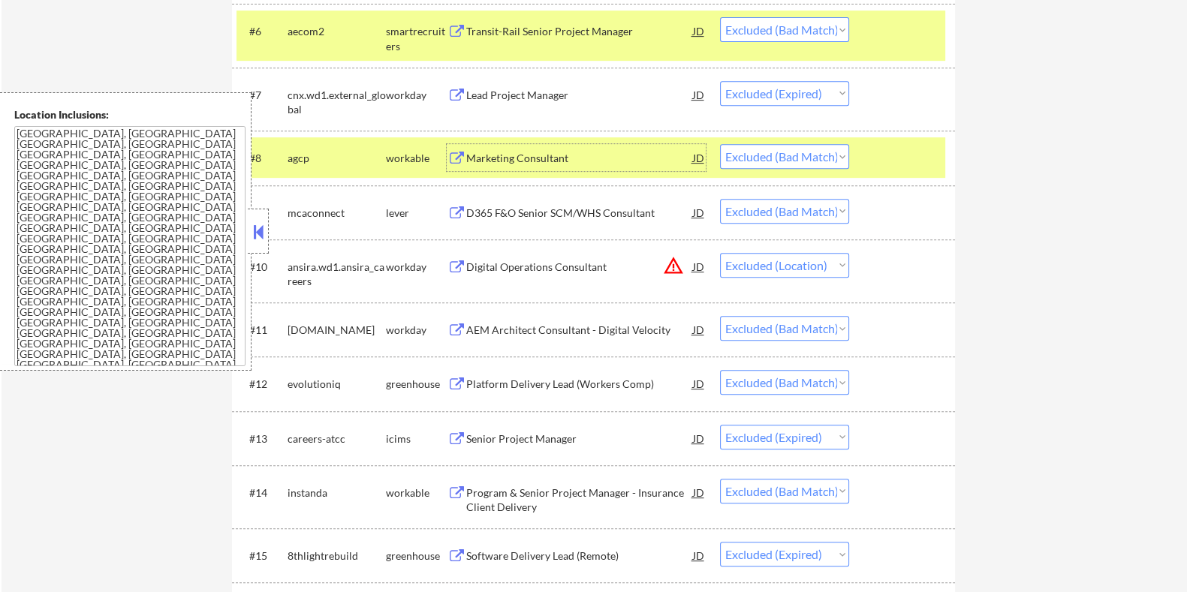
click at [826, 156] on select "Choose an option... Pending Applied Excluded (Questions) Excluded (Expired) Exc…" at bounding box center [784, 156] width 129 height 25
select select ""excluded__salary_""
click at [720, 144] on select "Choose an option... Pending Applied Excluded (Questions) Excluded (Expired) Exc…" at bounding box center [784, 156] width 129 height 25
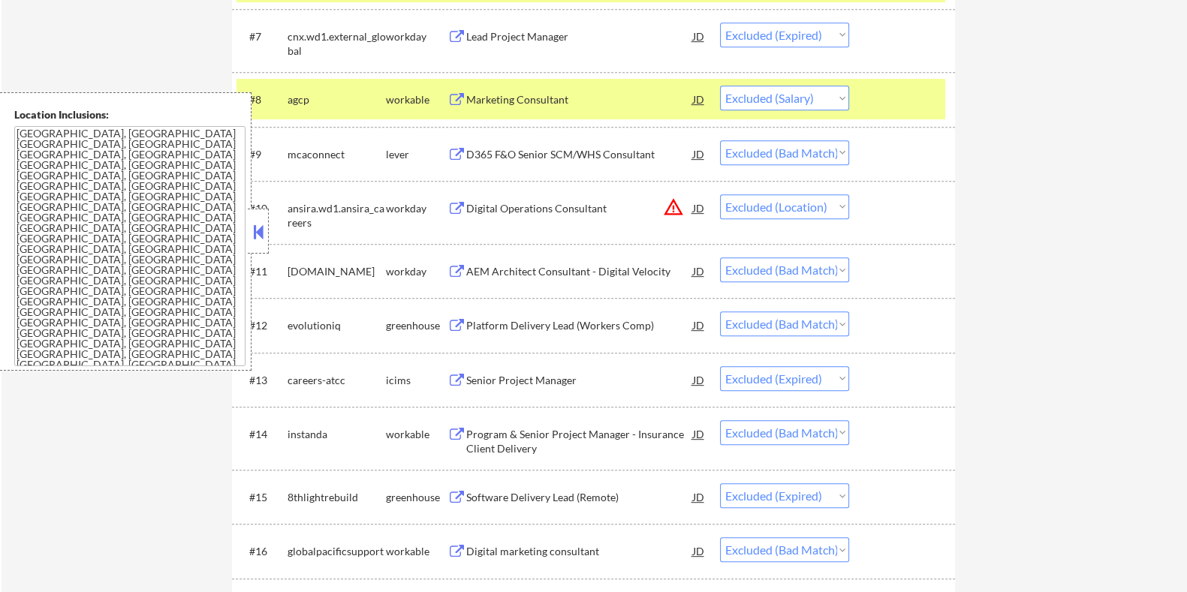
scroll to position [939, 0]
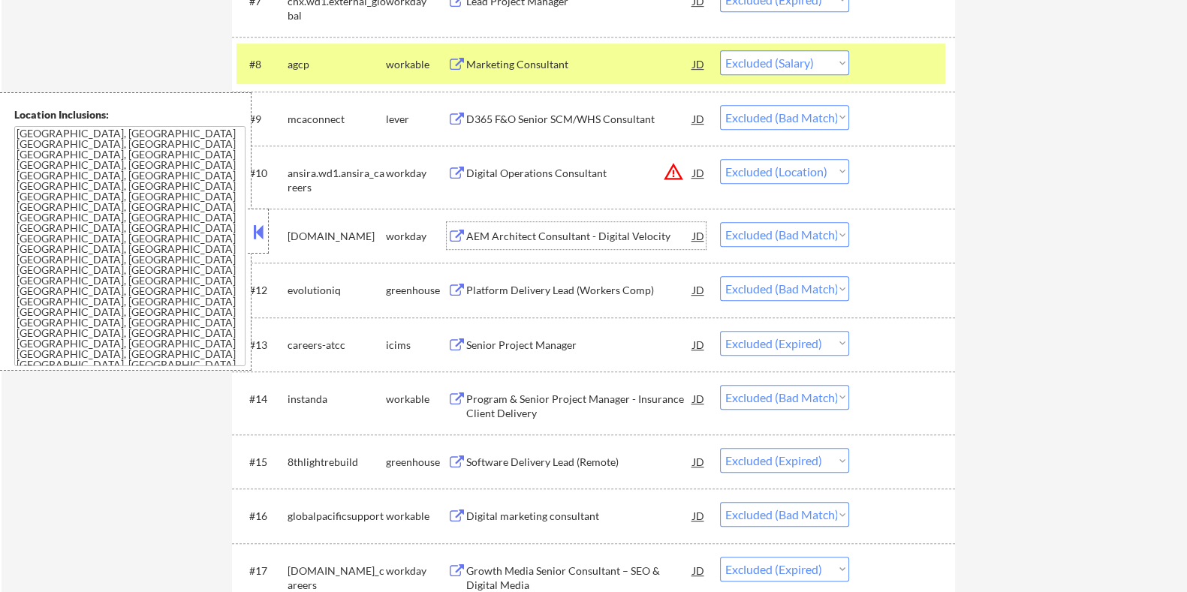
click at [550, 231] on div "AEM Architect Consultant - Digital Velocity" at bounding box center [579, 236] width 227 height 15
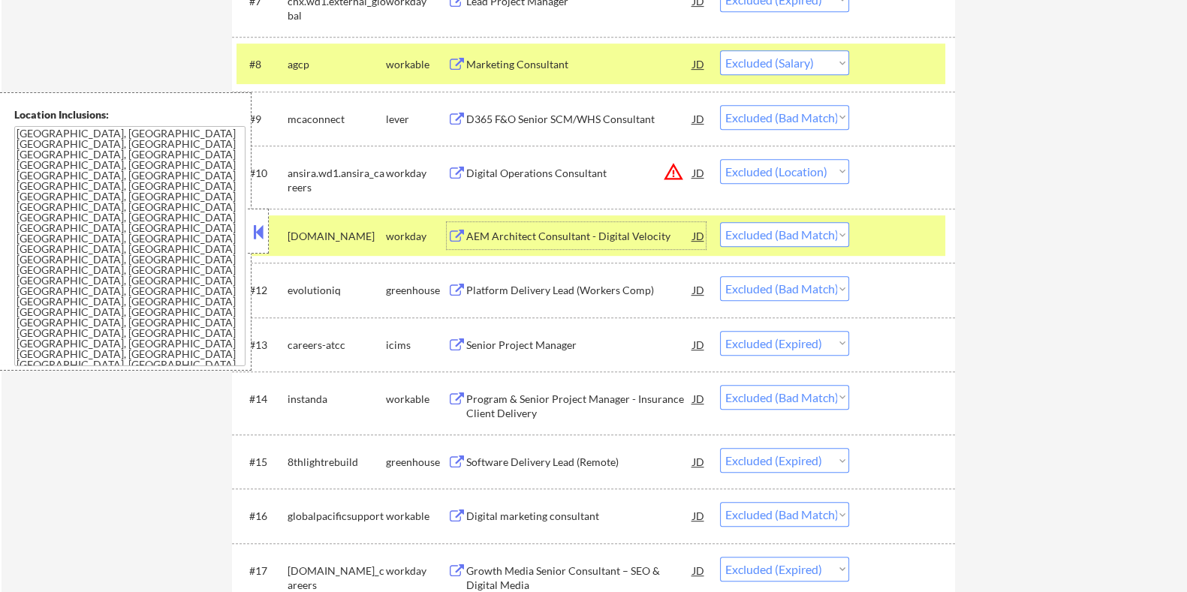
click at [556, 281] on div "Platform Delivery Lead (Workers Comp)" at bounding box center [579, 289] width 227 height 27
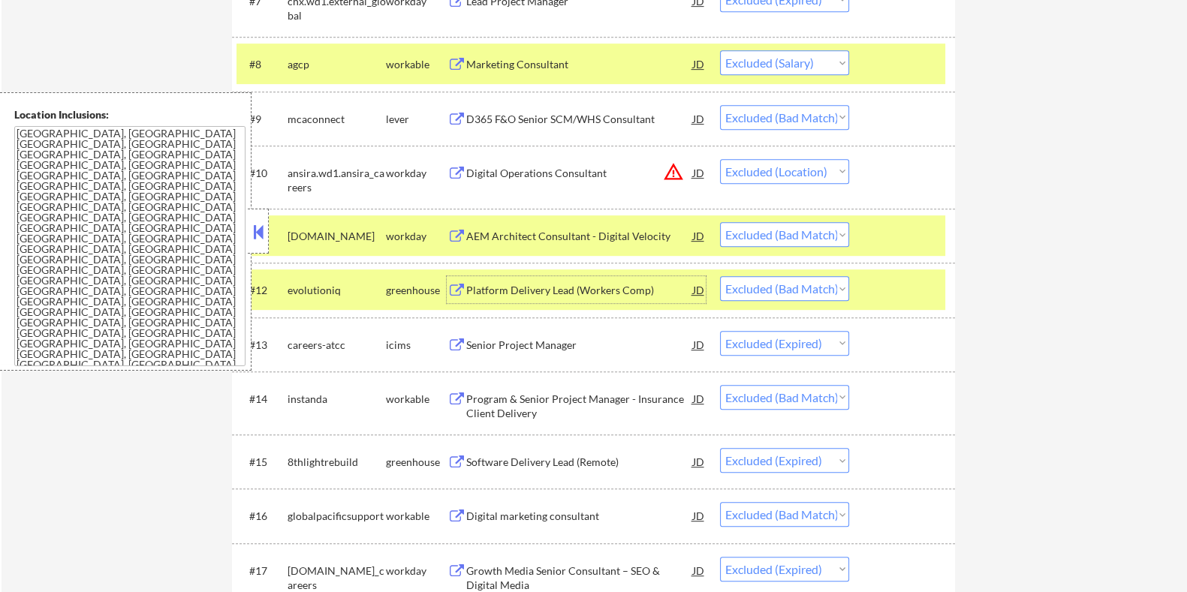
click at [767, 287] on select "Choose an option... Pending Applied Excluded (Questions) Excluded (Expired) Exc…" at bounding box center [784, 288] width 129 height 25
click at [720, 276] on select "Choose an option... Pending Applied Excluded (Questions) Excluded (Expired) Exc…" at bounding box center [784, 288] width 129 height 25
select select ""excluded__expired_""
select select ""excluded__bad_match_""
select select ""excluded__expired_""
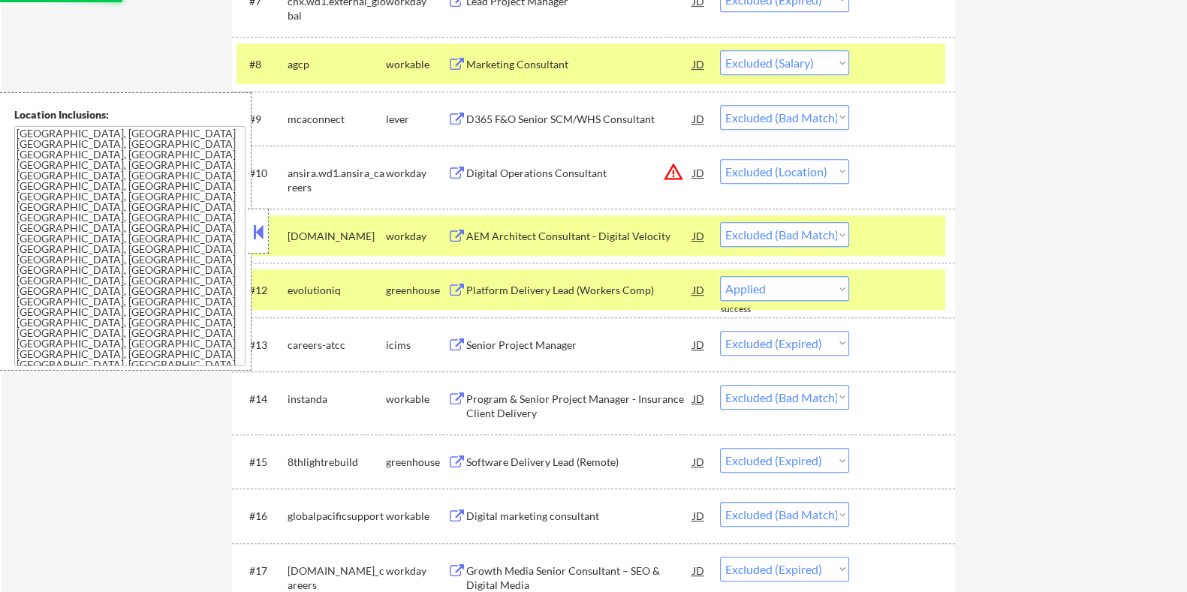
select select ""excluded__bad_match_""
select select ""excluded__expired_""
select select ""excluded__salary_""
select select ""excluded__bad_match_""
select select ""excluded__location_""
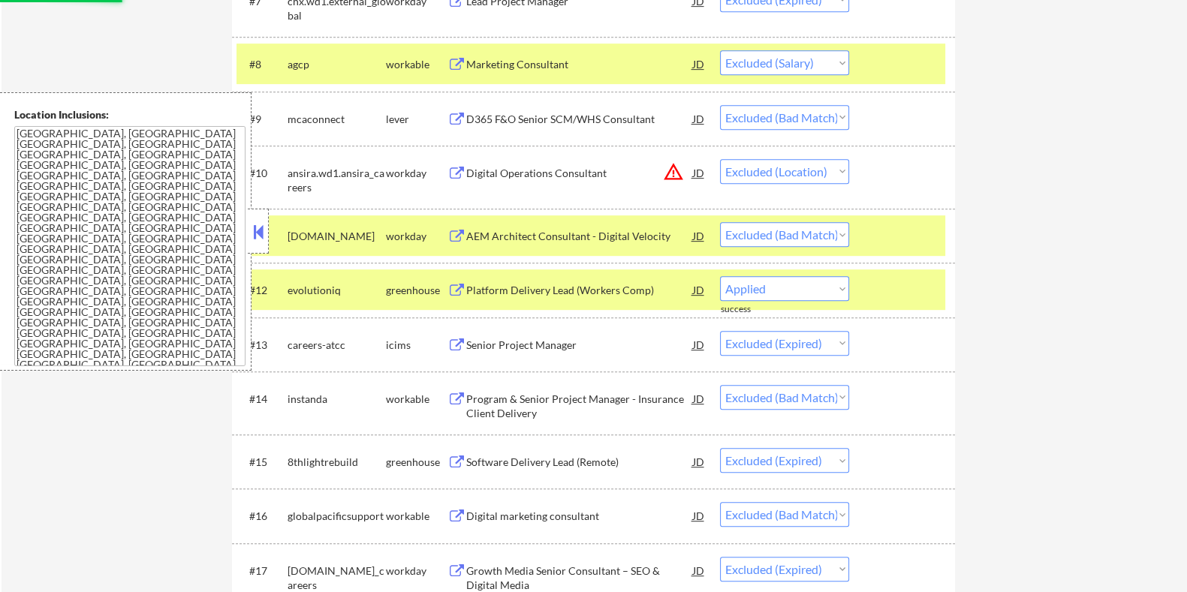
select select ""excluded__bad_match_""
select select ""excluded__salary_""
select select ""excluded__bad_match_""
select select ""excluded""
select select ""excluded__expired_""
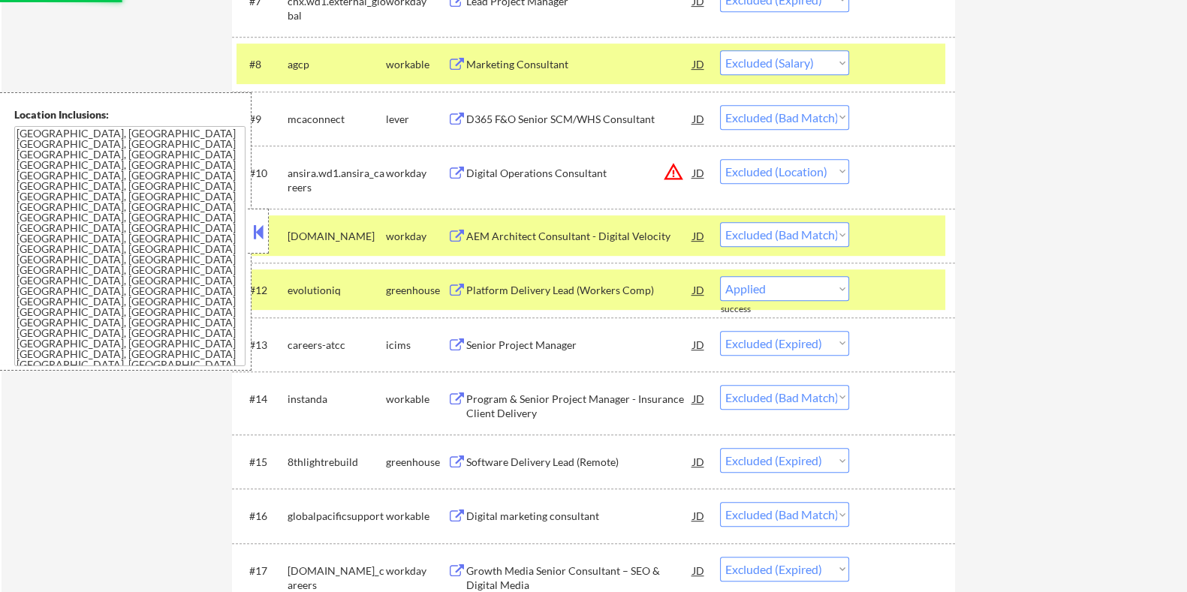
select select ""excluded__bad_match_""
select select ""excluded__expired_""
select select ""excluded__salary_""
select select ""excluded__bad_match_""
select select ""excluded__salary_""
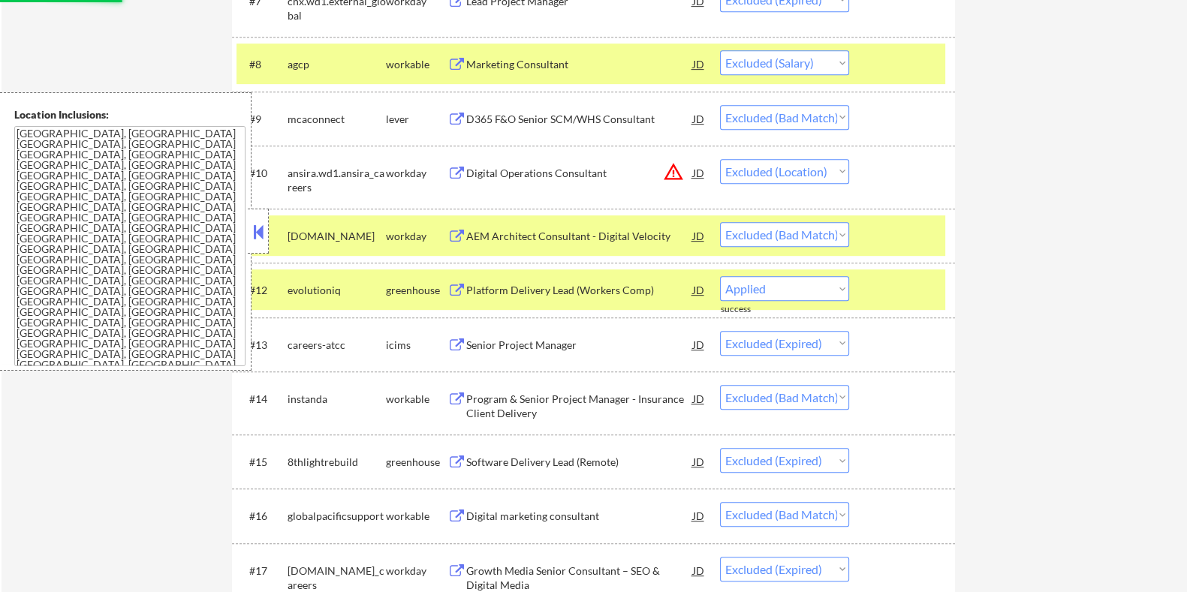
select select ""excluded__expired_""
select select ""excluded__other_""
select select ""excluded__salary_""
select select ""excluded__expired_""
select select ""excluded""
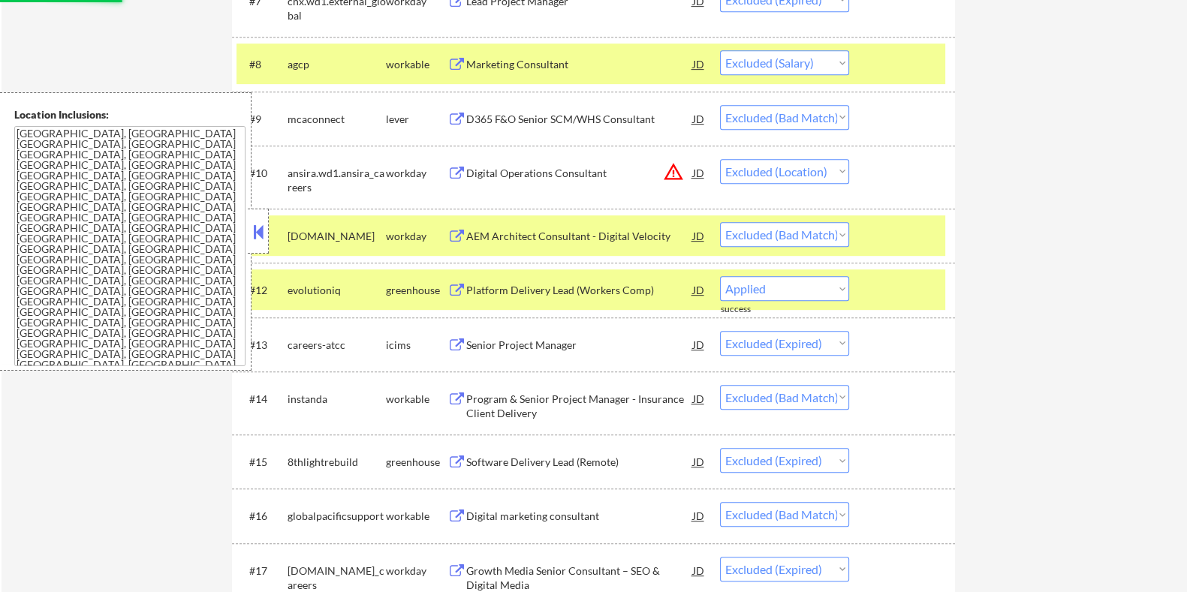
select select ""excluded__expired_""
select select ""excluded__bad_match_""
select select ""excluded__location_""
select select ""excluded__bad_match_""
select select ""excluded__location_""
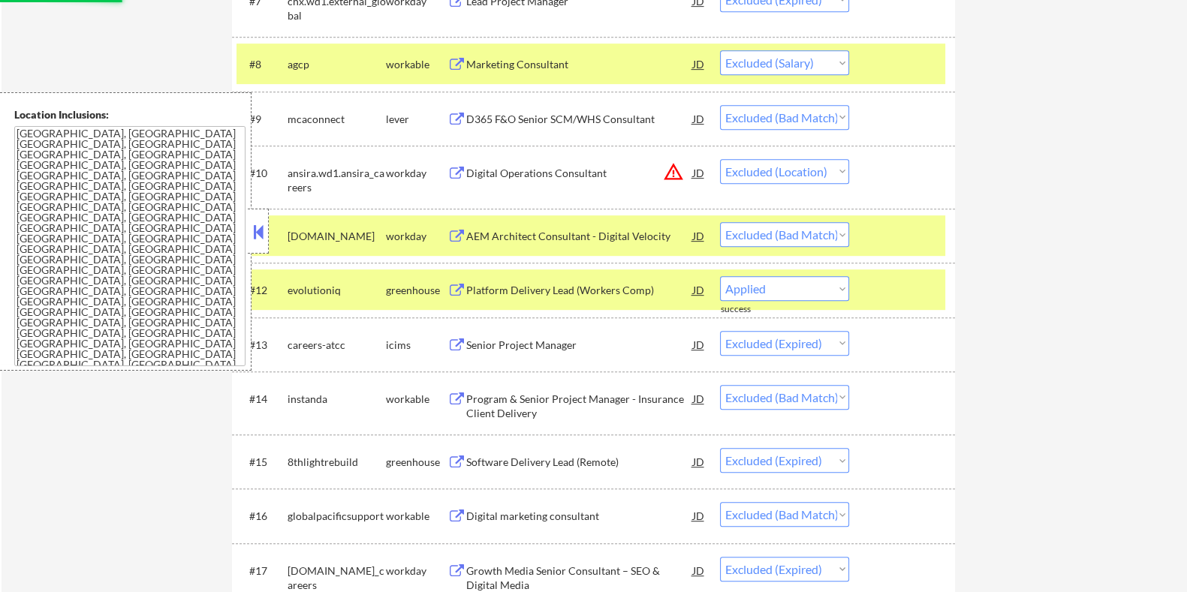
select select ""excluded__bad_match_""
select select ""excluded__salary_""
select select ""excluded__bad_match_""
select select ""excluded__salary_""
select select ""excluded__bad_match_""
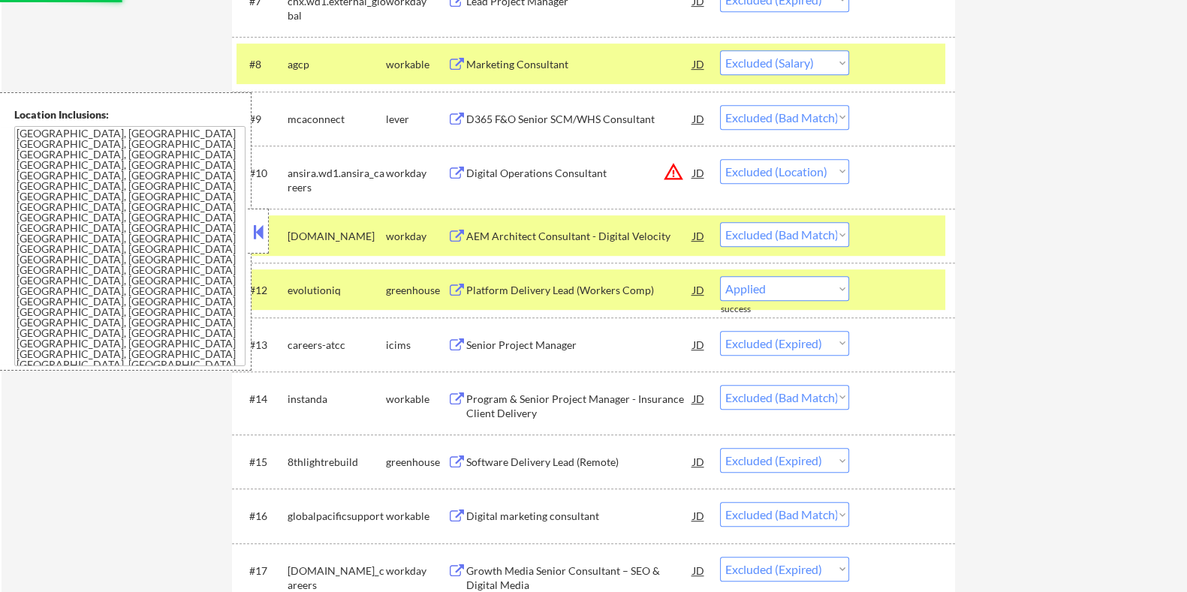
select select ""excluded""
select select ""excluded__expired_""
select select ""excluded__salary_""
select select ""excluded__expired_""
select select ""excluded__bad_match_""
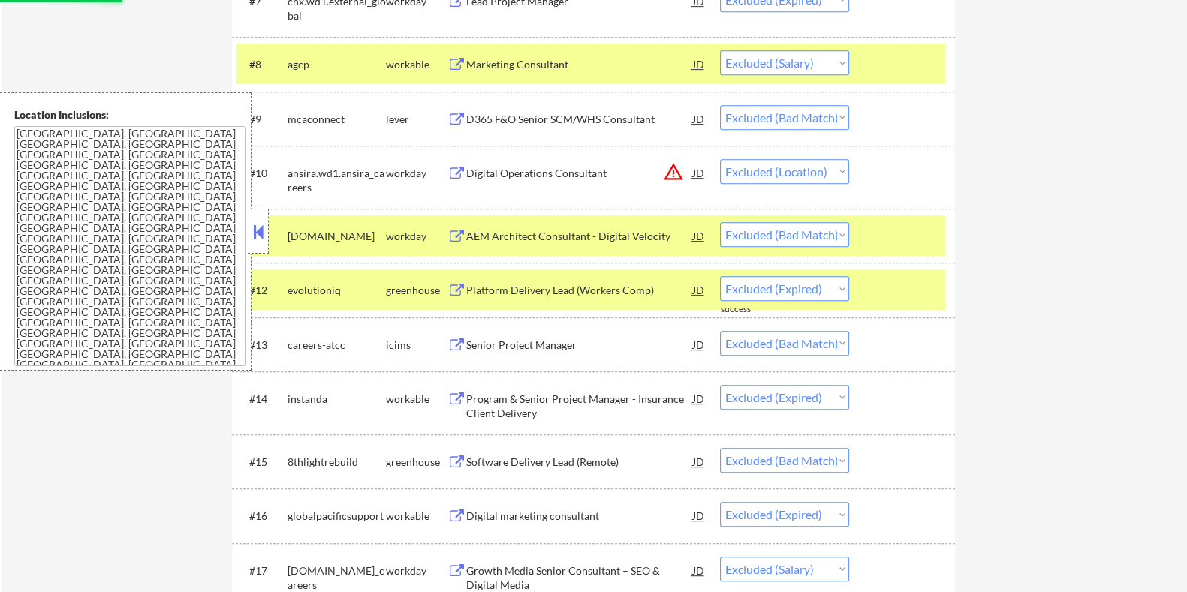
select select ""excluded__expired_""
select select ""excluded__salary_""
select select ""excluded__bad_match_""
select select ""excluded""
select select ""excluded__expired_""
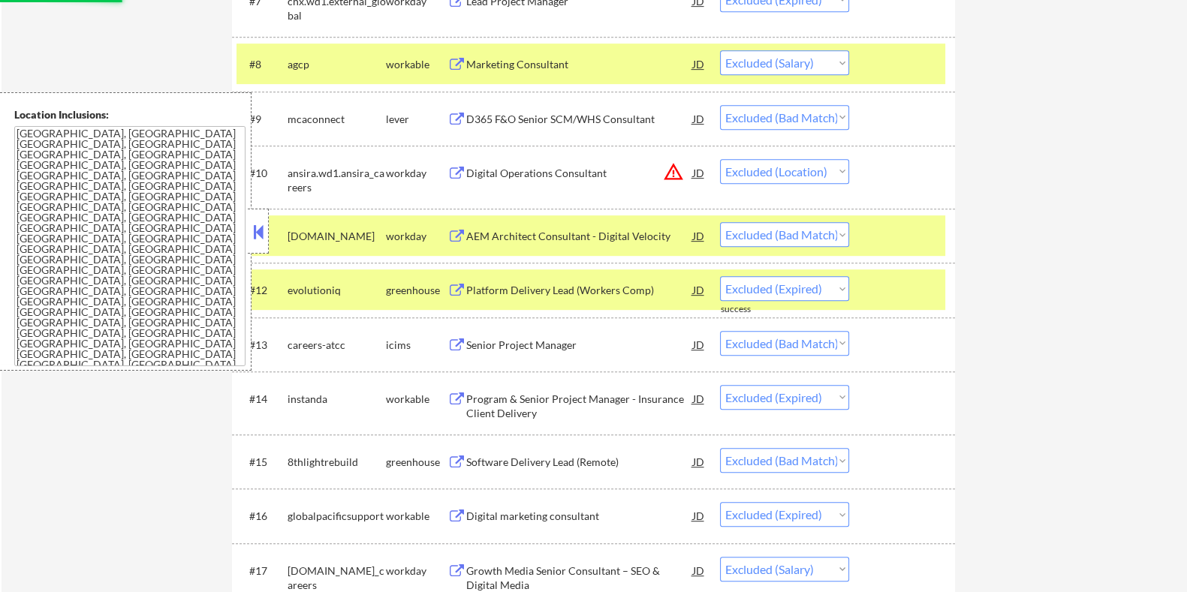
select select ""excluded__bad_match_""
select select ""excluded__expired_""
select select ""excluded__salary_""
select select ""excluded__bad_match_""
select select ""excluded__expired_""
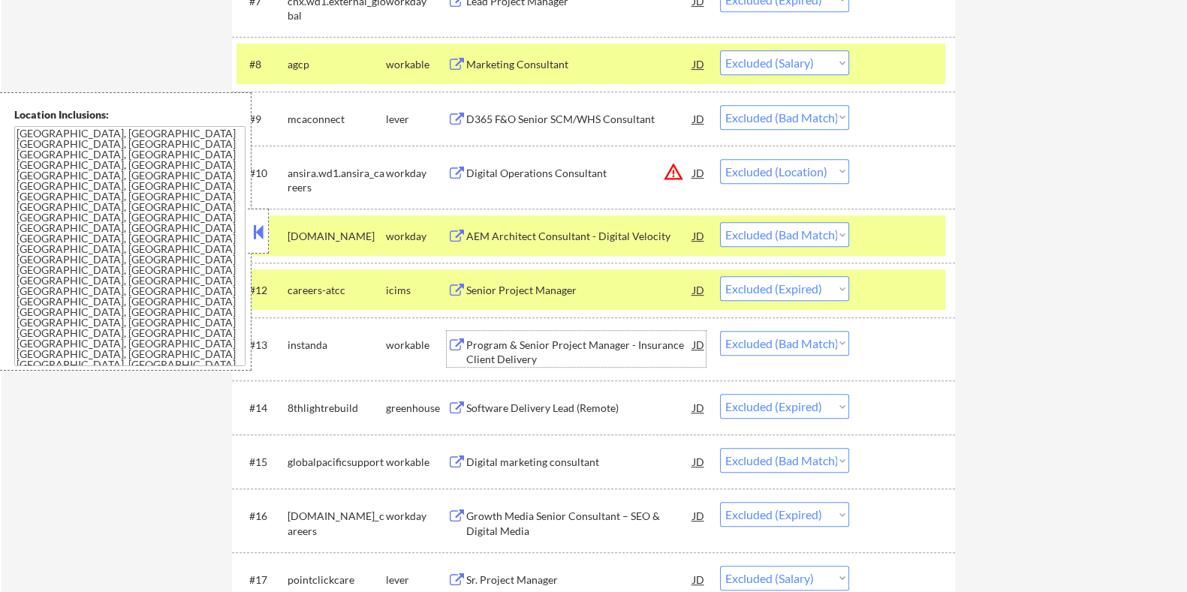
click at [571, 345] on div "Program & Senior Project Manager - Insurance Client Delivery" at bounding box center [579, 352] width 227 height 29
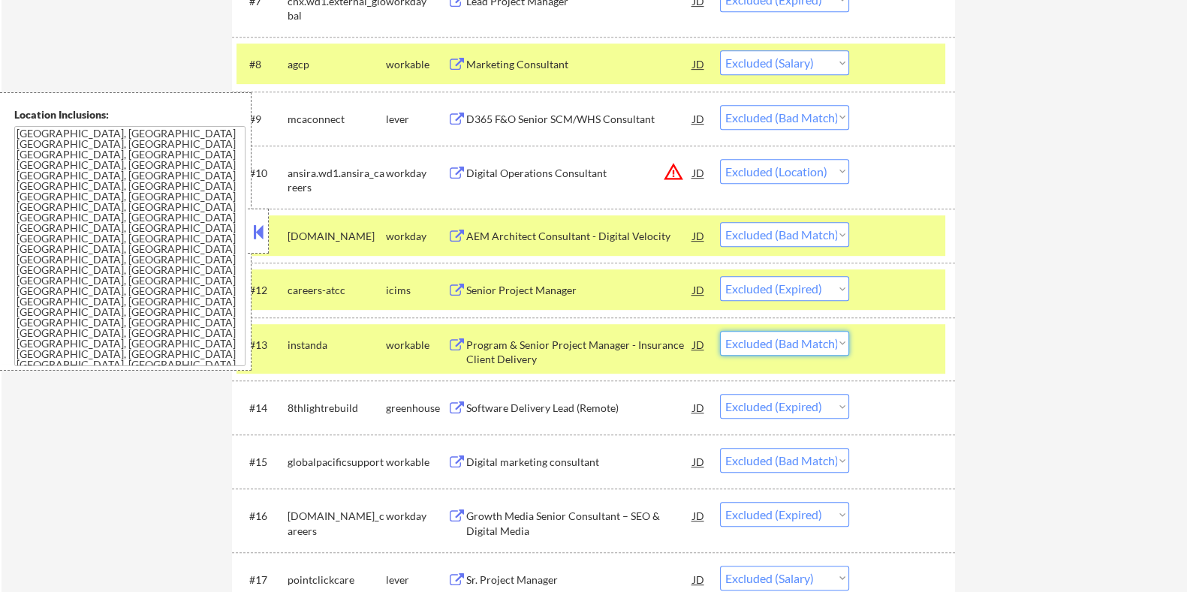
click at [767, 343] on select "Choose an option... Pending Applied Excluded (Questions) Excluded (Expired) Exc…" at bounding box center [784, 343] width 129 height 25
select select ""excluded__salary_""
click at [720, 331] on select "Choose an option... Pending Applied Excluded (Questions) Excluded (Expired) Exc…" at bounding box center [784, 343] width 129 height 25
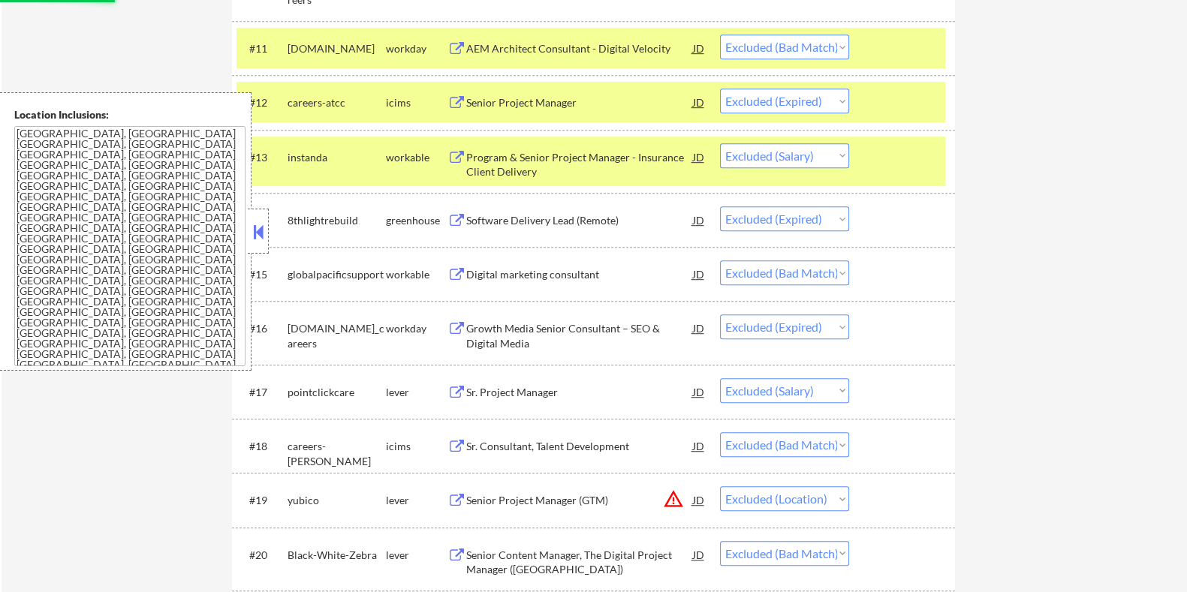
scroll to position [1219, 0]
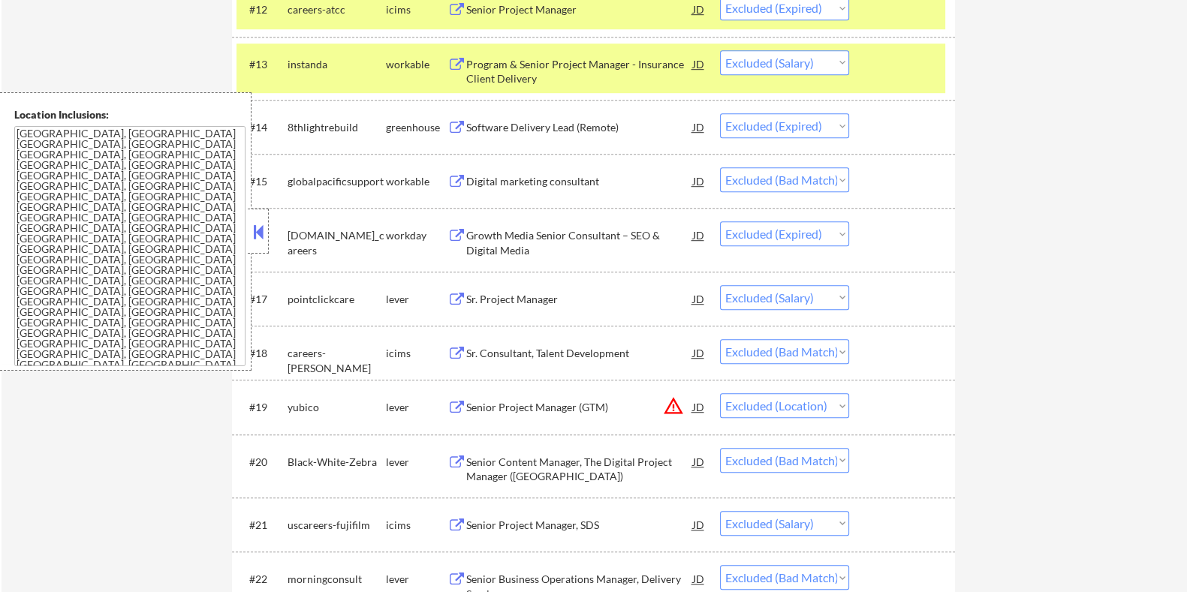
click at [547, 174] on div "Digital marketing consultant" at bounding box center [579, 181] width 227 height 15
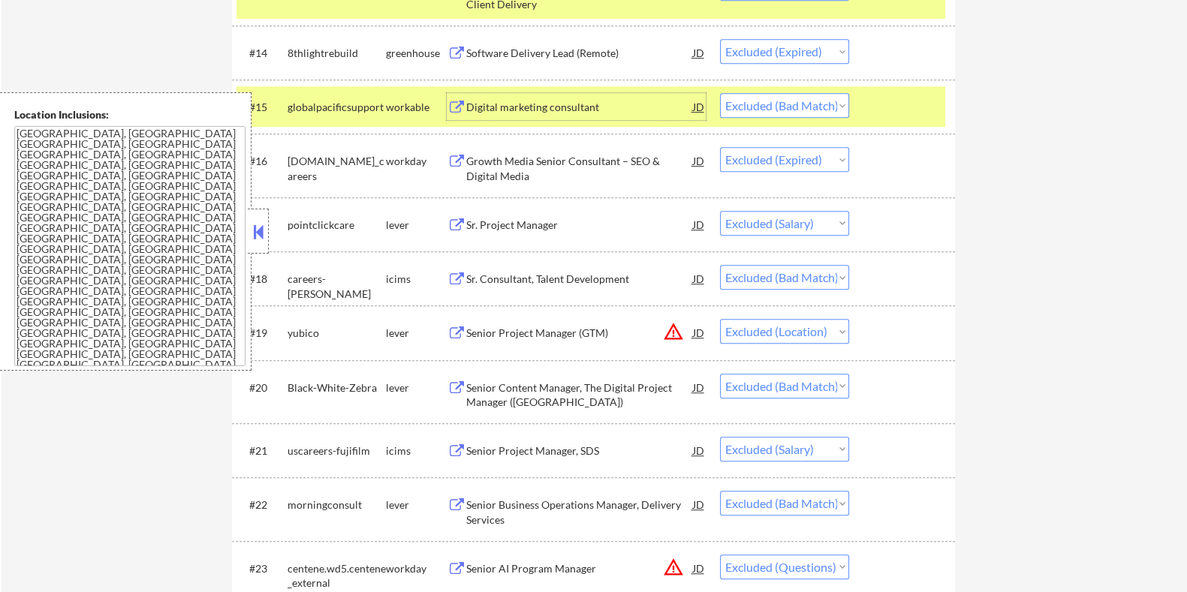
scroll to position [1407, 0]
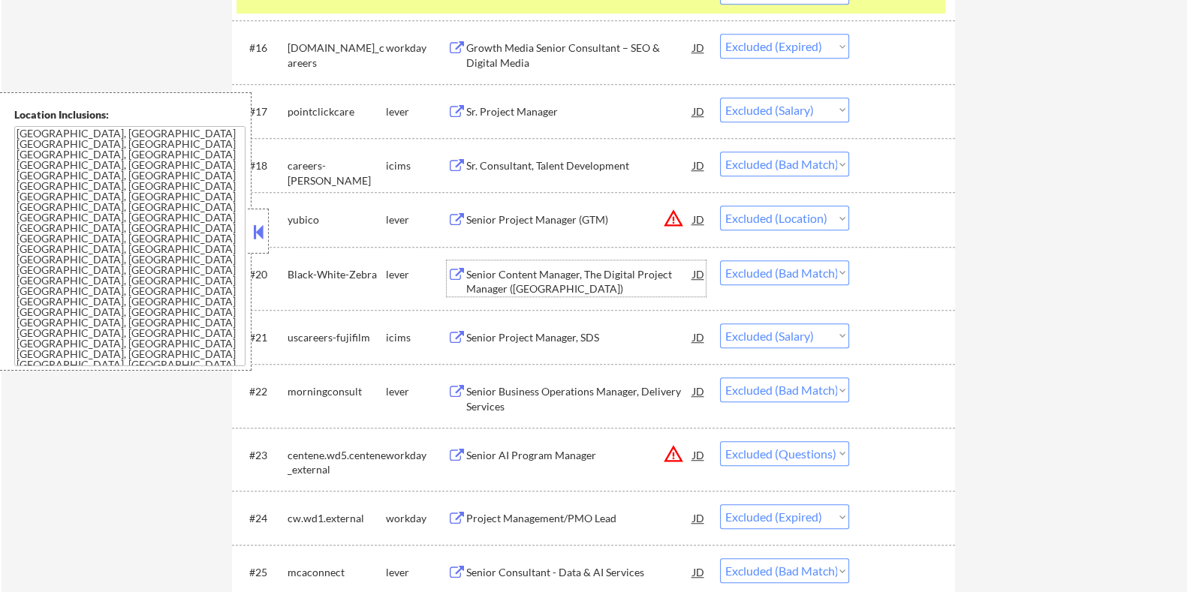
click at [560, 279] on div "Senior Content Manager, The Digital Project Manager (USA)" at bounding box center [579, 281] width 227 height 29
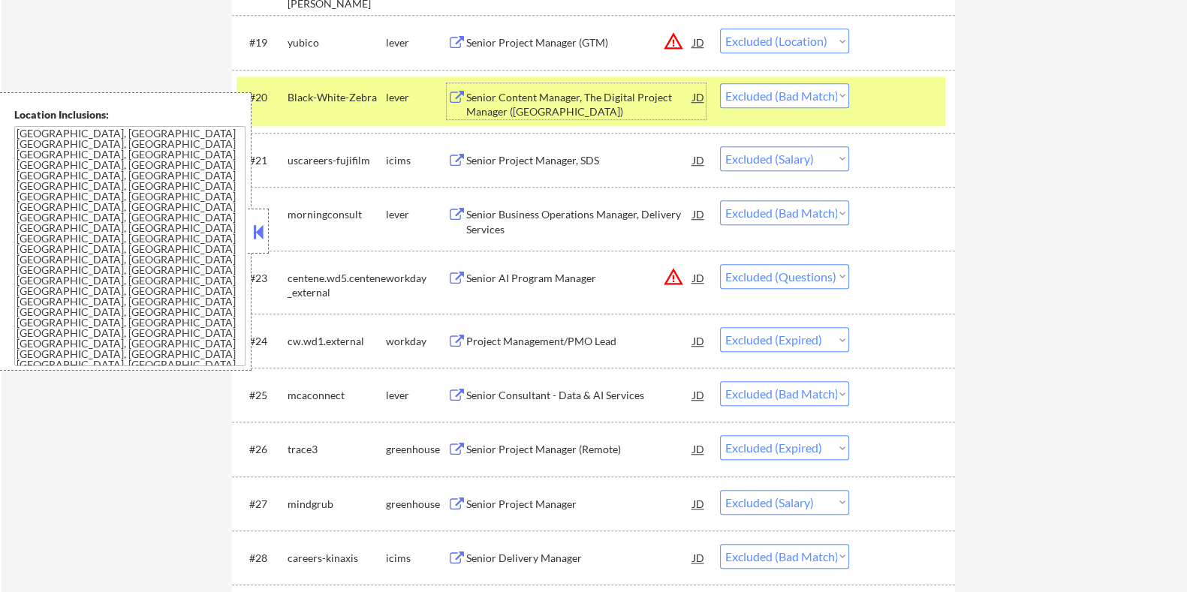
scroll to position [1596, 0]
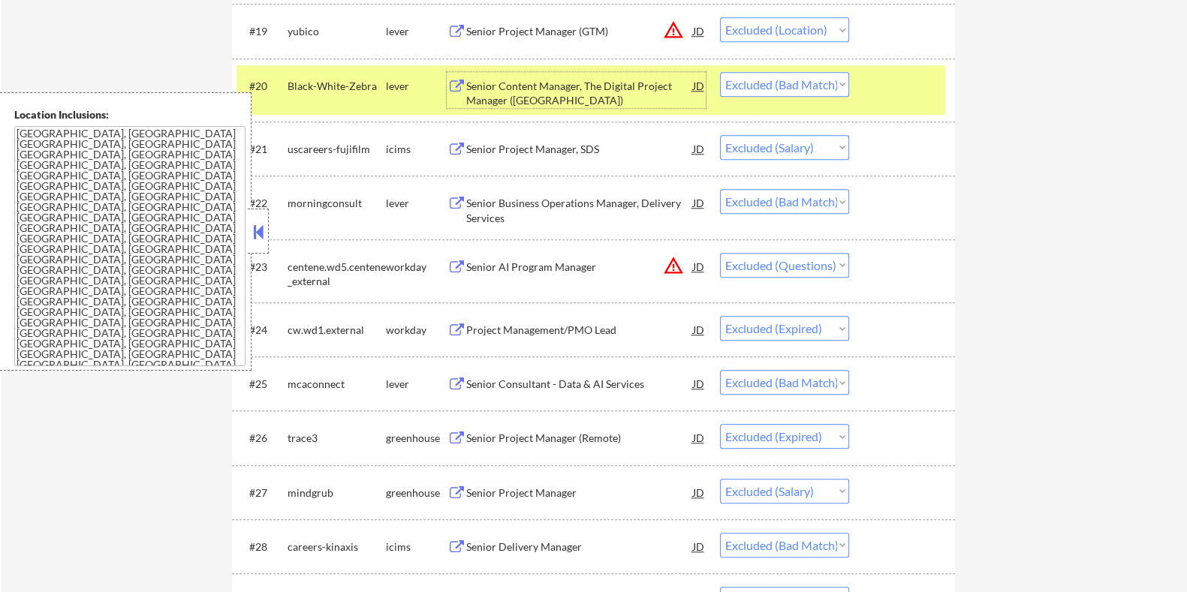
click at [592, 203] on div "Senior Business Operations Manager, Delivery Services" at bounding box center [579, 210] width 227 height 29
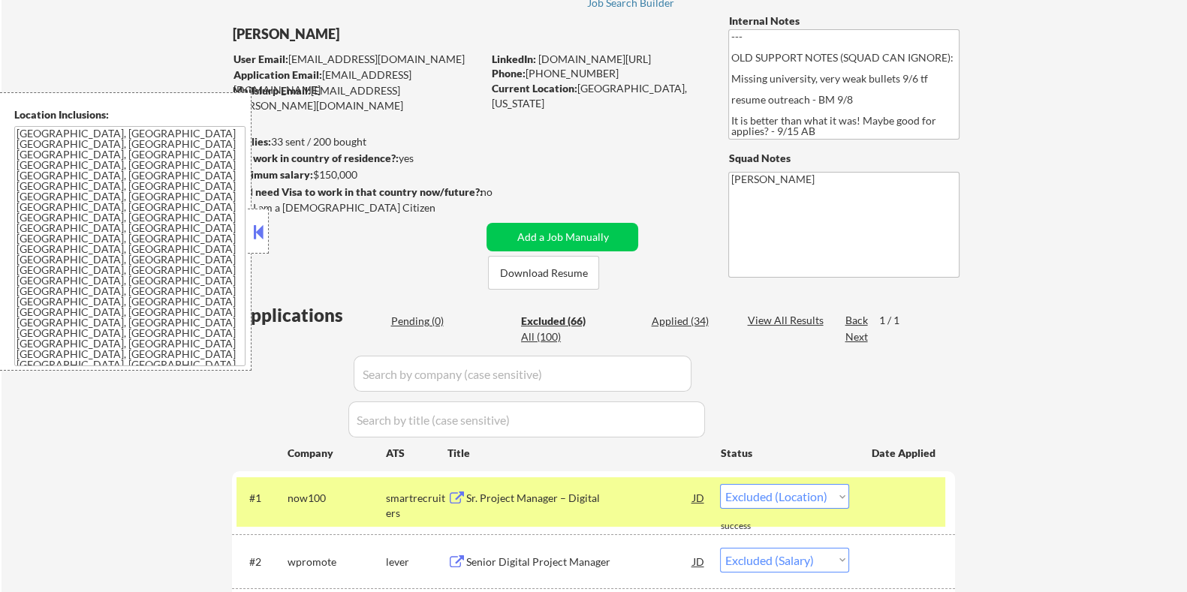
scroll to position [93, 0]
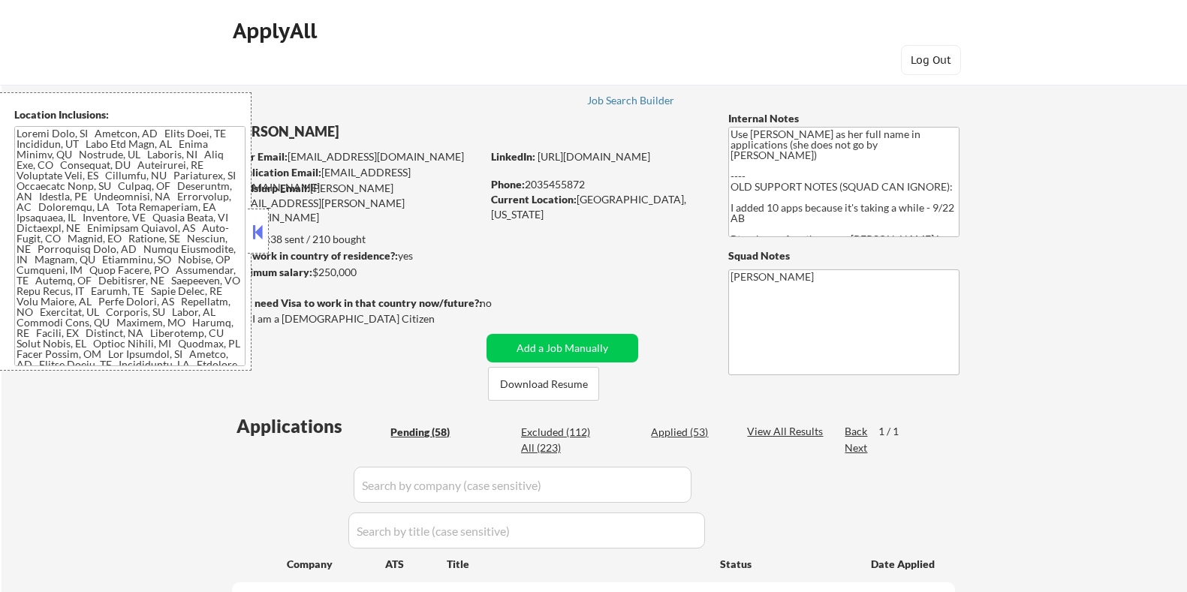
select select ""pending""
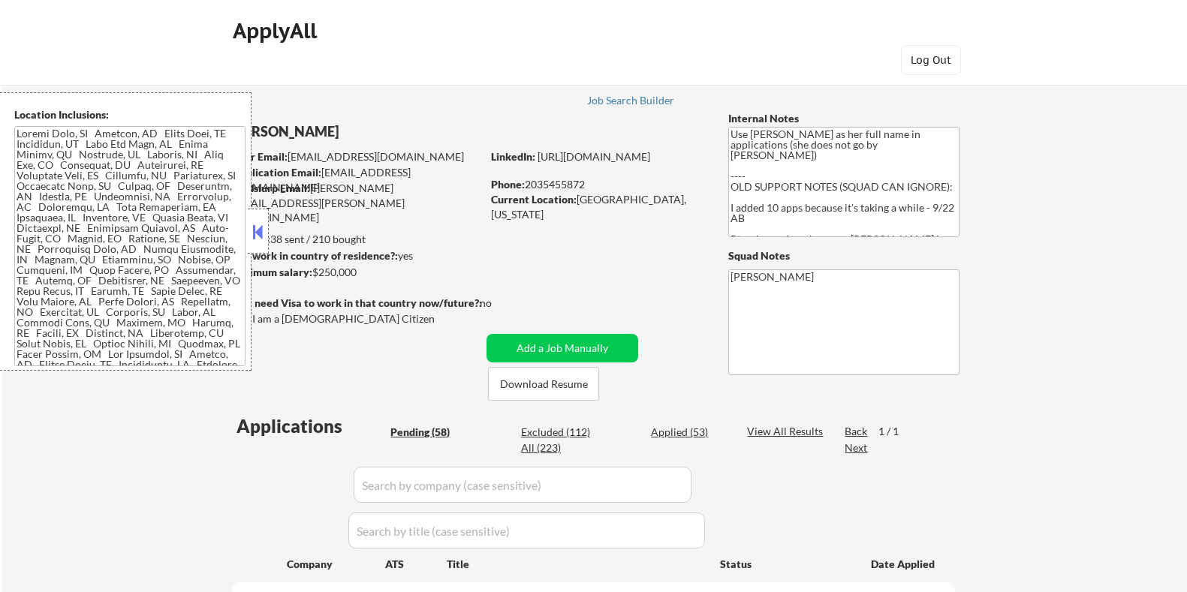
select select ""pending""
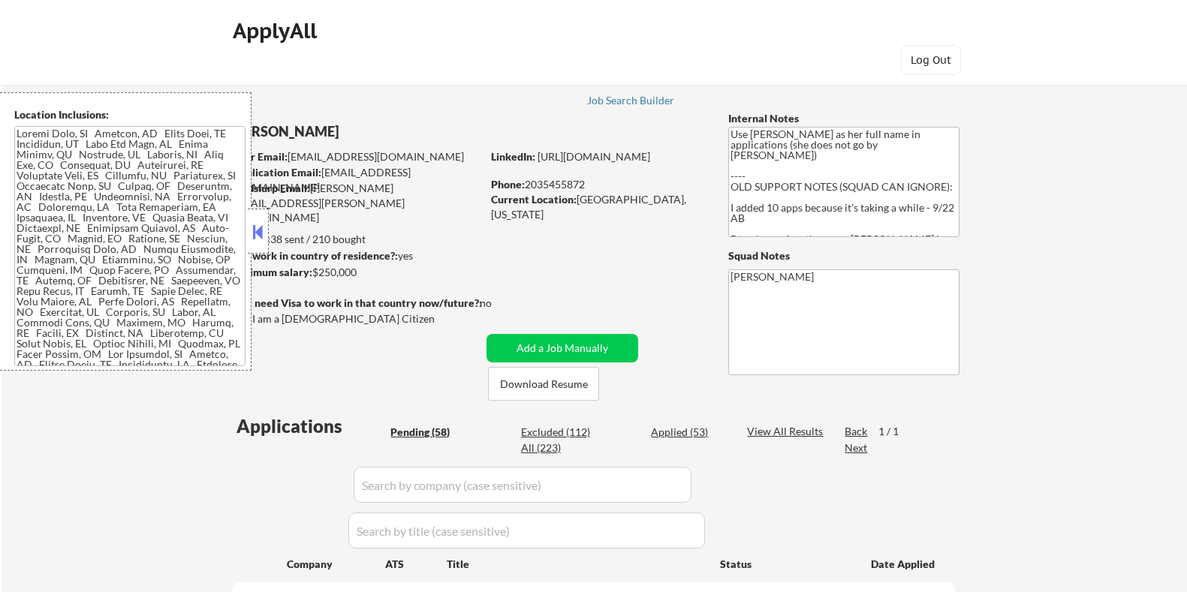
select select ""pending""
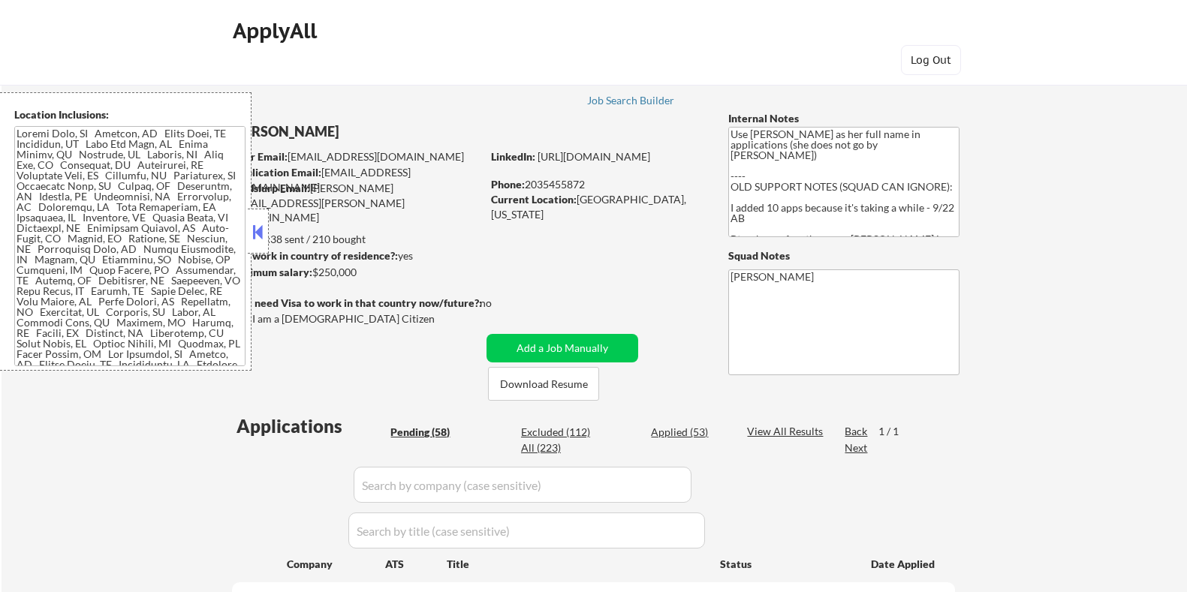
select select ""pending""
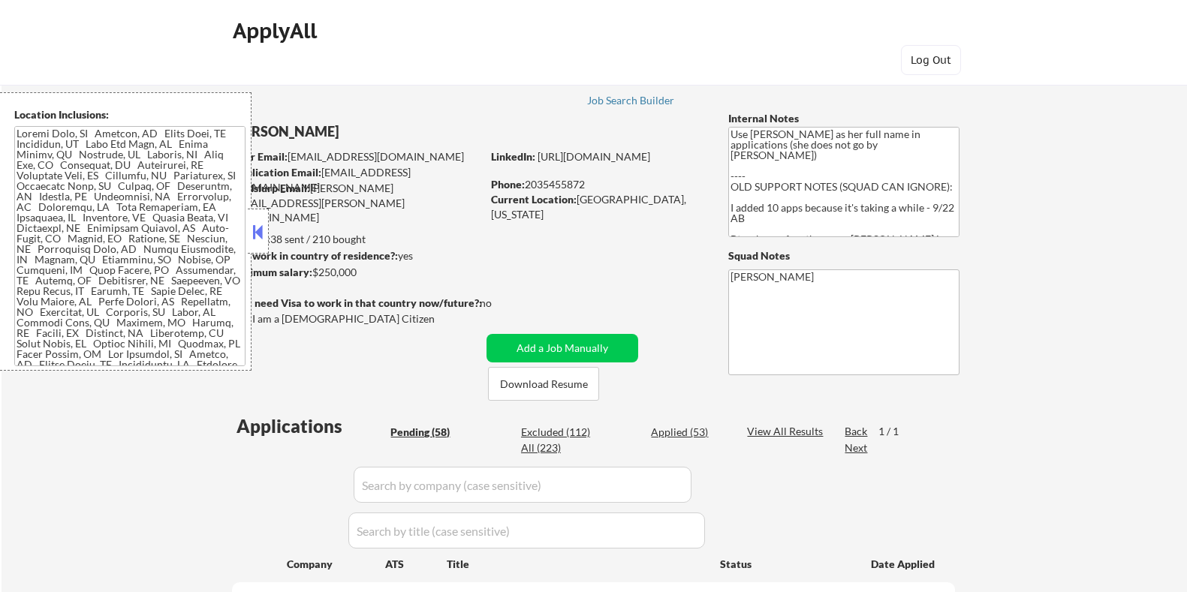
select select ""pending""
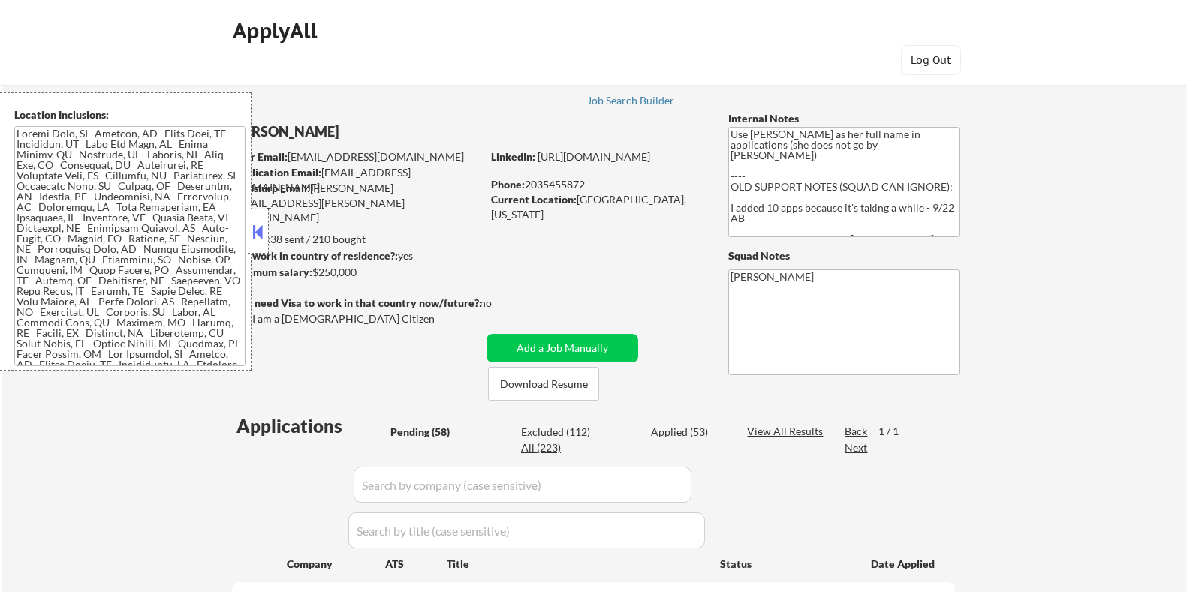
select select ""pending""
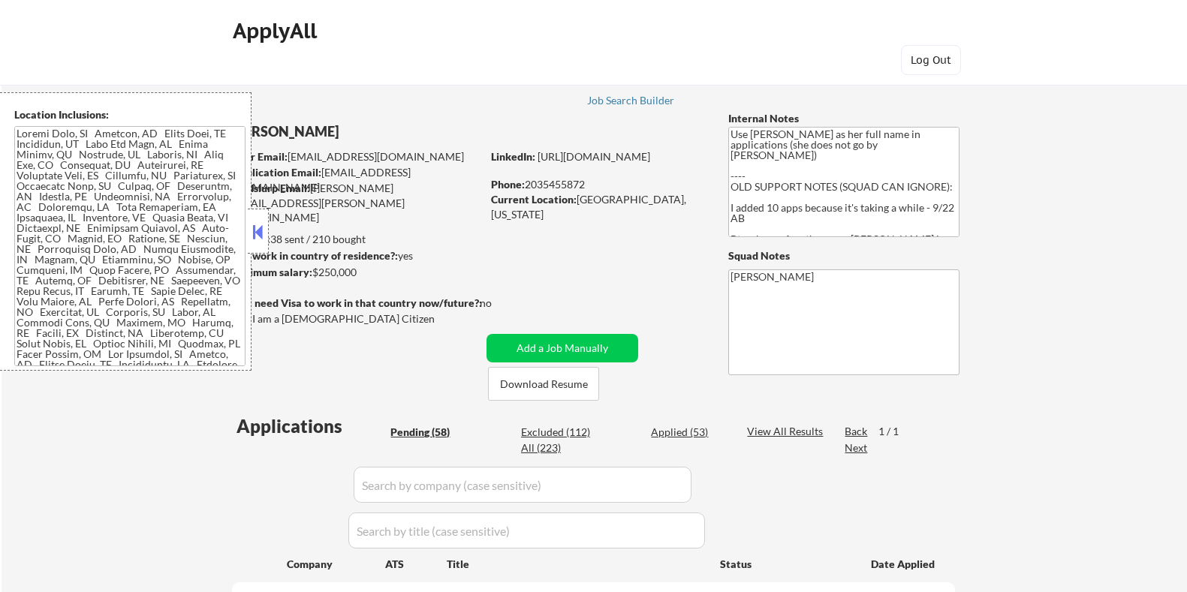
select select ""pending""
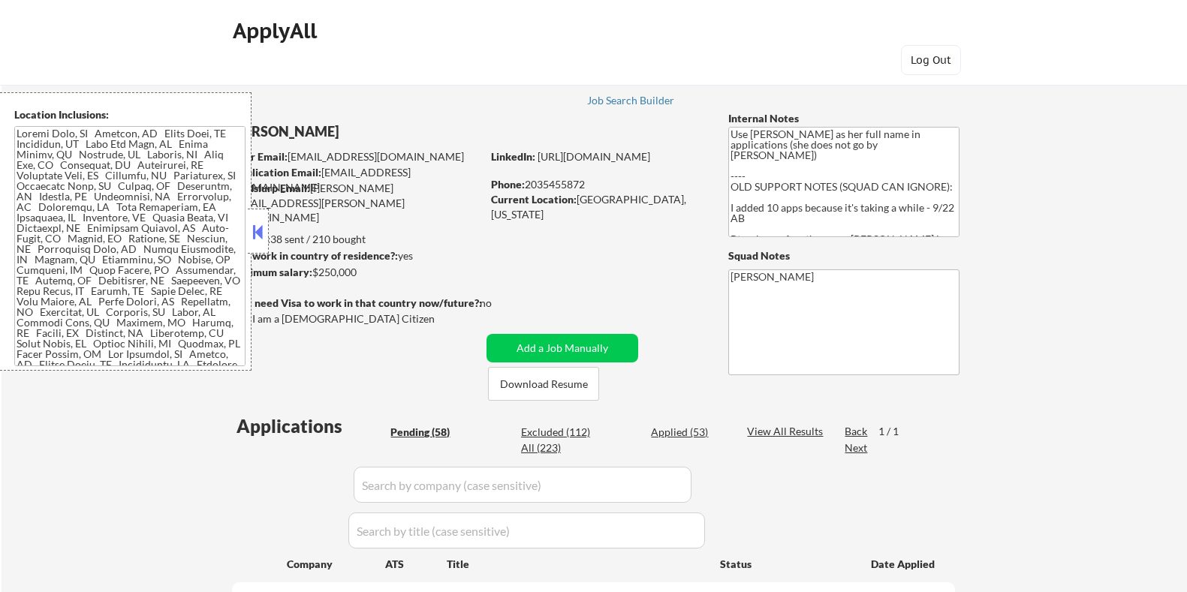
select select ""pending""
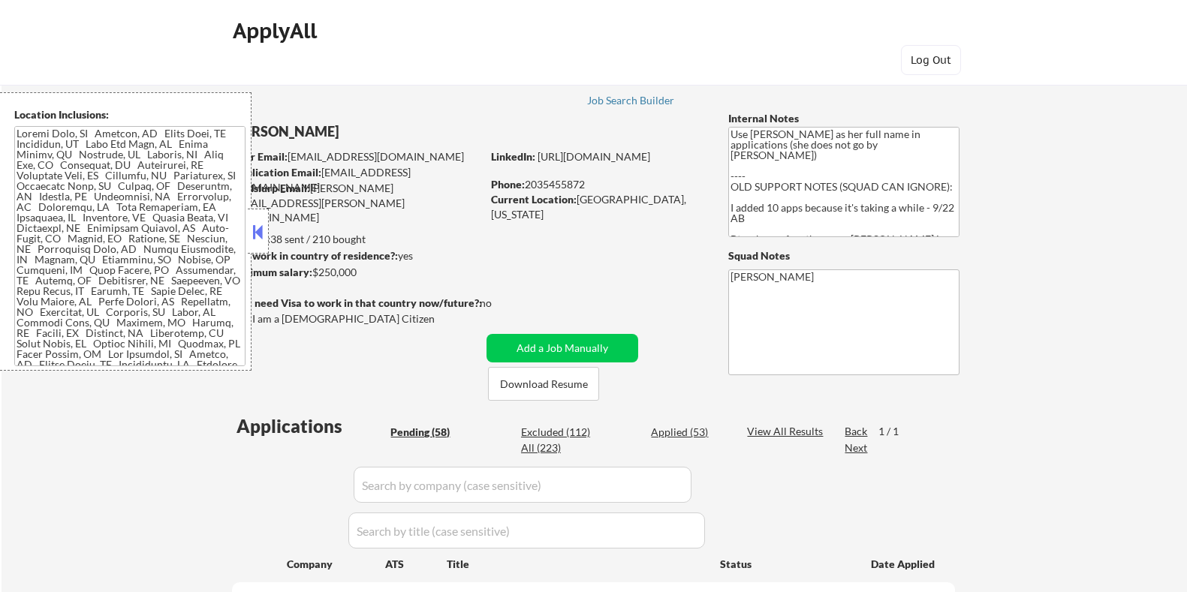
select select ""pending""
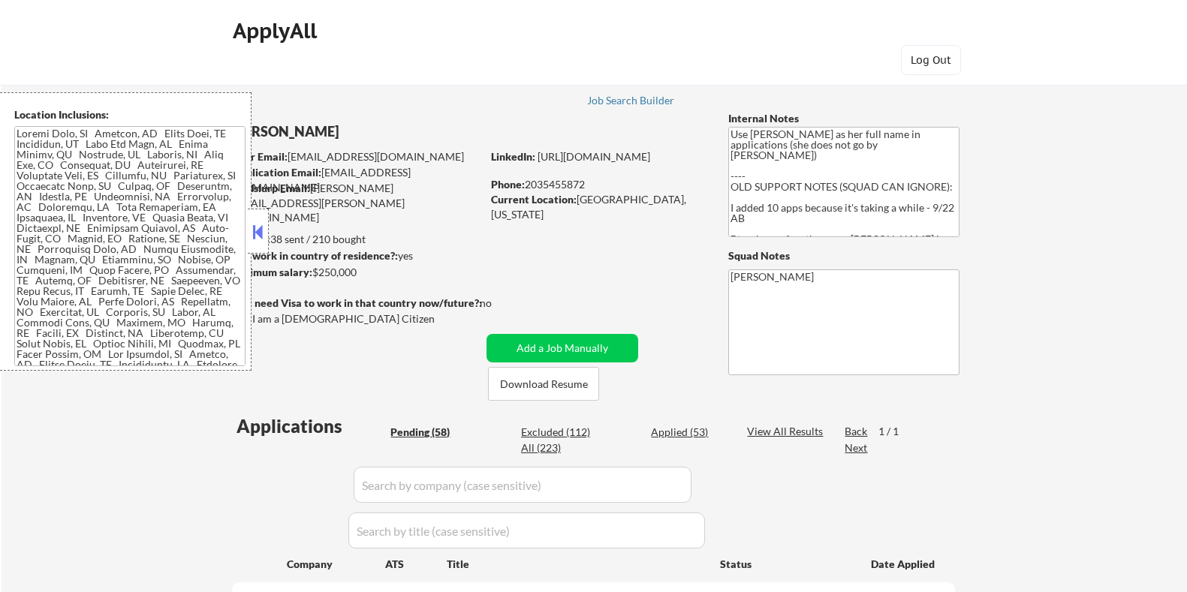
select select ""pending""
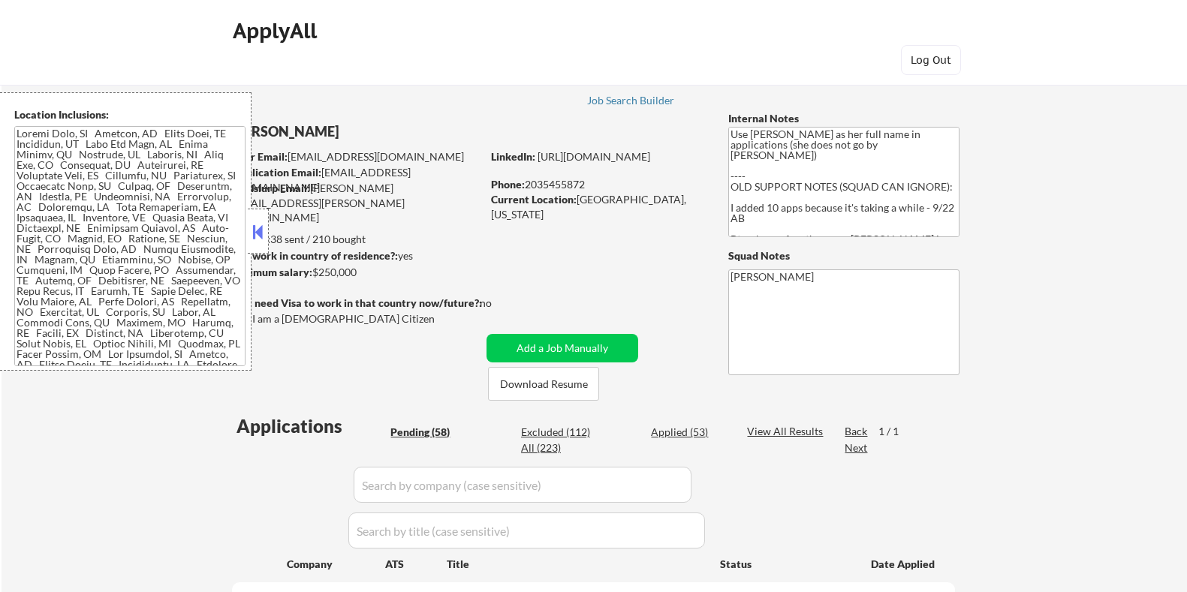
select select ""pending""
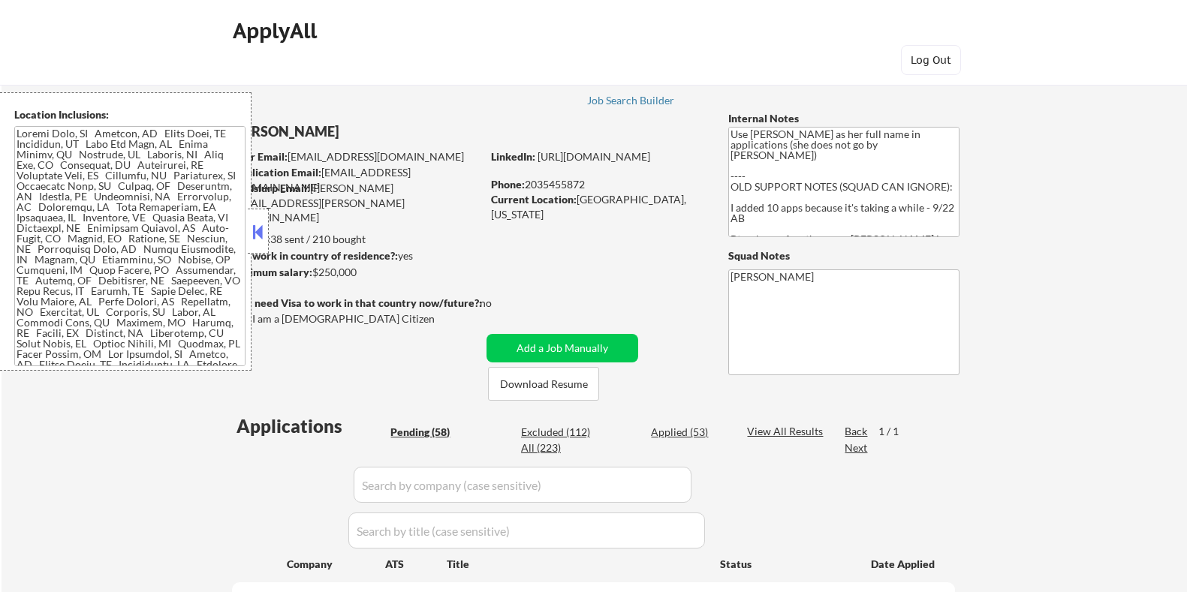
select select ""pending""
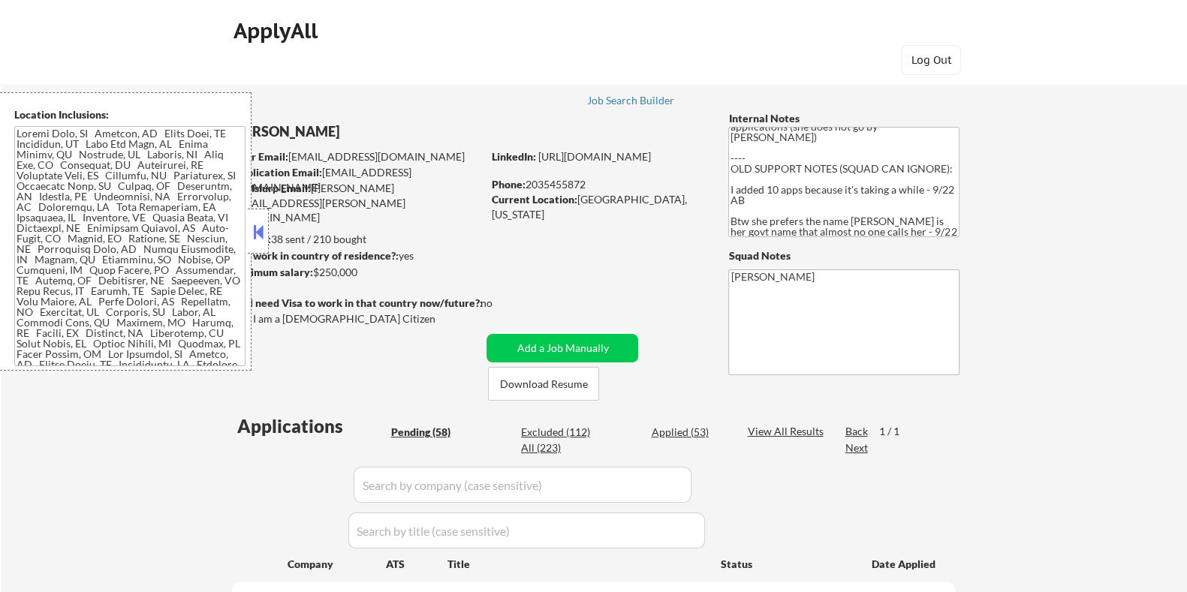
scroll to position [30, 0]
